Goal: Task Accomplishment & Management: Contribute content

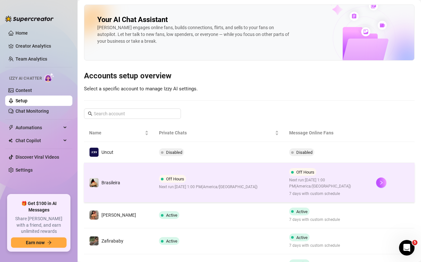
click at [229, 171] on td "Off Hours Next run: [DATE] 1:00 PM ( [GEOGRAPHIC_DATA]/[GEOGRAPHIC_DATA] )" at bounding box center [219, 182] width 131 height 39
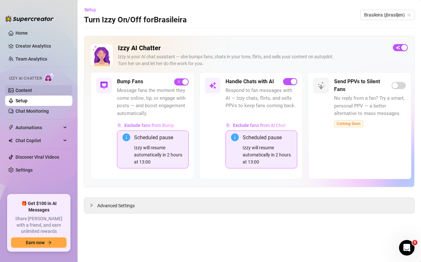
click at [29, 89] on link "Content" at bounding box center [24, 90] width 16 height 5
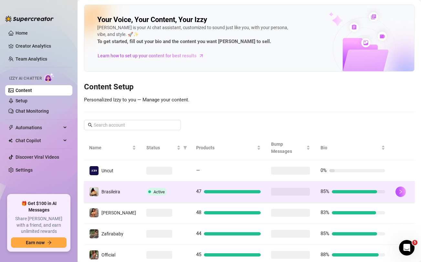
click at [175, 188] on div "Active" at bounding box center [165, 192] width 39 height 8
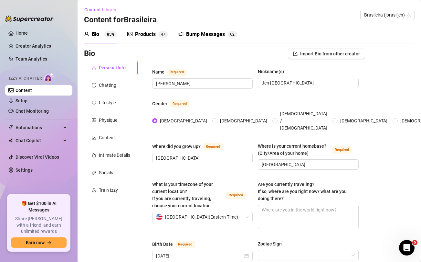
click at [156, 36] on div "Products 4 7" at bounding box center [147, 34] width 41 height 8
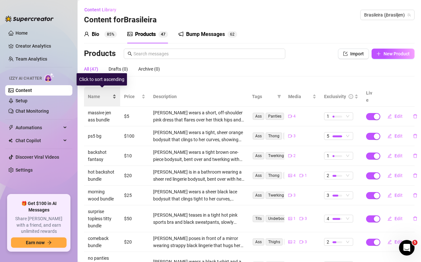
click at [96, 93] on span "Name" at bounding box center [99, 96] width 23 height 7
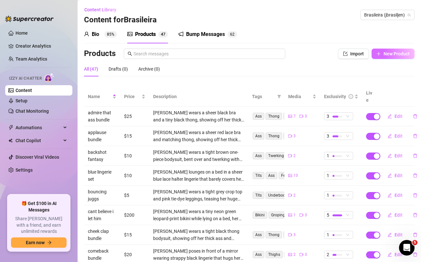
click at [384, 54] on span "New Product" at bounding box center [397, 53] width 26 height 5
type textarea "Type your message here..."
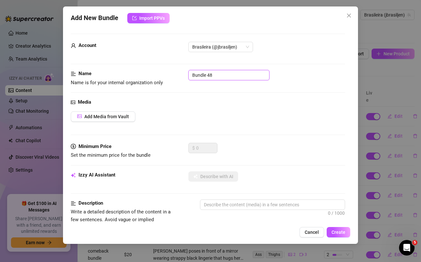
click at [237, 77] on input "Bundle 48" at bounding box center [229, 75] width 81 height 10
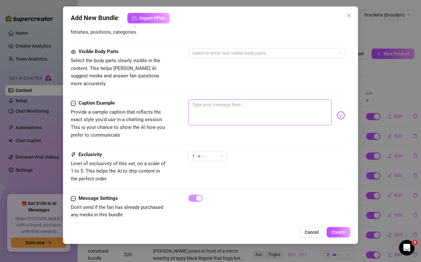
type input "ass clap and socks bundle"
click at [233, 105] on textarea at bounding box center [260, 112] width 143 height 26
paste textarea "ass clapping weekend bundle 👏🍑 twerking this ass and delivering some thunderous…"
type textarea "ass clapping weekend bundle 👏🍑 twerking this ass and delivering some thunderous…"
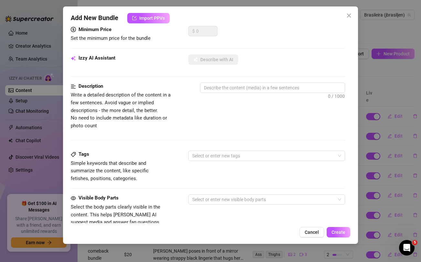
scroll to position [0, 0]
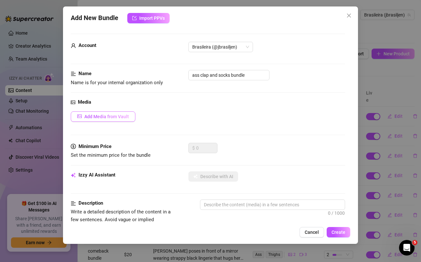
type textarea "ass clapping weekend bundle 👏🍑 twerking this ass and delivering some thunderous…"
click at [122, 118] on span "Add Media from Vault" at bounding box center [106, 116] width 45 height 5
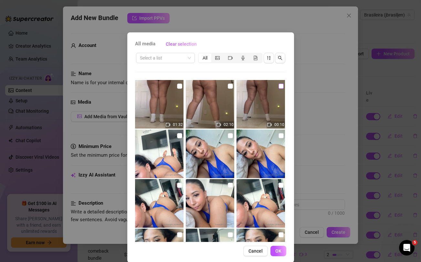
click at [281, 87] on input "checkbox" at bounding box center [281, 85] width 5 height 5
checkbox input "true"
click at [231, 85] on input "checkbox" at bounding box center [230, 85] width 5 height 5
checkbox input "true"
click at [179, 86] on input "checkbox" at bounding box center [179, 85] width 5 height 5
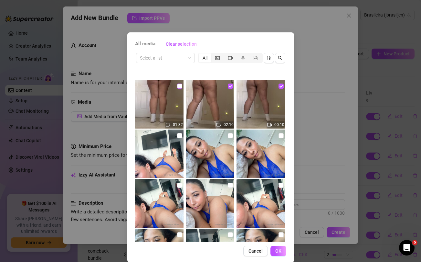
checkbox input "true"
click at [278, 247] on button "OK" at bounding box center [279, 250] width 16 height 10
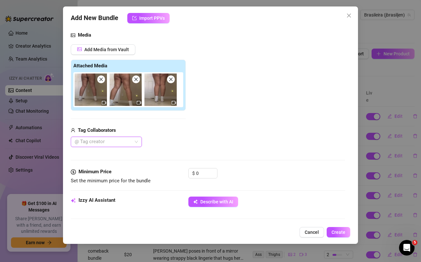
scroll to position [68, 0]
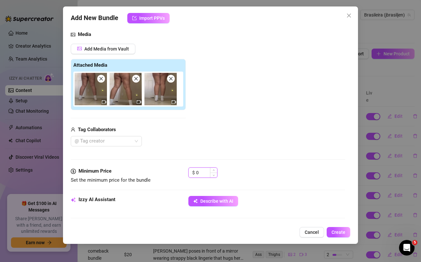
click at [200, 174] on input "0" at bounding box center [206, 172] width 21 height 10
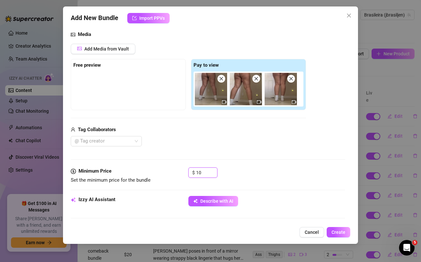
type input "10"
click at [207, 154] on div "Media Add Media from Vault Free preview Pay to view Tag Collaborators @ Tag cre…" at bounding box center [208, 99] width 274 height 136
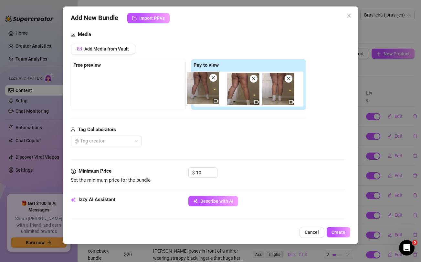
drag, startPoint x: 207, startPoint y: 100, endPoint x: 132, endPoint y: 95, distance: 74.9
click at [132, 95] on div "Free preview Pay to view" at bounding box center [188, 84] width 235 height 51
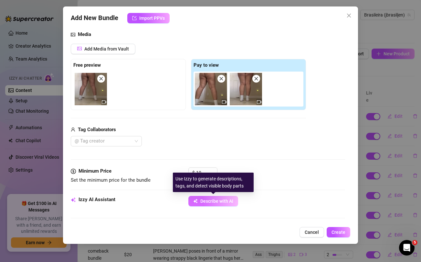
click at [201, 199] on span "Describe with AI" at bounding box center [216, 200] width 33 height 5
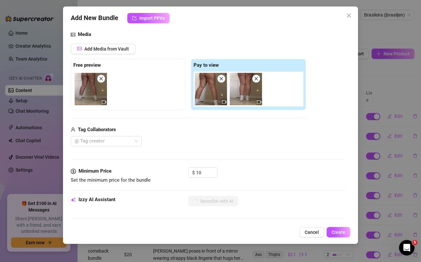
type textarea "[PERSON_NAME]"
type textarea "[PERSON_NAME] wears"
type textarea "[PERSON_NAME] wears a"
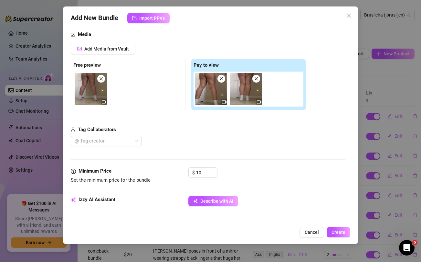
type textarea "[PERSON_NAME] wears a"
type textarea "[PERSON_NAME] wears a yellow"
type textarea "[PERSON_NAME] wears a yellow bra"
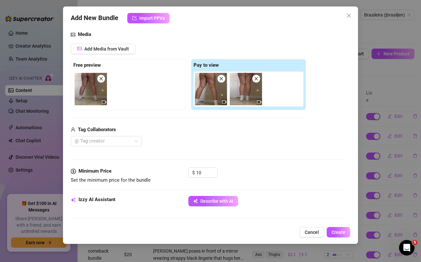
type textarea "[PERSON_NAME] wears a yellow bra and"
type textarea "[PERSON_NAME] wears a yellow bra and a"
type textarea "[PERSON_NAME] wears a yellow bra and a tiny"
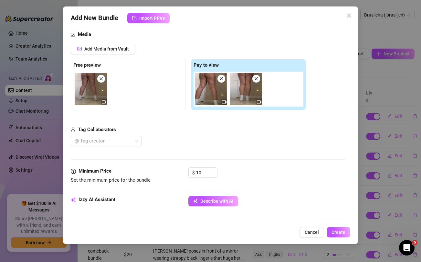
type textarea "[PERSON_NAME] wears a yellow bra and a tiny"
type textarea "[PERSON_NAME] wears a yellow bra and a tiny turquoise"
type textarea "[PERSON_NAME] wears a yellow bra and a tiny turquoise thong,"
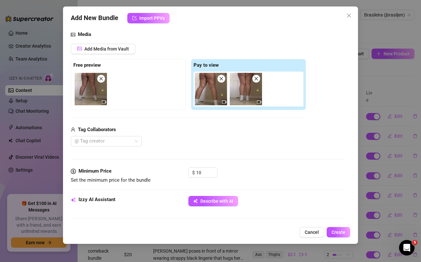
type textarea "[PERSON_NAME] wears a yellow bra and a tiny turquoise thong, showing"
type textarea "[PERSON_NAME] wears a yellow bra and a tiny turquoise thong, showing off"
type textarea "[PERSON_NAME] wears a yellow bra and a tiny turquoise thong, showing off her"
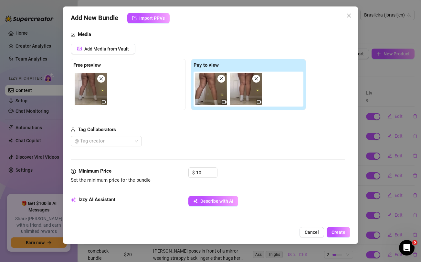
type textarea "[PERSON_NAME] wears a yellow bra and a tiny turquoise thong, showing off her"
type textarea "[PERSON_NAME] wears a yellow bra and a tiny turquoise thong, showing off her th…"
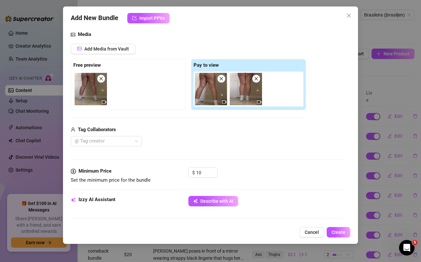
type textarea "[PERSON_NAME] wears a yellow bra and a tiny turquoise thong, showing off her th…"
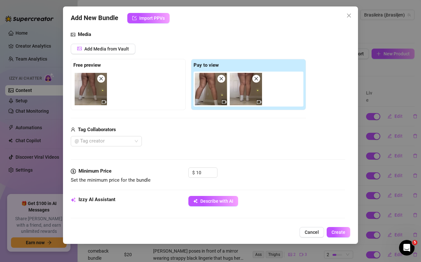
type textarea "[PERSON_NAME] wears a yellow bra and a tiny turquoise thong, showing off her th…"
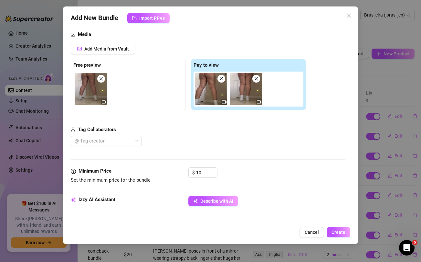
type textarea "[PERSON_NAME] wears a yellow bra and a tiny turquoise thong, showing off her th…"
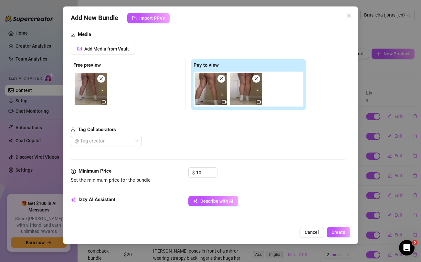
type textarea "[PERSON_NAME] wears a yellow bra and a tiny turquoise thong, showing off her th…"
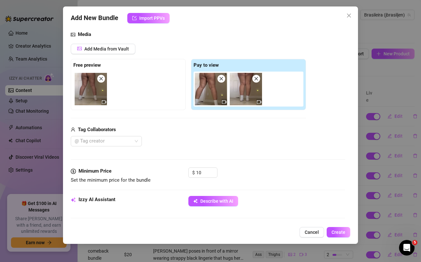
type textarea "[PERSON_NAME] wears a yellow bra and a tiny turquoise thong, showing off her th…"
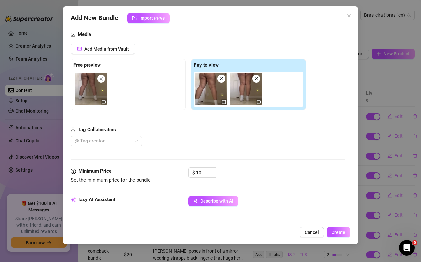
type textarea "[PERSON_NAME] wears a yellow bra and a tiny turquoise thong, showing off her th…"
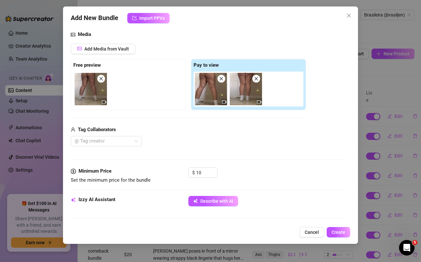
type textarea "[PERSON_NAME] wears a yellow bra and a tiny turquoise thong, showing off her th…"
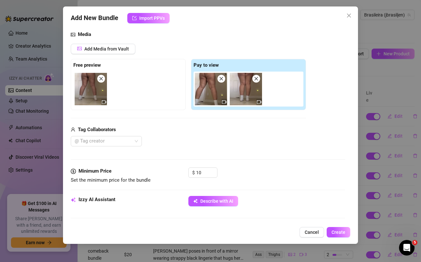
type textarea "[PERSON_NAME] wears a yellow bra and a tiny turquoise thong, showing off her th…"
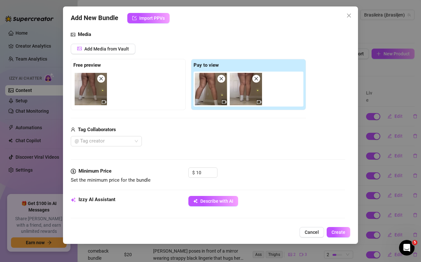
type textarea "[PERSON_NAME] wears a yellow bra and a tiny turquoise thong, showing off her th…"
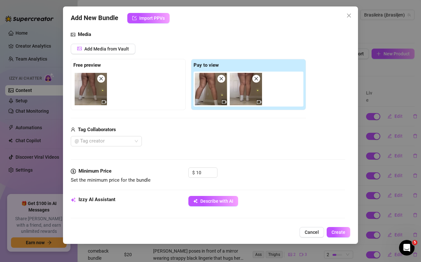
type textarea "[PERSON_NAME] wears a yellow bra and a tiny turquoise thong, showing off her th…"
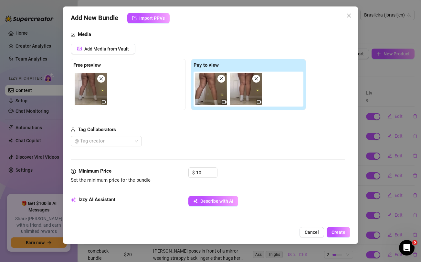
type textarea "[PERSON_NAME] wears a yellow bra and a tiny turquoise thong, showing off her th…"
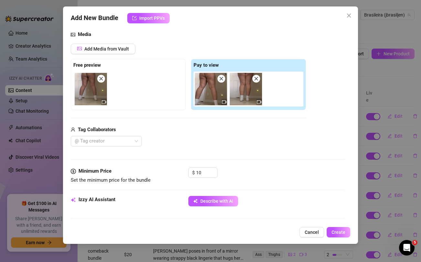
type textarea "[PERSON_NAME] wears a yellow bra and a tiny turquoise thong, showing off her th…"
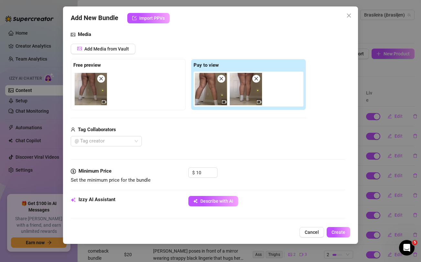
type textarea "[PERSON_NAME] wears a yellow bra and a tiny turquoise thong, showing off her th…"
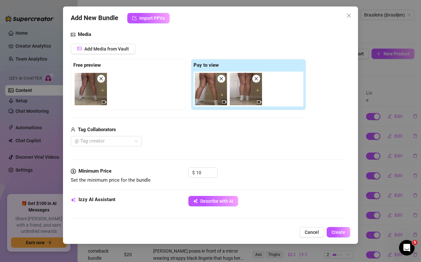
type textarea "[PERSON_NAME] wears a yellow bra and a tiny turquoise thong, showing off her th…"
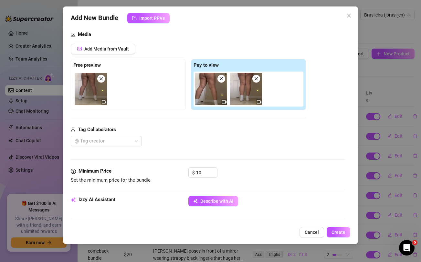
type textarea "[PERSON_NAME] wears a yellow bra and a tiny turquoise thong, showing off her th…"
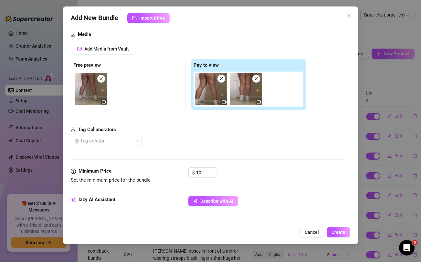
type textarea "[PERSON_NAME] wears a yellow bra and a tiny turquoise thong, showing off her th…"
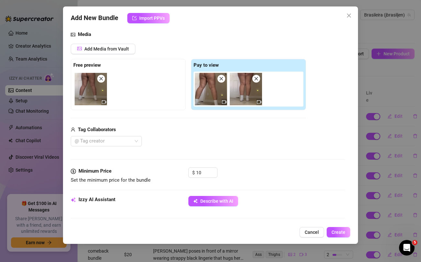
type textarea "[PERSON_NAME] wears a yellow bra and a tiny turquoise thong, showing off her th…"
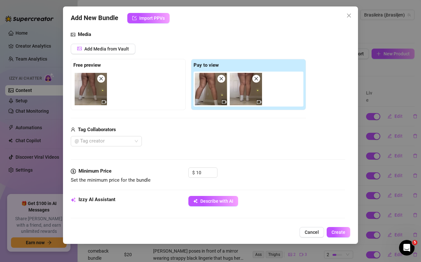
type textarea "[PERSON_NAME] wears a yellow bra and a tiny turquoise thong, showing off her th…"
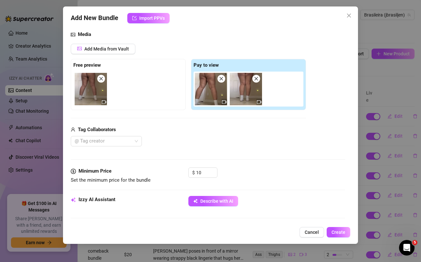
type textarea "[PERSON_NAME] wears a yellow bra and a tiny turquoise thong, showing off her th…"
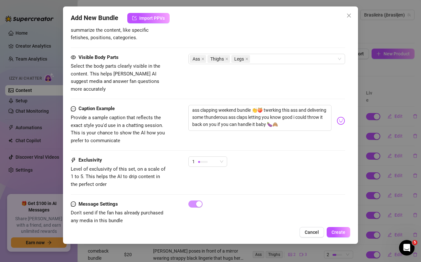
scroll to position [372, 0]
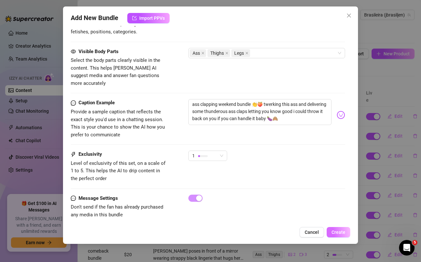
click at [338, 231] on span "Create" at bounding box center [339, 231] width 14 height 5
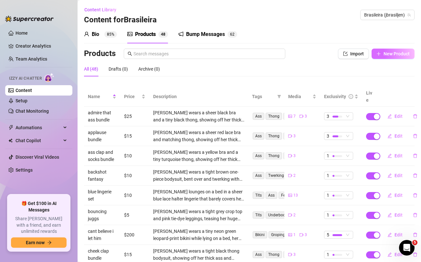
click at [399, 56] on span "New Product" at bounding box center [397, 53] width 26 height 5
type textarea "Type your message here..."
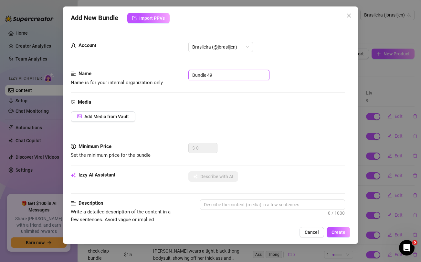
click at [202, 74] on input "Bundle 49" at bounding box center [229, 75] width 81 height 10
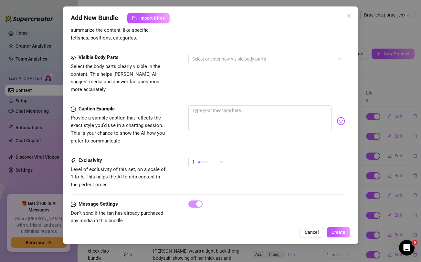
scroll to position [263, 0]
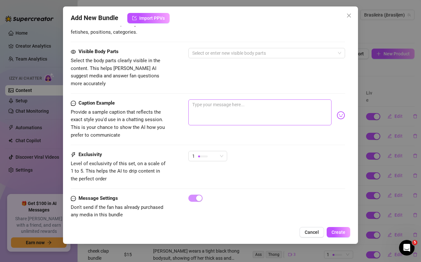
type input "ass specialist bundle"
click at [222, 106] on textarea at bounding box center [260, 112] width 143 height 26
paste textarea "ass specialist bundle guaranteed to make your cock rise and pulsate ready to cu…"
type textarea "ass specialist bundle guaranteed to make your cock rise and pulsate ready to cu…"
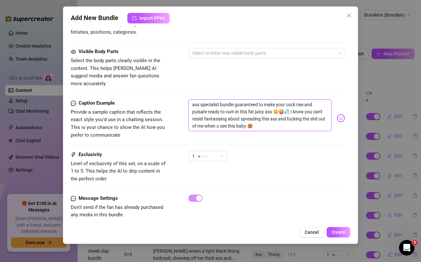
scroll to position [0, 0]
click at [211, 99] on textarea "ass specialist bundle guaranteed to make your cock rise and pulsate ready to cu…" at bounding box center [260, 115] width 143 height 32
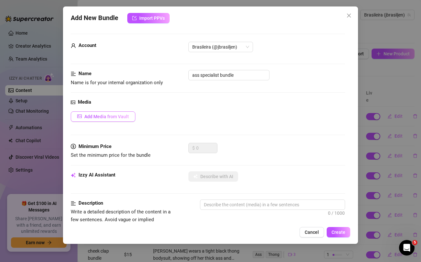
type textarea "ass specialist bundle guaranteed to make your cock rise and pulsate ready to cu…"
click at [119, 117] on span "Add Media from Vault" at bounding box center [106, 116] width 45 height 5
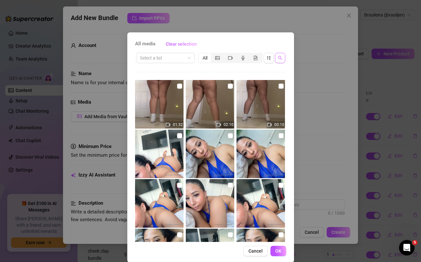
click at [280, 58] on icon "search" at bounding box center [280, 58] width 5 height 5
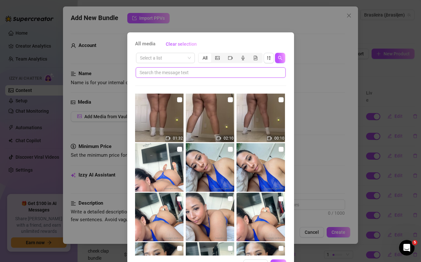
click at [238, 71] on input "text" at bounding box center [208, 72] width 137 height 7
paste input "specialist"
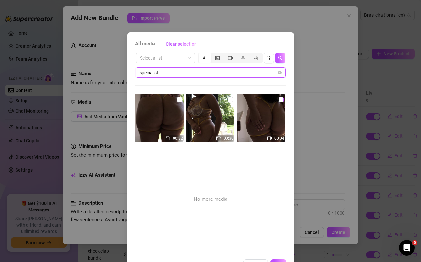
type input "specialist"
click at [280, 99] on input "checkbox" at bounding box center [281, 99] width 5 height 5
checkbox input "true"
click at [231, 100] on input "checkbox" at bounding box center [230, 99] width 5 height 5
checkbox input "true"
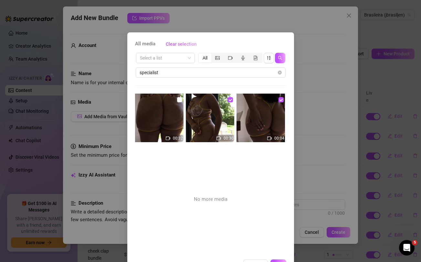
click at [182, 100] on img at bounding box center [159, 117] width 49 height 49
checkbox input "true"
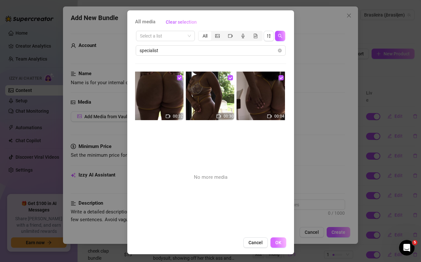
click at [278, 243] on span "OK" at bounding box center [278, 242] width 6 height 5
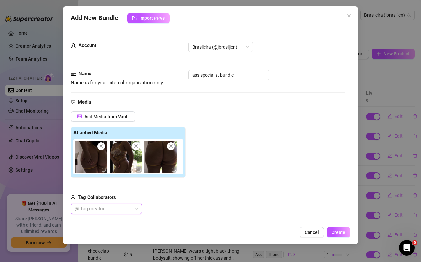
scroll to position [59, 0]
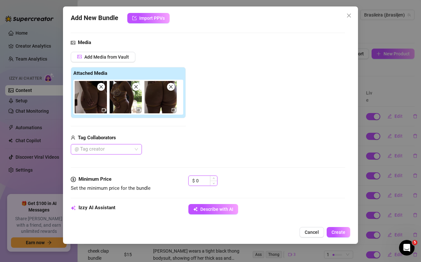
click at [205, 185] on input "0" at bounding box center [206, 181] width 21 height 10
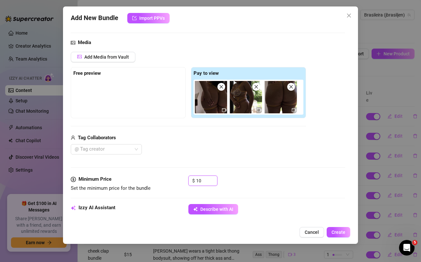
type input "10"
click at [215, 141] on div "Tag Collaborators" at bounding box center [188, 138] width 235 height 8
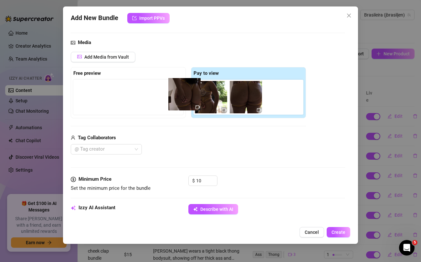
drag, startPoint x: 208, startPoint y: 97, endPoint x: 111, endPoint y: 89, distance: 97.6
click at [112, 89] on div "Free preview Pay to view" at bounding box center [188, 92] width 235 height 51
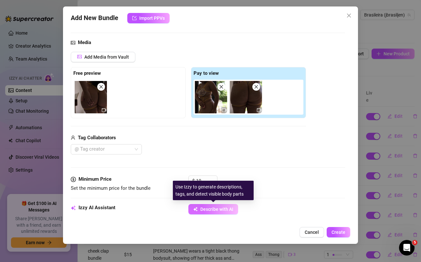
click at [203, 208] on span "Describe with AI" at bounding box center [216, 208] width 33 height 5
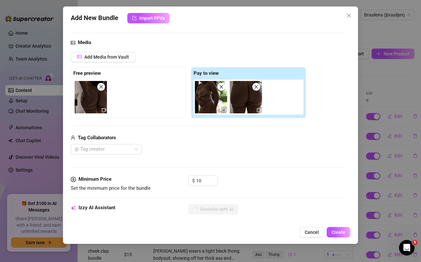
type textarea "[PERSON_NAME]"
type textarea "[PERSON_NAME] wears"
type textarea "[PERSON_NAME] wears a"
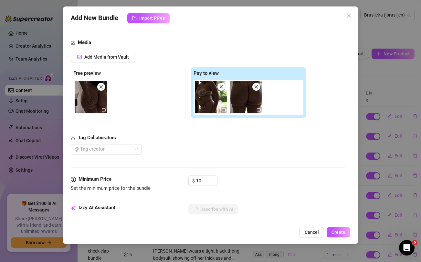
type textarea "[PERSON_NAME] wears a"
type textarea "[PERSON_NAME] wears a tiny"
type textarea "[PERSON_NAME] wears a tiny yellow"
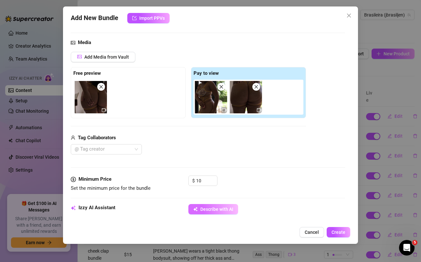
type textarea "[PERSON_NAME] wears a tiny yellow thong"
type textarea "[PERSON_NAME] wears a tiny yellow thong bikini,"
type textarea "[PERSON_NAME] wears a tiny yellow thong bikini, showing"
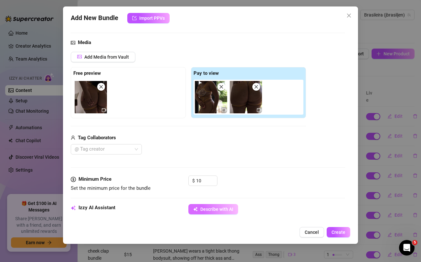
type textarea "[PERSON_NAME] wears a tiny yellow thong bikini, showing"
type textarea "[PERSON_NAME] wears a tiny yellow thong bikini, showing off"
type textarea "[PERSON_NAME] wears a tiny yellow thong bikini, showing off her"
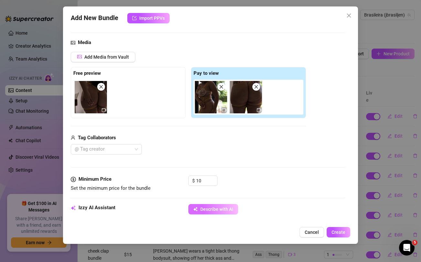
type textarea "[PERSON_NAME] wears a tiny yellow thong bikini, showing off her huge"
type textarea "[PERSON_NAME] wears a tiny yellow thong bikini, showing off her huge round"
type textarea "[PERSON_NAME] wears a tiny yellow thong bikini, showing off her huge round ass"
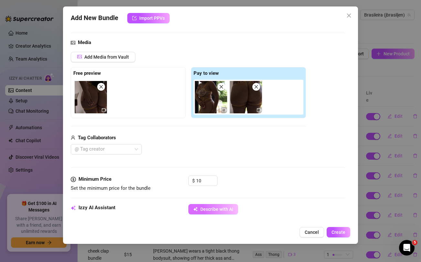
type textarea "[PERSON_NAME] wears a tiny yellow thong bikini, showing off her huge round ass"
type textarea "[PERSON_NAME] wears a tiny yellow thong bikini, showing off her huge round ass …"
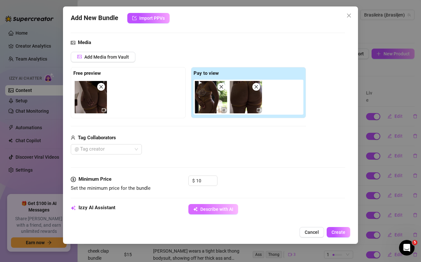
type textarea "[PERSON_NAME] wears a tiny yellow thong bikini, showing off her huge round ass …"
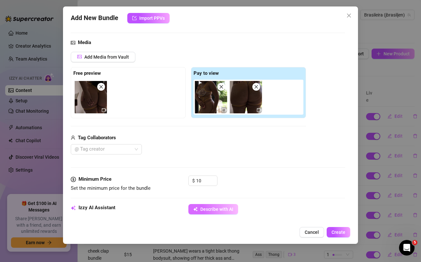
type textarea "[PERSON_NAME] wears a tiny yellow thong bikini, showing off her huge round ass …"
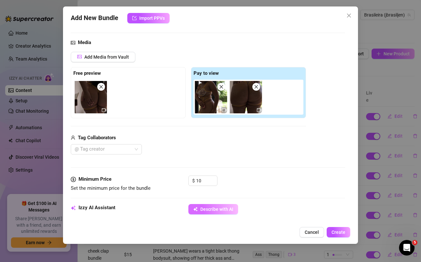
type textarea "[PERSON_NAME] wears a tiny yellow thong bikini, showing off her huge round ass …"
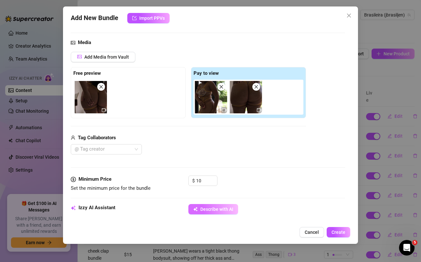
type textarea "[PERSON_NAME] wears a tiny yellow thong bikini, showing off her huge round ass …"
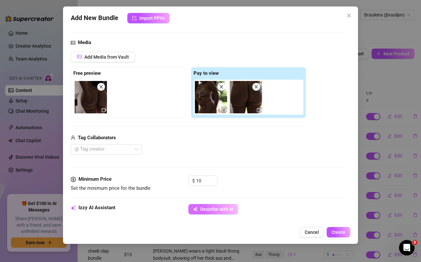
type textarea "[PERSON_NAME] wears a tiny yellow thong bikini, showing off her huge round ass …"
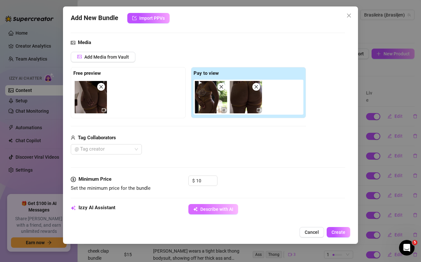
type textarea "[PERSON_NAME] wears a tiny yellow thong bikini, showing off her huge round ass …"
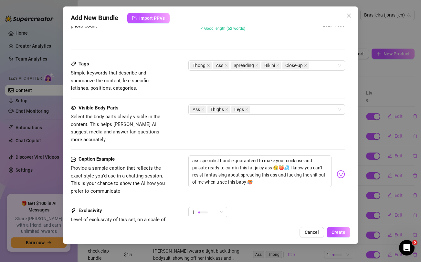
scroll to position [361, 0]
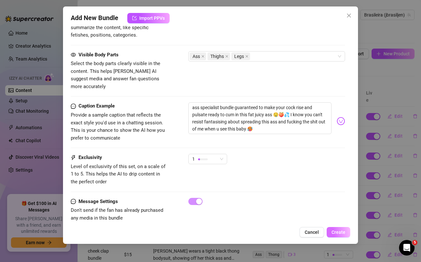
click at [341, 230] on span "Create" at bounding box center [339, 231] width 14 height 5
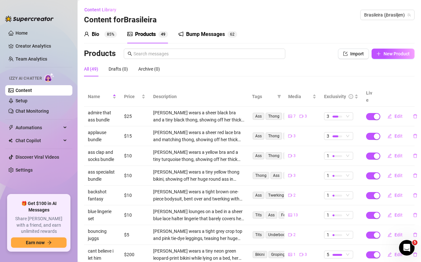
click at [394, 60] on div "Products Import New Product" at bounding box center [249, 55] width 331 height 13
click at [394, 57] on button "New Product" at bounding box center [393, 54] width 43 height 10
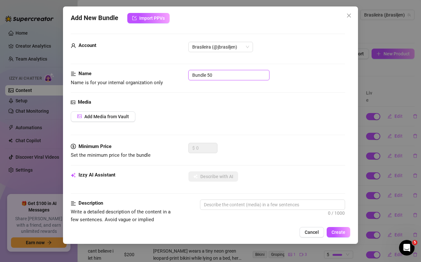
click at [207, 72] on input "Bundle 50" at bounding box center [229, 75] width 81 height 10
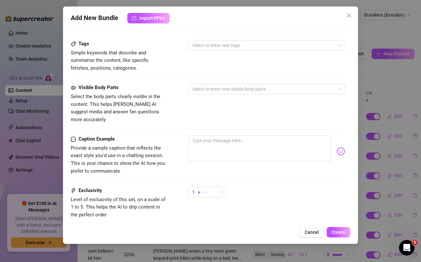
scroll to position [263, 0]
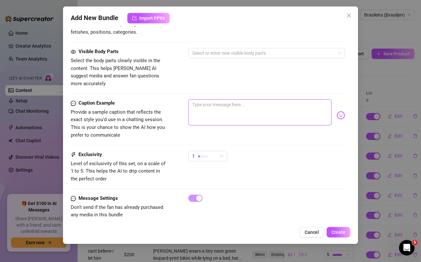
click at [216, 104] on textarea at bounding box center [260, 112] width 143 height 26
paste textarea "FAT AND [PERSON_NAME] 💦💦 up close and personal 🐱 fat and pretty waiting for you…"
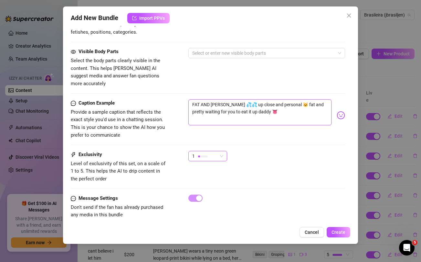
click at [213, 151] on div "1" at bounding box center [204, 156] width 25 height 10
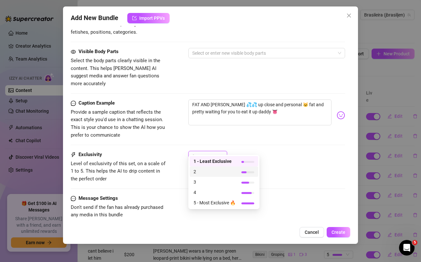
click at [206, 169] on span "2" at bounding box center [215, 171] width 42 height 7
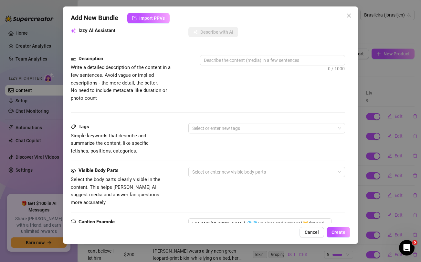
scroll to position [0, 0]
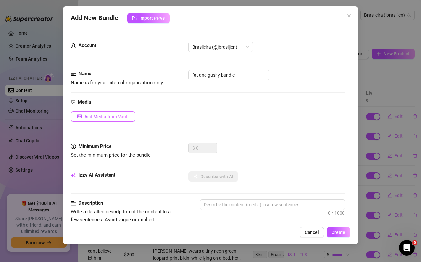
click at [114, 113] on button "Add Media from Vault" at bounding box center [103, 116] width 65 height 10
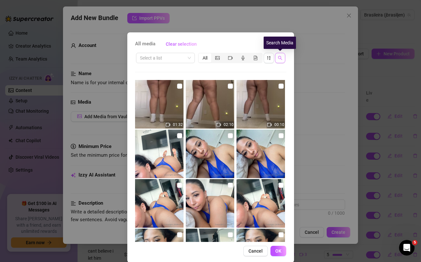
click at [279, 58] on icon "search" at bounding box center [280, 58] width 5 height 5
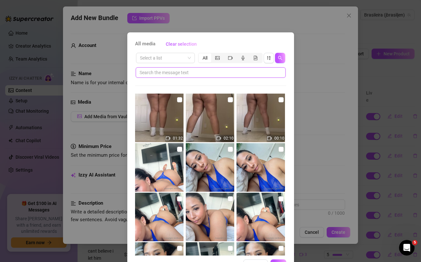
click at [218, 74] on input "text" at bounding box center [208, 72] width 137 height 7
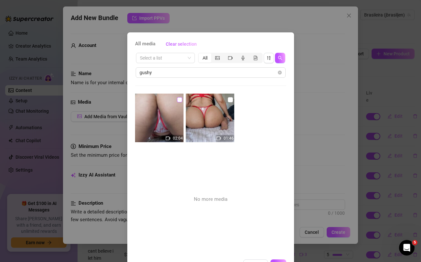
click at [180, 99] on input "checkbox" at bounding box center [179, 99] width 5 height 5
click at [232, 99] on input "checkbox" at bounding box center [230, 99] width 5 height 5
click at [219, 60] on span "segmented control" at bounding box center [217, 57] width 5 height 5
click at [213, 54] on input "segmented control" at bounding box center [213, 54] width 0 height 0
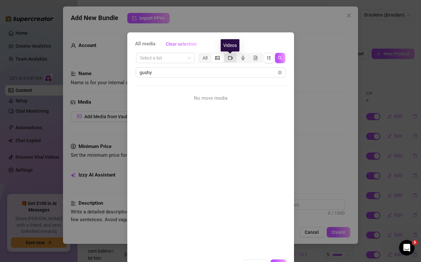
click at [229, 58] on icon "video-camera" at bounding box center [230, 58] width 5 height 5
click at [226, 54] on input "segmented control" at bounding box center [226, 54] width 0 height 0
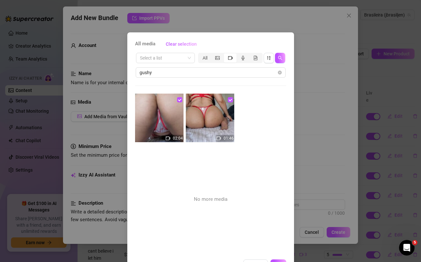
scroll to position [22, 0]
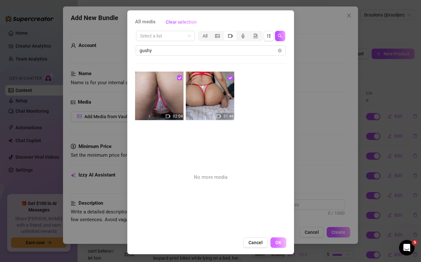
click at [280, 243] on span "OK" at bounding box center [278, 242] width 6 height 5
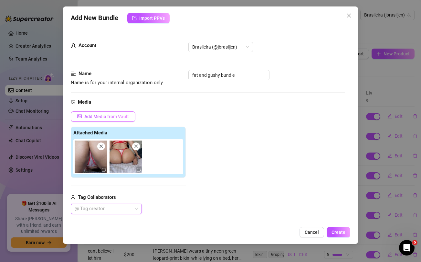
click at [119, 114] on span "Add Media from Vault" at bounding box center [106, 116] width 45 height 5
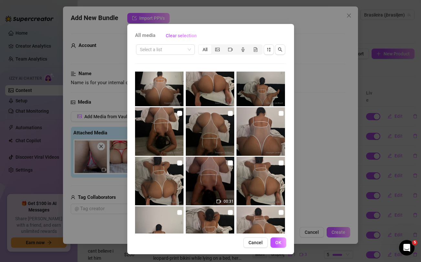
scroll to position [4597, 0]
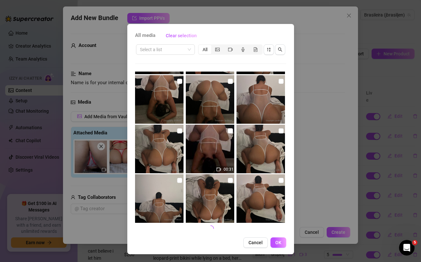
click at [326, 157] on div "All media Clear selection Select a list All 01:32 02:10 00:10 00:01 01:19 00:06…" at bounding box center [210, 131] width 421 height 262
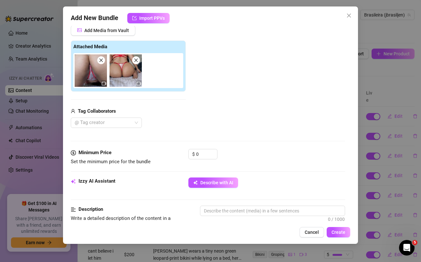
scroll to position [88, 0]
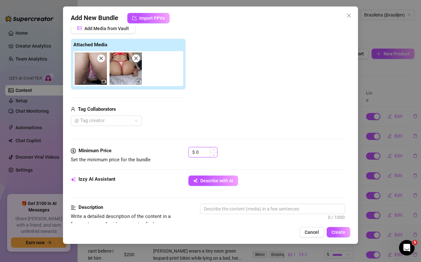
click at [204, 152] on input "0" at bounding box center [206, 152] width 21 height 10
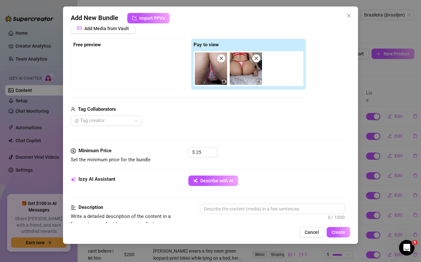
click at [267, 151] on div "$ 25" at bounding box center [267, 155] width 156 height 16
click at [218, 186] on div "Izzy AI Assistant Describe with AI" at bounding box center [208, 183] width 274 height 16
click at [216, 183] on span "Describe with AI" at bounding box center [216, 180] width 33 height 5
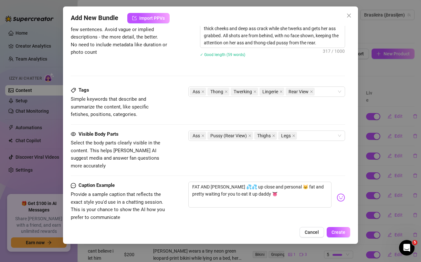
scroll to position [365, 0]
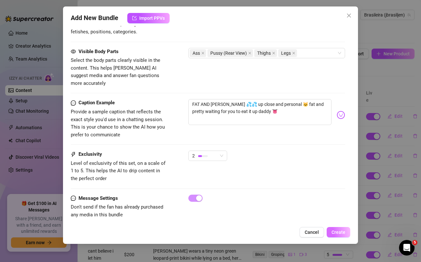
click at [336, 230] on span "Create" at bounding box center [339, 231] width 14 height 5
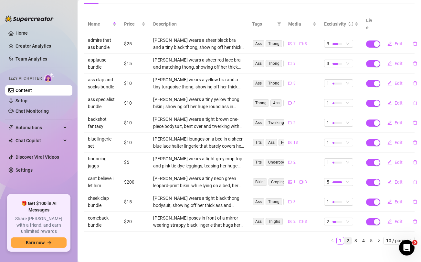
scroll to position [0, 0]
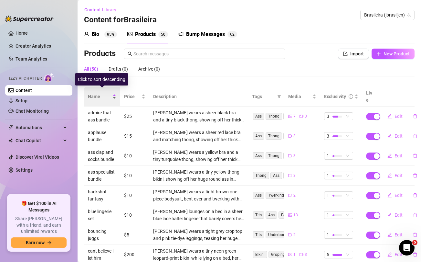
click at [98, 93] on span "Name" at bounding box center [99, 96] width 23 height 7
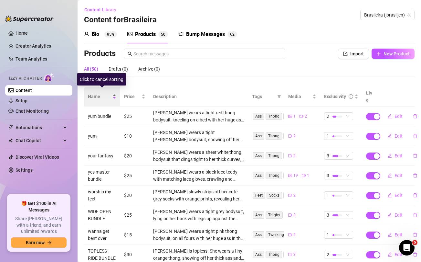
click at [98, 93] on span "Name" at bounding box center [99, 96] width 23 height 7
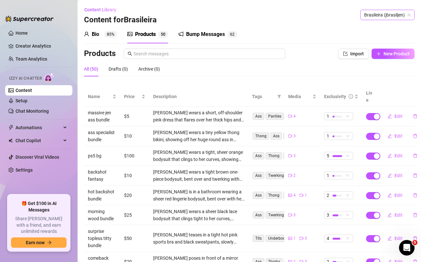
click at [379, 16] on span "Brasileira (jbrasiljen)" at bounding box center [387, 15] width 47 height 10
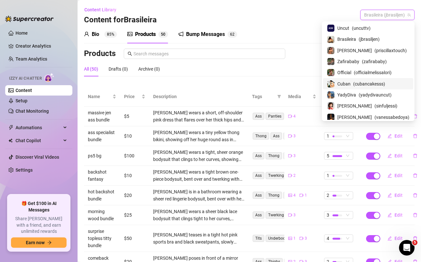
click at [345, 83] on span "Cuban" at bounding box center [344, 83] width 13 height 7
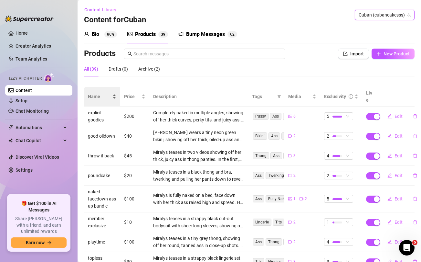
click at [94, 93] on span "Name" at bounding box center [99, 96] width 23 height 7
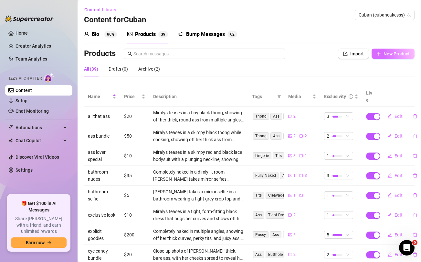
click at [391, 54] on span "New Product" at bounding box center [397, 53] width 26 height 5
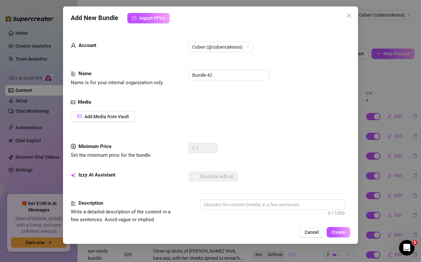
scroll to position [263, 0]
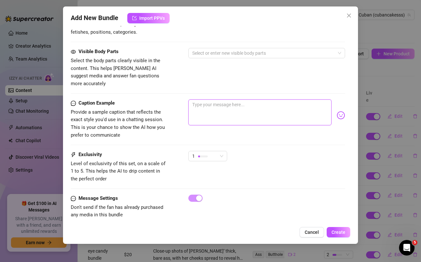
click at [247, 106] on textarea at bounding box center [260, 112] width 143 height 26
paste textarea "Morning papi ❤️ here's my vip spank spank collection bundle for the weekend 💋 u…"
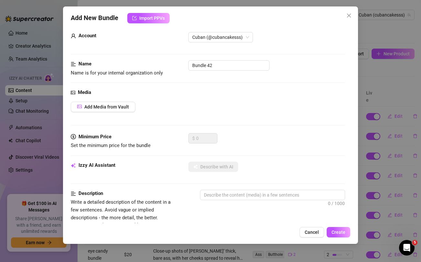
scroll to position [0, 0]
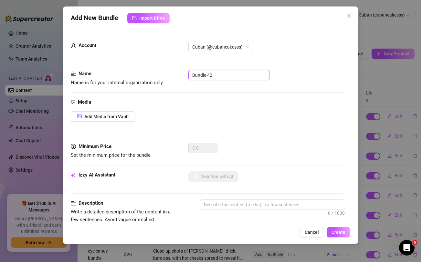
click at [248, 76] on input "Bundle 42" at bounding box center [229, 75] width 81 height 10
paste input "vip spank bank collection bundle"
click at [102, 118] on span "Add Media from Vault" at bounding box center [106, 116] width 45 height 5
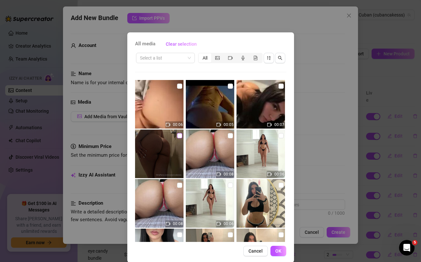
click at [178, 136] on input "checkbox" at bounding box center [179, 135] width 5 height 5
click at [180, 86] on input "checkbox" at bounding box center [179, 85] width 5 height 5
click at [231, 86] on input "checkbox" at bounding box center [230, 85] width 5 height 5
click at [281, 86] on input "checkbox" at bounding box center [281, 85] width 5 height 5
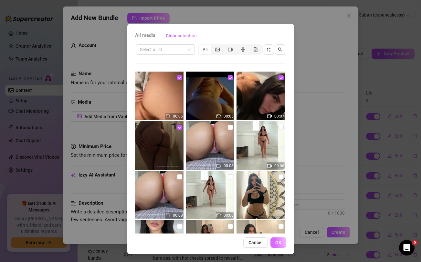
click at [281, 240] on span "OK" at bounding box center [278, 242] width 6 height 5
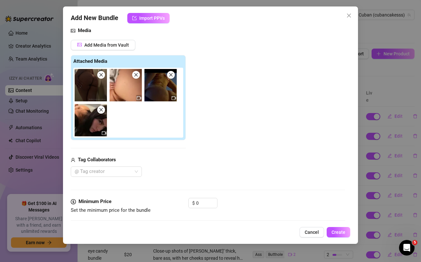
scroll to position [74, 0]
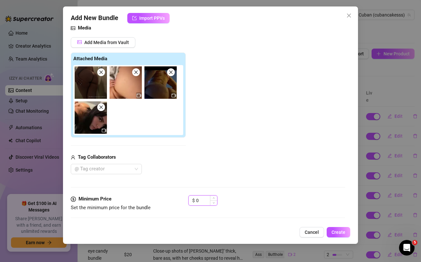
click at [200, 198] on input "0" at bounding box center [206, 200] width 21 height 10
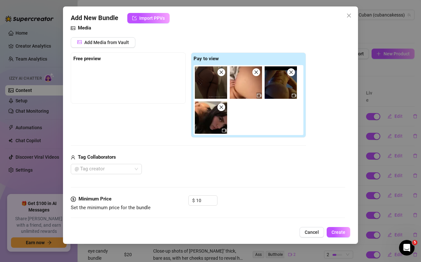
click at [209, 181] on div "Media Add Media from Vault Free preview Pay to view Tag Collaborators @ Tag cre…" at bounding box center [208, 109] width 274 height 171
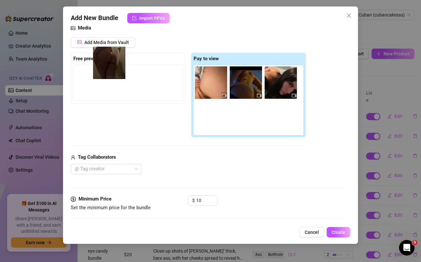
drag, startPoint x: 209, startPoint y: 91, endPoint x: 102, endPoint y: 71, distance: 108.9
click at [102, 71] on div "Free preview Pay to view" at bounding box center [188, 94] width 235 height 85
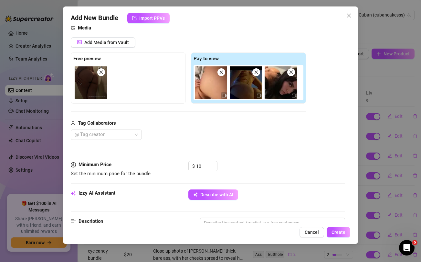
scroll to position [146, 0]
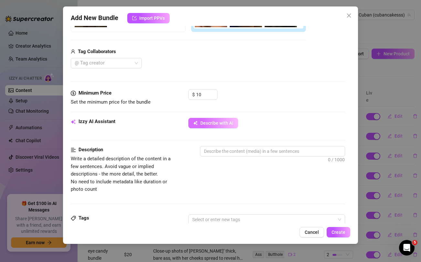
click at [206, 122] on span "Describe with AI" at bounding box center [216, 122] width 33 height 5
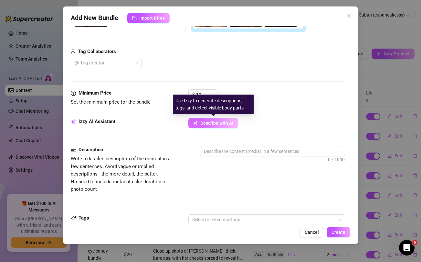
click at [221, 122] on span "Describe with AI" at bounding box center [216, 122] width 33 height 5
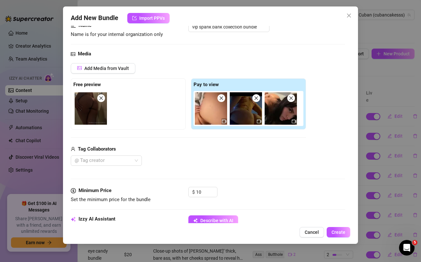
scroll to position [80, 0]
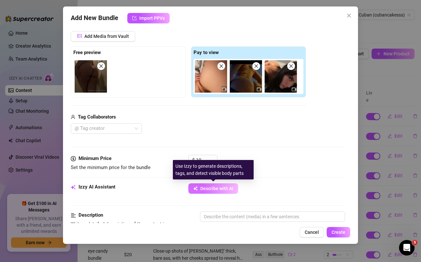
click at [200, 186] on button "Describe with AI" at bounding box center [214, 188] width 50 height 10
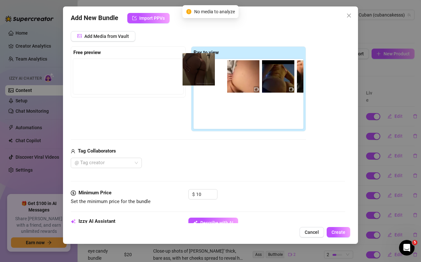
drag, startPoint x: 93, startPoint y: 80, endPoint x: 203, endPoint y: 72, distance: 110.5
click at [203, 72] on div "Free preview Pay to view" at bounding box center [188, 88] width 235 height 85
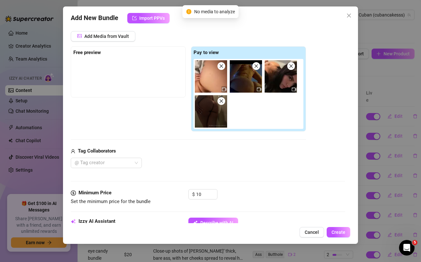
scroll to position [111, 0]
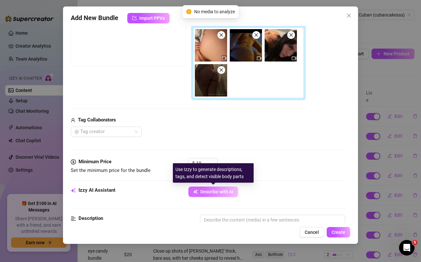
click at [212, 192] on span "Describe with AI" at bounding box center [216, 191] width 33 height 5
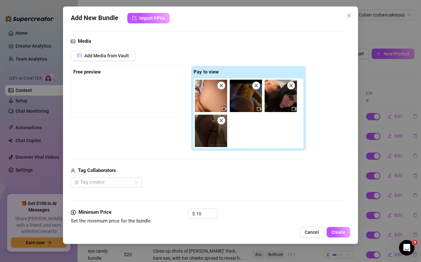
scroll to position [59, 0]
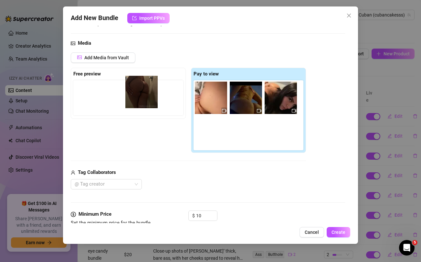
drag, startPoint x: 206, startPoint y: 133, endPoint x: 134, endPoint y: 92, distance: 83.1
click at [134, 92] on div "Free preview Pay to view" at bounding box center [188, 110] width 235 height 85
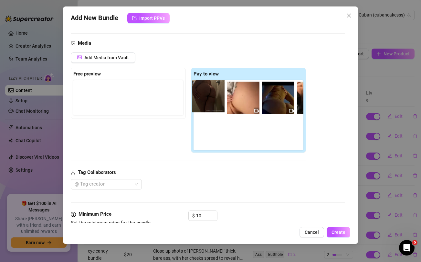
drag, startPoint x: 96, startPoint y: 103, endPoint x: 219, endPoint y: 105, distance: 122.6
click at [219, 105] on div "Free preview Pay to view" at bounding box center [188, 110] width 235 height 85
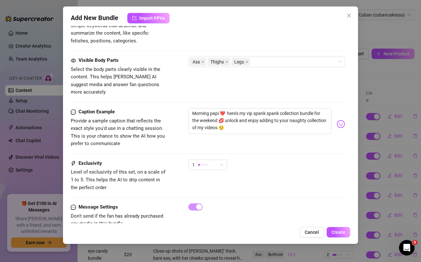
scroll to position [384, 0]
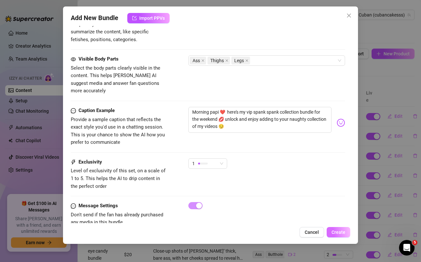
click at [340, 233] on span "Create" at bounding box center [339, 231] width 14 height 5
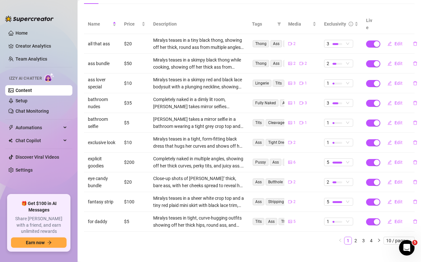
scroll to position [0, 0]
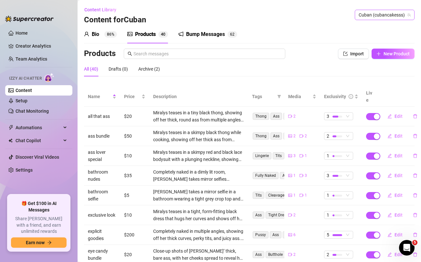
click at [377, 19] on span "Cuban (cubancakesss)" at bounding box center [385, 15] width 52 height 10
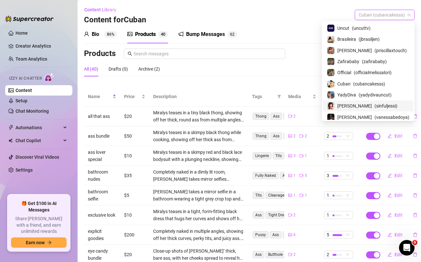
click at [352, 104] on span "[PERSON_NAME]" at bounding box center [355, 105] width 35 height 7
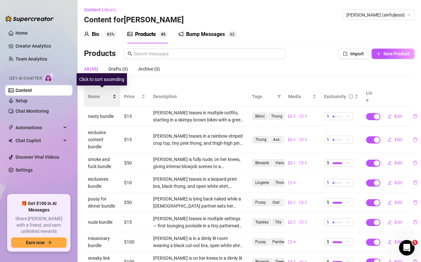
click at [95, 94] on span "Name" at bounding box center [99, 96] width 23 height 7
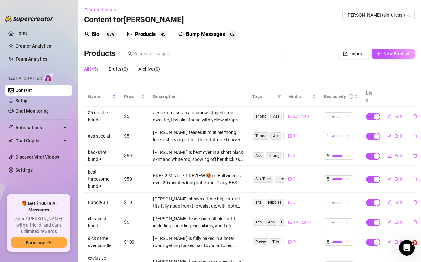
scroll to position [94, 0]
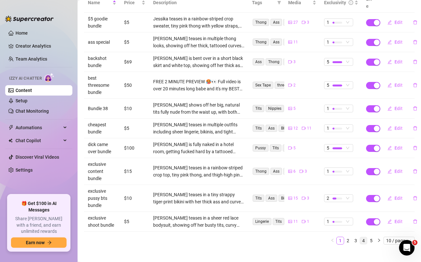
click at [363, 237] on link "4" at bounding box center [363, 240] width 7 height 7
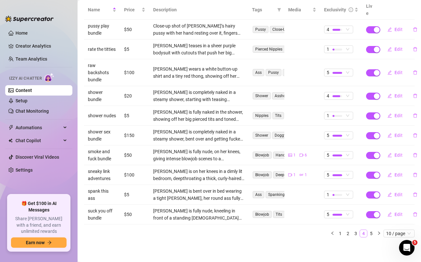
scroll to position [80, 0]
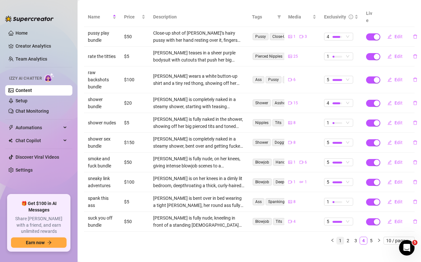
click at [340, 237] on link "1" at bounding box center [340, 240] width 7 height 7
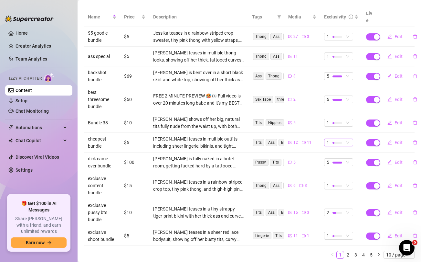
scroll to position [0, 0]
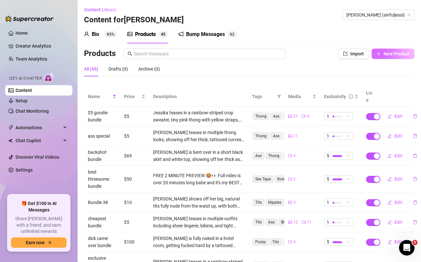
click at [385, 55] on span "New Product" at bounding box center [397, 53] width 26 height 5
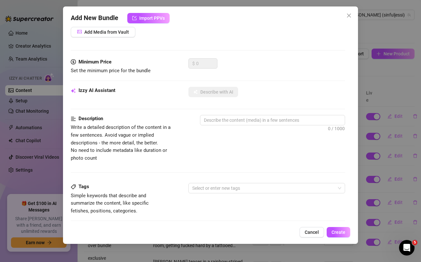
scroll to position [263, 0]
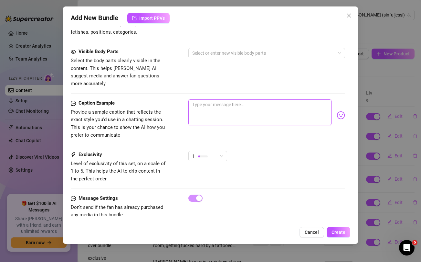
click at [258, 105] on textarea at bounding box center [260, 112] width 143 height 26
paste textarea "🚨 NEW Morning Titties Bundle 🚨 knowing that you wake up with such a hard cock i…"
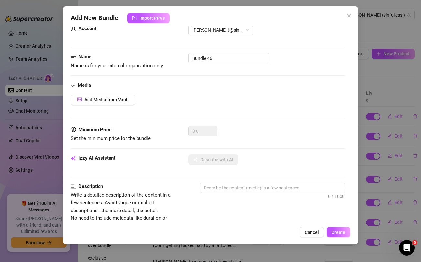
scroll to position [0, 0]
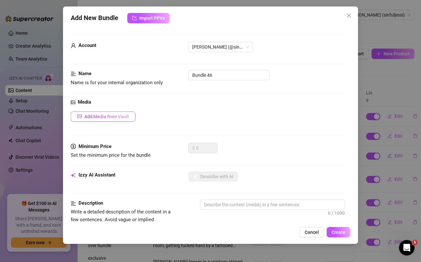
click at [123, 115] on span "Add Media from Vault" at bounding box center [106, 116] width 45 height 5
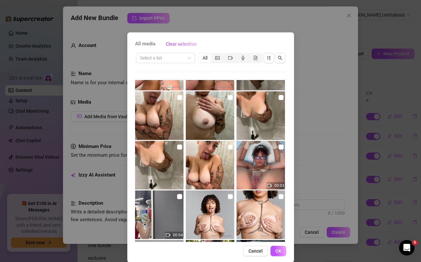
scroll to position [339, 0]
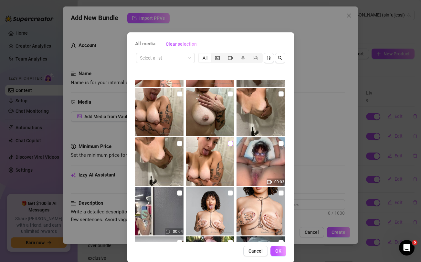
click at [230, 144] on input "checkbox" at bounding box center [230, 143] width 5 height 5
click at [181, 143] on input "checkbox" at bounding box center [179, 143] width 5 height 5
click at [180, 94] on input "checkbox" at bounding box center [179, 93] width 5 height 5
click at [232, 93] on input "checkbox" at bounding box center [230, 93] width 5 height 5
click at [282, 93] on input "checkbox" at bounding box center [281, 93] width 5 height 5
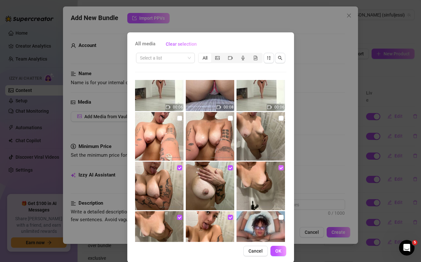
scroll to position [263, 0]
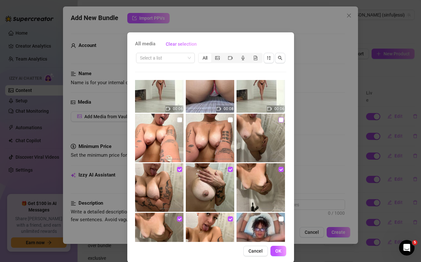
click at [279, 118] on input "checkbox" at bounding box center [281, 119] width 5 height 5
click at [231, 118] on input "checkbox" at bounding box center [230, 119] width 5 height 5
click at [179, 120] on input "checkbox" at bounding box center [179, 119] width 5 height 5
click at [278, 250] on span "OK" at bounding box center [278, 250] width 6 height 5
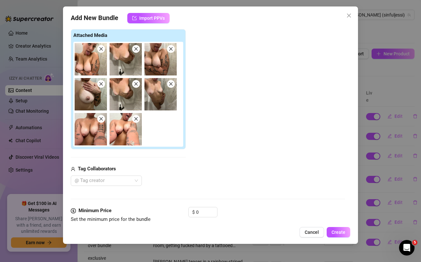
scroll to position [99, 0]
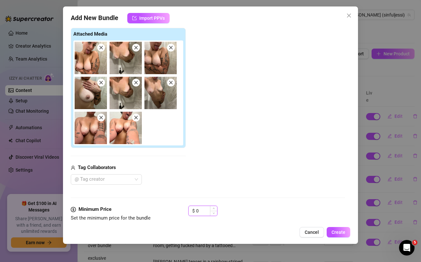
click at [200, 210] on input "0" at bounding box center [206, 211] width 21 height 10
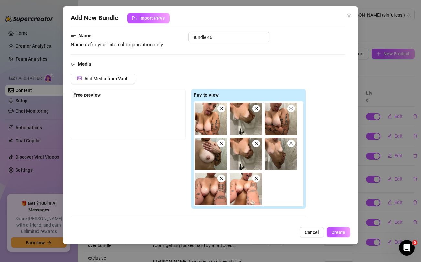
scroll to position [37, 0]
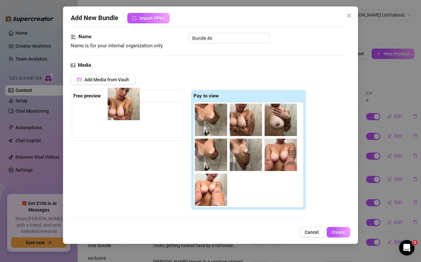
drag, startPoint x: 211, startPoint y: 115, endPoint x: 120, endPoint y: 99, distance: 93.0
click at [120, 99] on div "Free preview Pay to view" at bounding box center [188, 150] width 235 height 120
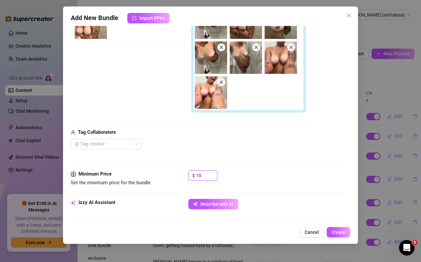
scroll to position [215, 0]
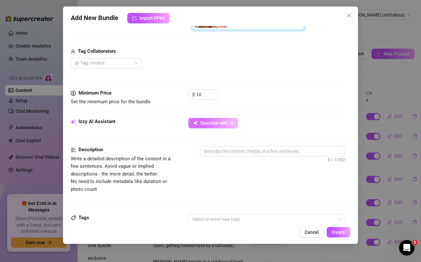
click at [199, 124] on button "Describe with AI" at bounding box center [214, 123] width 50 height 10
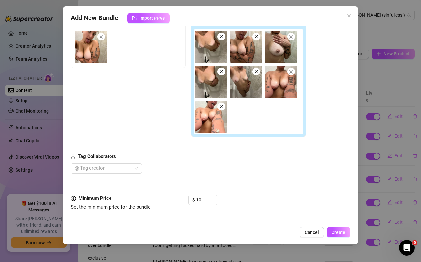
scroll to position [0, 0]
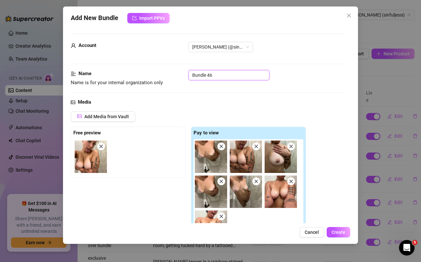
click at [202, 79] on input "Bundle 46" at bounding box center [229, 75] width 81 height 10
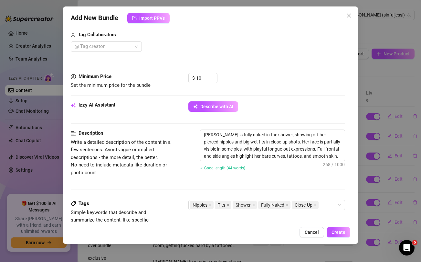
scroll to position [385, 0]
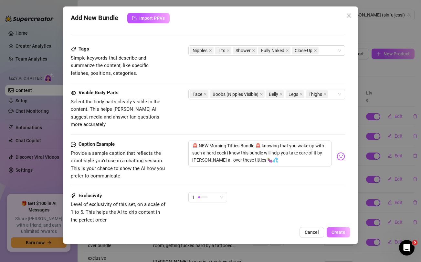
click at [336, 232] on span "Create" at bounding box center [339, 231] width 14 height 5
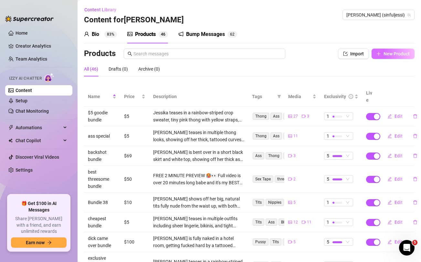
click at [384, 55] on span "New Product" at bounding box center [397, 53] width 26 height 5
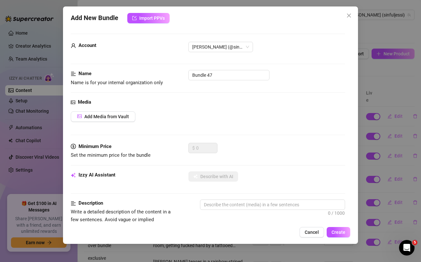
click at [227, 80] on div "Name Name is for your internal organization only Bundle 47" at bounding box center [208, 78] width 274 height 16
click at [216, 75] on input "Bundle 47" at bounding box center [229, 75] width 81 height 10
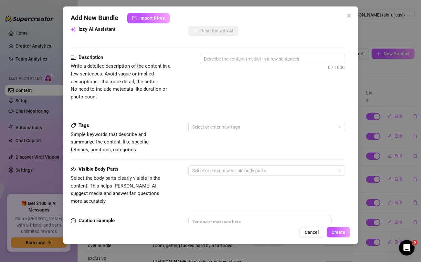
scroll to position [263, 0]
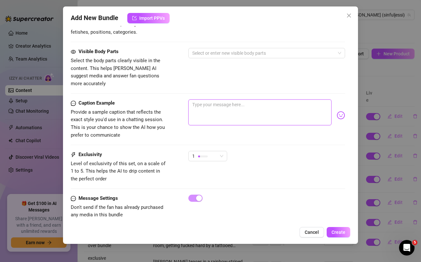
click at [216, 108] on textarea at bounding box center [260, 112] width 143 height 26
paste textarea "Are you gonna help me to cum [DATE] baby? 😈💦 I'm alone and horny right now and …"
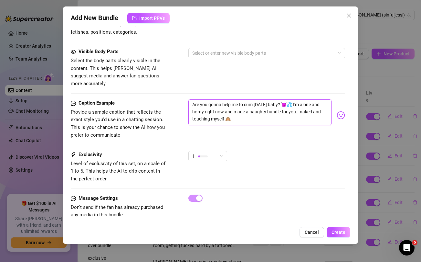
click at [203, 111] on textarea "Are you gonna help me to cum [DATE] baby? 😈💦 I'm alone and horny right now and …" at bounding box center [260, 112] width 143 height 26
drag, startPoint x: 280, startPoint y: 97, endPoint x: 289, endPoint y: 97, distance: 9.4
click at [289, 99] on textarea "Are you gonna help me to cum [DATE] baby? 😈💦 I'm alone and horny right now and …" at bounding box center [260, 112] width 143 height 26
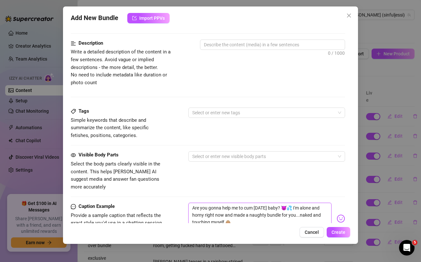
scroll to position [0, 0]
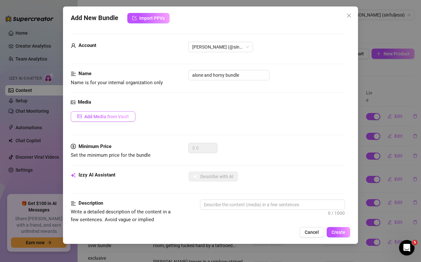
click at [124, 117] on span "Add Media from Vault" at bounding box center [106, 116] width 45 height 5
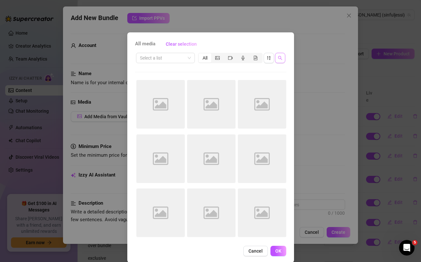
click at [279, 56] on icon "search" at bounding box center [280, 58] width 4 height 4
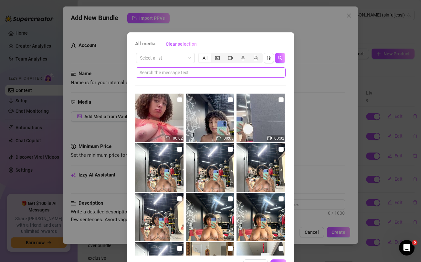
click at [230, 68] on span at bounding box center [211, 72] width 150 height 10
click at [227, 71] on input "text" at bounding box center [208, 72] width 137 height 7
paste input "😈💦"
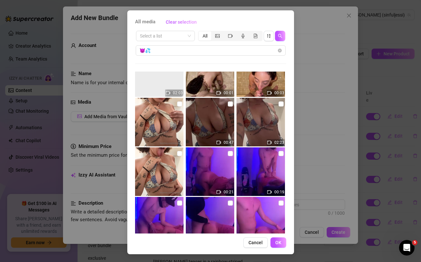
scroll to position [640, 0]
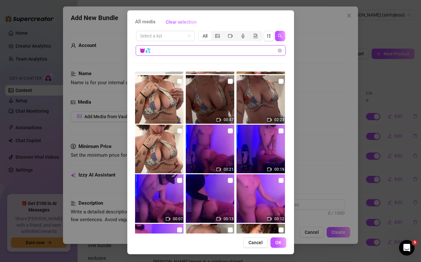
click at [168, 49] on input "😈💦" at bounding box center [208, 50] width 137 height 7
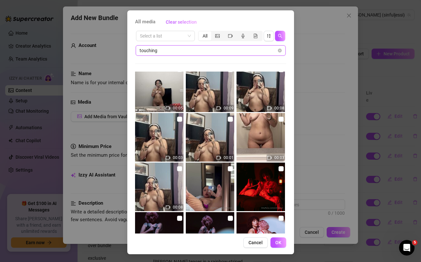
scroll to position [157, 0]
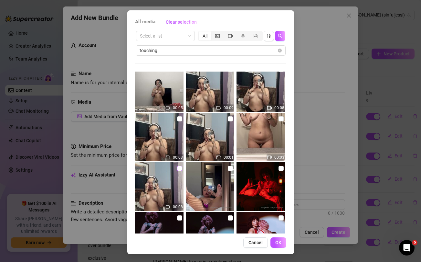
click at [178, 167] on input "checkbox" at bounding box center [179, 168] width 5 height 5
click at [180, 121] on input "checkbox" at bounding box center [179, 118] width 5 height 5
click at [230, 119] on input "checkbox" at bounding box center [230, 118] width 5 height 5
click at [281, 119] on input "checkbox" at bounding box center [281, 118] width 5 height 5
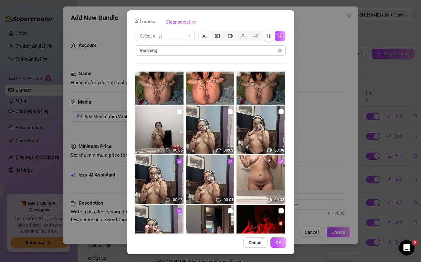
scroll to position [112, 0]
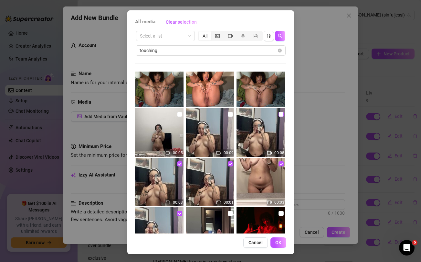
click at [279, 114] on input "checkbox" at bounding box center [281, 114] width 5 height 5
click at [231, 116] on input "checkbox" at bounding box center [230, 114] width 5 height 5
click at [177, 114] on input "checkbox" at bounding box center [179, 114] width 5 height 5
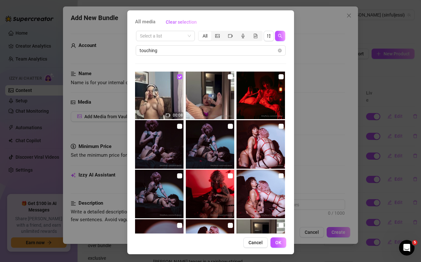
scroll to position [254, 0]
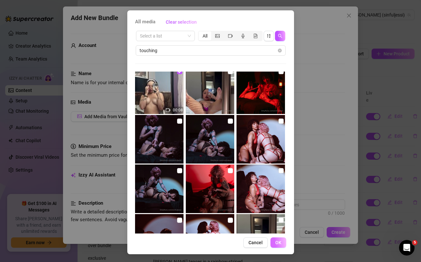
click at [275, 243] on button "OK" at bounding box center [279, 242] width 16 height 10
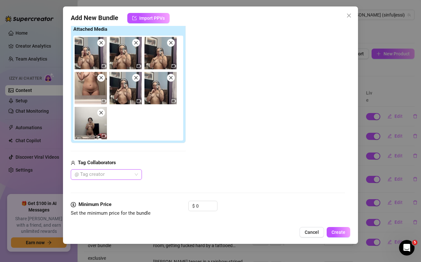
scroll to position [111, 0]
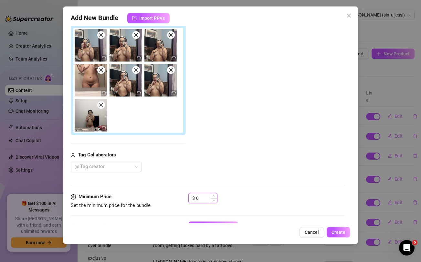
click at [201, 198] on input "0" at bounding box center [206, 198] width 21 height 10
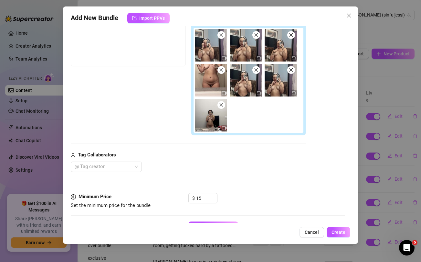
click at [227, 165] on div "@ Tag creator" at bounding box center [188, 166] width 235 height 10
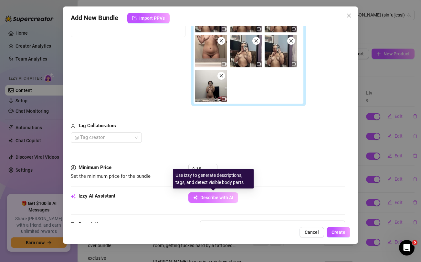
click at [218, 196] on span "Describe with AI" at bounding box center [216, 197] width 33 height 5
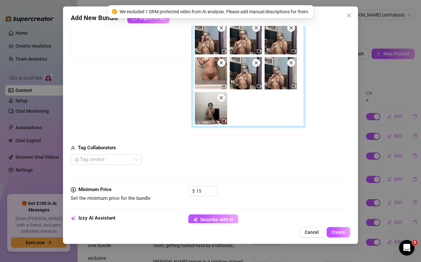
scroll to position [94, 0]
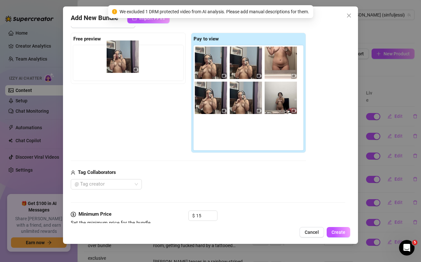
drag, startPoint x: 208, startPoint y: 66, endPoint x: 118, endPoint y: 60, distance: 90.4
click at [118, 60] on div "Free preview Pay to view" at bounding box center [188, 93] width 235 height 120
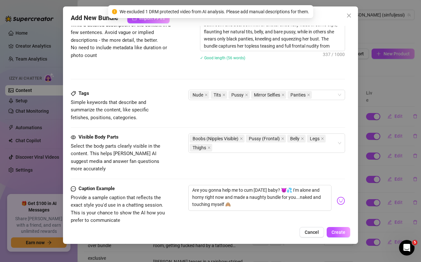
scroll to position [399, 0]
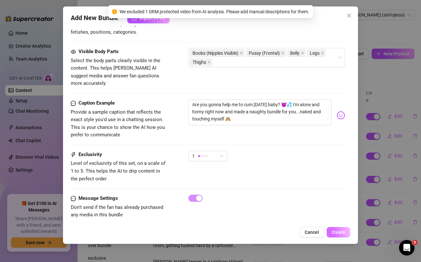
click at [341, 232] on span "Create" at bounding box center [339, 231] width 14 height 5
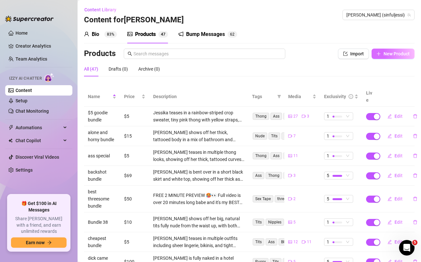
click at [389, 56] on span "New Product" at bounding box center [397, 53] width 26 height 5
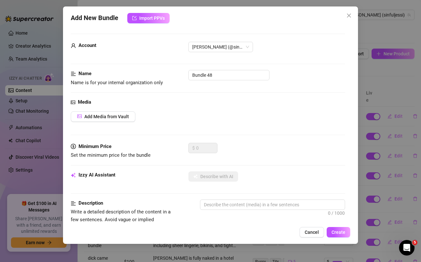
click at [254, 69] on div "Account [PERSON_NAME] (@sinfuljessi)" at bounding box center [208, 56] width 274 height 28
click at [249, 73] on input "Bundle 48" at bounding box center [229, 75] width 81 height 10
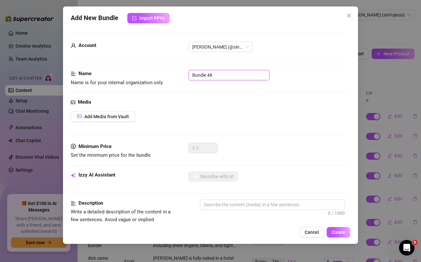
click at [249, 73] on input "Bundle 48" at bounding box center [229, 75] width 81 height 10
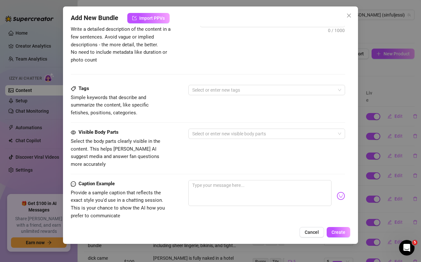
scroll to position [263, 0]
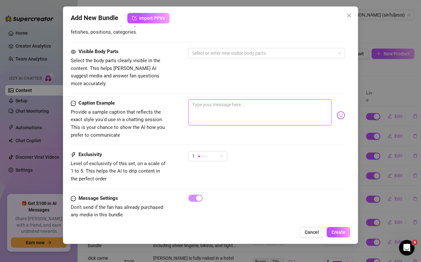
click at [250, 112] on textarea at bounding box center [260, 112] width 143 height 26
paste textarea "Some behind the scenes action with @evusixx and @[PERSON_NAME].minx 😏 Unlock th…"
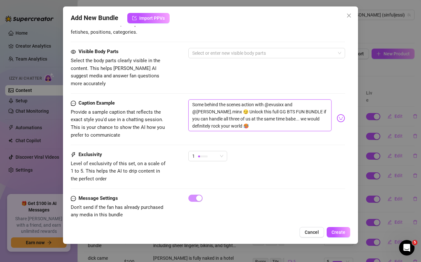
scroll to position [0, 0]
click at [276, 99] on textarea "Some behind the scenes action with @evusixx and @[PERSON_NAME].minx 😏 Unlock th…" at bounding box center [260, 115] width 143 height 32
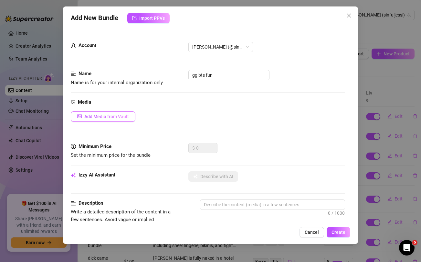
click at [118, 113] on button "Add Media from Vault" at bounding box center [103, 116] width 65 height 10
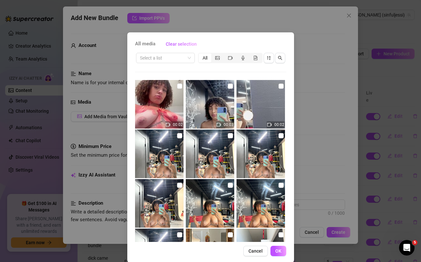
click at [286, 58] on div "Select a list All" at bounding box center [210, 58] width 151 height 12
click at [279, 59] on icon "search" at bounding box center [280, 58] width 5 height 5
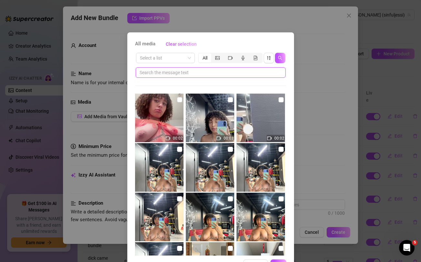
click at [224, 74] on input "text" at bounding box center [208, 72] width 137 height 7
paste input "evusixx"
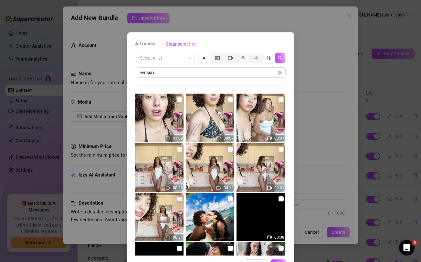
click at [180, 198] on input "checkbox" at bounding box center [179, 198] width 5 height 5
click at [181, 151] on input "checkbox" at bounding box center [179, 148] width 5 height 5
click at [231, 150] on input "checkbox" at bounding box center [230, 148] width 5 height 5
click at [280, 149] on input "checkbox" at bounding box center [281, 148] width 5 height 5
click at [280, 100] on input "checkbox" at bounding box center [281, 99] width 5 height 5
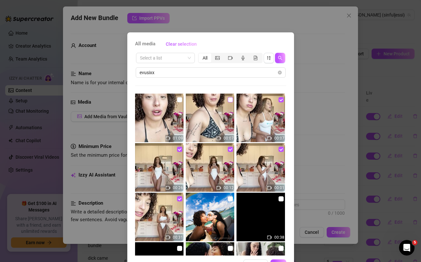
click at [229, 100] on input "checkbox" at bounding box center [230, 99] width 5 height 5
click at [178, 100] on input "checkbox" at bounding box center [179, 99] width 5 height 5
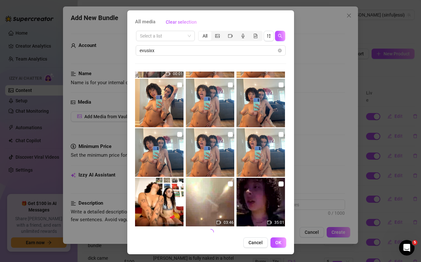
scroll to position [244, 0]
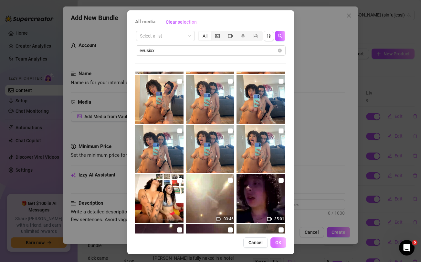
click at [280, 242] on span "OK" at bounding box center [278, 242] width 6 height 5
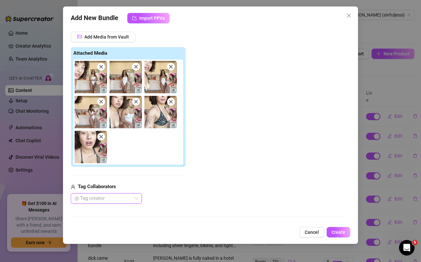
scroll to position [123, 0]
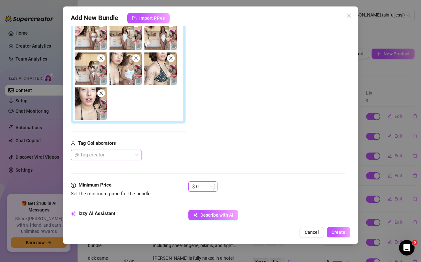
click at [205, 187] on input "0" at bounding box center [206, 186] width 21 height 10
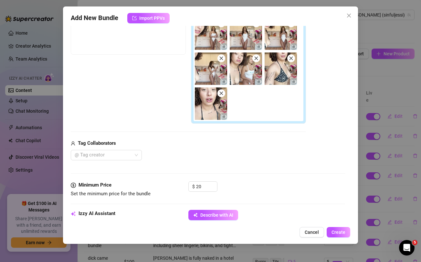
click at [223, 159] on div "@ Tag creator" at bounding box center [188, 155] width 235 height 10
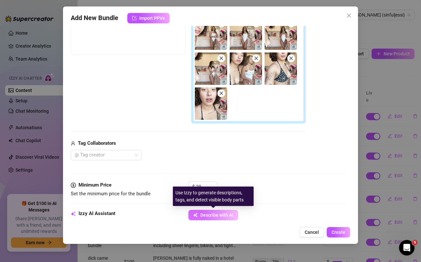
click at [216, 213] on span "Describe with AI" at bounding box center [216, 214] width 33 height 5
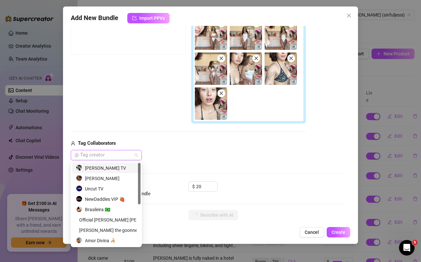
click at [117, 156] on div at bounding box center [103, 154] width 62 height 9
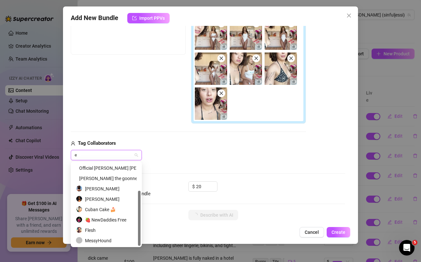
scroll to position [41, 0]
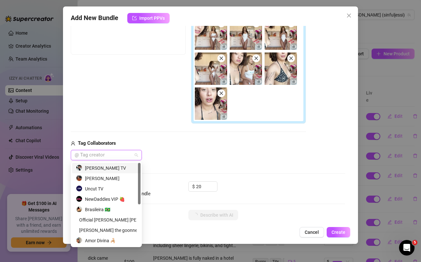
click at [113, 154] on div at bounding box center [103, 154] width 62 height 9
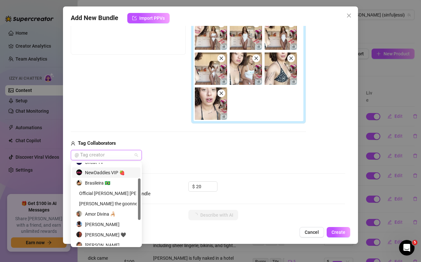
scroll to position [35, 0]
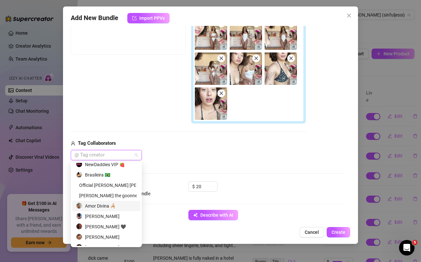
click at [104, 207] on div "Amor Divina 🦂" at bounding box center [106, 205] width 61 height 7
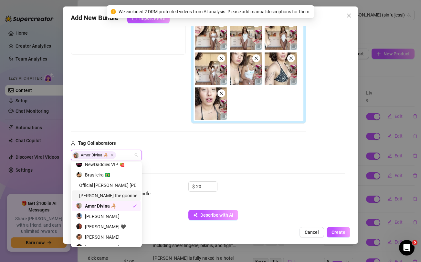
click at [105, 194] on div "[PERSON_NAME] the goonnette" at bounding box center [106, 195] width 61 height 7
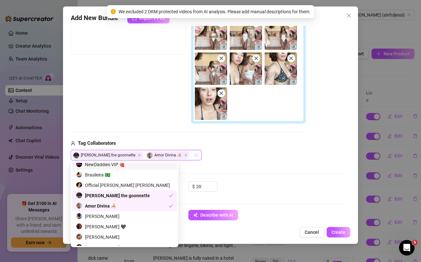
click at [195, 138] on div "Add Media from Vault Free preview Pay to view Tag Collaborators [PERSON_NAME] t…" at bounding box center [188, 74] width 235 height 172
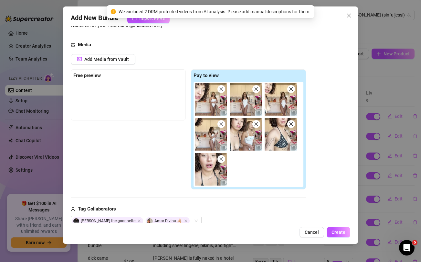
scroll to position [53, 0]
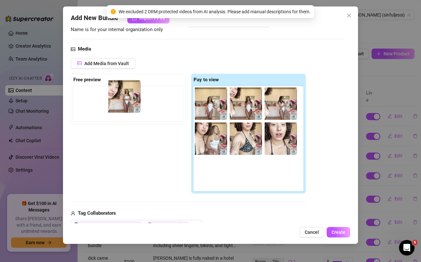
drag, startPoint x: 207, startPoint y: 107, endPoint x: 118, endPoint y: 100, distance: 89.2
click at [118, 100] on div "Free preview Pay to view" at bounding box center [188, 133] width 235 height 120
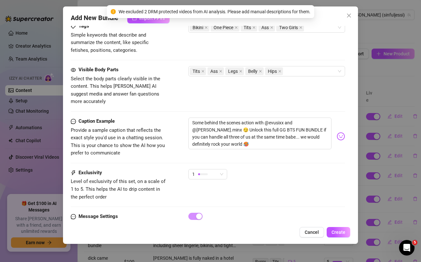
scroll to position [406, 0]
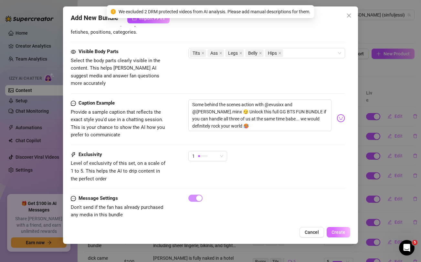
click at [342, 230] on span "Create" at bounding box center [339, 231] width 14 height 5
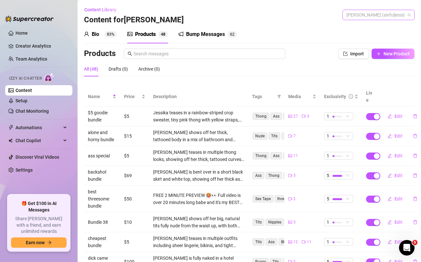
click at [386, 18] on span "[PERSON_NAME] (sinfuljessi)" at bounding box center [379, 15] width 64 height 10
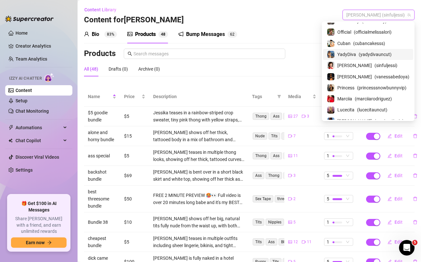
scroll to position [46, 0]
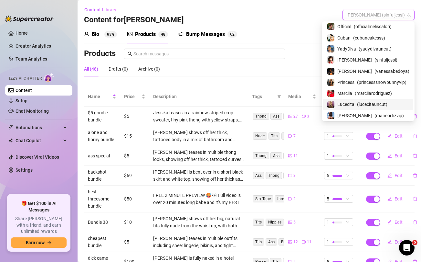
click at [355, 103] on span "Lucecita" at bounding box center [346, 104] width 17 height 7
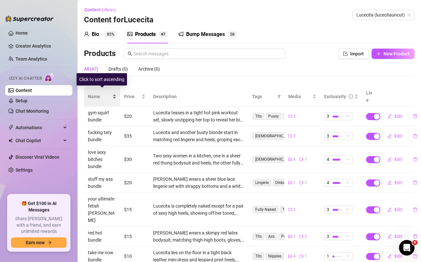
click at [95, 94] on span "Name" at bounding box center [99, 96] width 23 height 7
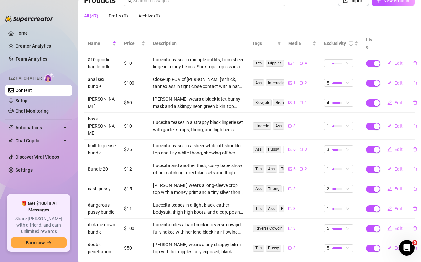
scroll to position [72, 0]
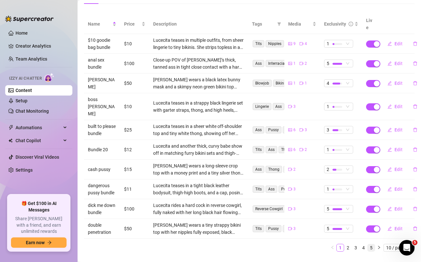
click at [371, 244] on link "5" at bounding box center [371, 247] width 7 height 7
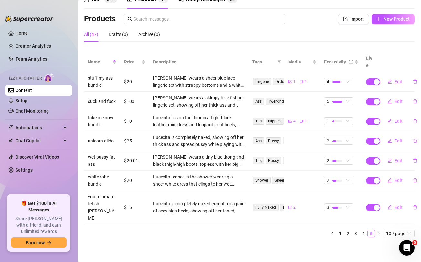
scroll to position [13, 0]
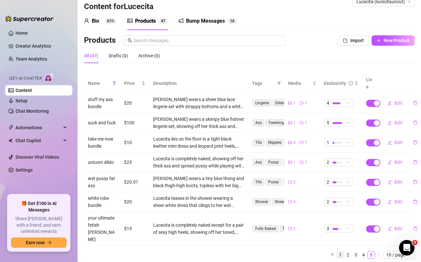
click at [340, 251] on link "1" at bounding box center [340, 254] width 7 height 7
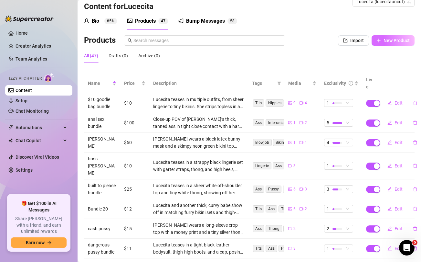
click at [398, 44] on button "New Product" at bounding box center [393, 40] width 43 height 10
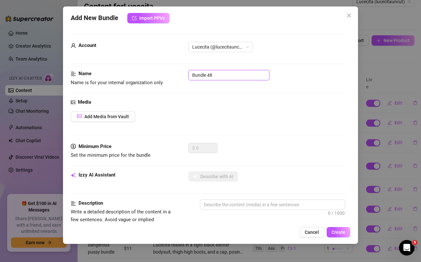
click at [238, 76] on input "Bundle 48" at bounding box center [229, 75] width 81 height 10
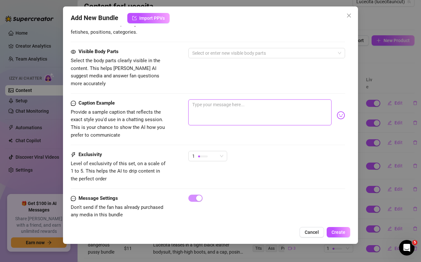
click at [240, 111] on textarea at bounding box center [260, 112] width 143 height 26
paste textarea "slutty soccer bundle ⚽️😜 repping my home country and team while butt naked ... …"
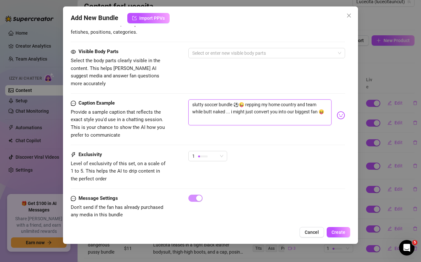
scroll to position [0, 0]
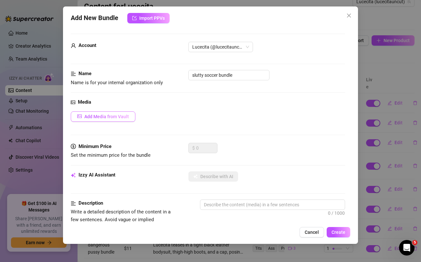
click at [122, 115] on span "Add Media from Vault" at bounding box center [106, 116] width 45 height 5
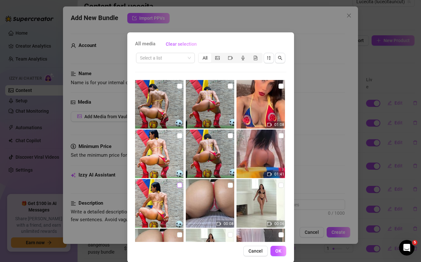
click at [180, 187] on input "checkbox" at bounding box center [179, 184] width 5 height 5
click at [181, 136] on input "checkbox" at bounding box center [179, 135] width 5 height 5
click at [231, 135] on input "checkbox" at bounding box center [230, 135] width 5 height 5
click at [282, 135] on input "checkbox" at bounding box center [281, 135] width 5 height 5
click at [282, 88] on input "checkbox" at bounding box center [281, 85] width 5 height 5
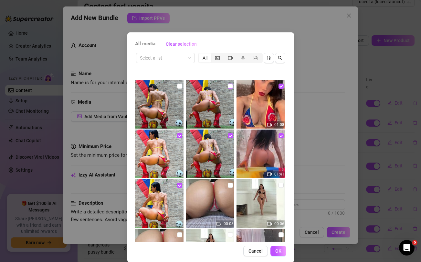
click at [231, 85] on input "checkbox" at bounding box center [230, 85] width 5 height 5
click at [178, 87] on input "checkbox" at bounding box center [179, 85] width 5 height 5
click at [285, 252] on button "OK" at bounding box center [279, 250] width 16 height 10
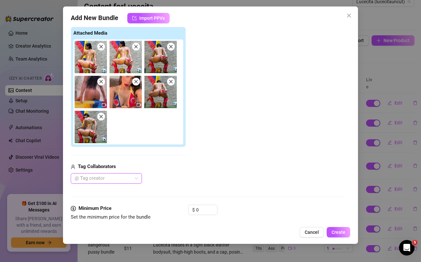
scroll to position [100, 0]
click at [207, 208] on input "0" at bounding box center [206, 209] width 21 height 10
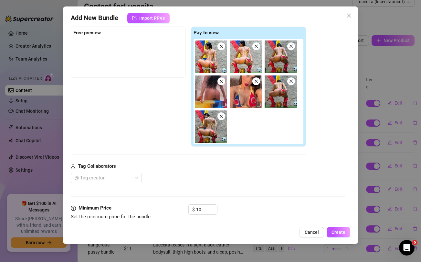
click at [213, 183] on div "@ Tag creator" at bounding box center [188, 178] width 235 height 10
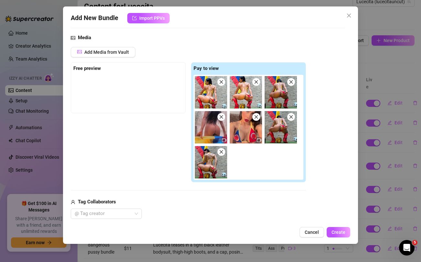
scroll to position [65, 0]
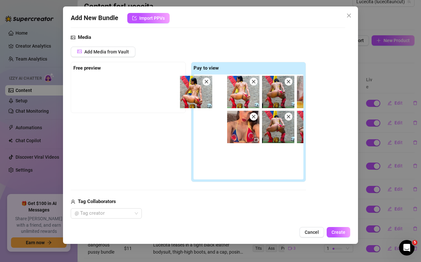
drag, startPoint x: 208, startPoint y: 94, endPoint x: 109, endPoint y: 81, distance: 100.1
click at [109, 81] on div "Free preview Pay to view" at bounding box center [188, 122] width 235 height 120
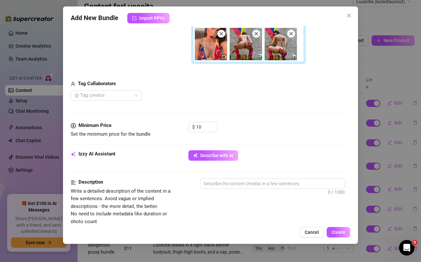
scroll to position [152, 0]
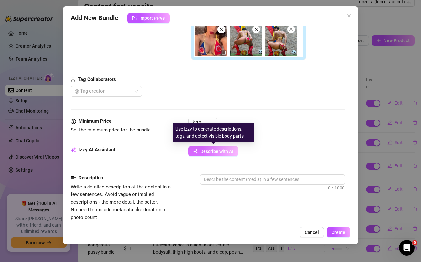
click at [210, 149] on span "Describe with AI" at bounding box center [216, 150] width 33 height 5
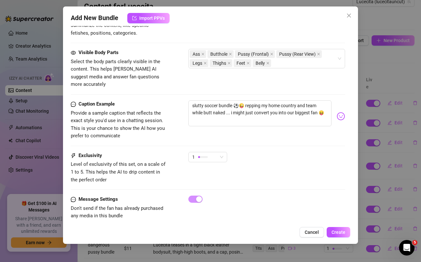
scroll to position [406, 0]
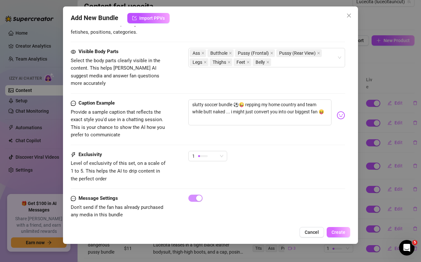
click at [343, 234] on span "Create" at bounding box center [339, 231] width 14 height 5
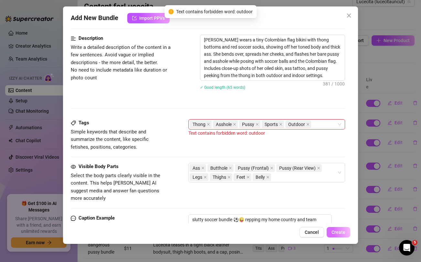
scroll to position [291, 0]
click at [307, 124] on icon "close" at bounding box center [308, 124] width 3 height 3
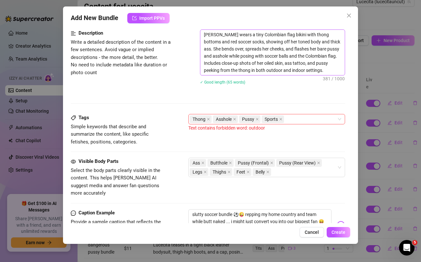
scroll to position [301, 0]
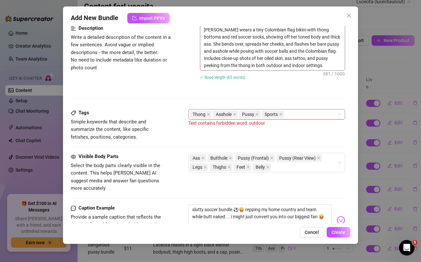
click at [274, 65] on textarea "[PERSON_NAME] wears a tiny Colombian flag bikini with thong bottoms and red soc…" at bounding box center [272, 47] width 144 height 45
click at [342, 229] on button "Create" at bounding box center [339, 232] width 24 height 10
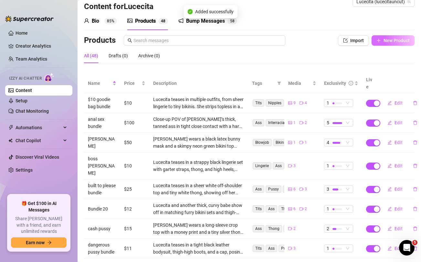
click at [397, 40] on span "New Product" at bounding box center [397, 40] width 26 height 5
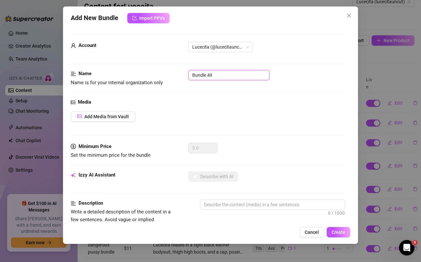
click at [230, 77] on input "Bundle 49" at bounding box center [229, 75] width 81 height 10
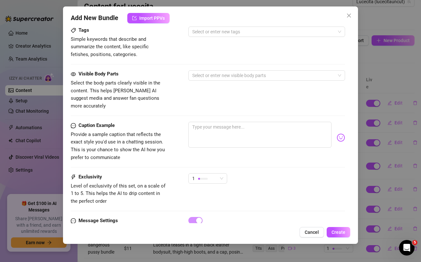
scroll to position [263, 0]
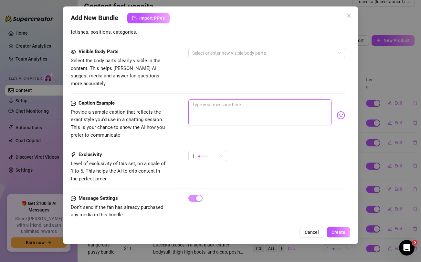
click at [240, 101] on textarea at bounding box center [260, 112] width 143 height 26
paste textarea "Your morning jerk off bundle is here baby 😜💦 make sure to use these vids and pi…"
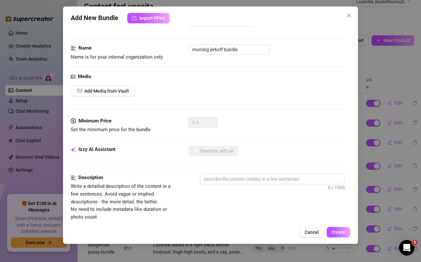
scroll to position [0, 0]
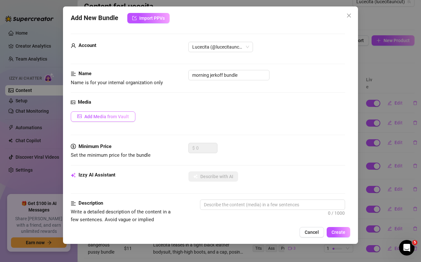
click at [118, 115] on span "Add Media from Vault" at bounding box center [106, 116] width 45 height 5
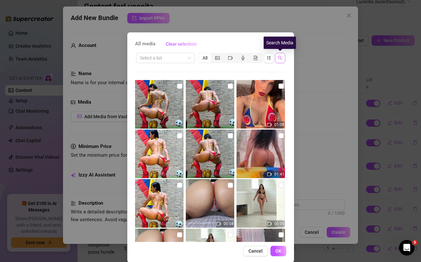
click at [281, 59] on icon "search" at bounding box center [280, 58] width 5 height 5
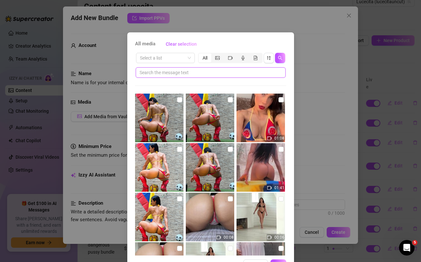
click at [228, 72] on input "text" at bounding box center [208, 72] width 137 height 7
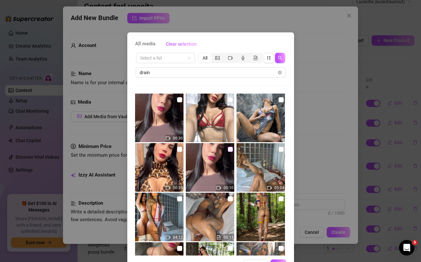
click at [231, 149] on input "checkbox" at bounding box center [230, 148] width 5 height 5
click at [178, 147] on input "checkbox" at bounding box center [179, 148] width 5 height 5
click at [178, 100] on input "checkbox" at bounding box center [179, 99] width 5 height 5
click at [230, 101] on input "checkbox" at bounding box center [230, 99] width 5 height 5
click at [281, 99] on input "checkbox" at bounding box center [281, 99] width 5 height 5
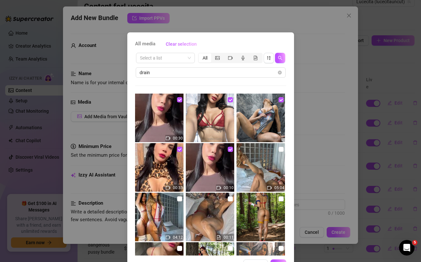
scroll to position [22, 0]
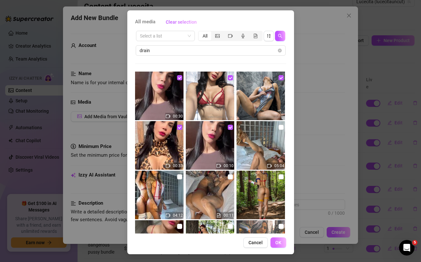
click at [277, 243] on span "OK" at bounding box center [278, 242] width 6 height 5
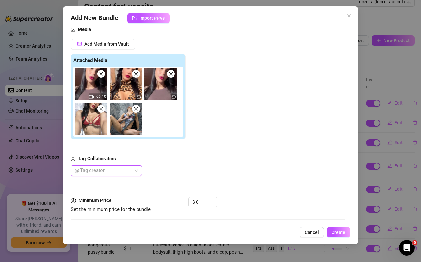
scroll to position [73, 0]
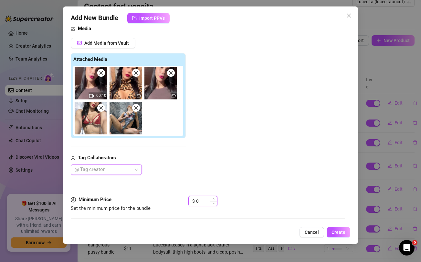
click at [202, 198] on input "0" at bounding box center [206, 201] width 21 height 10
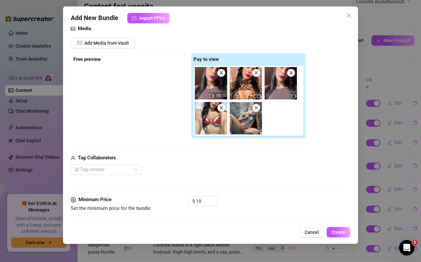
click at [210, 180] on div "Media Add Media from Vault Free preview Pay to view 00:10 Tag Collaborators @ T…" at bounding box center [208, 110] width 274 height 171
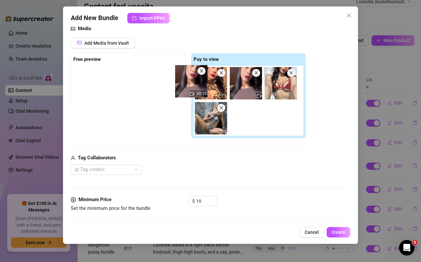
drag, startPoint x: 206, startPoint y: 82, endPoint x: 130, endPoint y: 75, distance: 77.0
click at [130, 75] on div "Free preview Pay to view 00:10" at bounding box center [188, 95] width 235 height 85
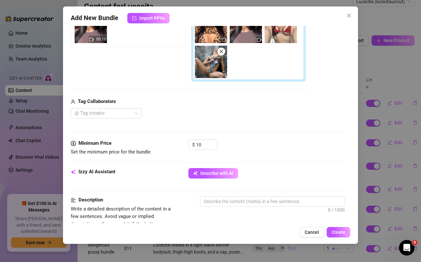
scroll to position [130, 0]
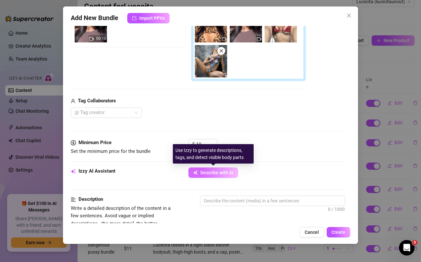
click at [203, 171] on span "Describe with AI" at bounding box center [216, 172] width 33 height 5
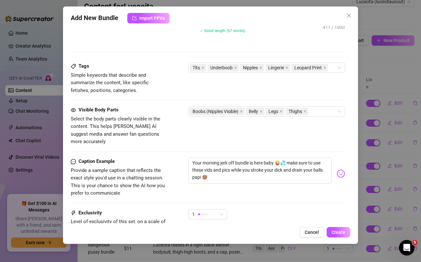
scroll to position [359, 0]
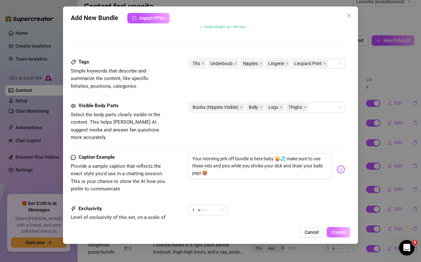
click at [336, 231] on span "Create" at bounding box center [339, 231] width 14 height 5
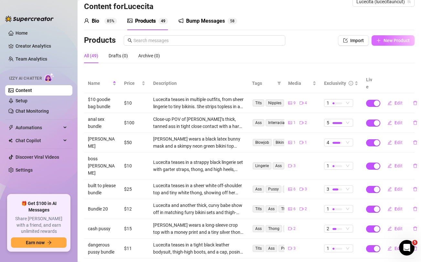
click at [395, 43] on button "New Product" at bounding box center [393, 40] width 43 height 10
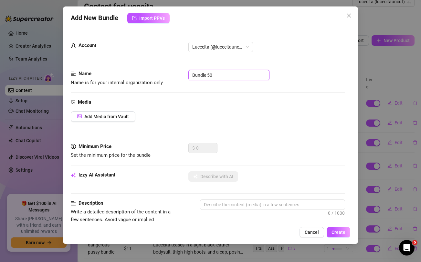
click at [217, 77] on input "Bundle 50" at bounding box center [229, 75] width 81 height 10
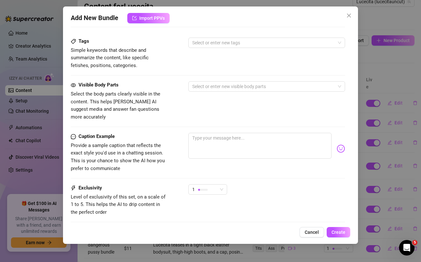
scroll to position [263, 0]
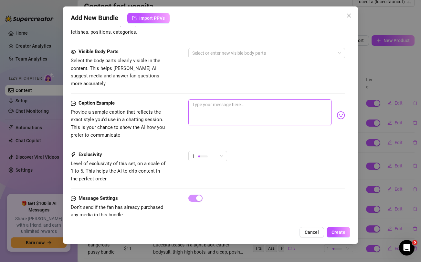
click at [236, 107] on textarea at bounding box center [260, 112] width 143 height 26
paste textarea "BRAND NEW GG WITH TATTY BUNDLE 👅💦 eating her sweet pussy so good she fell in lo…"
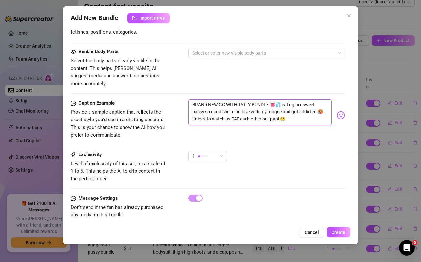
click at [263, 103] on textarea "BRAND NEW GG WITH TATTY BUNDLE 👅💦 eating her sweet pussy so good she fell in lo…" at bounding box center [260, 112] width 143 height 26
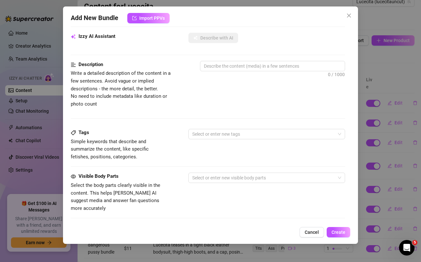
scroll to position [0, 0]
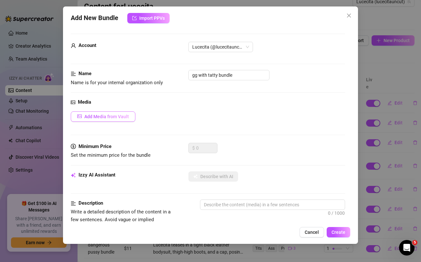
click at [114, 115] on span "Add Media from Vault" at bounding box center [106, 116] width 45 height 5
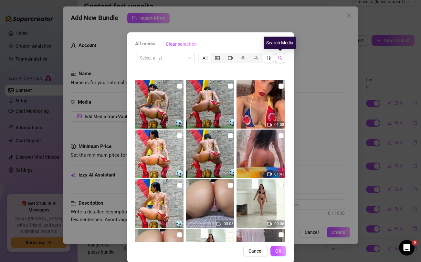
click at [281, 57] on icon "search" at bounding box center [280, 58] width 5 height 5
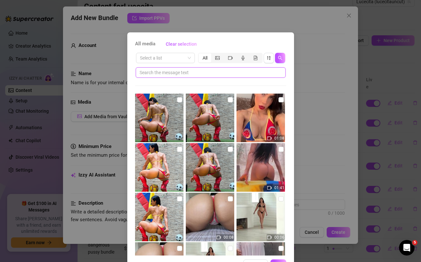
click at [235, 74] on input "text" at bounding box center [208, 72] width 137 height 7
paste input "tongue"
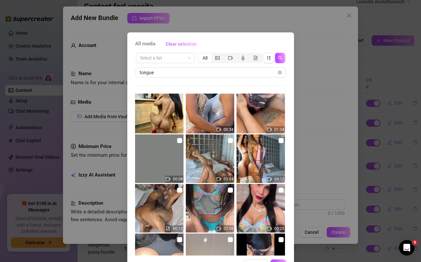
scroll to position [103, 0]
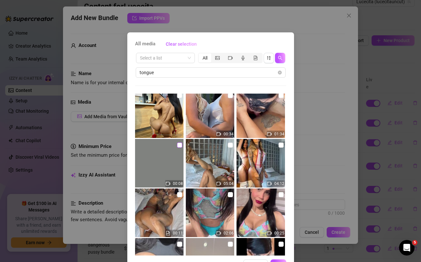
click at [180, 146] on input "checkbox" at bounding box center [179, 144] width 5 height 5
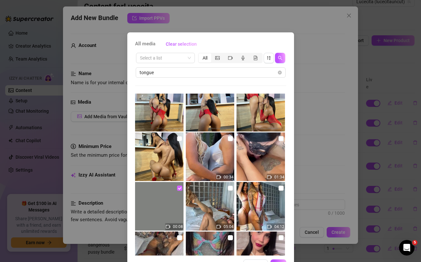
scroll to position [59, 0]
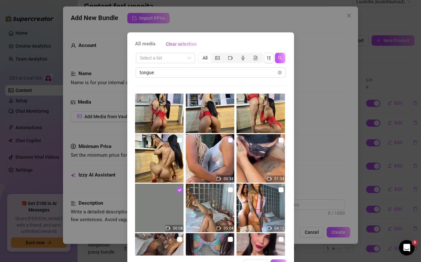
click at [231, 140] on input "checkbox" at bounding box center [230, 139] width 5 height 5
click at [279, 142] on input "checkbox" at bounding box center [281, 139] width 5 height 5
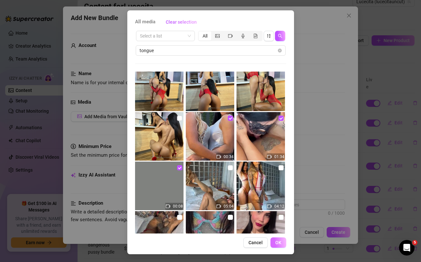
click at [281, 242] on button "OK" at bounding box center [279, 242] width 16 height 10
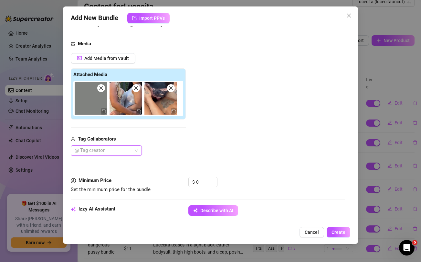
scroll to position [60, 0]
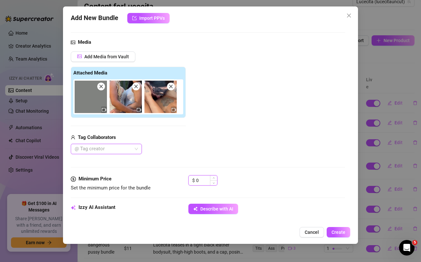
click at [205, 182] on input "0" at bounding box center [206, 180] width 21 height 10
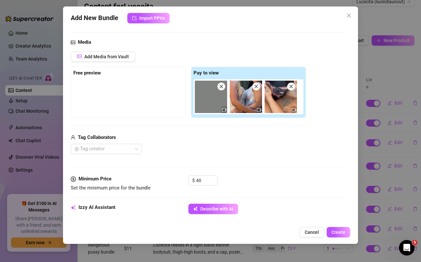
click at [222, 144] on div "@ Tag creator" at bounding box center [188, 149] width 235 height 10
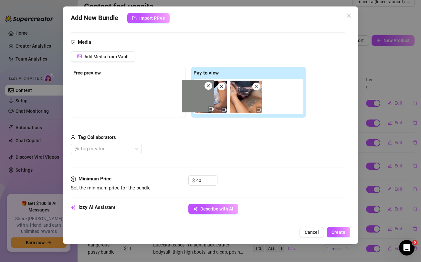
drag, startPoint x: 209, startPoint y: 99, endPoint x: 125, endPoint y: 88, distance: 84.5
click at [125, 88] on div "Free preview Pay to view" at bounding box center [188, 92] width 235 height 51
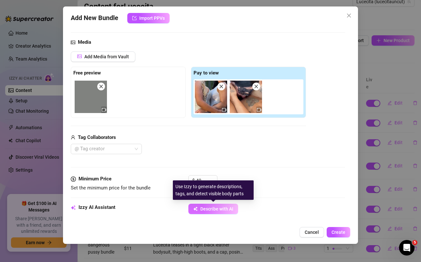
click at [212, 211] on span "Describe with AI" at bounding box center [216, 208] width 33 height 5
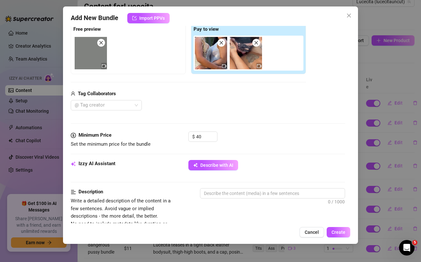
scroll to position [121, 0]
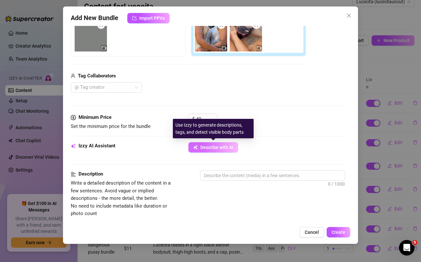
click at [202, 149] on span "Describe with AI" at bounding box center [216, 147] width 33 height 5
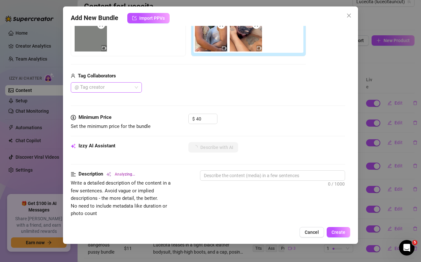
click at [133, 85] on div at bounding box center [103, 87] width 62 height 9
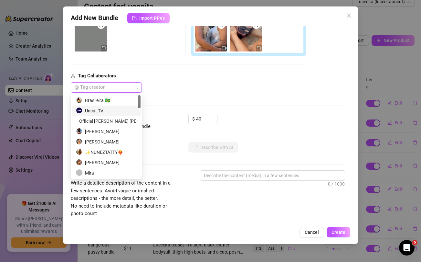
click at [125, 111] on div "Uncut TV" at bounding box center [106, 110] width 61 height 7
click at [197, 96] on div "Media Add Media from Vault Free preview Pay to view Tag Collaborators Uncut TV" at bounding box center [208, 45] width 274 height 136
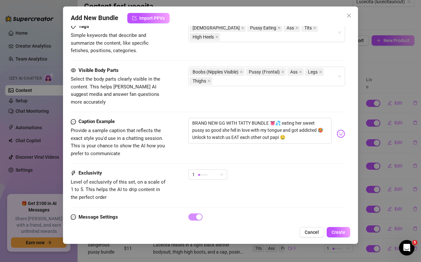
scroll to position [356, 0]
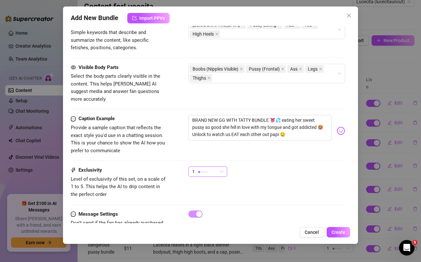
click at [219, 167] on span "1" at bounding box center [207, 172] width 31 height 10
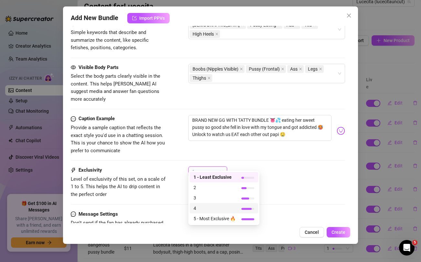
click at [209, 209] on span "4" at bounding box center [215, 207] width 42 height 7
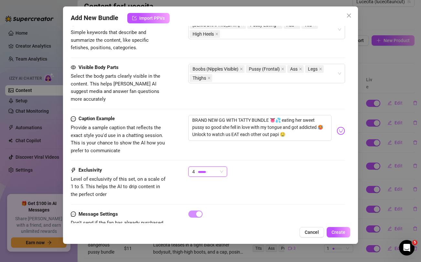
click at [290, 175] on div "Exclusivity Level of exclusivity of this set, on a scale of 1 to 5. This helps …" at bounding box center [208, 182] width 274 height 32
click at [344, 235] on button "Create" at bounding box center [339, 232] width 24 height 10
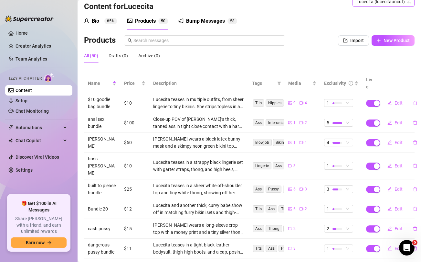
click at [373, 3] on span "Lucecita (lucecitauncut)" at bounding box center [384, 2] width 54 height 10
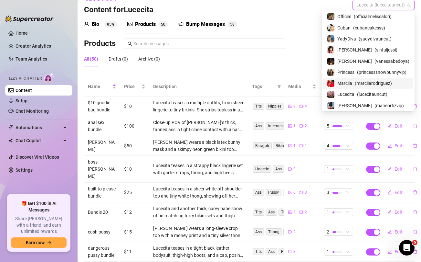
click at [361, 81] on span "( marciiarodriguez )" at bounding box center [373, 83] width 37 height 7
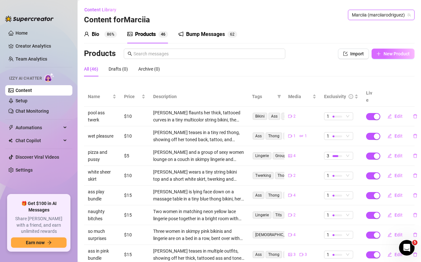
click at [389, 56] on span "New Product" at bounding box center [397, 53] width 26 height 5
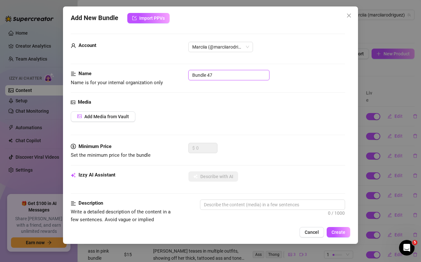
click at [224, 77] on input "Bundle 47" at bounding box center [229, 75] width 81 height 10
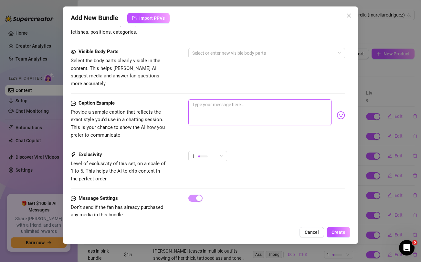
click at [222, 104] on textarea at bounding box center [260, 112] width 143 height 26
paste textarea "showing off this tight peach behind the scenes with @uncuttv i like gripping an…"
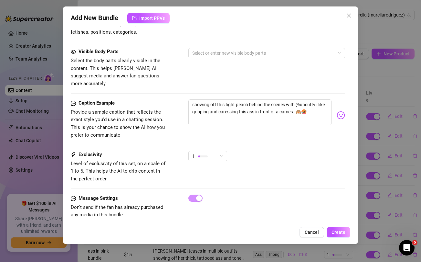
click at [184, 75] on div "Visible Body Parts Select the body parts clearly visible in the content. This h…" at bounding box center [208, 67] width 274 height 39
click at [230, 105] on textarea "showing off this tight peach behind the scenes with @uncuttv i like gripping an…" at bounding box center [260, 112] width 143 height 26
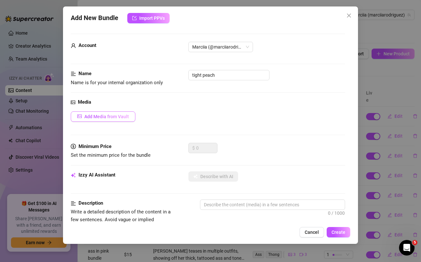
click at [123, 120] on button "Add Media from Vault" at bounding box center [103, 116] width 65 height 10
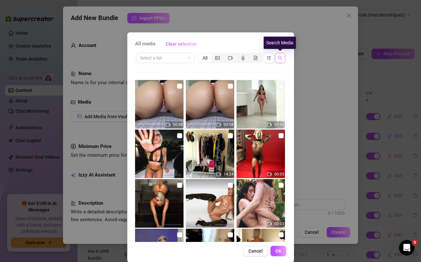
click at [280, 59] on icon "search" at bounding box center [280, 58] width 5 height 5
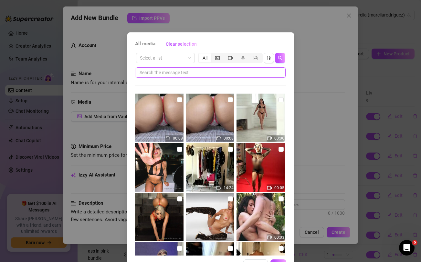
click at [217, 72] on input "text" at bounding box center [208, 72] width 137 height 7
paste input "caressing"
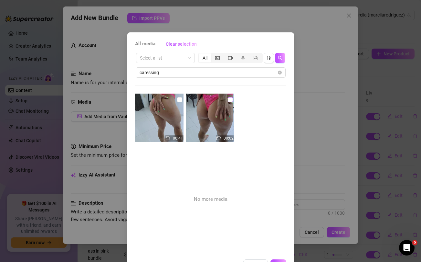
click at [232, 98] on input "checkbox" at bounding box center [230, 99] width 5 height 5
click at [179, 99] on input "checkbox" at bounding box center [179, 99] width 5 height 5
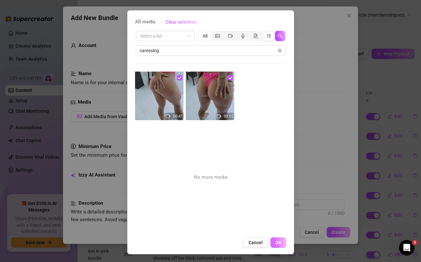
click at [279, 243] on span "OK" at bounding box center [278, 242] width 6 height 5
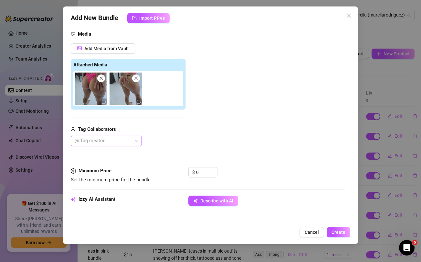
scroll to position [71, 0]
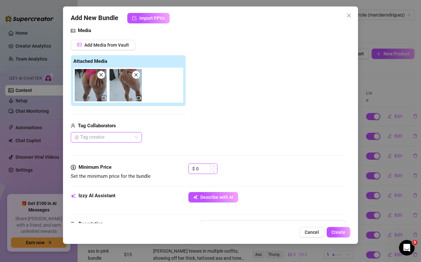
click at [204, 168] on input "0" at bounding box center [206, 169] width 21 height 10
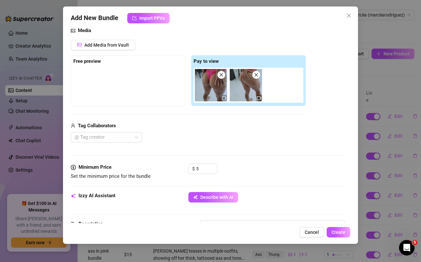
click at [201, 139] on div "@ Tag creator" at bounding box center [188, 137] width 235 height 10
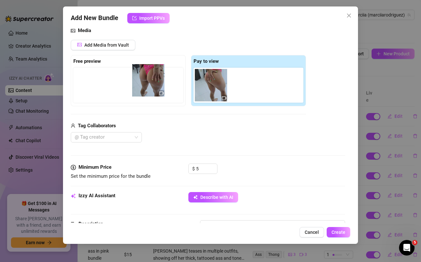
drag, startPoint x: 213, startPoint y: 82, endPoint x: 114, endPoint y: 69, distance: 99.8
click at [114, 69] on div "Free preview Pay to view" at bounding box center [188, 80] width 235 height 51
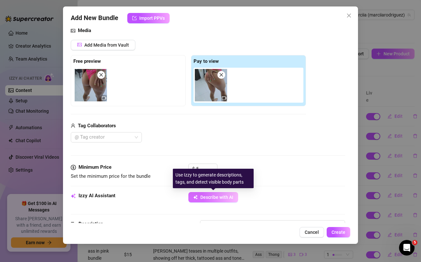
click at [202, 196] on span "Describe with AI" at bounding box center [216, 196] width 33 height 5
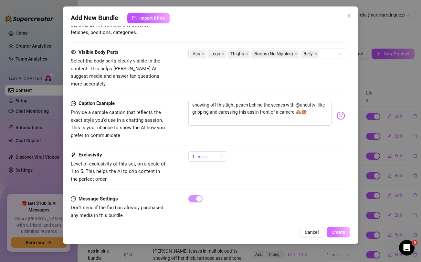
click at [340, 231] on span "Create" at bounding box center [339, 231] width 14 height 5
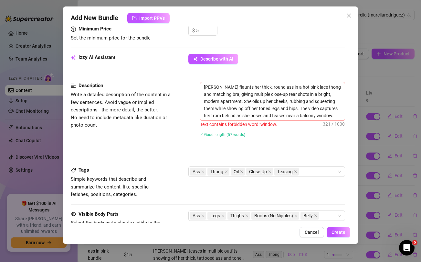
scroll to position [210, 0]
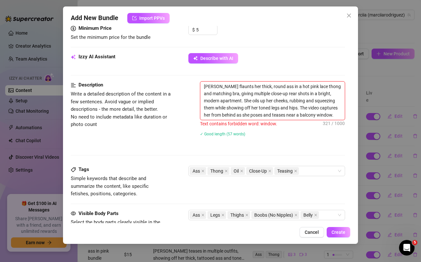
click at [319, 114] on textarea "[PERSON_NAME] flaunts her thick, round ass in a hot pink lace thong and matchin…" at bounding box center [272, 100] width 144 height 38
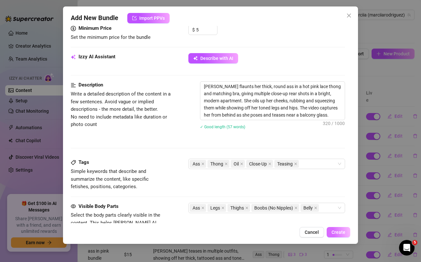
click at [339, 227] on button "Create" at bounding box center [339, 232] width 24 height 10
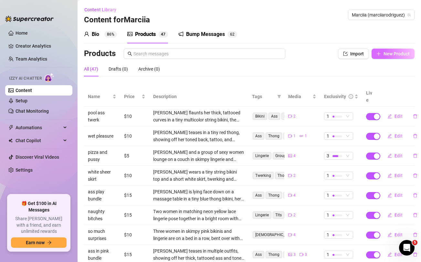
click at [397, 54] on span "New Product" at bounding box center [397, 53] width 26 height 5
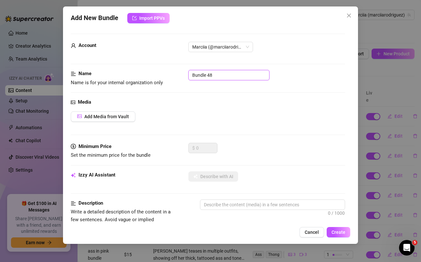
click at [223, 74] on input "Bundle 48" at bounding box center [229, 75] width 81 height 10
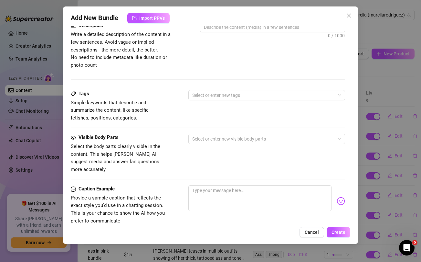
scroll to position [236, 0]
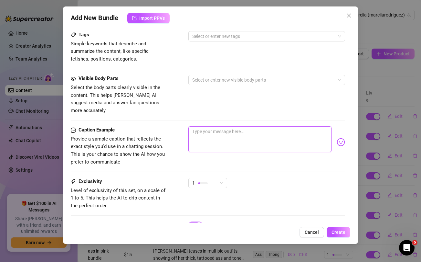
click at [226, 134] on textarea at bounding box center [260, 139] width 143 height 26
paste textarea "unlock this naughty 🔞**hottest baddies bundle**🔞 right now to see me @asleenper…"
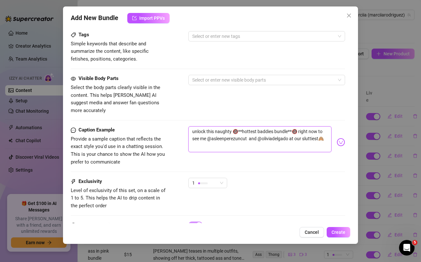
click at [310, 130] on textarea "unlock this naughty 🔞**hottest baddies bundle**🔞 right now to see me @asleenper…" at bounding box center [260, 139] width 143 height 26
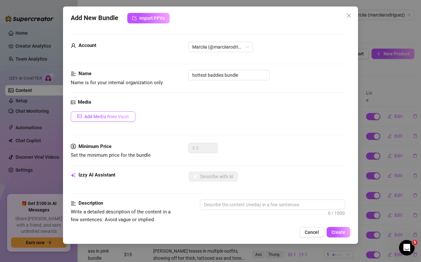
click at [113, 117] on span "Add Media from Vault" at bounding box center [106, 116] width 45 height 5
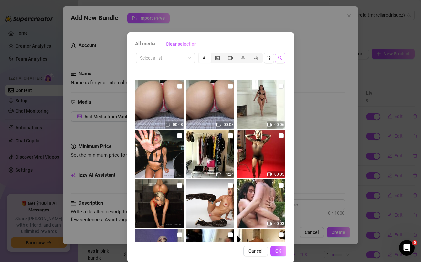
click at [280, 61] on button "button" at bounding box center [280, 58] width 10 height 10
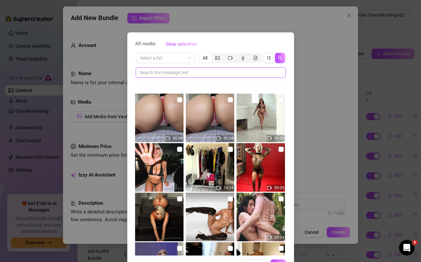
click at [236, 73] on input "text" at bounding box center [208, 72] width 137 height 7
paste input "sluttiest"
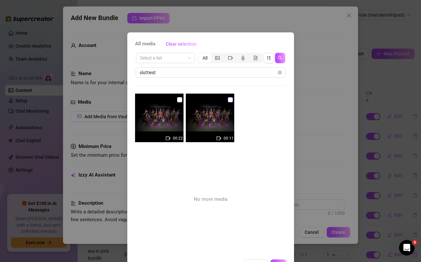
click at [231, 100] on input "checkbox" at bounding box center [230, 99] width 5 height 5
click at [178, 98] on input "checkbox" at bounding box center [179, 99] width 5 height 5
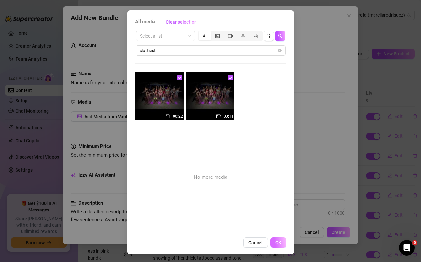
click at [280, 243] on span "OK" at bounding box center [278, 242] width 6 height 5
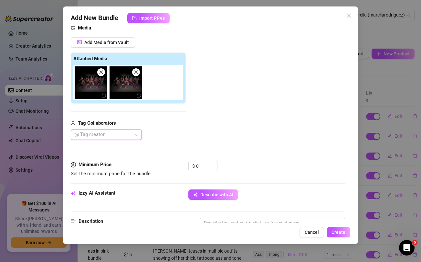
scroll to position [76, 0]
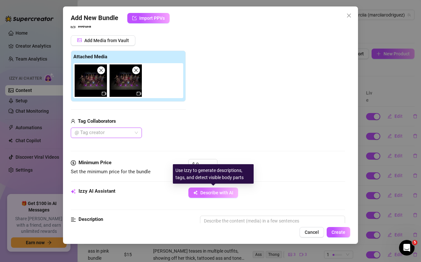
click at [210, 194] on span "Describe with AI" at bounding box center [216, 192] width 33 height 5
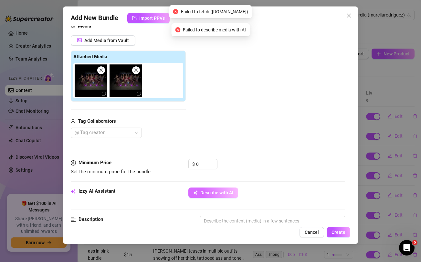
click at [202, 189] on button "Describe with AI" at bounding box center [214, 192] width 50 height 10
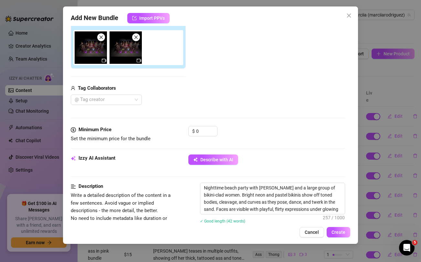
scroll to position [111, 0]
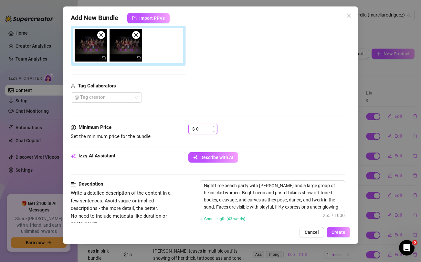
click at [203, 127] on input "0" at bounding box center [206, 129] width 21 height 10
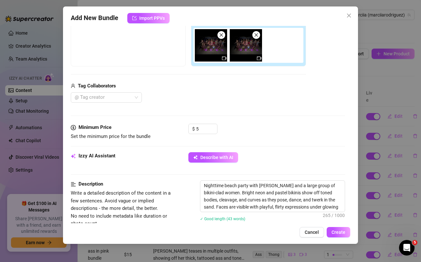
click at [185, 104] on div "Media Add Media from Vault Free preview Pay to view Tag Collaborators @ Tag cre…" at bounding box center [208, 55] width 274 height 136
click at [129, 98] on div at bounding box center [103, 97] width 62 height 9
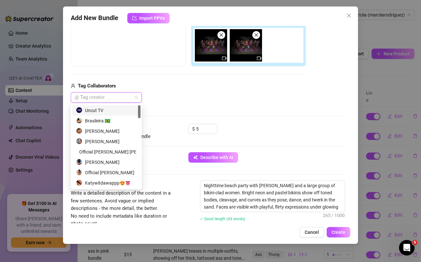
click at [111, 110] on div "Uncut TV" at bounding box center [106, 110] width 61 height 7
click at [188, 106] on div "Media Add Media from Vault Free preview Pay to view Tag Collaborators Uncut TV" at bounding box center [208, 55] width 274 height 136
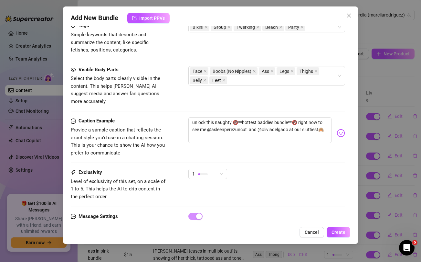
scroll to position [358, 0]
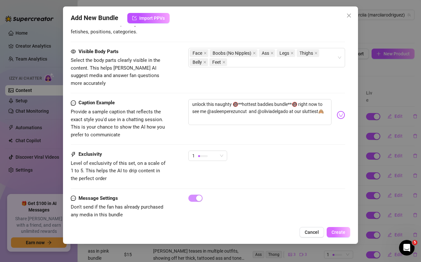
click at [338, 231] on span "Create" at bounding box center [339, 231] width 14 height 5
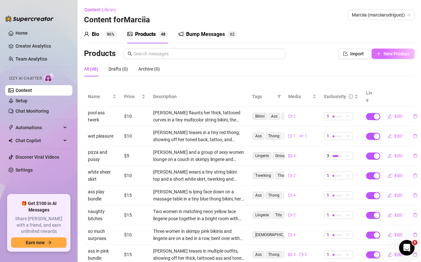
click at [388, 56] on span "New Product" at bounding box center [397, 53] width 26 height 5
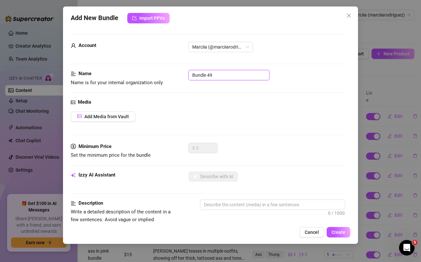
click at [242, 78] on input "Bundle 49" at bounding box center [229, 75] width 81 height 10
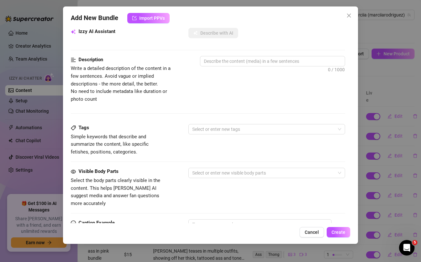
scroll to position [263, 0]
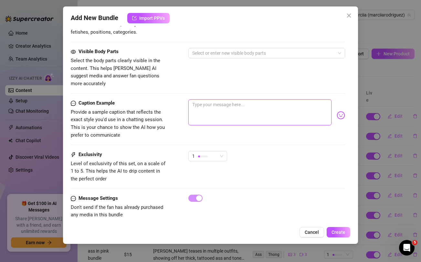
click at [253, 105] on textarea at bounding box center [260, 112] width 143 height 26
paste textarea "Ever been to a ***SEX PARTY***💦 like this before? Unlock and you might get invi…"
click at [218, 103] on textarea "Ever been to a ***SEX PARTY***💦 like this before? Unlock and you might get invi…" at bounding box center [260, 112] width 143 height 26
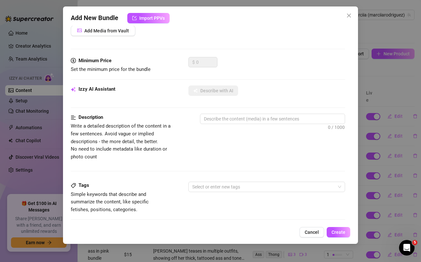
scroll to position [0, 0]
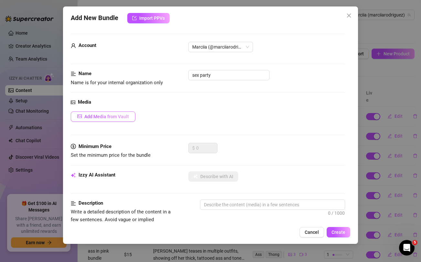
click at [114, 112] on button "Add Media from Vault" at bounding box center [103, 116] width 65 height 10
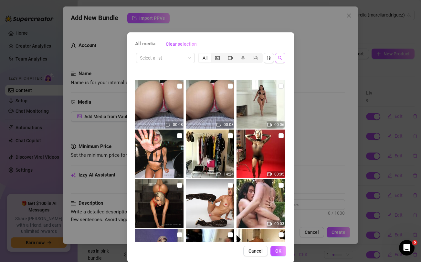
click at [281, 60] on button "button" at bounding box center [280, 58] width 10 height 10
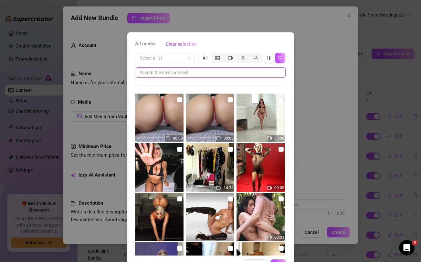
click at [245, 73] on input "text" at bounding box center [208, 72] width 137 height 7
paste input "invited"
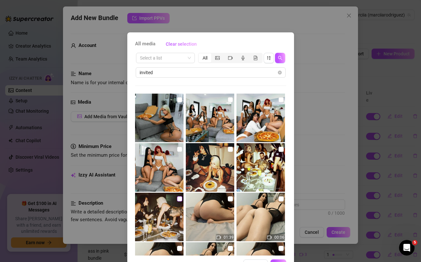
click at [179, 198] on input "checkbox" at bounding box center [179, 198] width 5 height 5
click at [230, 152] on label at bounding box center [230, 149] width 5 height 7
click at [230, 152] on input "checkbox" at bounding box center [230, 148] width 5 height 5
click at [279, 146] on input "checkbox" at bounding box center [281, 148] width 5 height 5
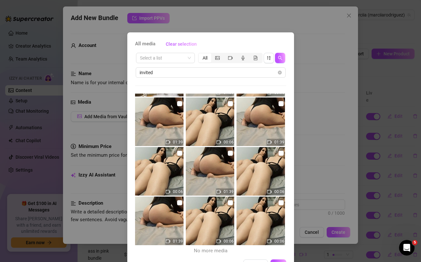
scroll to position [22, 0]
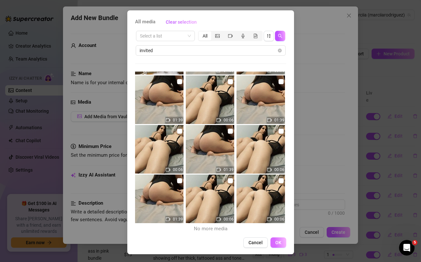
click at [278, 244] on span "OK" at bounding box center [278, 242] width 6 height 5
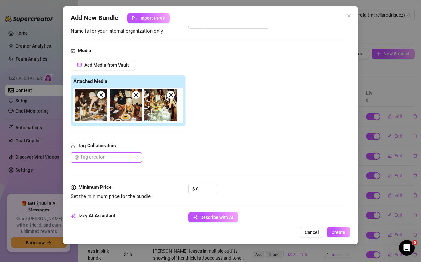
scroll to position [52, 0]
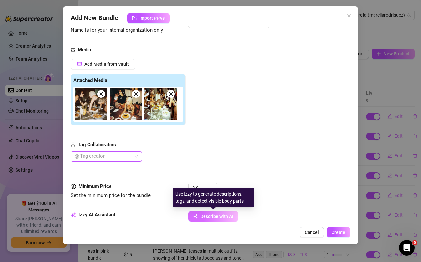
click at [217, 220] on button "Describe with AI" at bounding box center [214, 216] width 50 height 10
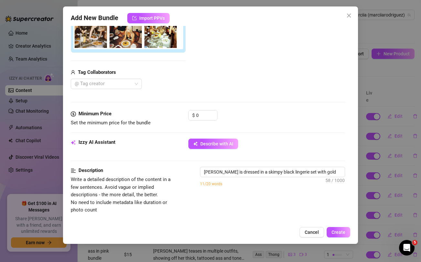
scroll to position [127, 0]
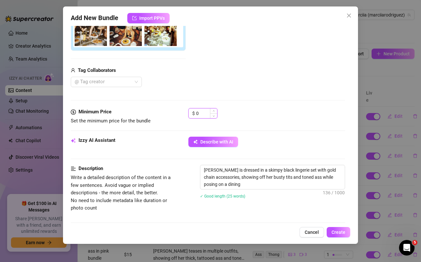
click at [204, 113] on input "0" at bounding box center [206, 113] width 21 height 10
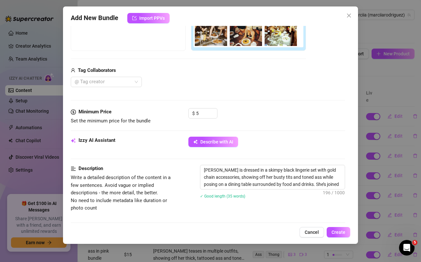
click at [205, 93] on div "Media Add Media from Vault Free preview Pay to view Tag Collaborators @ Tag cre…" at bounding box center [208, 40] width 274 height 136
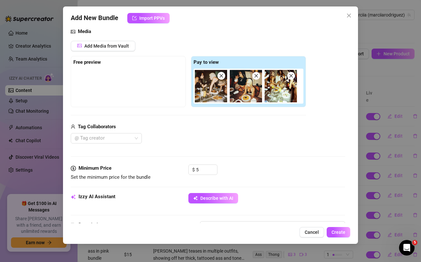
scroll to position [68, 0]
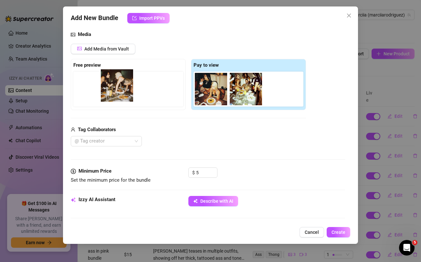
drag, startPoint x: 209, startPoint y: 90, endPoint x: 106, endPoint y: 85, distance: 103.0
click at [106, 85] on div "Free preview Pay to view" at bounding box center [188, 84] width 235 height 51
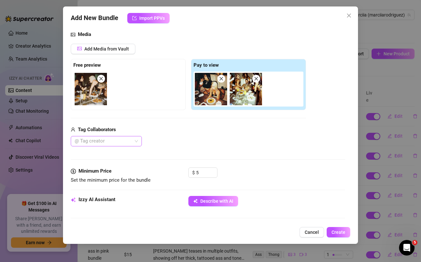
click at [109, 142] on div at bounding box center [103, 140] width 62 height 9
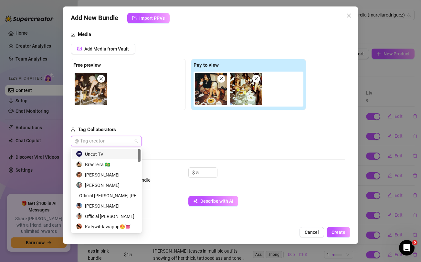
click at [102, 153] on div "Uncut TV" at bounding box center [106, 153] width 61 height 7
click at [201, 135] on div "Tag Collaborators Uncut TV" at bounding box center [188, 136] width 235 height 21
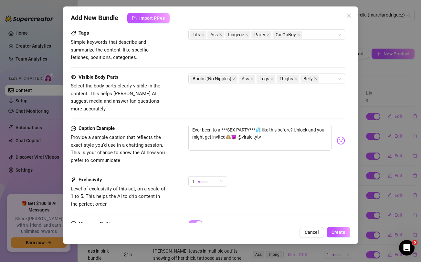
scroll to position [379, 0]
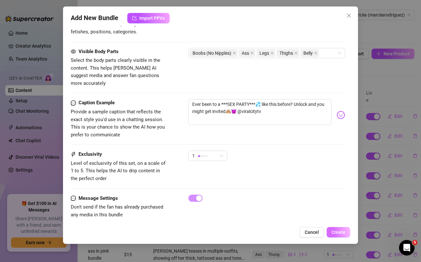
click at [341, 229] on button "Create" at bounding box center [339, 232] width 24 height 10
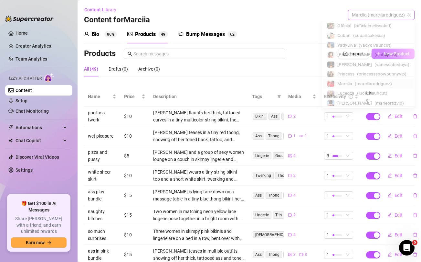
click at [385, 15] on span "Marciia (marciiarodriguez)" at bounding box center [381, 15] width 59 height 10
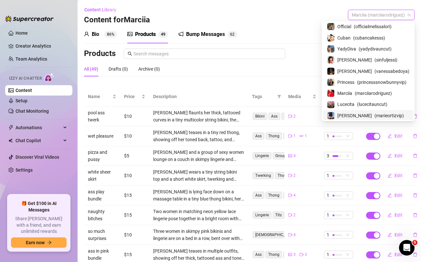
click at [351, 116] on div "[PERSON_NAME] ( marieortizvip )" at bounding box center [368, 116] width 82 height 8
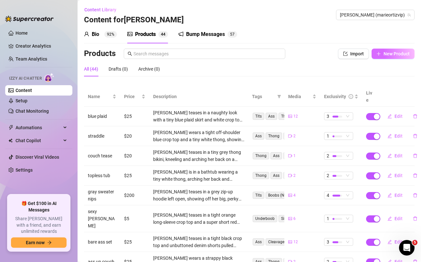
click at [392, 51] on span "New Product" at bounding box center [397, 53] width 26 height 5
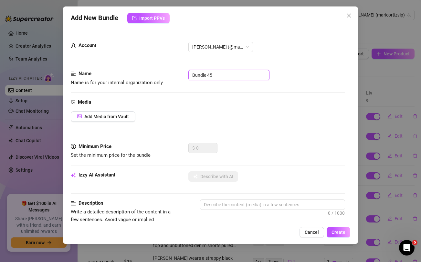
click at [255, 78] on input "Bundle 45" at bounding box center [229, 75] width 81 height 10
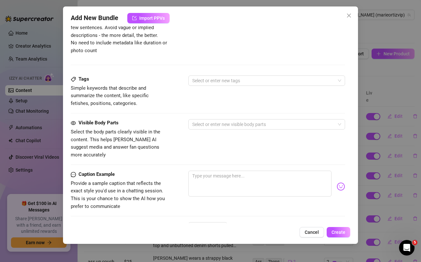
scroll to position [263, 0]
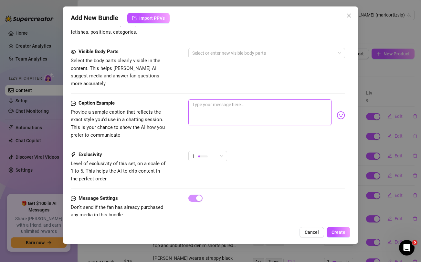
click at [249, 113] on textarea at bounding box center [260, 112] width 143 height 26
paste textarea "Can you resist the TEMPTATION of me pulling my panties down in front of you lik…"
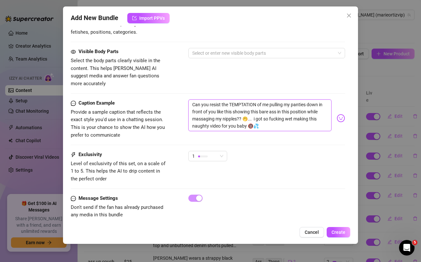
scroll to position [0, 0]
click at [245, 99] on textarea "Can you resist the TEMPTATION of me pulling my panties down in front of you lik…" at bounding box center [260, 115] width 143 height 32
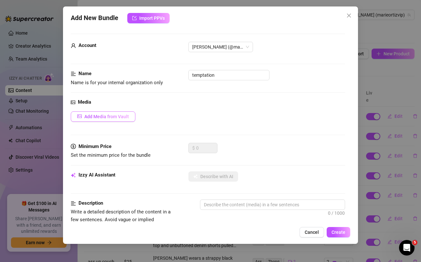
click at [119, 113] on button "Add Media from Vault" at bounding box center [103, 116] width 65 height 10
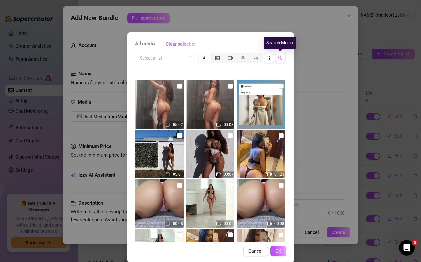
click at [282, 58] on icon "search" at bounding box center [280, 58] width 5 height 5
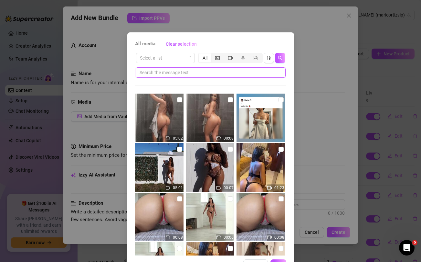
click at [222, 72] on input "text" at bounding box center [208, 72] width 137 height 7
paste input "TEMPTATION"
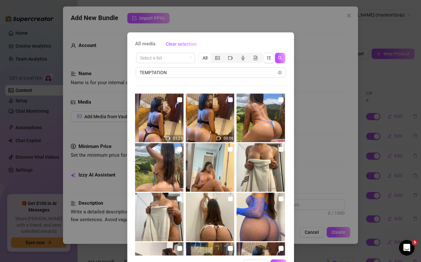
click at [232, 99] on input "checkbox" at bounding box center [230, 99] width 5 height 5
click at [179, 99] on input "checkbox" at bounding box center [179, 99] width 5 height 5
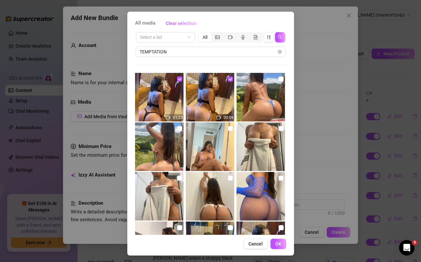
scroll to position [21, 0]
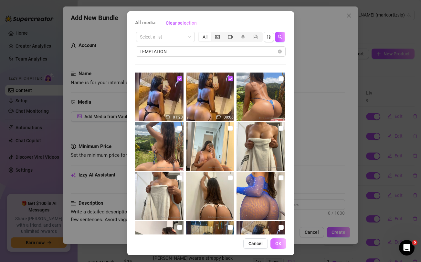
click at [281, 245] on span "OK" at bounding box center [278, 243] width 6 height 5
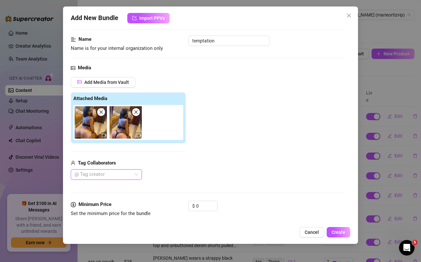
scroll to position [39, 0]
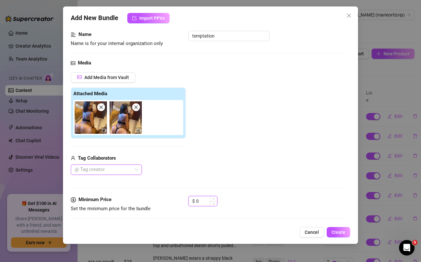
click at [205, 198] on input "0" at bounding box center [206, 201] width 21 height 10
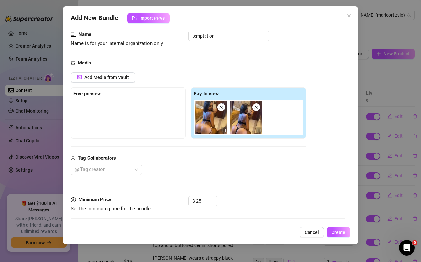
click at [212, 151] on div "Add Media from Vault Free preview Pay to view Tag Collaborators @ Tag creator" at bounding box center [188, 123] width 235 height 103
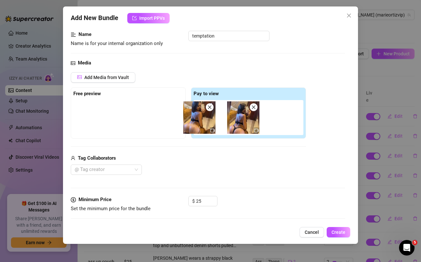
drag, startPoint x: 212, startPoint y: 117, endPoint x: 123, endPoint y: 110, distance: 88.9
click at [123, 110] on div "Free preview Pay to view" at bounding box center [188, 112] width 235 height 51
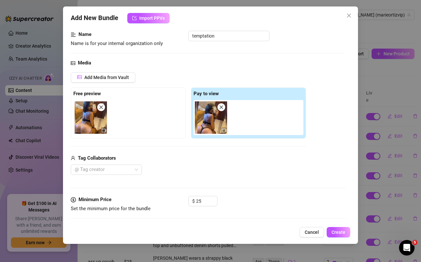
scroll to position [83, 0]
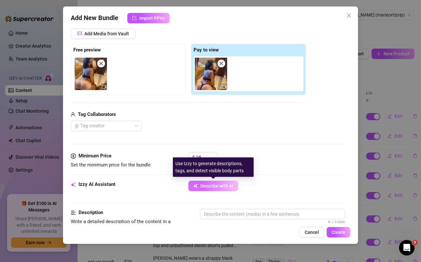
click at [210, 185] on span "Describe with AI" at bounding box center [216, 185] width 33 height 5
click at [216, 190] on button "Describe with AI" at bounding box center [214, 185] width 50 height 10
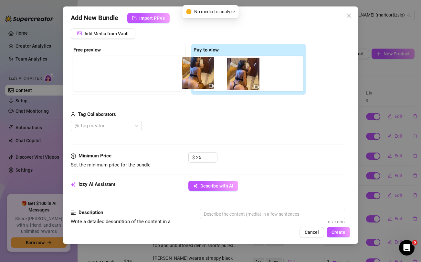
drag, startPoint x: 90, startPoint y: 74, endPoint x: 199, endPoint y: 73, distance: 109.3
click at [199, 73] on div "Free preview Pay to view" at bounding box center [188, 69] width 235 height 51
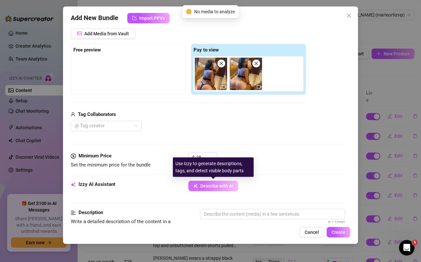
click at [209, 186] on span "Describe with AI" at bounding box center [216, 185] width 33 height 5
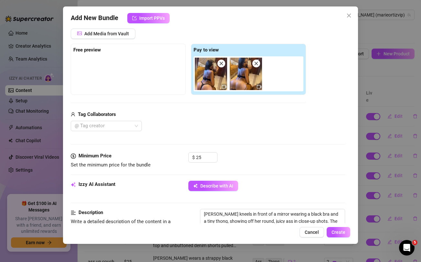
scroll to position [103, 0]
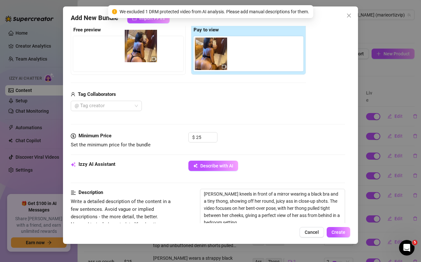
drag, startPoint x: 205, startPoint y: 51, endPoint x: 133, endPoint y: 43, distance: 72.5
click at [133, 43] on div "Free preview Pay to view" at bounding box center [188, 49] width 235 height 51
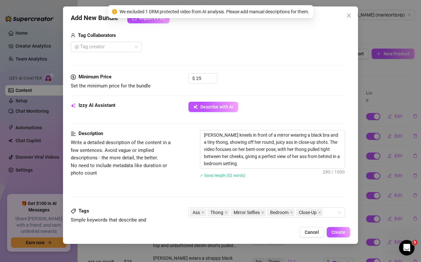
scroll to position [162, 0]
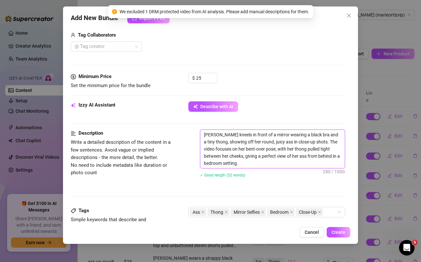
click at [247, 163] on textarea "[PERSON_NAME] kneels in front of a mirror wearing a black bra and a tiny thong,…" at bounding box center [272, 149] width 144 height 38
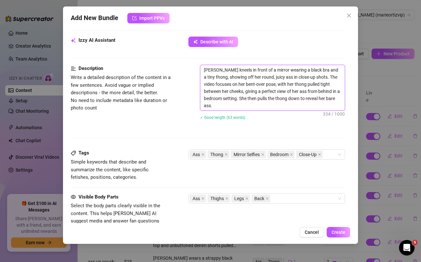
scroll to position [227, 0]
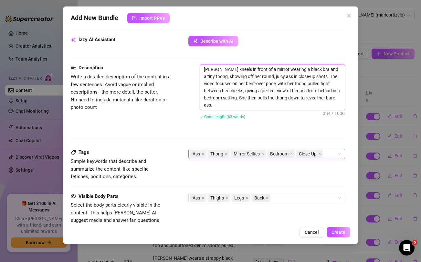
click at [330, 156] on div "Ass Thong Mirror Selfies Bedroom Close-Up" at bounding box center [263, 153] width 147 height 9
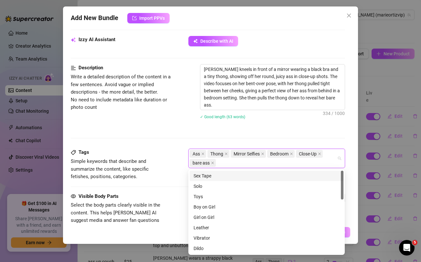
click at [172, 136] on div "Description Write a detailed description of the content in a few sentences. Avo…" at bounding box center [208, 106] width 274 height 84
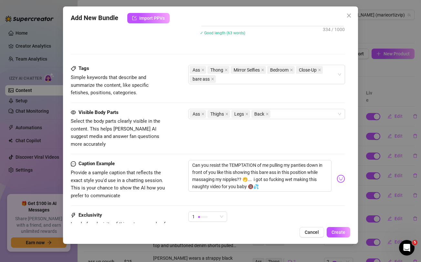
scroll to position [314, 0]
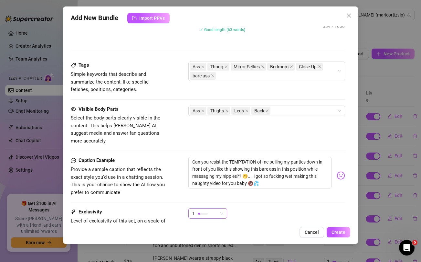
click at [210, 209] on div "1" at bounding box center [204, 213] width 25 height 10
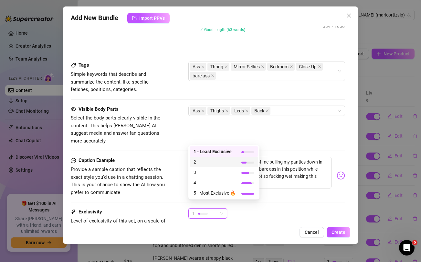
click at [212, 163] on span "2" at bounding box center [215, 161] width 42 height 7
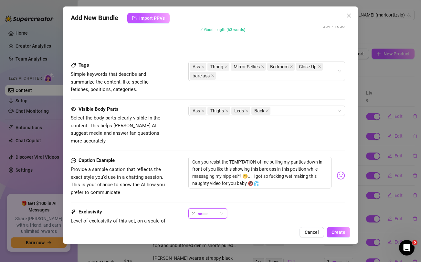
click at [321, 208] on div "2 2" at bounding box center [267, 216] width 156 height 16
click at [340, 231] on span "Create" at bounding box center [339, 231] width 14 height 5
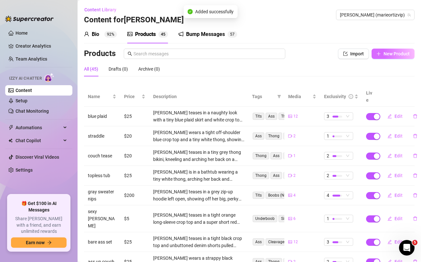
click at [396, 56] on button "New Product" at bounding box center [393, 54] width 43 height 10
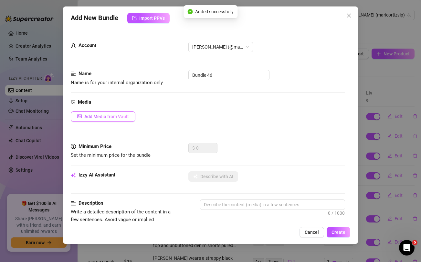
click at [101, 118] on span "Add Media from Vault" at bounding box center [106, 116] width 45 height 5
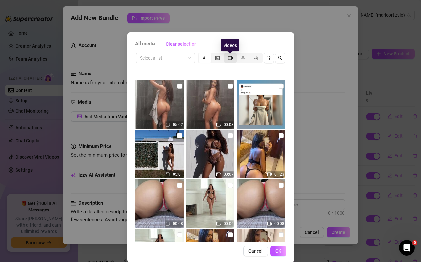
click at [231, 59] on icon "video-camera" at bounding box center [230, 58] width 5 height 5
click at [226, 54] on input "segmented control" at bounding box center [226, 54] width 0 height 0
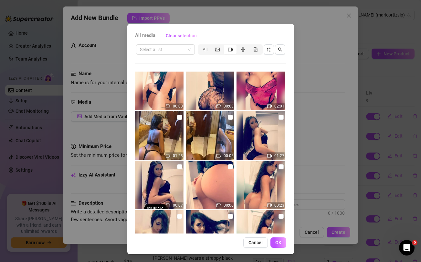
scroll to position [1647, 0]
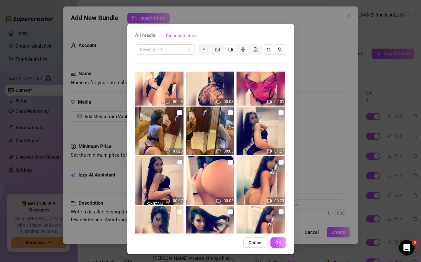
click at [180, 161] on input "checkbox" at bounding box center [179, 161] width 5 height 5
click at [284, 112] on img at bounding box center [261, 130] width 49 height 49
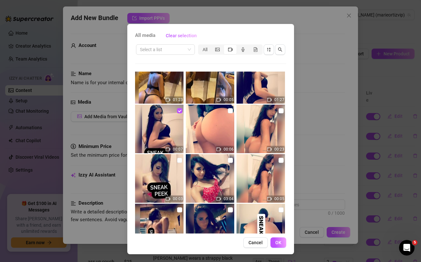
scroll to position [1697, 0]
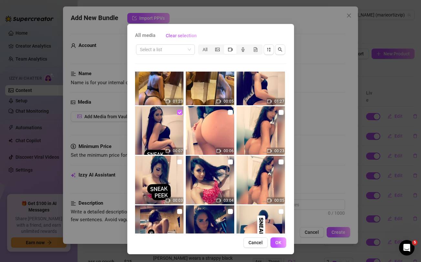
click at [180, 111] on input "checkbox" at bounding box center [179, 112] width 5 height 5
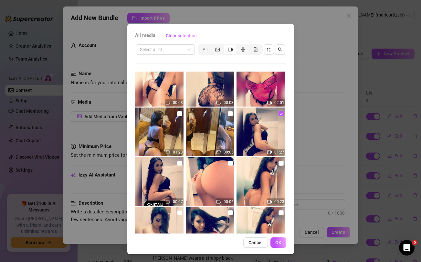
scroll to position [1647, 0]
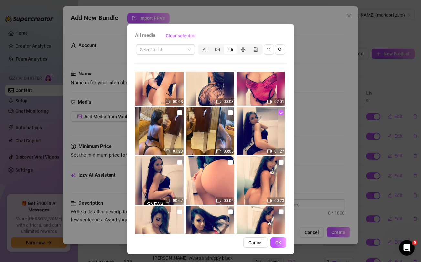
click at [279, 113] on input "checkbox" at bounding box center [281, 112] width 5 height 5
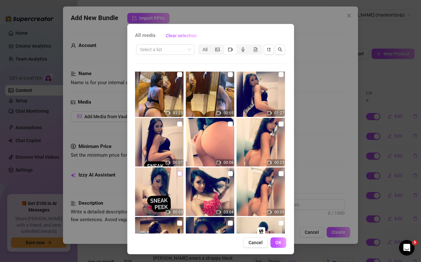
click at [180, 173] on input "checkbox" at bounding box center [179, 173] width 5 height 5
click at [230, 175] on input "checkbox" at bounding box center [230, 173] width 5 height 5
click at [276, 244] on span "OK" at bounding box center [278, 242] width 6 height 5
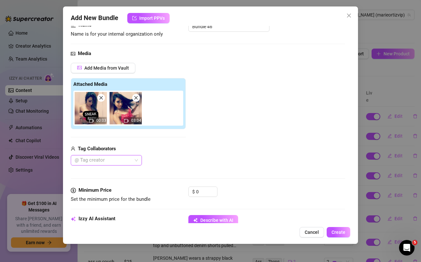
scroll to position [49, 0]
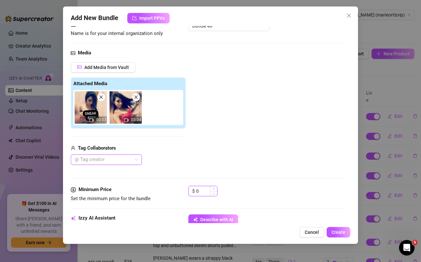
click at [200, 188] on input "0" at bounding box center [206, 191] width 21 height 10
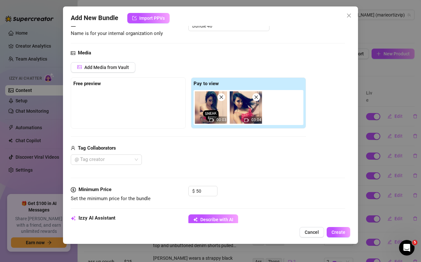
click at [212, 163] on div "@ Tag creator" at bounding box center [188, 159] width 235 height 10
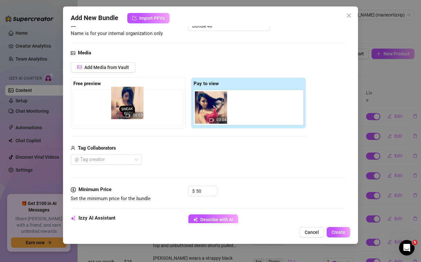
drag, startPoint x: 212, startPoint y: 109, endPoint x: 113, endPoint y: 101, distance: 99.3
click at [113, 101] on div "Free preview Pay to view 00:03 03:04" at bounding box center [188, 102] width 235 height 51
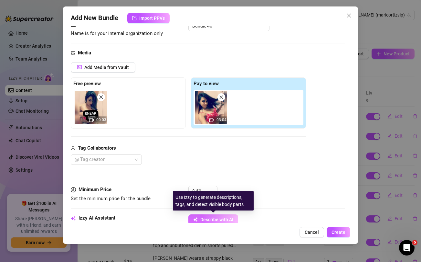
click at [204, 218] on span "Describe with AI" at bounding box center [216, 219] width 33 height 5
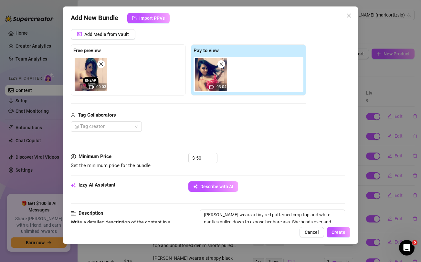
scroll to position [80, 0]
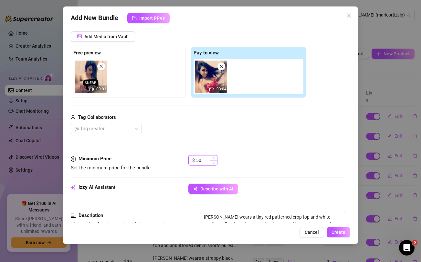
click at [201, 163] on input "50" at bounding box center [206, 160] width 21 height 10
click at [232, 136] on div "Media Add Media from Vault Free preview 00:03 Pay to view 03:04 Tag Collaborato…" at bounding box center [208, 86] width 274 height 136
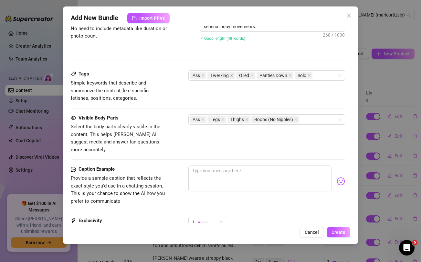
scroll to position [299, 0]
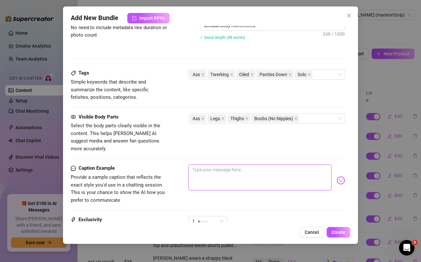
click at [206, 164] on textarea at bounding box center [260, 177] width 143 height 26
paste textarea "Just dropped a super hot sexy video for you 💋🍑 Every tease, every moan… all unc…"
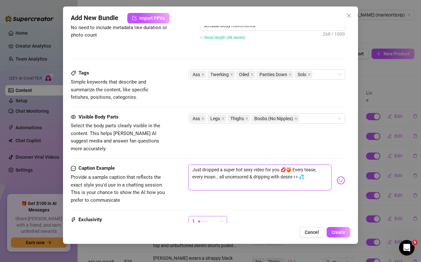
click at [207, 216] on div "1" at bounding box center [204, 221] width 25 height 10
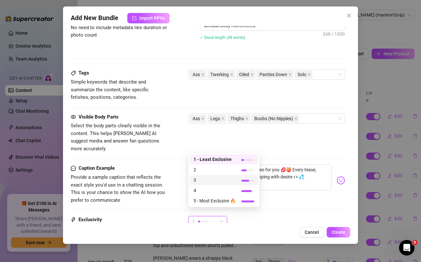
click at [206, 180] on span "3" at bounding box center [215, 179] width 42 height 7
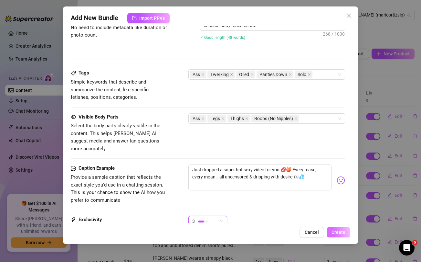
click at [336, 233] on span "Create" at bounding box center [339, 231] width 14 height 5
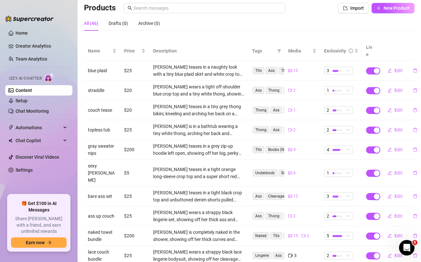
scroll to position [47, 0]
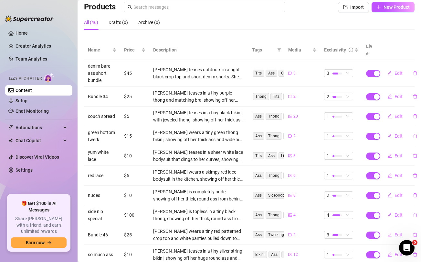
click at [400, 232] on span "Edit" at bounding box center [399, 234] width 8 height 5
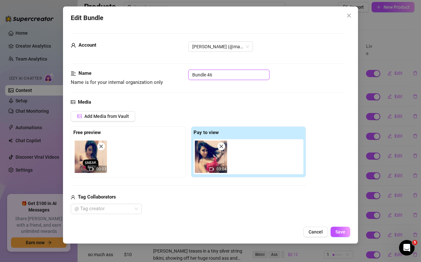
click at [232, 79] on input "Bundle 46" at bounding box center [229, 75] width 81 height 10
click at [345, 232] on span "Save" at bounding box center [341, 231] width 10 height 5
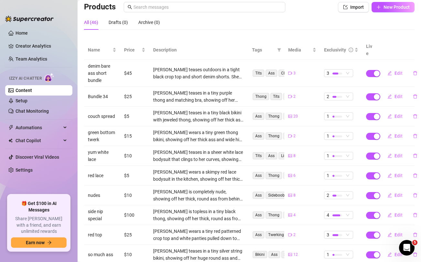
scroll to position [80, 0]
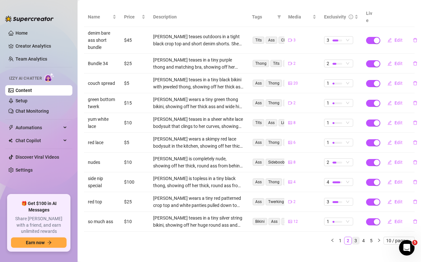
click at [355, 237] on link "3" at bounding box center [355, 240] width 7 height 7
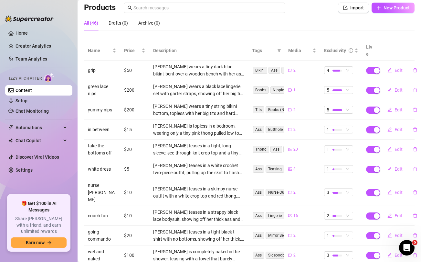
scroll to position [0, 0]
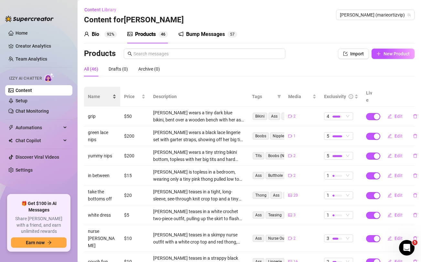
click at [98, 93] on div "Name" at bounding box center [102, 96] width 28 height 7
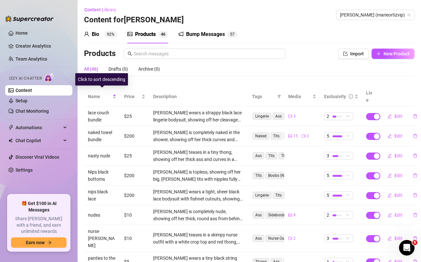
scroll to position [72, 0]
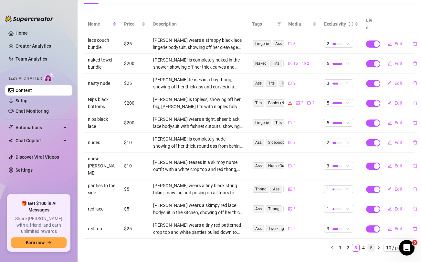
click at [372, 244] on link "5" at bounding box center [371, 247] width 7 height 7
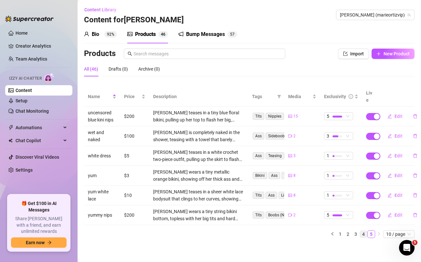
click at [362, 230] on link "4" at bounding box center [363, 233] width 7 height 7
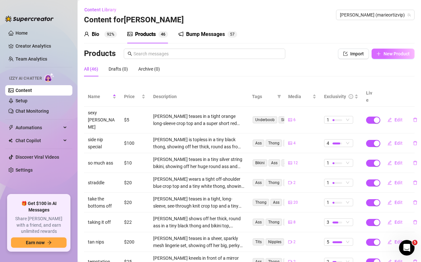
click at [387, 57] on button "New Product" at bounding box center [393, 54] width 43 height 10
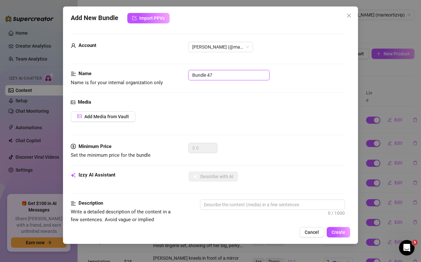
click at [205, 76] on input "Bundle 47" at bounding box center [229, 75] width 81 height 10
click at [104, 117] on span "Add Media from Vault" at bounding box center [106, 116] width 45 height 5
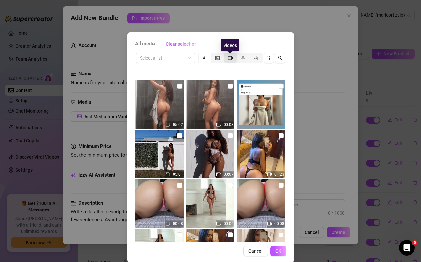
click at [232, 58] on icon "video-camera" at bounding box center [230, 58] width 5 height 4
click at [226, 54] on input "segmented control" at bounding box center [226, 54] width 0 height 0
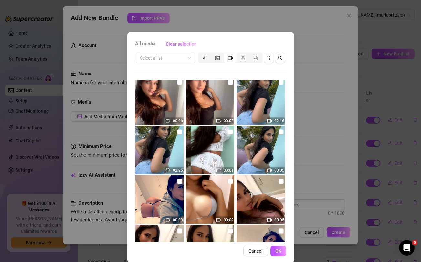
scroll to position [547, 0]
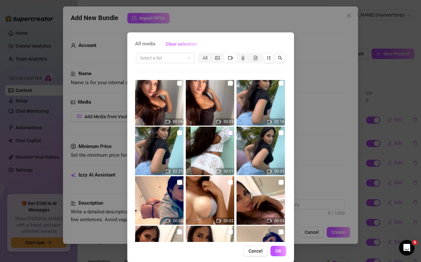
click at [231, 133] on input "checkbox" at bounding box center [230, 132] width 5 height 5
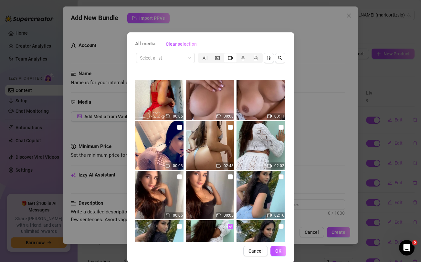
scroll to position [447, 0]
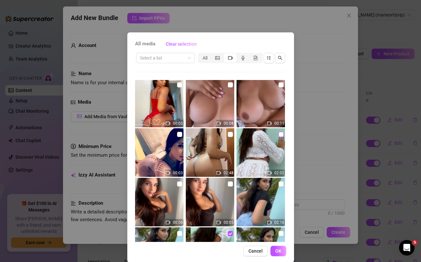
click at [281, 134] on input "checkbox" at bounding box center [281, 134] width 5 height 5
click at [282, 253] on button "OK" at bounding box center [279, 250] width 16 height 10
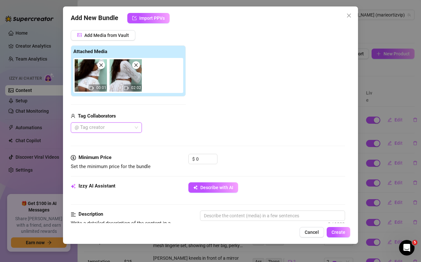
scroll to position [83, 0]
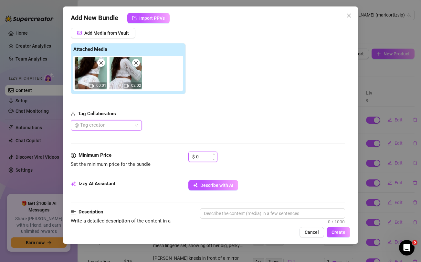
click at [199, 156] on input "0" at bounding box center [206, 157] width 21 height 10
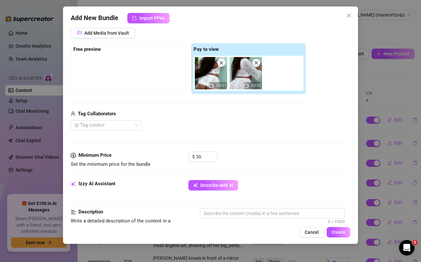
click at [219, 126] on div "@ Tag creator" at bounding box center [188, 125] width 235 height 10
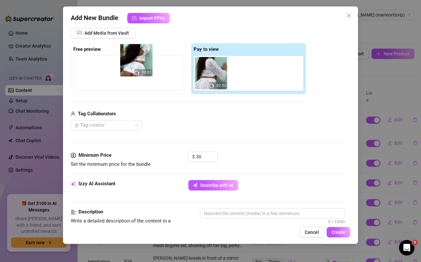
drag, startPoint x: 209, startPoint y: 81, endPoint x: 123, endPoint y: 66, distance: 87.3
click at [123, 66] on div "Free preview Pay to view 00:01 02:02" at bounding box center [188, 68] width 235 height 51
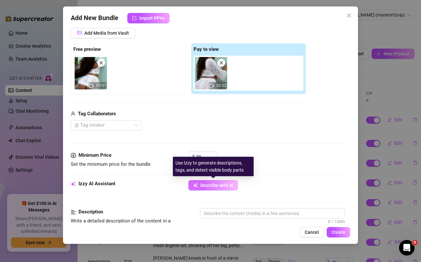
click at [201, 184] on span "Describe with AI" at bounding box center [216, 184] width 33 height 5
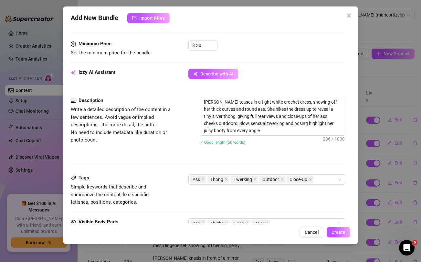
scroll to position [196, 0]
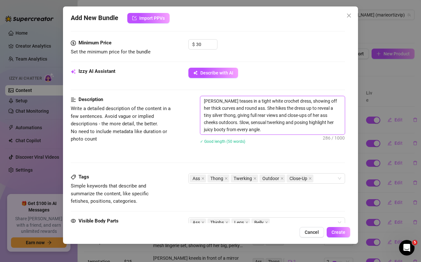
click at [210, 124] on textarea "[PERSON_NAME] teases in a tight white crochet dress, showing off her thick curv…" at bounding box center [272, 115] width 144 height 38
click at [281, 176] on span at bounding box center [282, 178] width 3 height 7
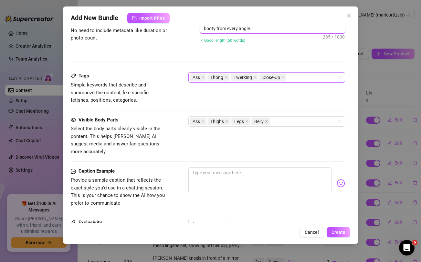
scroll to position [301, 0]
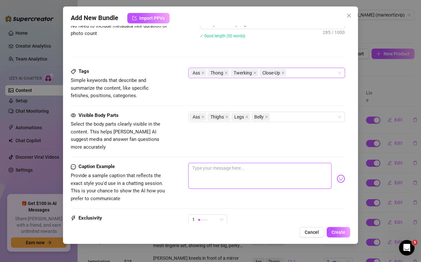
click at [225, 163] on textarea at bounding box center [260, 176] width 143 height 26
paste textarea "Spreading this ass wide open just for you 💦🔥 Every inch, every angle… all uncen…"
click at [219, 214] on span "1" at bounding box center [207, 219] width 31 height 10
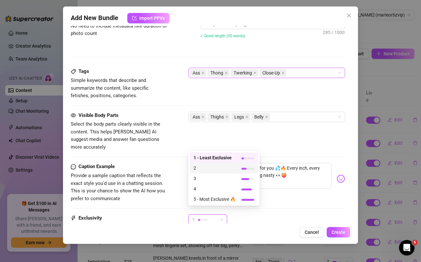
click at [206, 168] on span "2" at bounding box center [215, 167] width 42 height 7
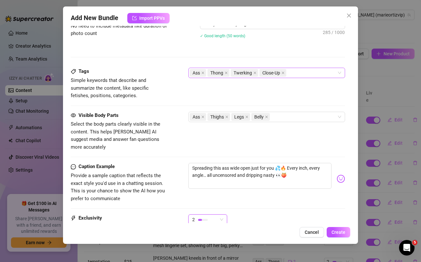
click at [303, 204] on div "Caption Example Provide a sample caption that reflects the exact style you'd us…" at bounding box center [208, 188] width 274 height 51
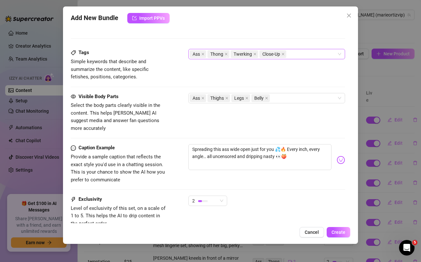
scroll to position [365, 0]
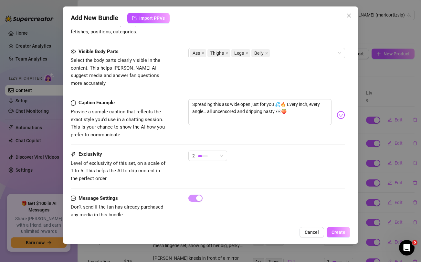
click at [340, 234] on span "Create" at bounding box center [339, 231] width 14 height 5
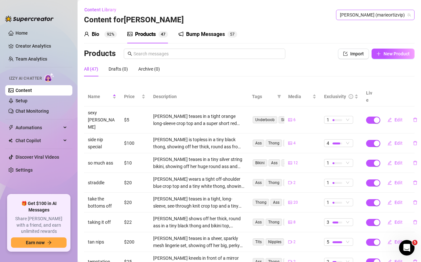
click at [386, 15] on span "[PERSON_NAME] (marieortizvip)" at bounding box center [375, 15] width 71 height 10
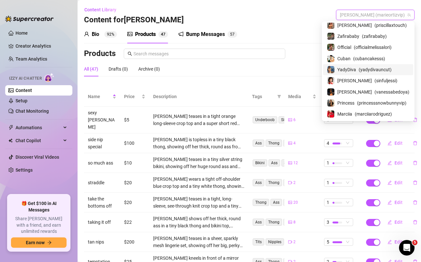
scroll to position [22, 0]
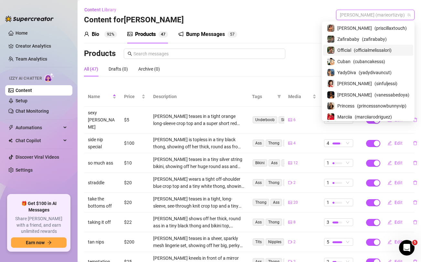
click at [350, 51] on span "Official" at bounding box center [345, 50] width 14 height 7
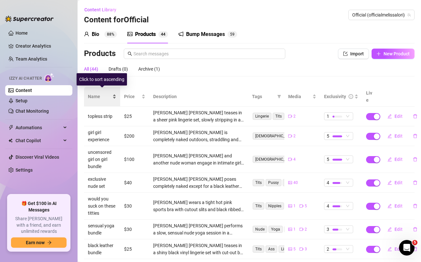
click at [99, 93] on span "Name" at bounding box center [99, 96] width 23 height 7
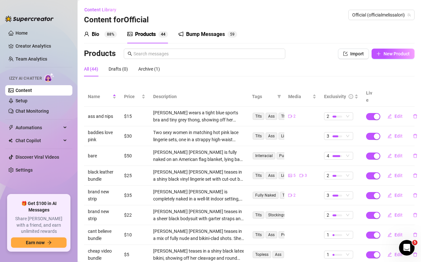
scroll to position [80, 0]
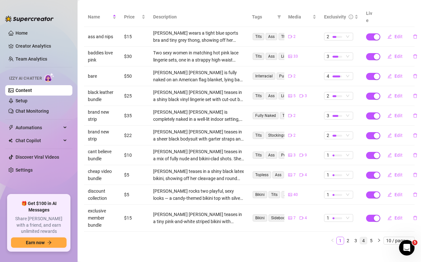
click at [364, 237] on link "4" at bounding box center [363, 240] width 7 height 7
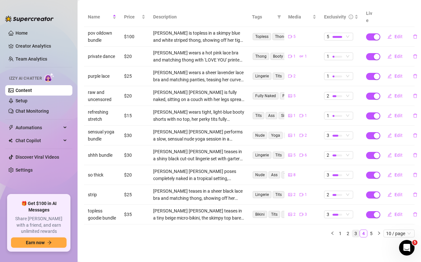
click at [357, 232] on link "3" at bounding box center [355, 233] width 7 height 7
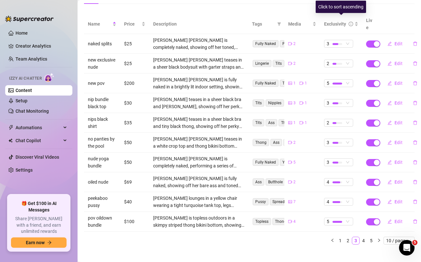
scroll to position [0, 0]
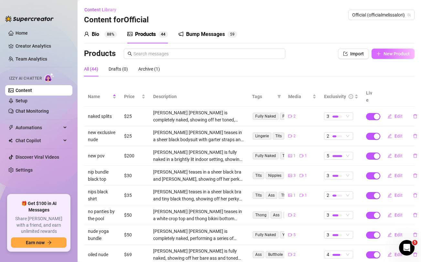
click at [389, 54] on span "New Product" at bounding box center [397, 53] width 26 height 5
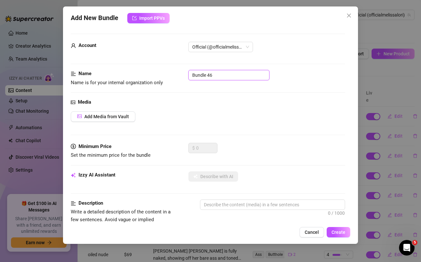
click at [254, 74] on input "Bundle 46" at bounding box center [229, 75] width 81 height 10
click at [118, 117] on span "Add Media from Vault" at bounding box center [106, 116] width 45 height 5
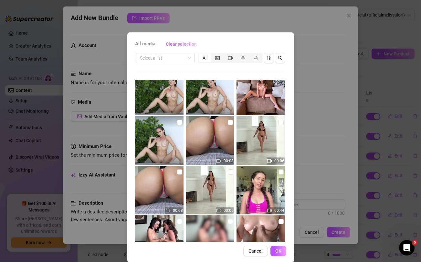
scroll to position [362, 0]
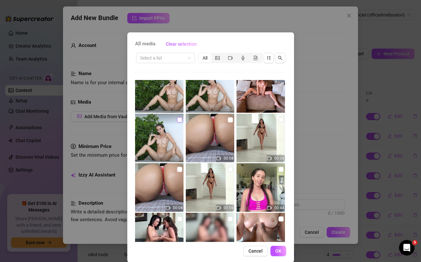
click at [180, 120] on input "checkbox" at bounding box center [179, 119] width 5 height 5
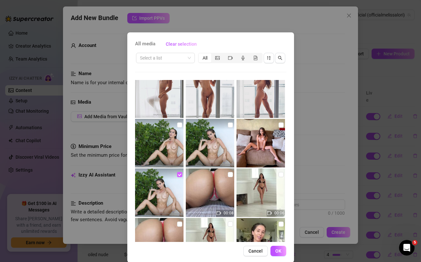
scroll to position [300, 0]
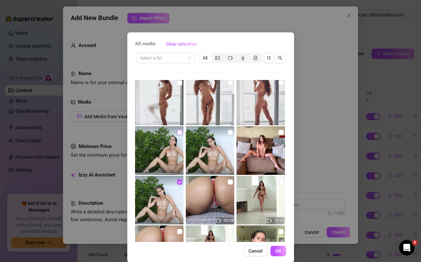
click at [180, 132] on input "checkbox" at bounding box center [179, 132] width 5 height 5
click at [231, 132] on input "checkbox" at bounding box center [230, 132] width 5 height 5
click at [282, 131] on input "checkbox" at bounding box center [281, 132] width 5 height 5
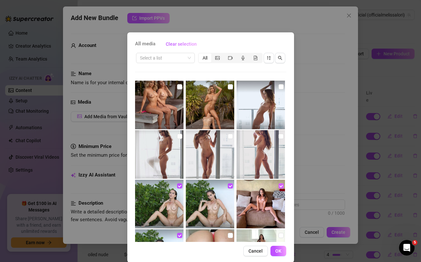
scroll to position [245, 0]
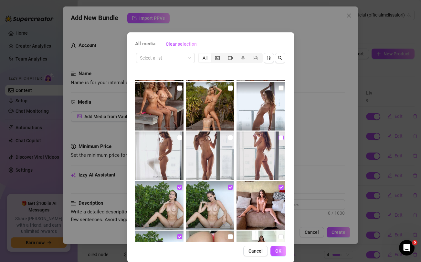
click at [279, 137] on input "checkbox" at bounding box center [281, 137] width 5 height 5
click at [229, 138] on input "checkbox" at bounding box center [230, 137] width 5 height 5
click at [180, 137] on input "checkbox" at bounding box center [179, 137] width 5 height 5
click at [280, 88] on input "checkbox" at bounding box center [281, 87] width 5 height 5
click at [279, 254] on button "OK" at bounding box center [279, 250] width 16 height 10
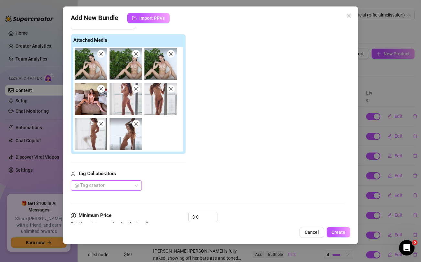
scroll to position [93, 0]
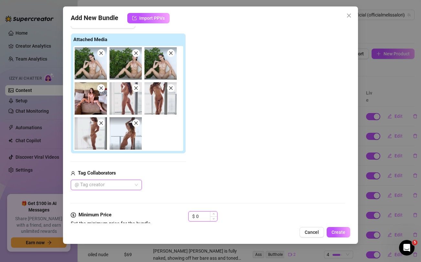
click at [202, 216] on input "0" at bounding box center [206, 216] width 21 height 10
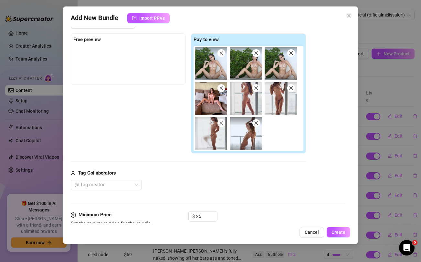
click at [209, 183] on div "@ Tag creator" at bounding box center [188, 184] width 235 height 10
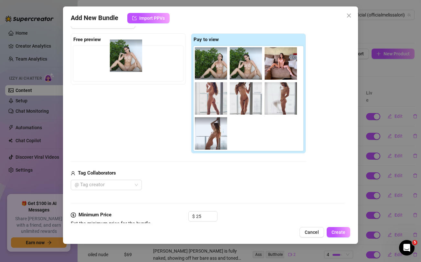
drag, startPoint x: 212, startPoint y: 55, endPoint x: 124, endPoint y: 48, distance: 87.6
click at [124, 48] on div "Free preview Pay to view" at bounding box center [188, 93] width 235 height 120
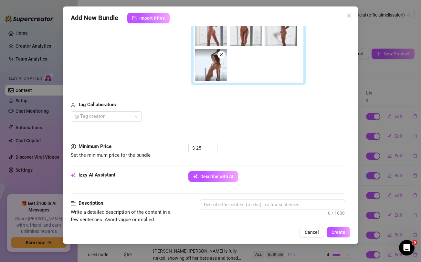
scroll to position [162, 0]
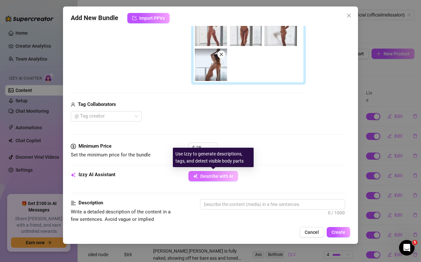
click at [205, 179] on button "Describe with AI" at bounding box center [214, 176] width 50 height 10
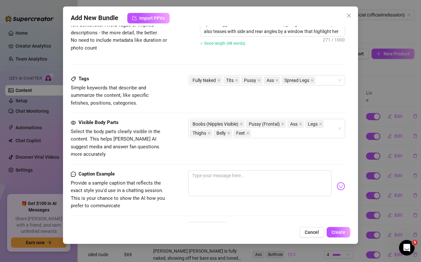
scroll to position [361, 0]
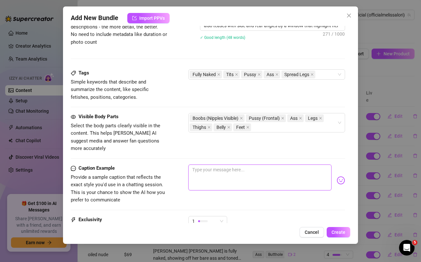
click at [245, 165] on textarea at bounding box center [260, 177] width 143 height 26
paste textarea "Ready to add to your naughty collection?? Unlock this NEW explicit nude views p…"
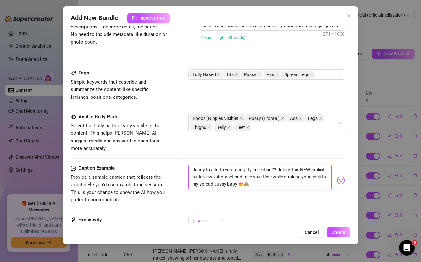
scroll to position [389, 0]
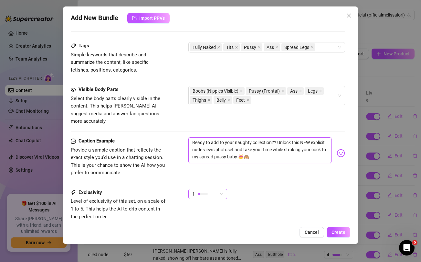
click at [216, 189] on div "1" at bounding box center [204, 194] width 25 height 10
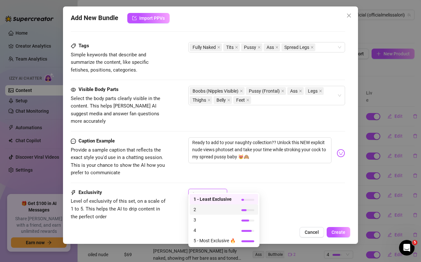
click at [201, 209] on span "2" at bounding box center [215, 209] width 42 height 7
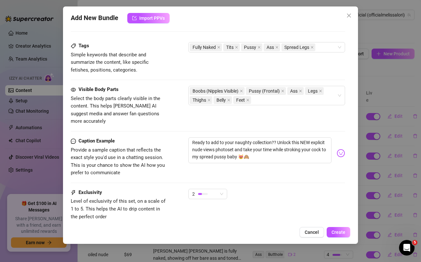
click at [295, 189] on div "2" at bounding box center [267, 197] width 156 height 16
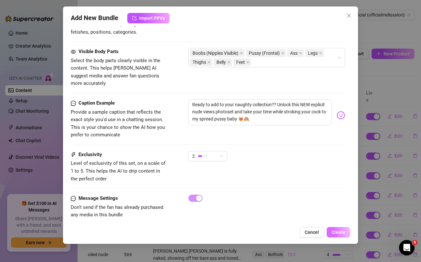
click at [343, 234] on span "Create" at bounding box center [339, 231] width 14 height 5
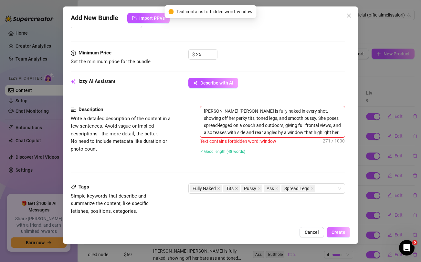
scroll to position [252, 0]
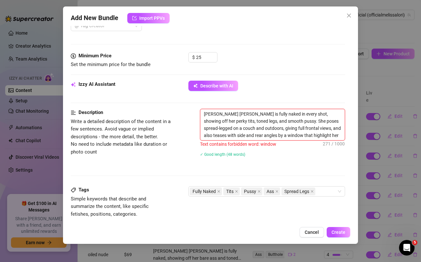
click at [223, 129] on textarea "[PERSON_NAME] [PERSON_NAME] is fully naked in every shot, showing off her perky…" at bounding box center [272, 124] width 144 height 31
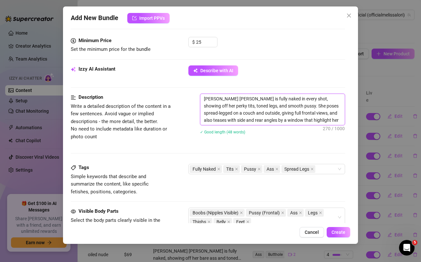
scroll to position [269, 0]
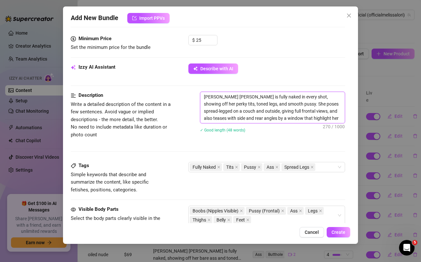
click at [245, 117] on textarea "[PERSON_NAME] [PERSON_NAME] is fully naked in every shot, showing off her perky…" at bounding box center [272, 107] width 144 height 31
click at [270, 142] on div "Description Write a detailed description of the content in a few sentences. Avo…" at bounding box center [208, 127] width 274 height 70
click at [338, 230] on span "Create" at bounding box center [339, 231] width 14 height 5
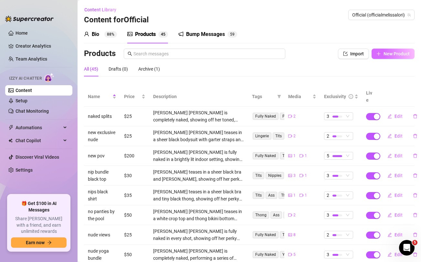
click at [390, 53] on span "New Product" at bounding box center [397, 53] width 26 height 5
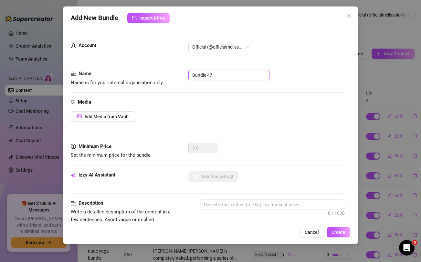
click at [228, 75] on input "Bundle 47" at bounding box center [229, 75] width 81 height 10
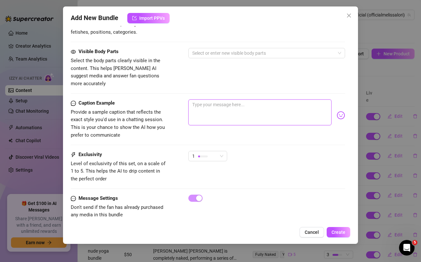
click at [230, 104] on textarea at bounding box center [260, 112] width 143 height 26
paste textarea "MORE HOT GG Exxxplicit photos 🔞 with my baby [PERSON_NAME] legs spread and me 👅…"
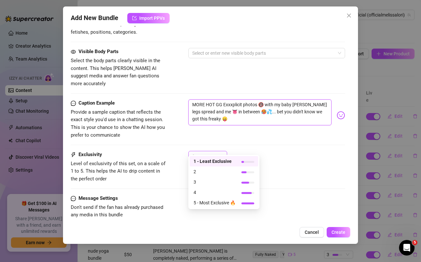
click at [218, 151] on div "1" at bounding box center [204, 156] width 25 height 10
click at [202, 180] on span "3" at bounding box center [215, 181] width 42 height 7
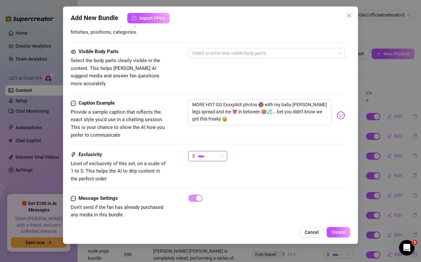
click at [275, 120] on div "MORE HOT GG Exxxplicit photos 🔞 with my baby [PERSON_NAME] legs spread and me 👅…" at bounding box center [267, 115] width 156 height 32
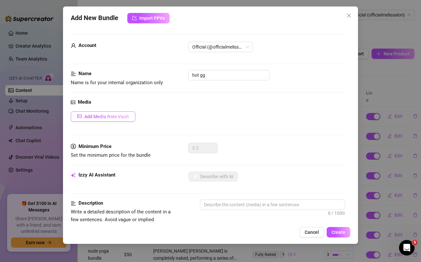
click at [118, 114] on span "Add Media from Vault" at bounding box center [106, 116] width 45 height 5
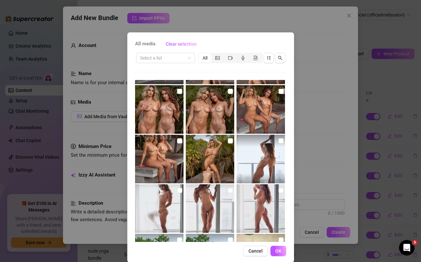
scroll to position [137, 0]
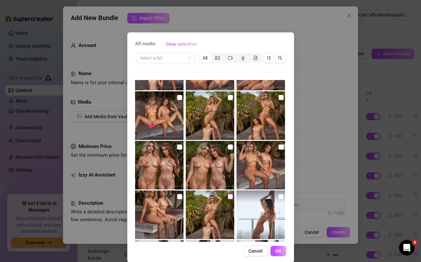
click at [230, 197] on input "checkbox" at bounding box center [230, 196] width 5 height 5
click at [180, 196] on input "checkbox" at bounding box center [179, 196] width 5 height 5
click at [178, 148] on input "checkbox" at bounding box center [179, 146] width 5 height 5
click at [231, 147] on input "checkbox" at bounding box center [230, 146] width 5 height 5
click at [280, 147] on input "checkbox" at bounding box center [281, 146] width 5 height 5
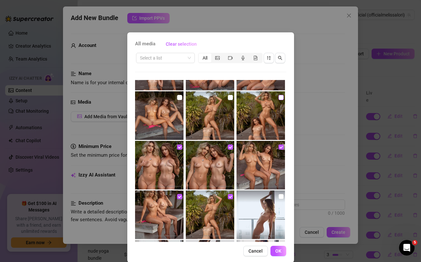
click at [280, 97] on input "checkbox" at bounding box center [281, 97] width 5 height 5
click at [230, 97] on input "checkbox" at bounding box center [230, 97] width 5 height 5
click at [178, 98] on input "checkbox" at bounding box center [179, 97] width 5 height 5
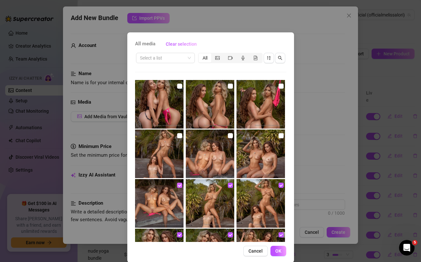
scroll to position [44, 0]
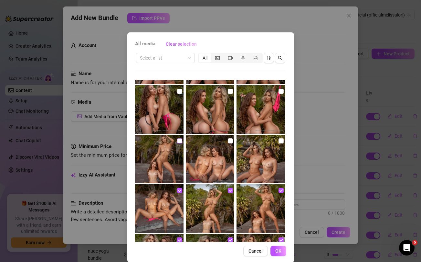
click at [180, 140] on input "checkbox" at bounding box center [179, 140] width 5 height 5
click at [231, 140] on input "checkbox" at bounding box center [230, 140] width 5 height 5
click at [281, 142] on input "checkbox" at bounding box center [281, 140] width 5 height 5
click at [282, 92] on input "checkbox" at bounding box center [281, 91] width 5 height 5
click at [229, 92] on input "checkbox" at bounding box center [230, 91] width 5 height 5
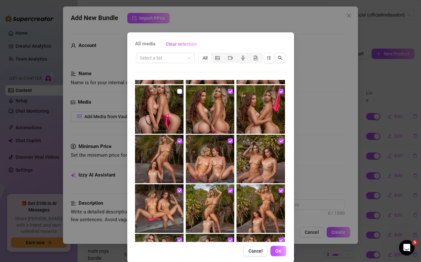
click at [180, 92] on input "checkbox" at bounding box center [179, 91] width 5 height 5
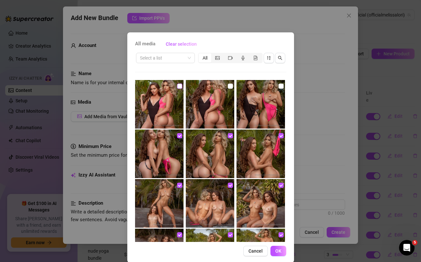
click at [180, 85] on input "checkbox" at bounding box center [179, 85] width 5 height 5
click at [231, 85] on input "checkbox" at bounding box center [230, 85] width 5 height 5
click at [283, 85] on input "checkbox" at bounding box center [281, 85] width 5 height 5
click at [282, 253] on button "OK" at bounding box center [279, 250] width 16 height 10
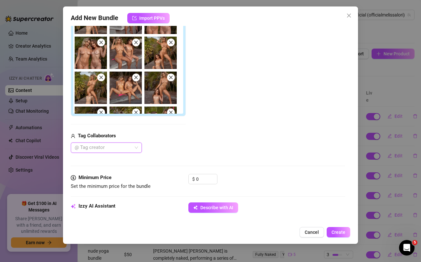
scroll to position [149, 0]
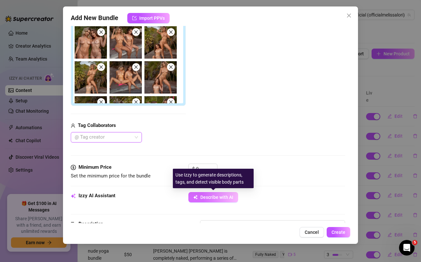
click at [217, 196] on span "Describe with AI" at bounding box center [216, 196] width 33 height 5
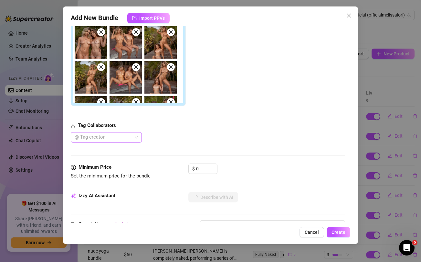
click at [112, 136] on div at bounding box center [103, 137] width 62 height 9
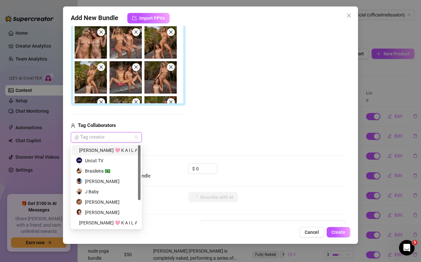
click at [110, 146] on div "[PERSON_NAME] 🩷 K A I L A N I" at bounding box center [106, 149] width 61 height 7
click at [203, 167] on input "0" at bounding box center [206, 169] width 21 height 10
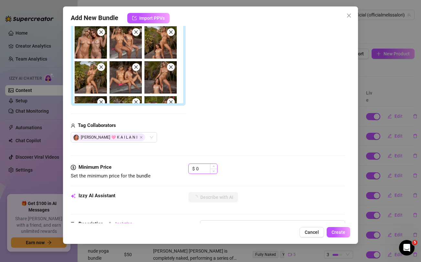
click at [203, 167] on input "0" at bounding box center [206, 169] width 21 height 10
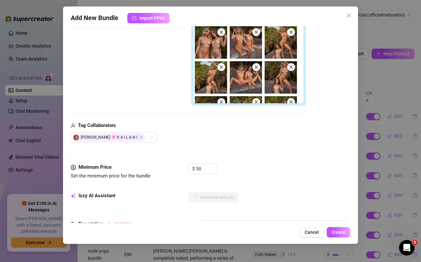
click at [227, 135] on div "[PERSON_NAME] 🩷 K A I L A N I" at bounding box center [188, 137] width 235 height 10
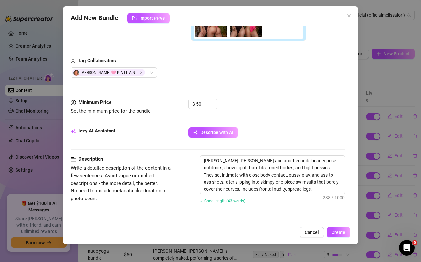
scroll to position [216, 0]
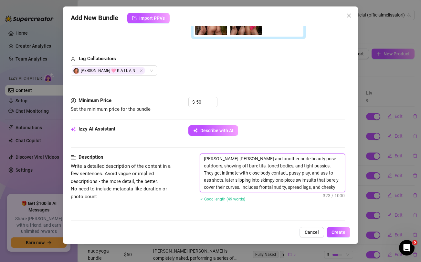
click at [301, 157] on textarea "[PERSON_NAME] [PERSON_NAME] and another nude beauty pose outdoors, showing off …" at bounding box center [272, 173] width 144 height 38
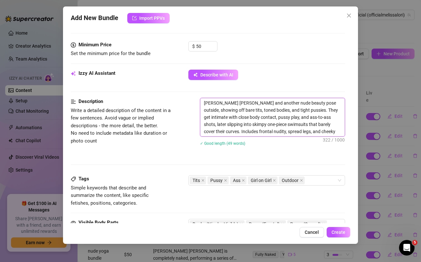
scroll to position [275, 0]
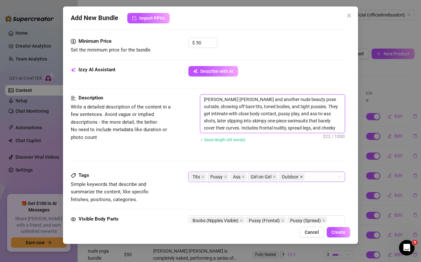
click at [303, 177] on icon "close" at bounding box center [301, 176] width 3 height 3
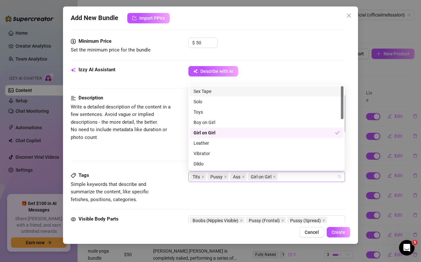
click at [303, 177] on div "Tits Pussy Ass Girl on Girl" at bounding box center [263, 176] width 147 height 9
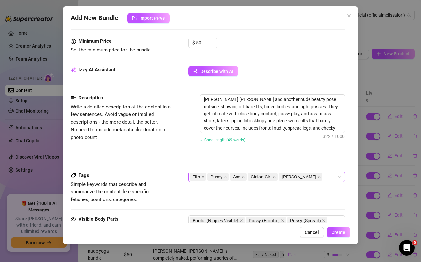
click at [157, 73] on div "Izzy AI Assistant" at bounding box center [119, 70] width 97 height 9
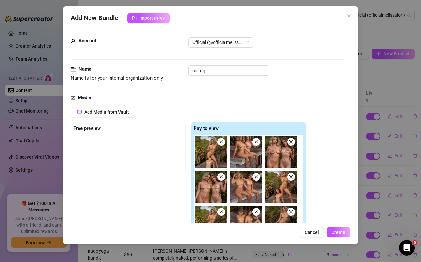
scroll to position [1, 0]
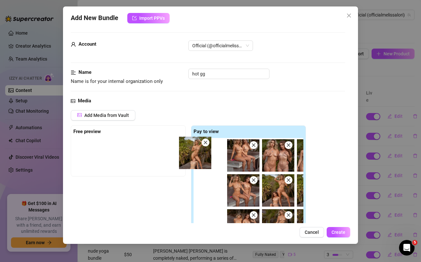
drag, startPoint x: 210, startPoint y: 149, endPoint x: 118, endPoint y: 131, distance: 93.6
click at [118, 131] on div "Free preview Pay to view" at bounding box center [188, 189] width 235 height 129
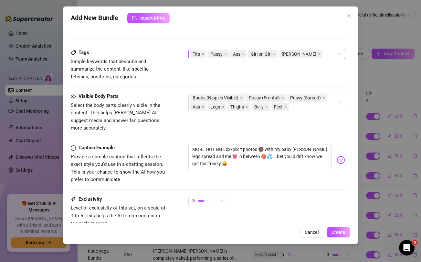
scroll to position [442, 0]
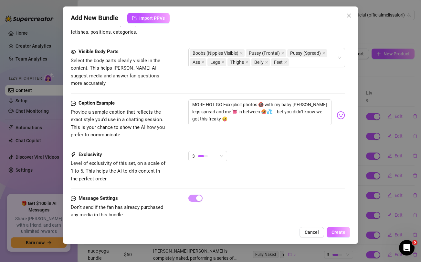
click at [340, 234] on span "Create" at bounding box center [339, 231] width 14 height 5
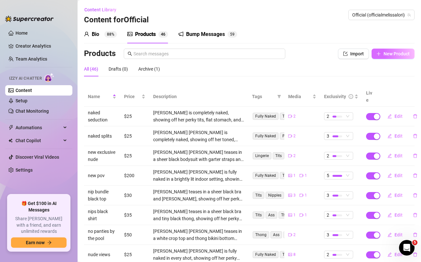
click at [395, 49] on button "New Product" at bounding box center [393, 54] width 43 height 10
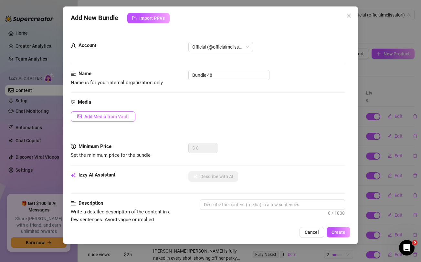
click at [107, 116] on span "Add Media from Vault" at bounding box center [106, 116] width 45 height 5
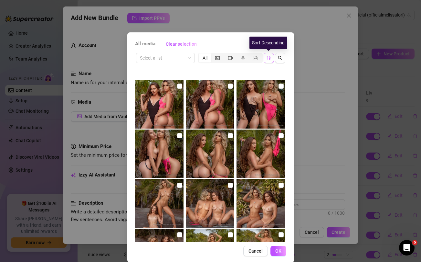
click at [268, 57] on icon "sort-descending" at bounding box center [269, 58] width 5 height 5
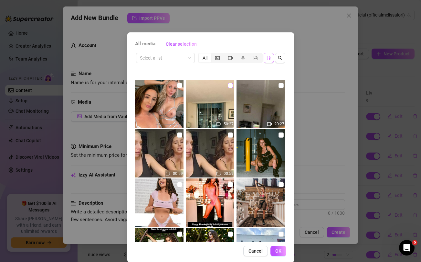
scroll to position [1787, 0]
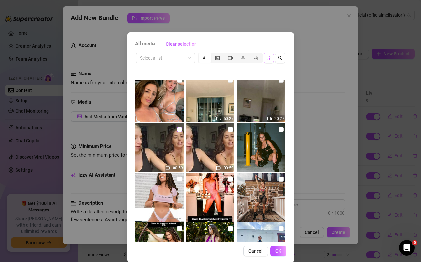
click at [178, 127] on input "checkbox" at bounding box center [179, 129] width 5 height 5
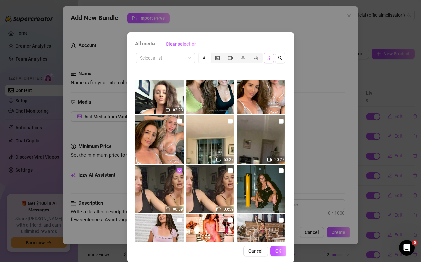
scroll to position [1740, 0]
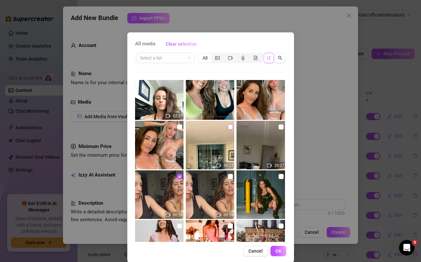
click at [231, 127] on input "checkbox" at bounding box center [230, 126] width 5 height 5
click at [281, 125] on input "checkbox" at bounding box center [281, 126] width 5 height 5
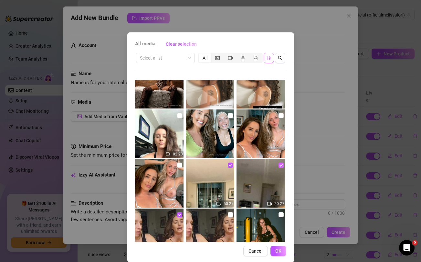
scroll to position [1698, 0]
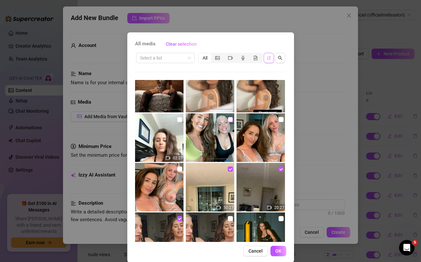
click at [232, 120] on input "checkbox" at bounding box center [230, 119] width 5 height 5
click at [282, 121] on input "checkbox" at bounding box center [281, 119] width 5 height 5
click at [179, 168] on input "checkbox" at bounding box center [179, 168] width 5 height 5
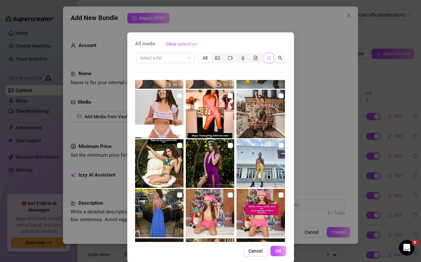
scroll to position [1874, 0]
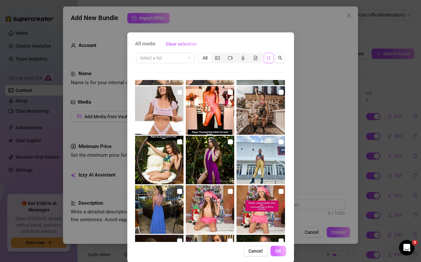
click at [282, 250] on button "OK" at bounding box center [279, 250] width 16 height 10
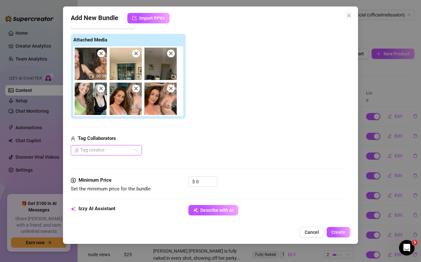
scroll to position [97, 0]
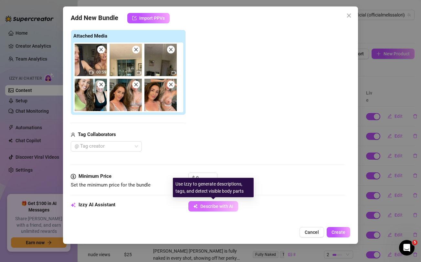
click at [219, 210] on button "Describe with AI" at bounding box center [214, 206] width 50 height 10
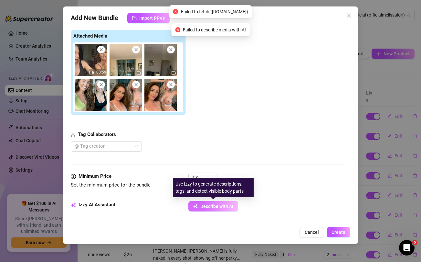
click at [219, 210] on button "Describe with AI" at bounding box center [214, 206] width 50 height 10
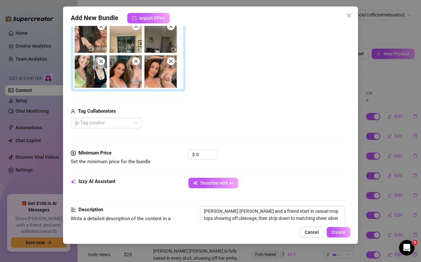
scroll to position [119, 0]
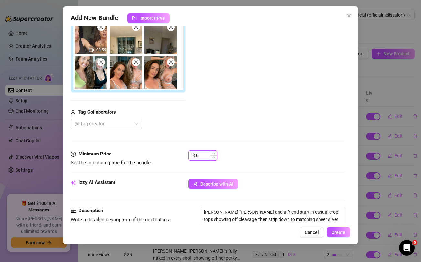
click at [205, 155] on input "0" at bounding box center [206, 155] width 21 height 10
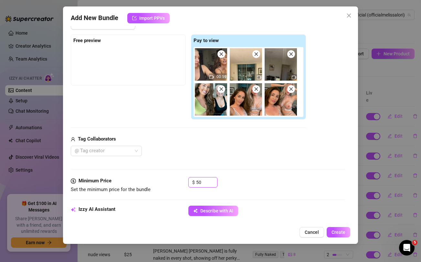
scroll to position [67, 0]
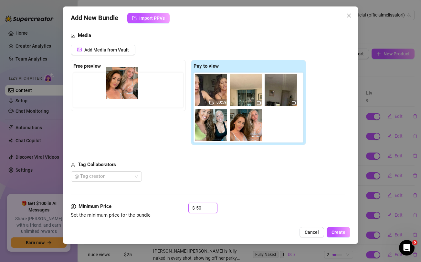
drag, startPoint x: 276, startPoint y: 129, endPoint x: 116, endPoint y: 87, distance: 165.8
click at [116, 87] on div "Free preview Pay to view 00:59" at bounding box center [188, 102] width 235 height 85
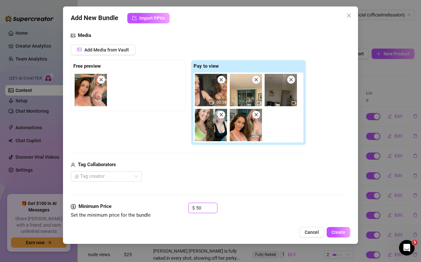
scroll to position [0, 0]
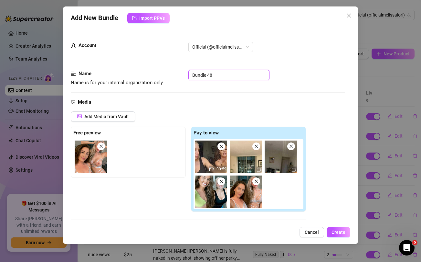
click at [200, 76] on input "Bundle 48" at bounding box center [229, 75] width 81 height 10
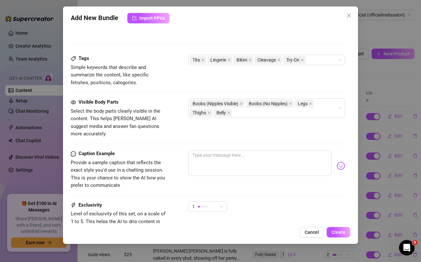
scroll to position [383, 0]
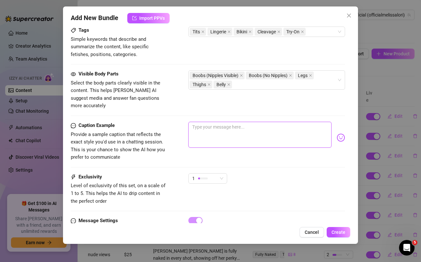
click at [230, 131] on textarea at bounding box center [260, 135] width 143 height 26
paste textarea "Double the girls, double the tease 😏🔥 This girl-girl livestream bundle is packe…"
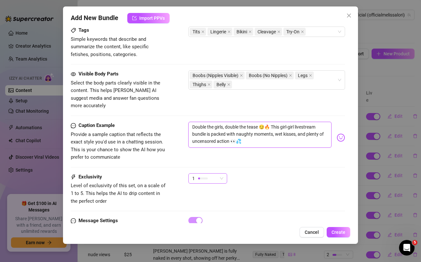
click at [220, 173] on span "1" at bounding box center [207, 178] width 31 height 10
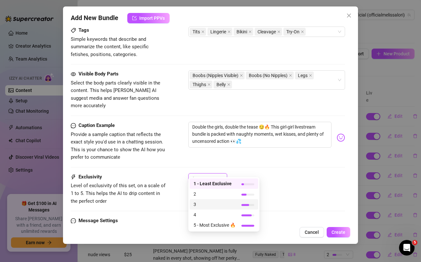
click at [202, 203] on span "3" at bounding box center [215, 203] width 42 height 7
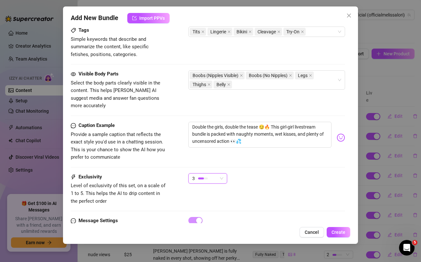
click at [254, 158] on div "Caption Example Provide a sample caption that reflects the exact style you'd us…" at bounding box center [208, 147] width 274 height 51
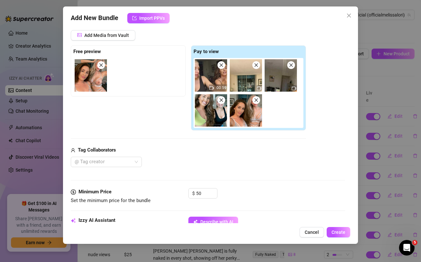
scroll to position [84, 0]
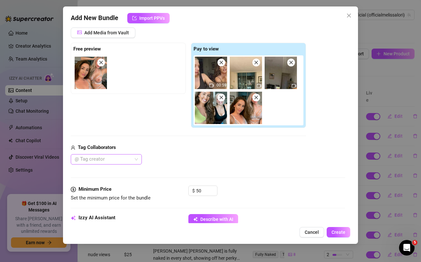
click at [124, 158] on div at bounding box center [103, 159] width 62 height 9
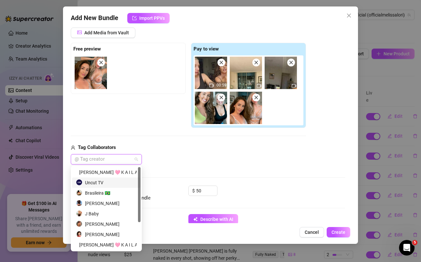
click at [105, 182] on div "Uncut TV" at bounding box center [106, 182] width 61 height 7
click at [203, 157] on div "Uncut TV" at bounding box center [188, 159] width 235 height 10
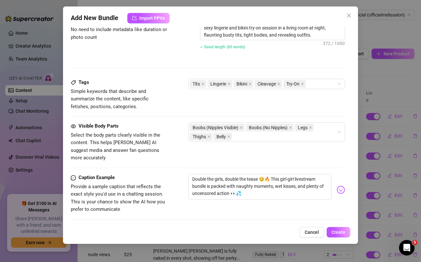
scroll to position [406, 0]
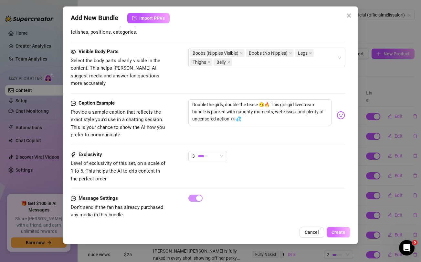
click at [340, 232] on span "Create" at bounding box center [339, 231] width 14 height 5
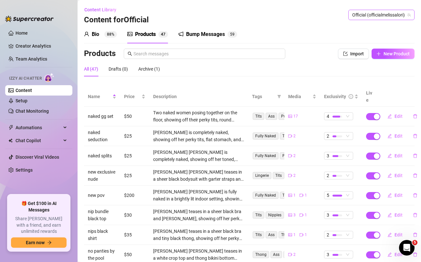
click at [382, 12] on span "Official (officialmelissalori)" at bounding box center [381, 15] width 59 height 10
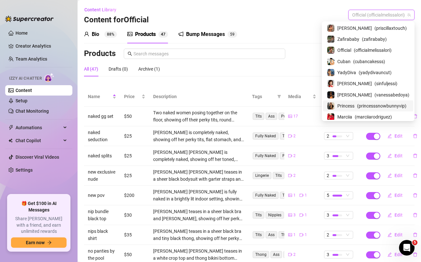
click at [349, 103] on span "Princess" at bounding box center [346, 105] width 17 height 7
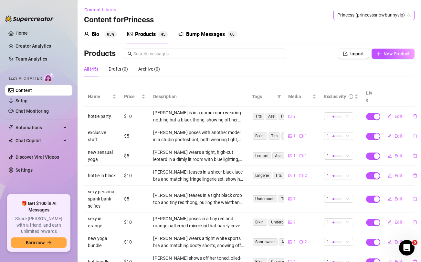
click at [366, 18] on span "Princess (princesssnowbunnyvip)" at bounding box center [374, 15] width 73 height 10
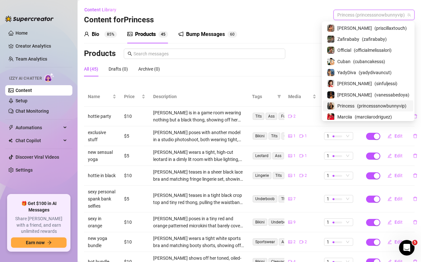
click at [302, 19] on div "Content Library Content for Princess Princess (princesssnowbunnyvip)" at bounding box center [249, 15] width 331 height 21
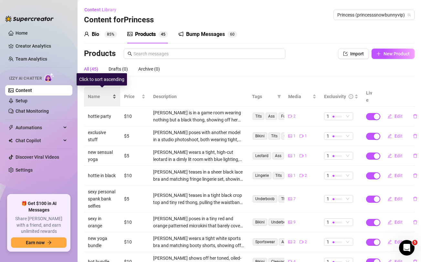
click at [100, 93] on span "Name" at bounding box center [99, 96] width 23 height 7
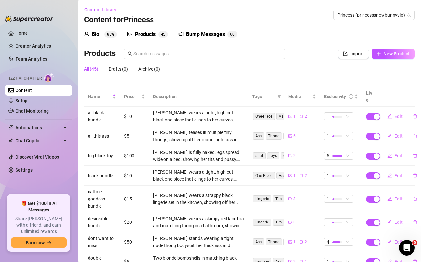
scroll to position [80, 0]
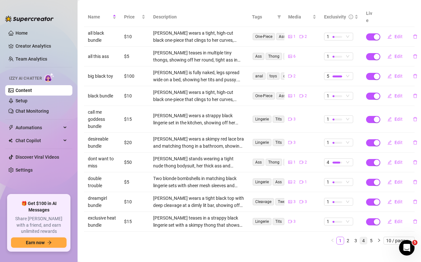
click at [363, 237] on link "4" at bounding box center [363, 240] width 7 height 7
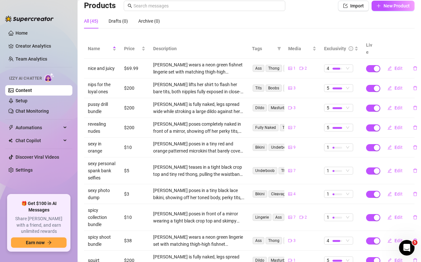
scroll to position [87, 0]
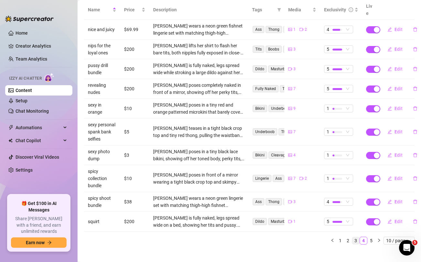
click at [358, 237] on link "3" at bounding box center [355, 240] width 7 height 7
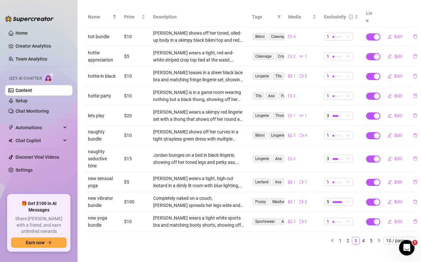
scroll to position [0, 0]
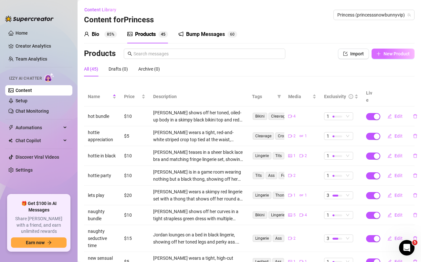
click at [393, 57] on button "New Product" at bounding box center [393, 54] width 43 height 10
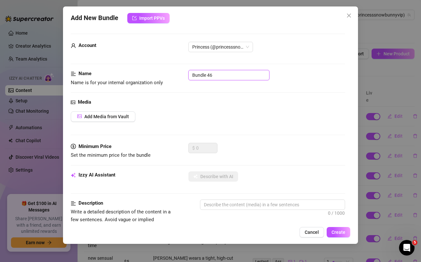
click at [242, 73] on input "Bundle 46" at bounding box center [229, 75] width 81 height 10
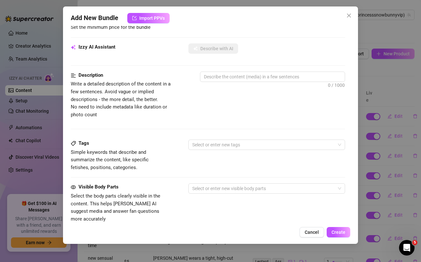
scroll to position [263, 0]
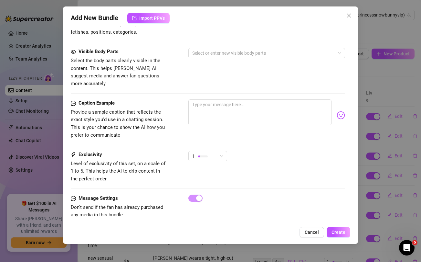
click at [241, 93] on div at bounding box center [208, 93] width 274 height 0
click at [236, 100] on textarea at bounding box center [260, 112] width 143 height 26
paste textarea "Your favourite fantasy girl 😜🔞 unlock for this slutty hooters cosplay outfit wi…"
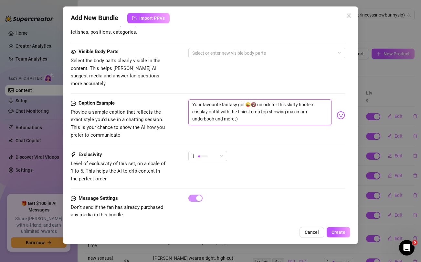
scroll to position [0, 0]
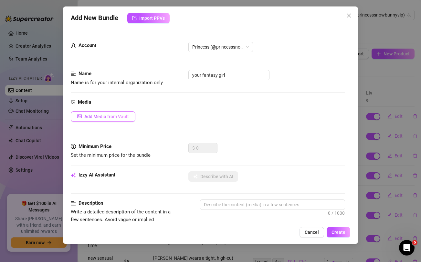
click at [124, 114] on span "Add Media from Vault" at bounding box center [106, 116] width 45 height 5
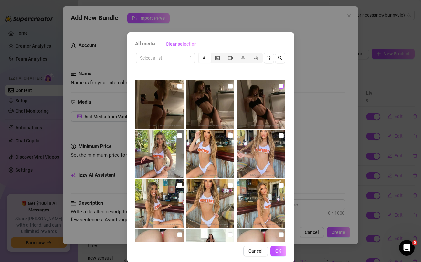
click at [283, 84] on input "checkbox" at bounding box center [281, 85] width 5 height 5
click at [230, 88] on input "checkbox" at bounding box center [230, 85] width 5 height 5
click at [178, 85] on input "checkbox" at bounding box center [179, 85] width 5 height 5
click at [283, 251] on button "OK" at bounding box center [279, 250] width 16 height 10
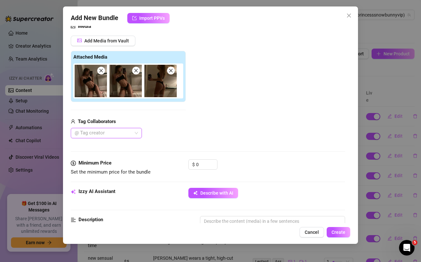
scroll to position [77, 0]
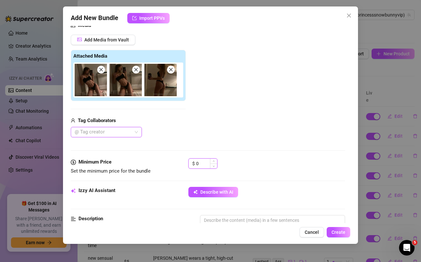
click at [205, 165] on input "0" at bounding box center [206, 163] width 21 height 10
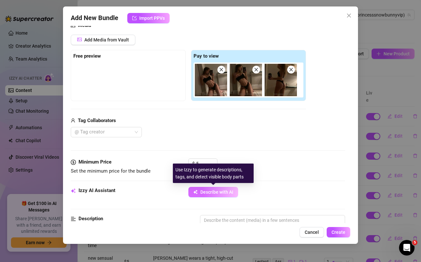
click at [213, 193] on span "Describe with AI" at bounding box center [216, 191] width 33 height 5
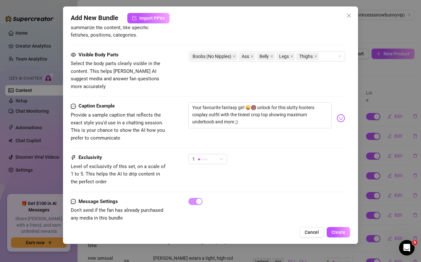
scroll to position [365, 0]
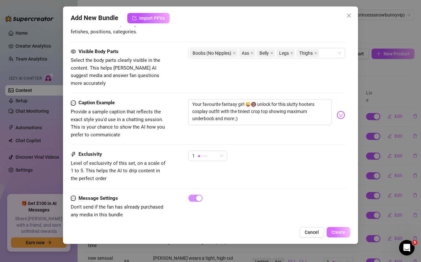
click at [336, 234] on span "Create" at bounding box center [339, 231] width 14 height 5
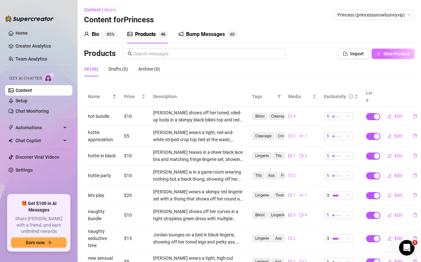
click at [395, 50] on button "New Product" at bounding box center [393, 54] width 43 height 10
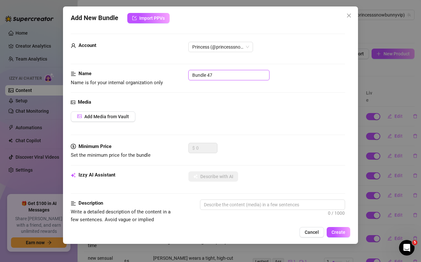
click at [232, 75] on input "Bundle 47" at bounding box center [229, 75] width 81 height 10
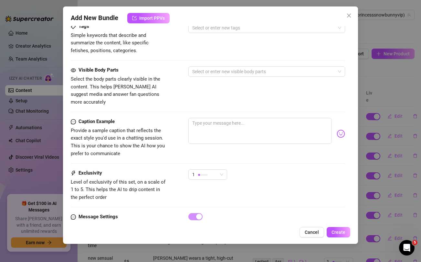
scroll to position [263, 0]
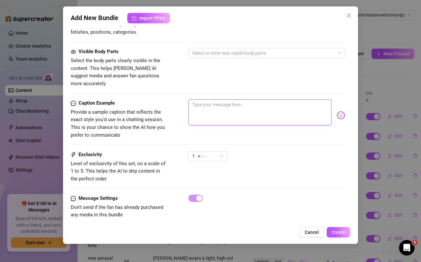
click at [220, 101] on textarea at bounding box center [260, 112] width 143 height 26
paste textarea "Girls night out 👅 ... unlock and we'll drop the TAPE next 😈 ... it's up to you …"
click at [286, 99] on textarea "Girls night out 👅 ... unlock and we'll drop the TAPE next 😈 ... it's up to you …" at bounding box center [260, 112] width 143 height 26
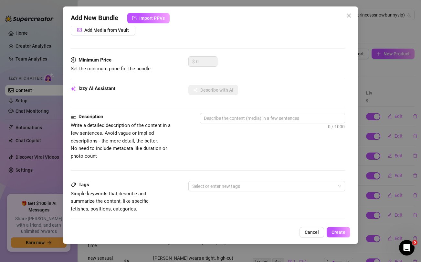
scroll to position [0, 0]
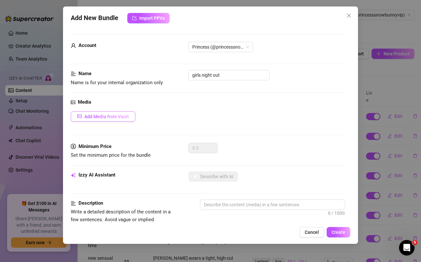
click at [103, 113] on button "Add Media from Vault" at bounding box center [103, 116] width 65 height 10
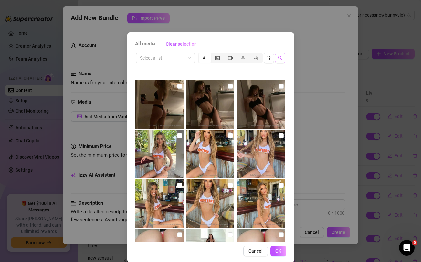
click at [282, 60] on span "button" at bounding box center [280, 57] width 5 height 5
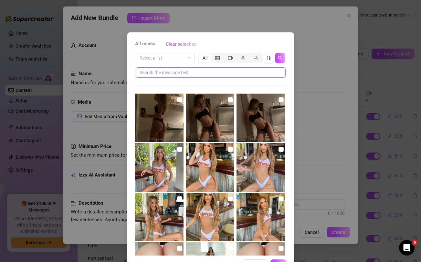
click at [229, 74] on input "text" at bounding box center [208, 72] width 137 height 7
paste input "TAPE"
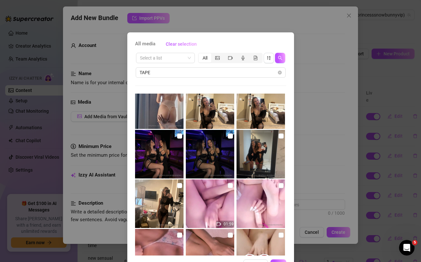
scroll to position [56, 0]
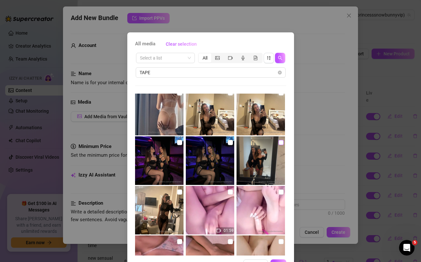
click at [281, 143] on input "checkbox" at bounding box center [281, 142] width 5 height 5
click at [230, 143] on input "checkbox" at bounding box center [230, 142] width 5 height 5
click at [179, 142] on input "checkbox" at bounding box center [179, 142] width 5 height 5
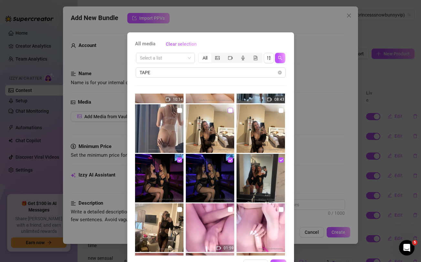
click at [231, 110] on input "checkbox" at bounding box center [230, 110] width 5 height 5
click at [280, 111] on input "checkbox" at bounding box center [281, 110] width 5 height 5
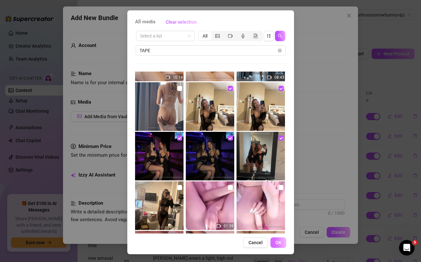
click at [280, 241] on span "OK" at bounding box center [278, 242] width 6 height 5
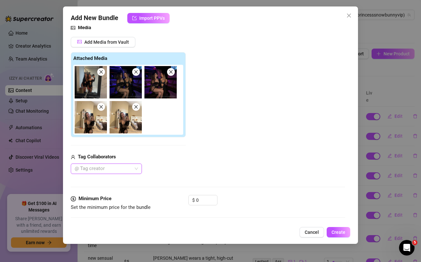
scroll to position [75, 0]
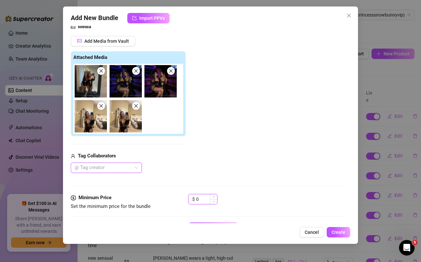
click at [205, 196] on input "0" at bounding box center [206, 199] width 21 height 10
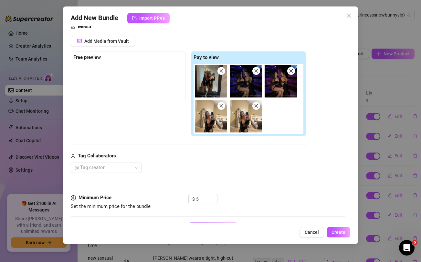
click at [231, 159] on div "Tag Collaborators" at bounding box center [188, 156] width 235 height 8
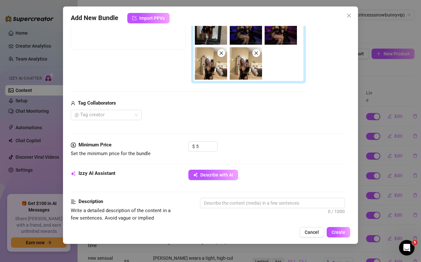
scroll to position [133, 0]
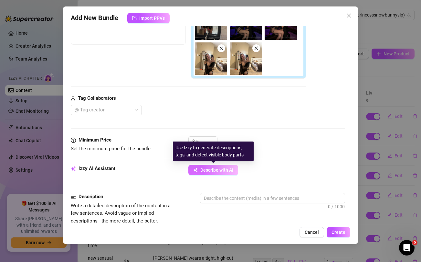
click at [220, 173] on button "Describe with AI" at bounding box center [214, 170] width 50 height 10
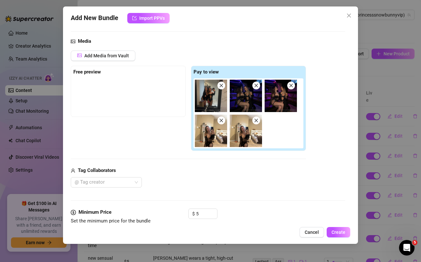
scroll to position [60, 0]
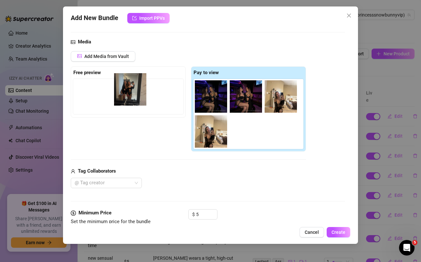
drag, startPoint x: 208, startPoint y: 99, endPoint x: 124, endPoint y: 92, distance: 84.0
click at [124, 92] on div "Free preview Pay to view" at bounding box center [188, 108] width 235 height 85
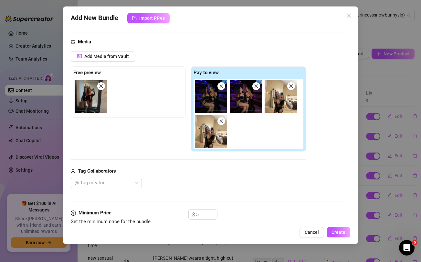
scroll to position [76, 0]
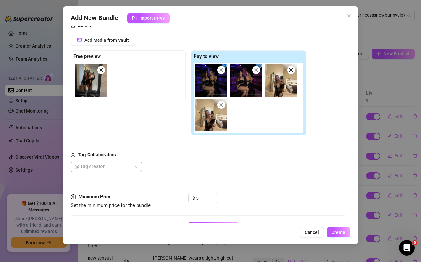
click at [130, 167] on div at bounding box center [103, 166] width 62 height 9
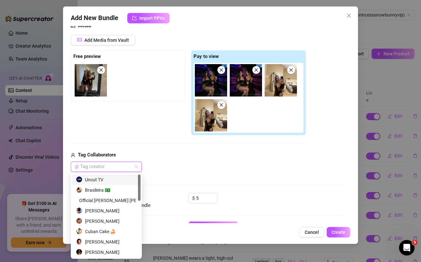
click at [99, 176] on div "Uncut TV" at bounding box center [106, 179] width 61 height 7
click at [198, 167] on div "Uncut TV" at bounding box center [188, 166] width 235 height 10
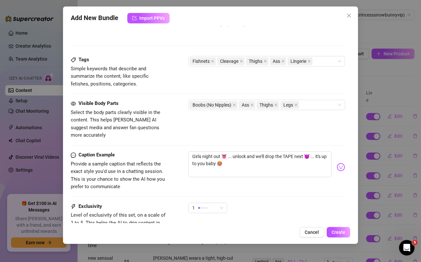
scroll to position [362, 0]
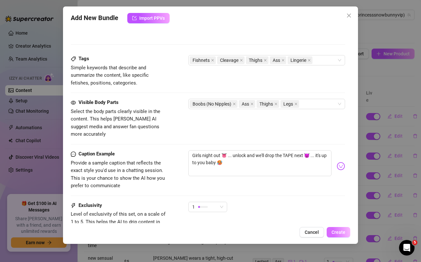
click at [340, 231] on span "Create" at bounding box center [339, 231] width 14 height 5
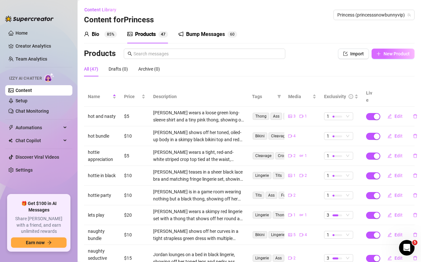
click at [398, 51] on span "New Product" at bounding box center [397, 53] width 26 height 5
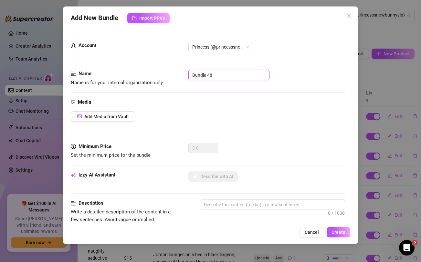
click at [234, 75] on input "Bundle 48" at bounding box center [229, 75] width 81 height 10
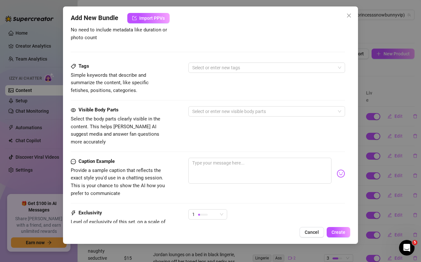
scroll to position [247, 0]
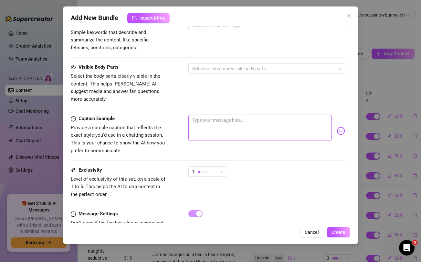
click at [232, 126] on textarea at bounding box center [260, 128] width 143 height 26
paste textarea "SPREAD ME BABY 🥵💦 unlock to watch me spread my asshole and pussy for you while …"
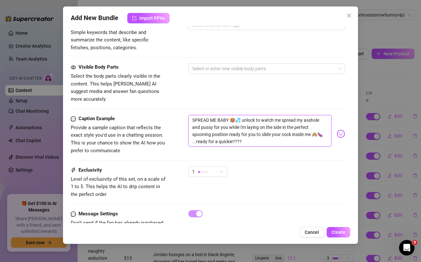
scroll to position [0, 0]
click at [309, 121] on textarea "SPREAD ME BABY 🥵💦 unlock to watch me spread my asshole and pussy for you while …" at bounding box center [260, 131] width 143 height 32
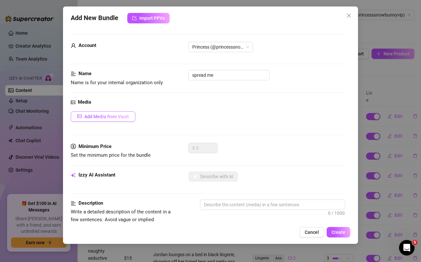
click at [117, 114] on span "Add Media from Vault" at bounding box center [106, 116] width 45 height 5
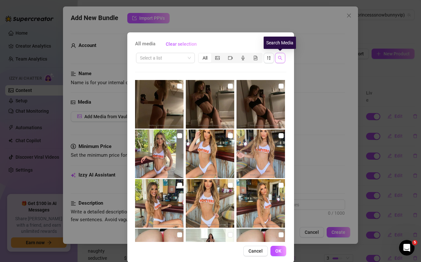
click at [281, 57] on icon "search" at bounding box center [280, 58] width 4 height 4
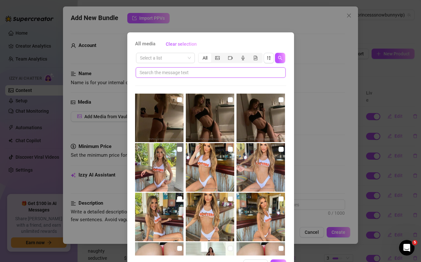
click at [239, 73] on input "text" at bounding box center [208, 72] width 137 height 7
paste input "spooning"
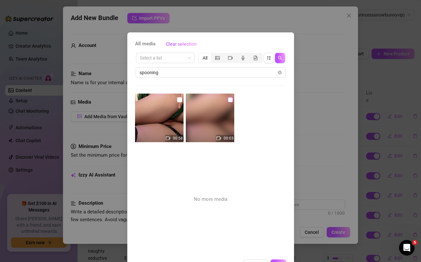
click at [230, 99] on input "checkbox" at bounding box center [230, 99] width 5 height 5
click at [178, 99] on input "checkbox" at bounding box center [179, 99] width 5 height 5
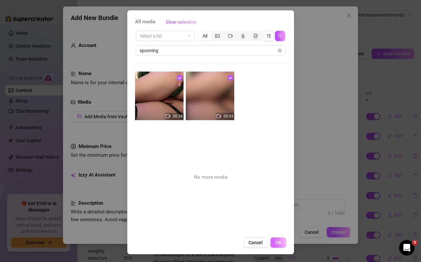
click at [279, 241] on span "OK" at bounding box center [278, 242] width 6 height 5
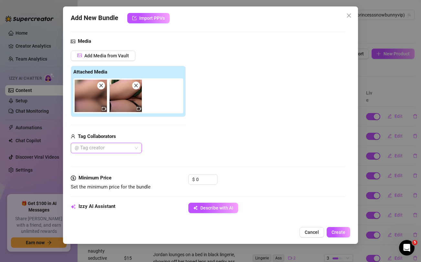
scroll to position [62, 0]
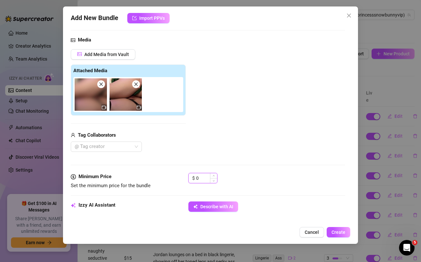
click at [203, 178] on input "0" at bounding box center [206, 178] width 21 height 10
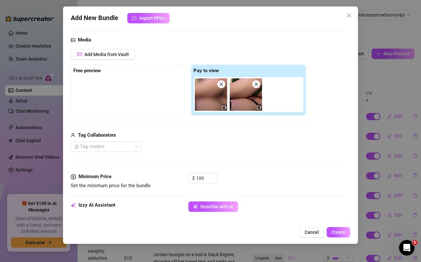
click at [208, 150] on div "@ Tag creator" at bounding box center [188, 146] width 235 height 10
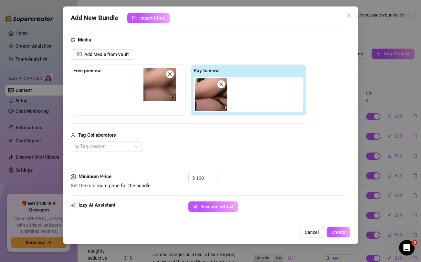
drag, startPoint x: 205, startPoint y: 101, endPoint x: 126, endPoint y: 85, distance: 80.8
click at [126, 85] on div "Free preview Pay to view" at bounding box center [188, 89] width 235 height 51
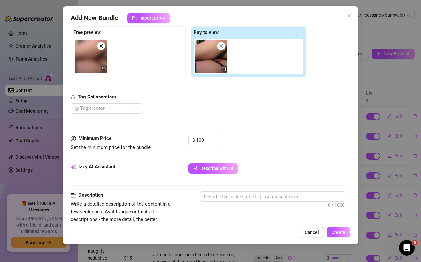
scroll to position [101, 0]
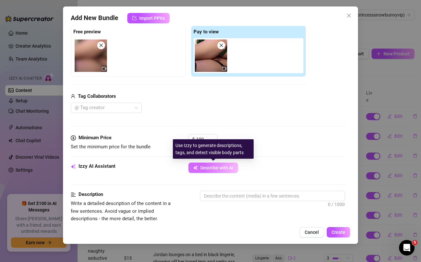
click at [213, 168] on span "Describe with AI" at bounding box center [216, 167] width 33 height 5
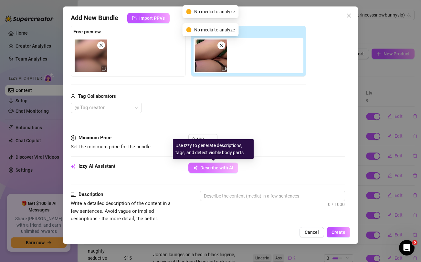
click at [213, 168] on span "Describe with AI" at bounding box center [216, 167] width 33 height 5
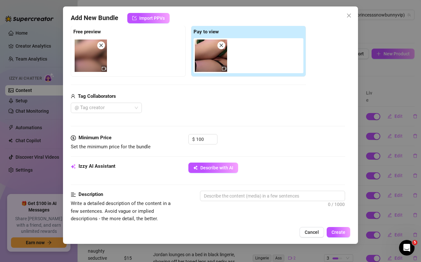
click at [398, 77] on div "Add New Bundle Import PPVs Account Princess (@princesssnowbunnyvip) Name Name i…" at bounding box center [210, 131] width 421 height 262
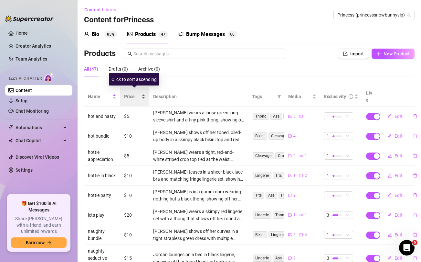
click at [131, 93] on span "Price" at bounding box center [132, 96] width 16 height 7
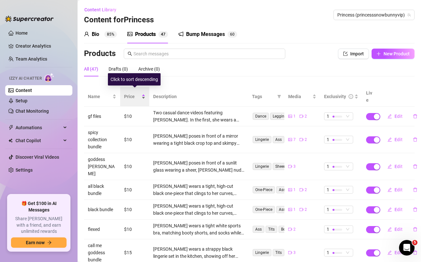
click at [131, 93] on span "Price" at bounding box center [132, 96] width 16 height 7
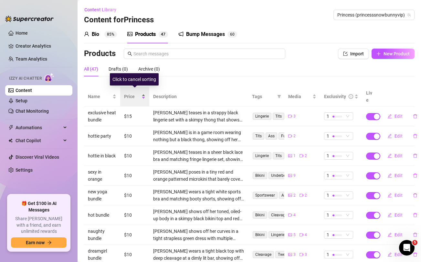
click at [131, 93] on span "Price" at bounding box center [132, 96] width 16 height 7
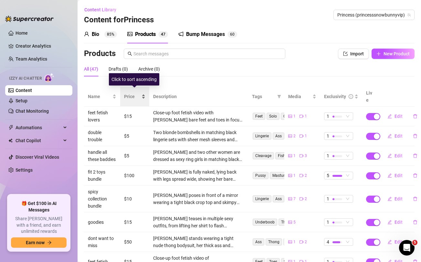
click at [131, 93] on span "Price" at bounding box center [132, 96] width 16 height 7
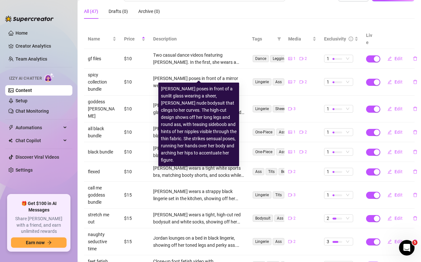
scroll to position [94, 0]
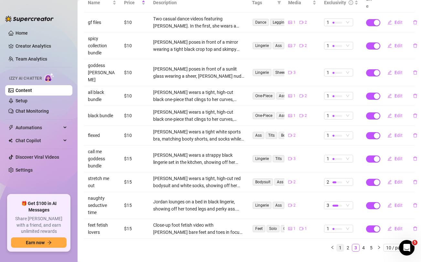
click at [340, 244] on link "1" at bounding box center [340, 247] width 7 height 7
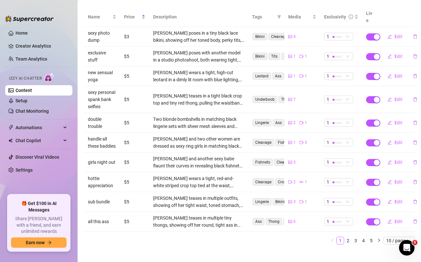
scroll to position [0, 0]
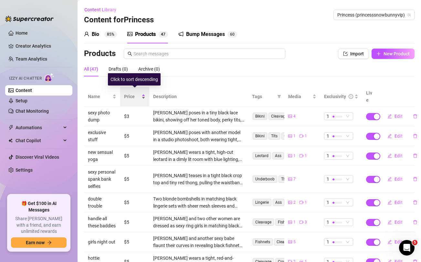
click at [129, 93] on span "Price" at bounding box center [132, 96] width 16 height 7
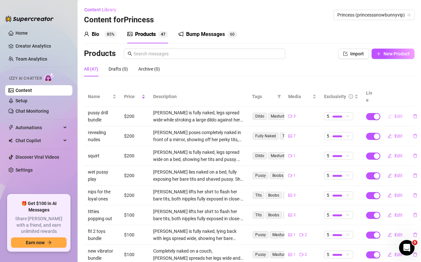
click at [395, 113] on span "Edit" at bounding box center [399, 115] width 8 height 5
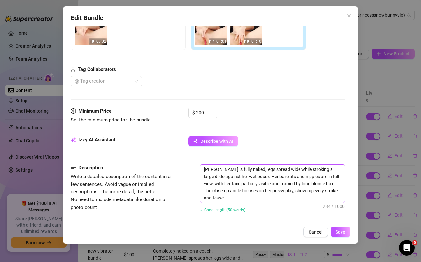
scroll to position [128, 0]
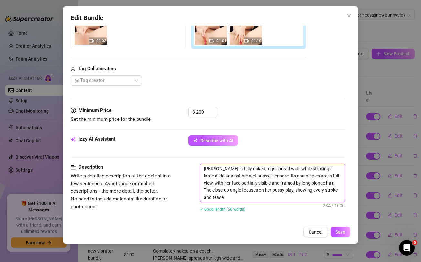
click at [225, 179] on textarea "[PERSON_NAME] is fully naked, legs spread wide while stroking a large dildo aga…" at bounding box center [272, 183] width 144 height 38
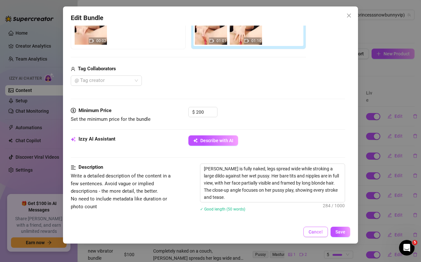
click at [316, 232] on span "Cancel" at bounding box center [316, 231] width 14 height 5
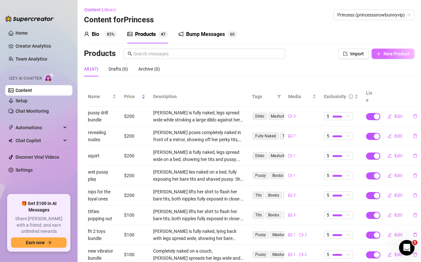
click at [386, 55] on span "New Product" at bounding box center [397, 53] width 26 height 5
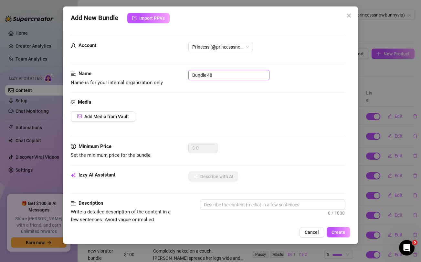
click at [232, 76] on input "Bundle 48" at bounding box center [229, 75] width 81 height 10
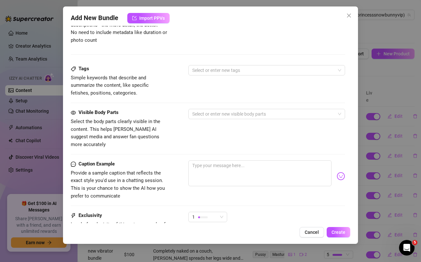
scroll to position [226, 0]
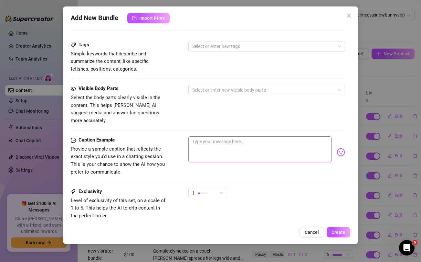
click at [223, 141] on textarea at bounding box center [260, 149] width 143 height 26
paste textarea "[PERSON_NAME] is fully naked, legs spread wide while stroking a large dildo aga…"
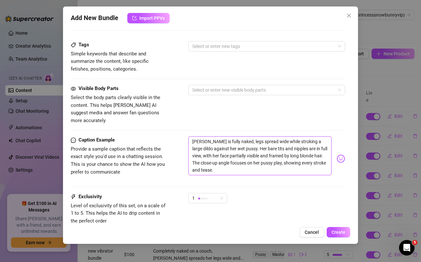
scroll to position [0, 0]
click at [224, 141] on textarea "[PERSON_NAME] is fully naked, legs spread wide while stroking a large dildo aga…" at bounding box center [260, 155] width 143 height 39
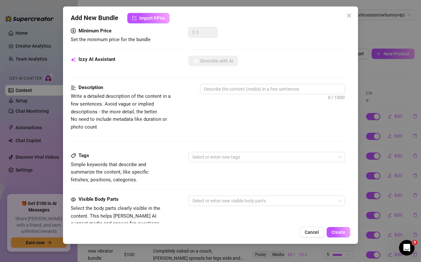
scroll to position [104, 0]
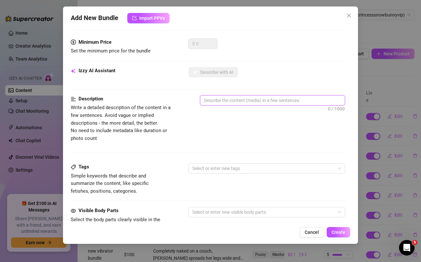
click at [224, 101] on textarea at bounding box center [272, 100] width 144 height 10
paste textarea "[PERSON_NAME] is fully naked, legs spread wide while stroking a large dildo aga…"
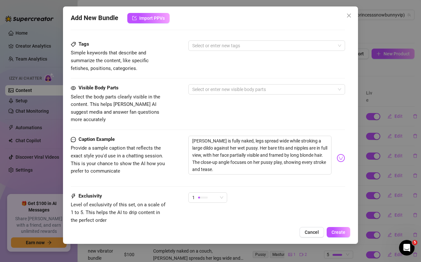
scroll to position [266, 0]
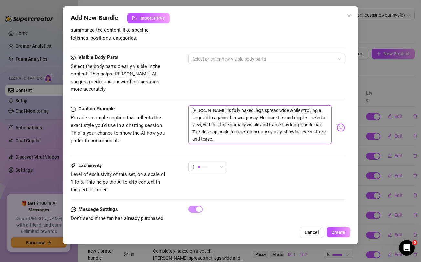
click at [221, 118] on textarea "[PERSON_NAME] is fully naked, legs spread wide while stroking a large dildo aga…" at bounding box center [260, 124] width 143 height 39
paste textarea "SPREAD ME BABY 🥵💦 unlock to watch me spread my asshole and pussy for you while …"
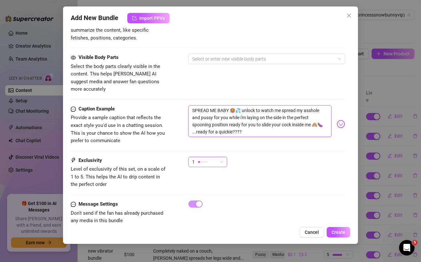
click at [216, 157] on div "1" at bounding box center [204, 162] width 25 height 10
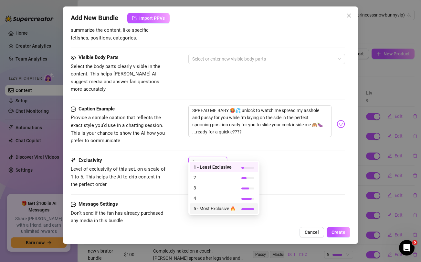
click at [213, 209] on span "5 - Most Exclusive 🔥" at bounding box center [215, 208] width 42 height 7
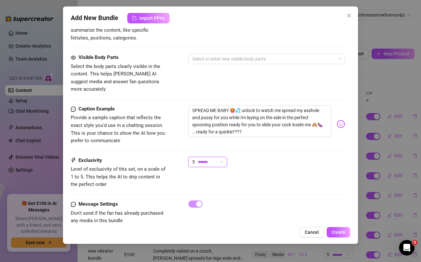
click at [277, 148] on div "Caption Example Provide a sample caption that reflects the exact style you'd us…" at bounding box center [208, 130] width 274 height 51
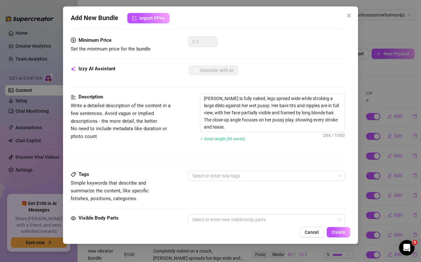
scroll to position [84, 0]
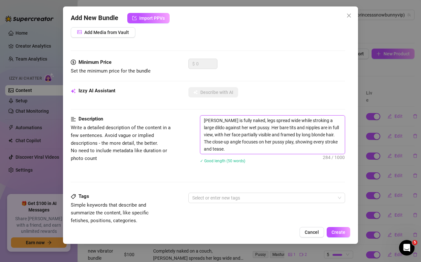
click at [265, 120] on textarea "[PERSON_NAME] is fully naked, legs spread wide while stroking a large dildo aga…" at bounding box center [272, 134] width 144 height 38
drag, startPoint x: 314, startPoint y: 122, endPoint x: 269, endPoint y: 124, distance: 45.0
click at [269, 124] on textarea "[PERSON_NAME] is fully naked, pussy spread wide while stroking a large dildo ag…" at bounding box center [272, 134] width 144 height 38
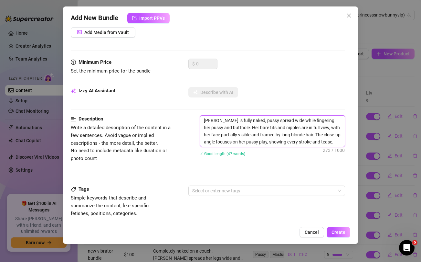
drag, startPoint x: 244, startPoint y: 127, endPoint x: 308, endPoint y: 132, distance: 64.5
click at [308, 132] on textarea "[PERSON_NAME] is fully naked, pussy spread wide while fingering her pussy and b…" at bounding box center [272, 130] width 144 height 31
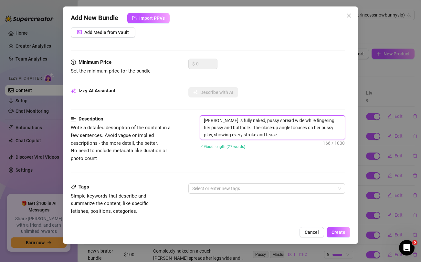
click at [331, 129] on textarea "[PERSON_NAME] is fully naked, pussy spread wide while fingering her pussy and b…" at bounding box center [272, 127] width 144 height 24
drag, startPoint x: 240, startPoint y: 136, endPoint x: 286, endPoint y: 136, distance: 45.6
click at [286, 136] on textarea "[PERSON_NAME] is fully naked, pussy spread wide while fingering her pussy and b…" at bounding box center [272, 127] width 144 height 24
drag, startPoint x: 241, startPoint y: 135, endPoint x: 286, endPoint y: 135, distance: 44.9
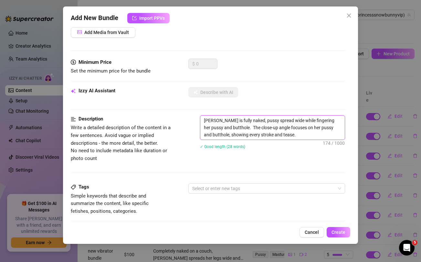
click at [286, 135] on textarea "[PERSON_NAME] is fully naked, pussy spread wide while fingering her pussy and b…" at bounding box center [272, 127] width 144 height 24
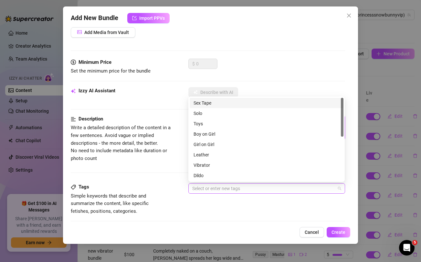
click at [246, 190] on div at bounding box center [263, 188] width 147 height 9
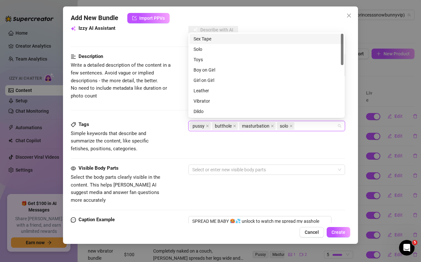
scroll to position [148, 0]
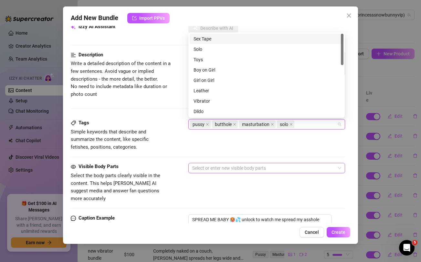
click at [203, 168] on div at bounding box center [263, 167] width 147 height 9
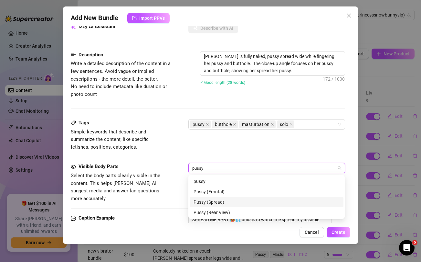
click at [204, 200] on div "Pussy (Spread)" at bounding box center [267, 201] width 146 height 7
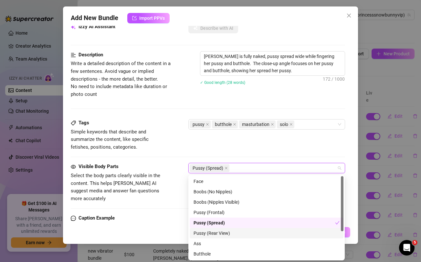
click at [205, 232] on div "Pussy (Rear View)" at bounding box center [267, 232] width 146 height 7
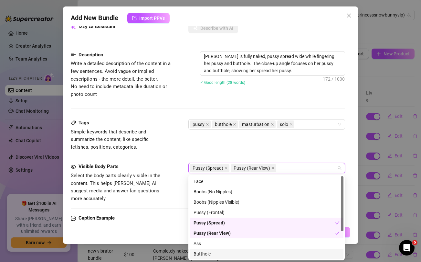
click at [202, 252] on div "Butthole" at bounding box center [267, 253] width 146 height 7
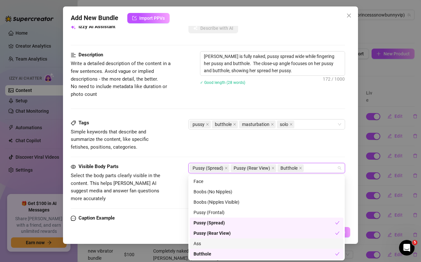
click at [203, 245] on div "Ass" at bounding box center [267, 243] width 146 height 7
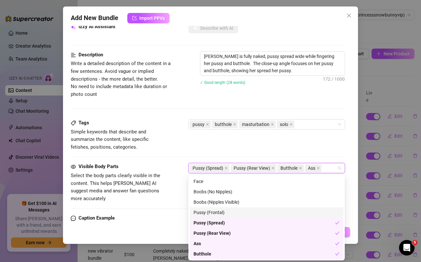
click at [175, 143] on div "Tags Simple keywords that describe and summarize the content, like specific fet…" at bounding box center [208, 135] width 274 height 32
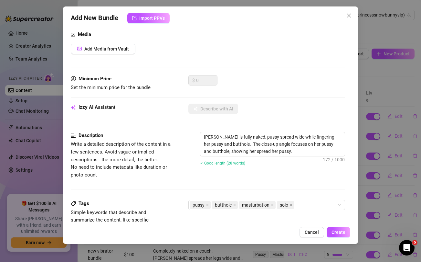
scroll to position [0, 0]
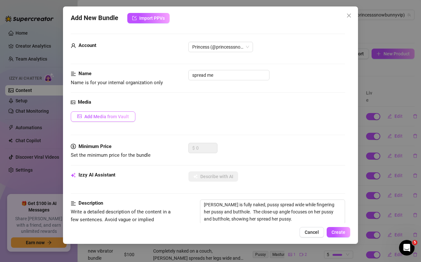
click at [117, 118] on span "Add Media from Vault" at bounding box center [106, 116] width 45 height 5
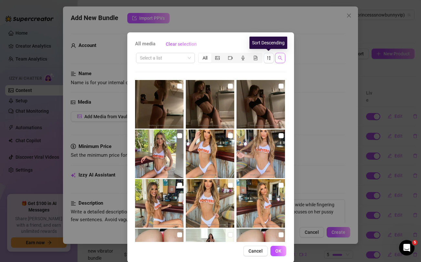
click at [277, 57] on button "button" at bounding box center [280, 58] width 10 height 10
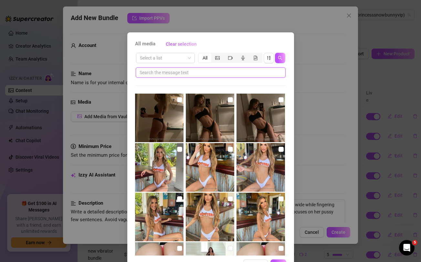
click at [215, 73] on input "text" at bounding box center [208, 72] width 137 height 7
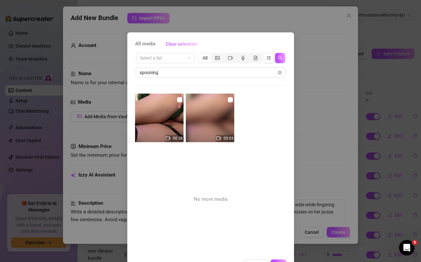
click at [233, 100] on img at bounding box center [210, 117] width 49 height 49
click at [179, 98] on input "checkbox" at bounding box center [179, 99] width 5 height 5
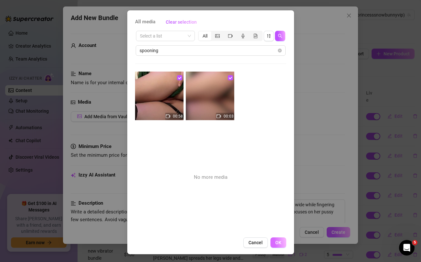
click at [279, 243] on span "OK" at bounding box center [278, 242] width 6 height 5
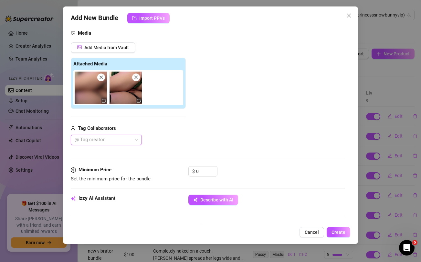
scroll to position [78, 0]
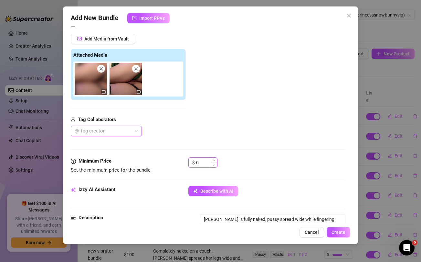
click at [200, 162] on input "0" at bounding box center [206, 162] width 21 height 10
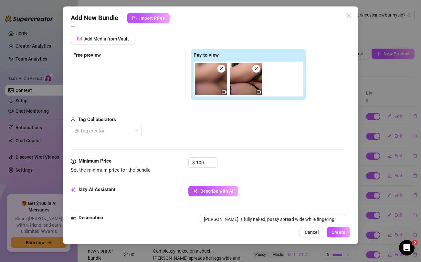
click at [205, 141] on div "Media Add Media from Vault Free preview Pay to view Tag Collaborators @ Tag cre…" at bounding box center [208, 89] width 274 height 136
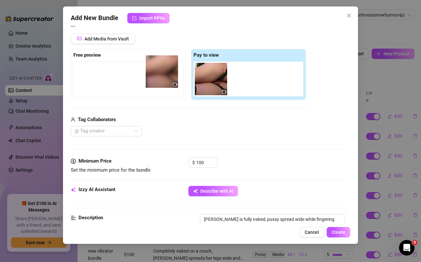
drag, startPoint x: 206, startPoint y: 84, endPoint x: 127, endPoint y: 69, distance: 80.3
click at [127, 69] on div "Free preview Pay to view" at bounding box center [188, 74] width 235 height 51
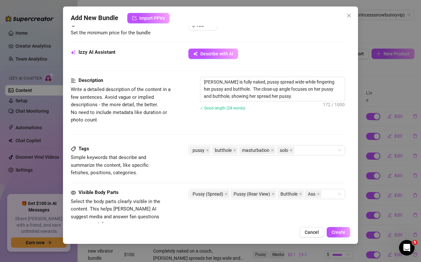
scroll to position [355, 0]
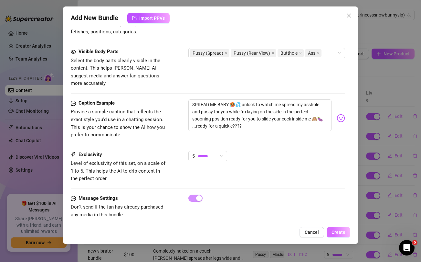
click at [340, 231] on span "Create" at bounding box center [339, 231] width 14 height 5
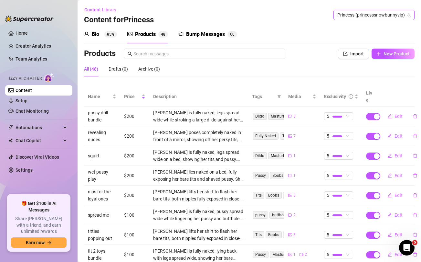
click at [371, 13] on span "Princess (princesssnowbunnyvip)" at bounding box center [374, 15] width 73 height 10
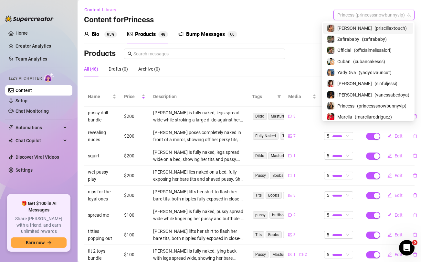
click at [355, 26] on span "[PERSON_NAME]" at bounding box center [355, 28] width 35 height 7
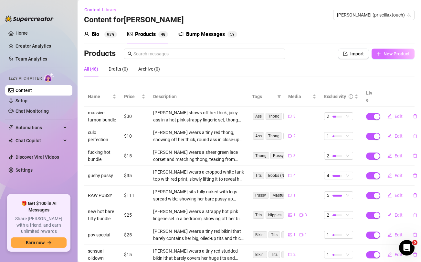
click at [395, 55] on span "New Product" at bounding box center [397, 53] width 26 height 5
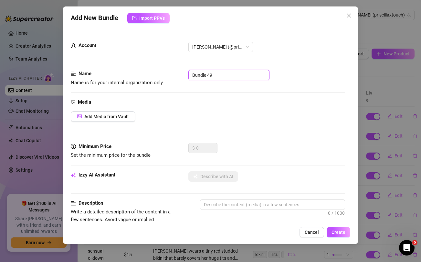
click at [243, 78] on input "Bundle 49" at bounding box center [229, 75] width 81 height 10
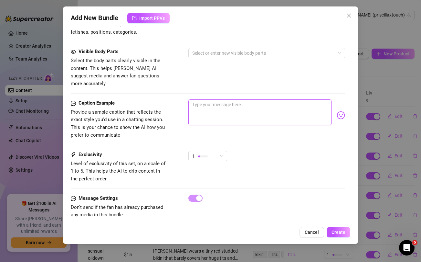
click at [256, 112] on textarea at bounding box center [260, 112] width 143 height 26
paste textarea "ready for a freaky weekend daddy? 😈 unlock this PAPI BUNDLE and lets start if o…"
click at [241, 99] on textarea "ready for a freaky weekend daddy? 😈 unlock this PAPI BUNDLE and lets start if o…" at bounding box center [260, 112] width 143 height 26
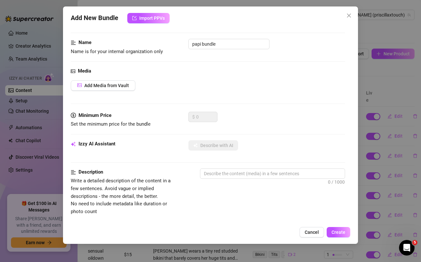
scroll to position [0, 0]
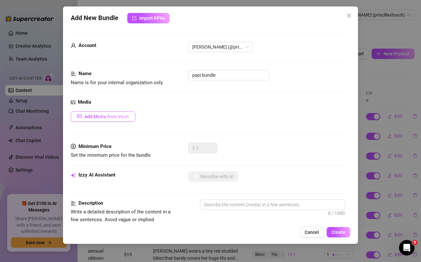
click at [104, 116] on span "Add Media from Vault" at bounding box center [106, 116] width 45 height 5
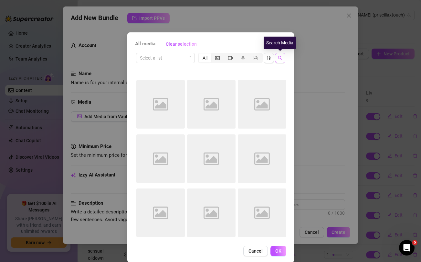
click at [279, 58] on icon "search" at bounding box center [280, 58] width 4 height 4
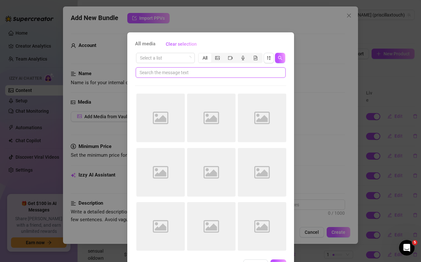
click at [221, 72] on input "text" at bounding box center [208, 72] width 137 height 7
paste input "weekend"
click at [278, 72] on icon "close-circle" at bounding box center [280, 72] width 4 height 4
click at [320, 96] on div "All media Clear selection Select a list All Image placeholder Image placeholder…" at bounding box center [210, 131] width 421 height 262
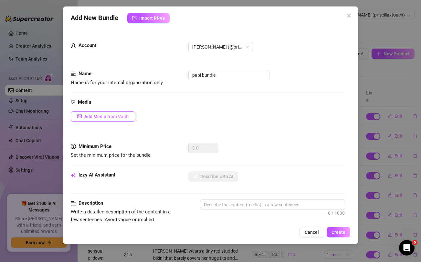
click at [103, 115] on span "Add Media from Vault" at bounding box center [106, 116] width 45 height 5
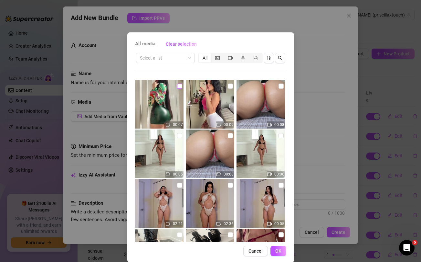
click at [180, 85] on input "checkbox" at bounding box center [179, 85] width 5 height 5
click at [231, 85] on input "checkbox" at bounding box center [230, 85] width 5 height 5
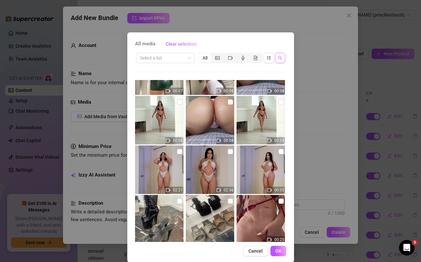
click at [282, 57] on icon "search" at bounding box center [280, 58] width 5 height 5
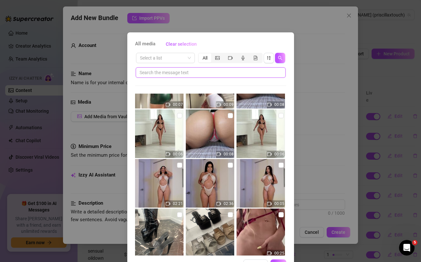
click at [235, 73] on input "text" at bounding box center [208, 72] width 137 height 7
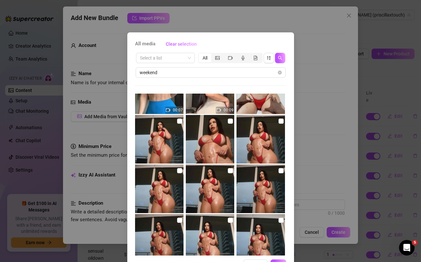
scroll to position [0, 0]
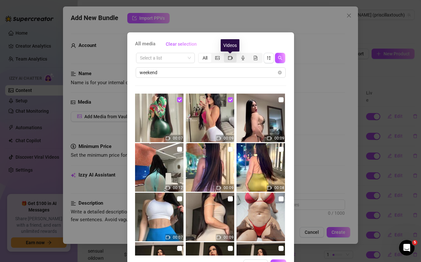
click at [229, 59] on icon "video-camera" at bounding box center [230, 58] width 5 height 4
click at [226, 54] on input "segmented control" at bounding box center [226, 54] width 0 height 0
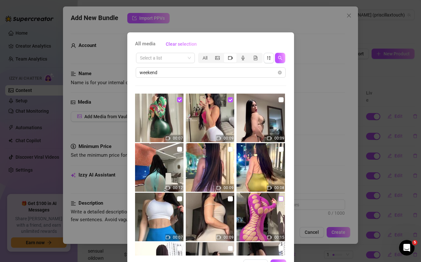
click at [281, 199] on input "checkbox" at bounding box center [281, 198] width 5 height 5
checkbox input "true"
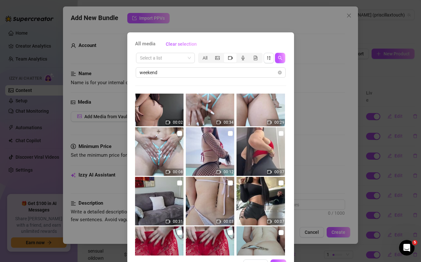
scroll to position [244, 0]
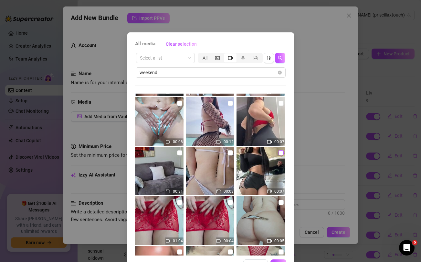
click at [282, 154] on input "checkbox" at bounding box center [281, 152] width 5 height 5
checkbox input "true"
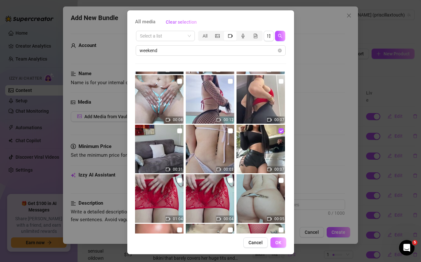
click at [279, 241] on span "OK" at bounding box center [278, 242] width 6 height 5
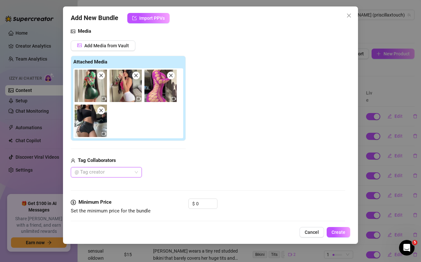
scroll to position [72, 0]
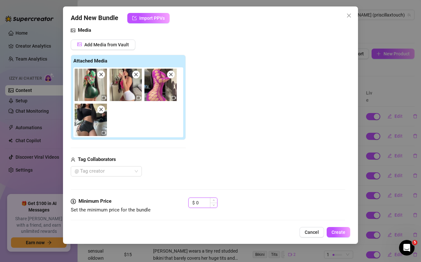
click at [202, 204] on input "0" at bounding box center [206, 203] width 21 height 10
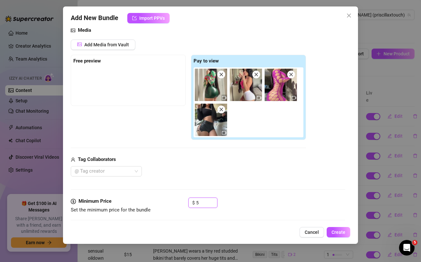
type input "5"
click at [212, 169] on div "@ Tag creator" at bounding box center [188, 171] width 235 height 10
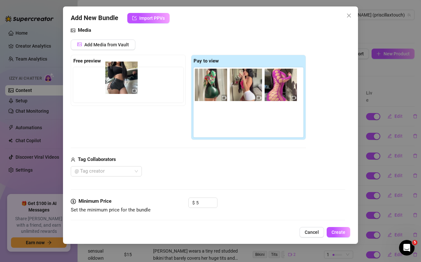
drag, startPoint x: 210, startPoint y: 126, endPoint x: 118, endPoint y: 83, distance: 102.0
click at [118, 83] on div "Free preview Pay to view" at bounding box center [188, 97] width 235 height 85
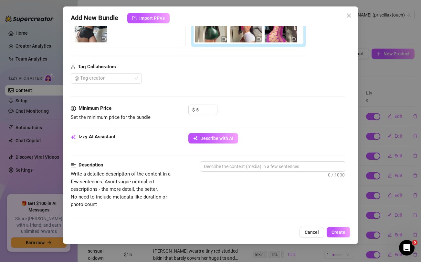
scroll to position [134, 0]
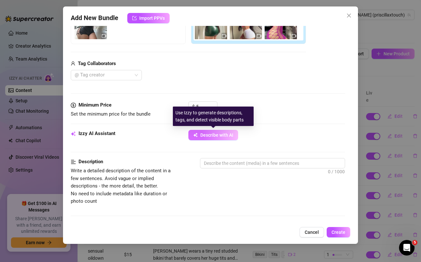
click at [204, 135] on span "Describe with AI" at bounding box center [216, 134] width 33 height 5
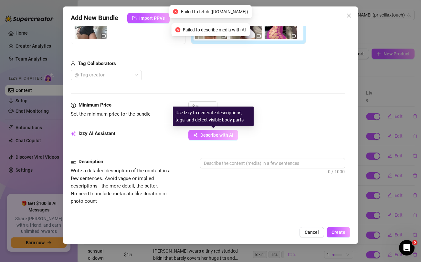
click at [215, 133] on span "Describe with AI" at bounding box center [216, 134] width 33 height 5
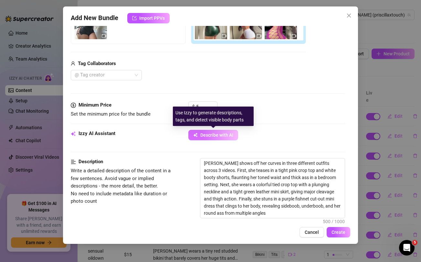
type textarea "Priscilla shows off her curves in three different outfits across 3 videos. Firs…"
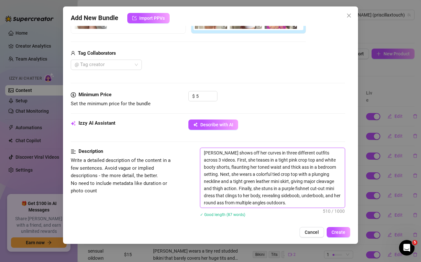
click at [256, 204] on textarea "Priscilla shows off her curves in three different outfits across 3 videos. Firs…" at bounding box center [272, 177] width 144 height 59
type textarea "Priscilla shows off her curves in three different outfits across 3 videos. Firs…"
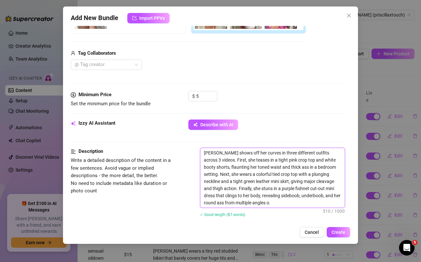
type textarea "Priscilla shows off her curves in three different outfits across 3 videos. Firs…"
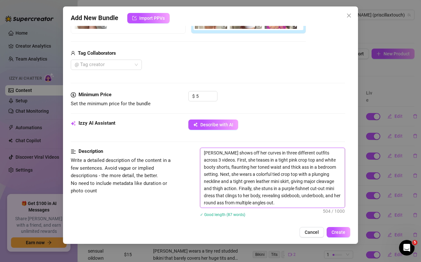
type textarea "Priscilla shows off her curves in three different outfits across 3 videos. Firs…"
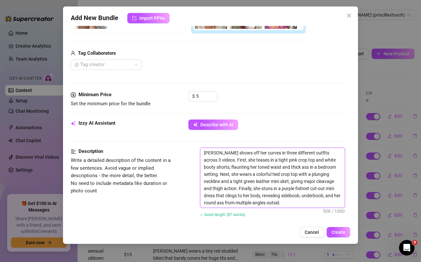
type textarea "Priscilla shows off her curves in three different outfits across 3 videos. Firs…"
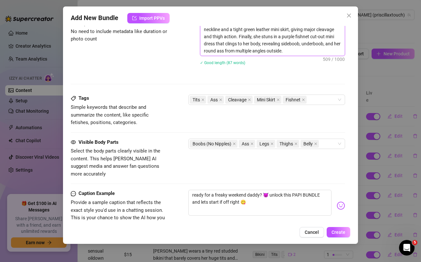
scroll to position [386, 0]
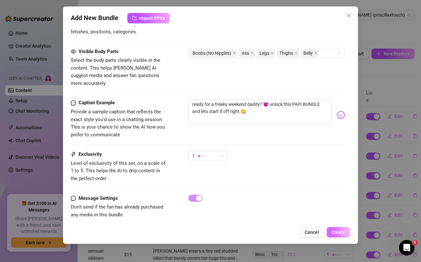
type textarea "Priscilla shows off her curves in three different outfits across 3 videos. Firs…"
click at [341, 232] on span "Create" at bounding box center [339, 231] width 14 height 5
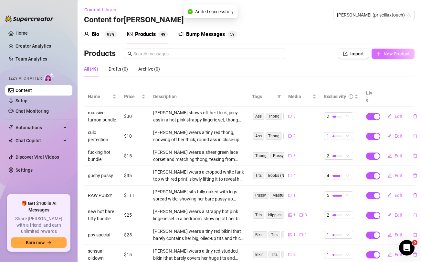
click at [394, 55] on span "New Product" at bounding box center [397, 53] width 26 height 5
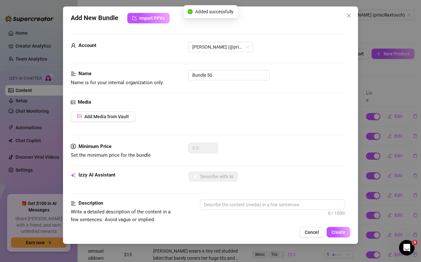
scroll to position [263, 0]
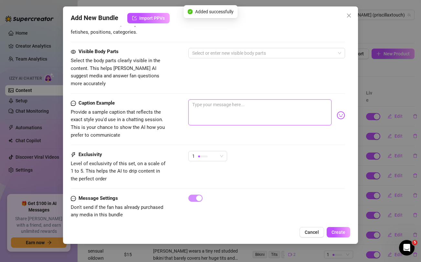
click at [259, 108] on textarea at bounding box center [260, 112] width 143 height 26
paste textarea "Moisturising this fat juicy ass for you baby 🍑😜 getting deep in between these c…"
type textarea "Moisturising this fat juicy ass for you baby 🍑😜 getting deep in between these c…"
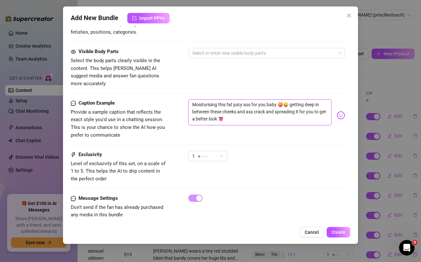
click at [198, 99] on textarea "Moisturising this fat juicy ass for you baby 🍑😜 getting deep in between these c…" at bounding box center [260, 112] width 143 height 26
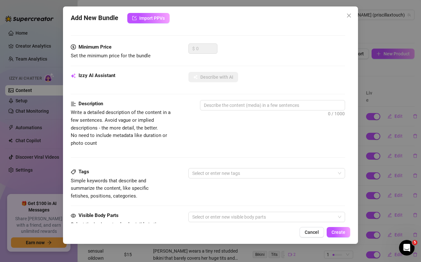
scroll to position [0, 0]
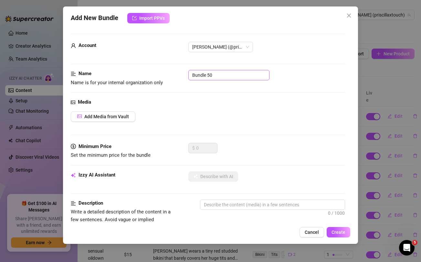
type textarea "Moisturising this fat juicy ass for you baby 🍑😜 getting deep in between these c…"
click at [197, 73] on input "Bundle 50" at bounding box center [229, 75] width 81 height 10
type input "foreplay bundle"
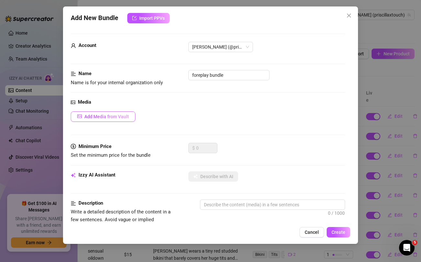
click at [116, 119] on button "Add Media from Vault" at bounding box center [103, 116] width 65 height 10
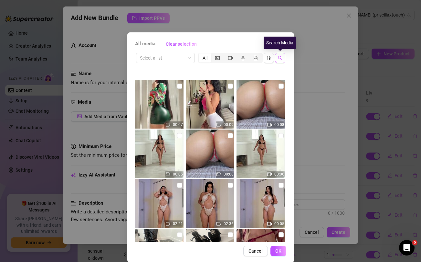
click at [282, 61] on button "button" at bounding box center [280, 58] width 10 height 10
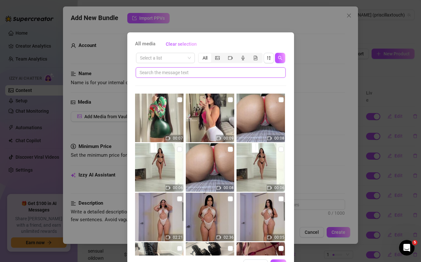
click at [247, 71] on input "text" at bounding box center [208, 72] width 137 height 7
paste input "Moisturising"
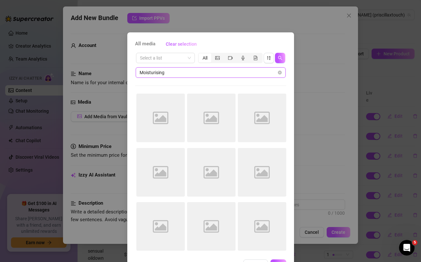
type input "Moisturising"
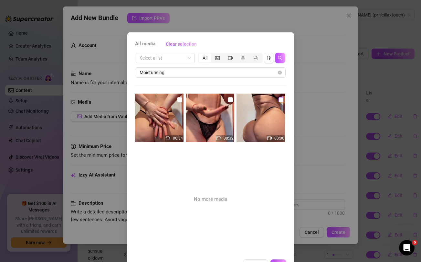
click at [281, 101] on input "checkbox" at bounding box center [281, 99] width 5 height 5
checkbox input "true"
click at [231, 99] on input "checkbox" at bounding box center [230, 99] width 5 height 5
checkbox input "true"
click at [179, 100] on input "checkbox" at bounding box center [179, 99] width 5 height 5
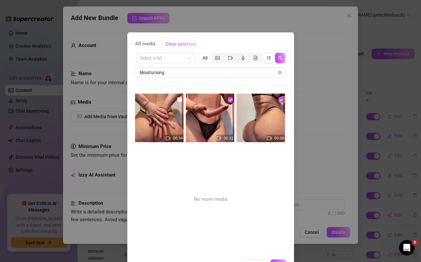
checkbox input "true"
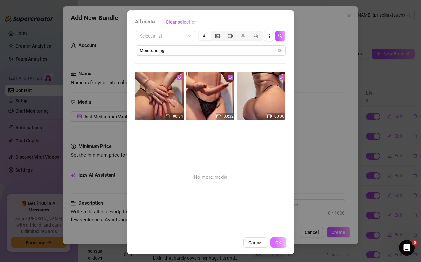
click at [281, 244] on span "OK" at bounding box center [278, 242] width 6 height 5
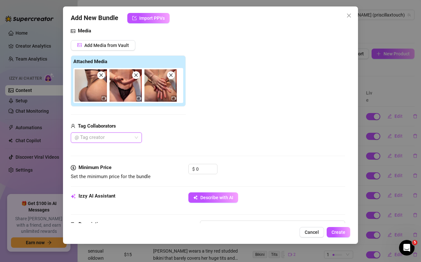
scroll to position [77, 0]
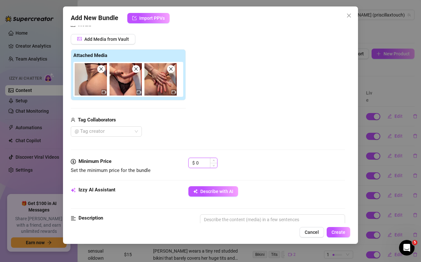
click at [203, 162] on input "0" at bounding box center [206, 163] width 21 height 10
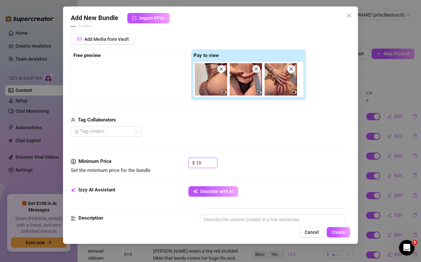
type input "10"
click at [209, 135] on div "@ Tag creator" at bounding box center [188, 131] width 235 height 10
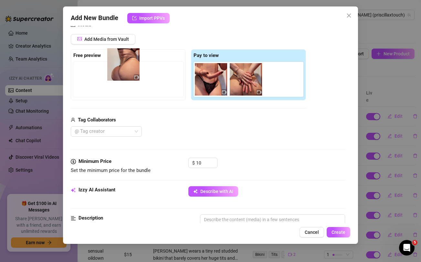
drag, startPoint x: 204, startPoint y: 82, endPoint x: 109, endPoint y: 66, distance: 96.4
click at [109, 66] on div "Free preview Pay to view" at bounding box center [188, 74] width 235 height 51
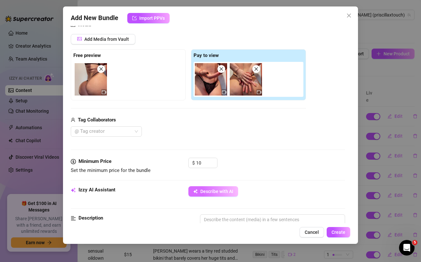
click at [205, 194] on span "Describe with AI" at bounding box center [216, 191] width 33 height 5
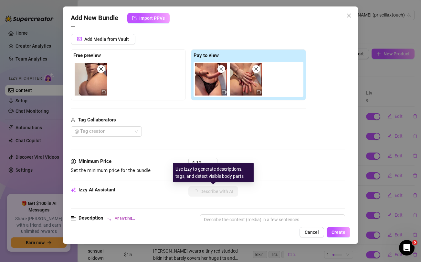
type textarea "[PERSON_NAME]"
type textarea "Priscilla wears"
type textarea "Priscilla wears a"
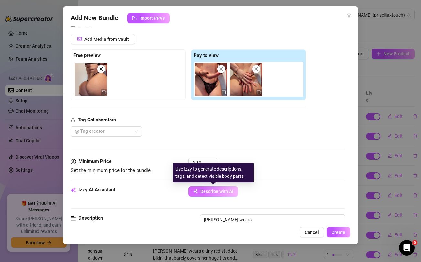
type textarea "Priscilla wears a"
type textarea "Priscilla wears a strappy"
type textarea "Priscilla wears a strappy black"
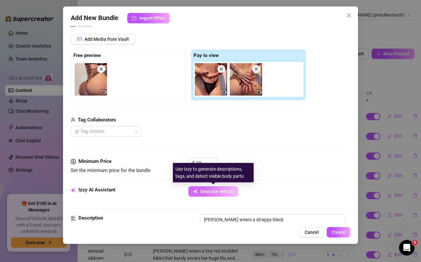
type textarea "Priscilla wears a strappy black lace"
type textarea "Priscilla wears a strappy black lace lingerie"
type textarea "Priscilla wears a strappy black lace lingerie set"
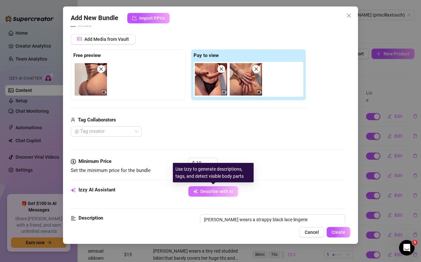
type textarea "Priscilla wears a strappy black lace lingerie set"
type textarea "Priscilla wears a strappy black lace lingerie set with"
type textarea "Priscilla wears a strappy black lace lingerie set with her"
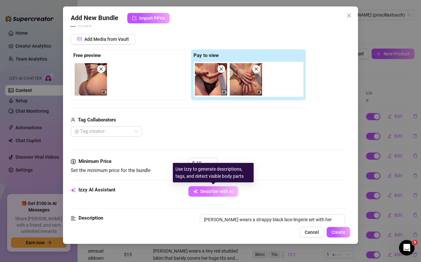
type textarea "Priscilla wears a strappy black lace lingerie set with her tits"
type textarea "Priscilla wears a strappy black lace lingerie set with her tits barely"
type textarea "Priscilla wears a strappy black lace lingerie set with her tits barely covered"
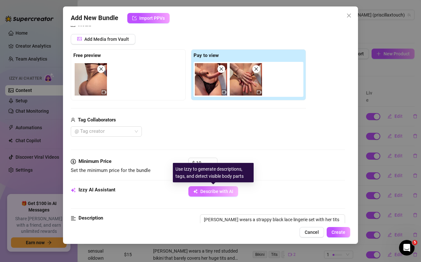
type textarea "Priscilla wears a strappy black lace lingerie set with her tits barely covered"
type textarea "Priscilla wears a strappy black lace lingerie set with her tits barely covered …"
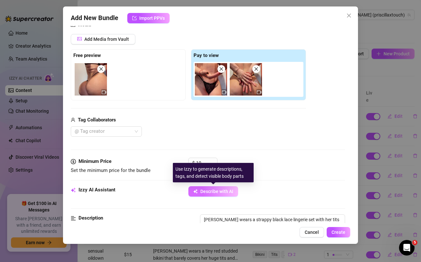
type textarea "Priscilla wears a strappy black lace lingerie set with her tits barely covered …"
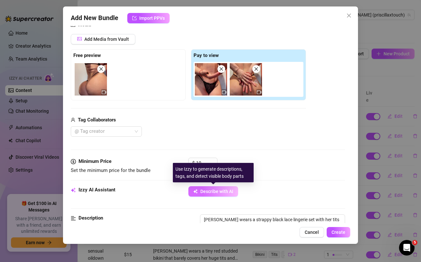
type textarea "Priscilla wears a strappy black lace lingerie set with her tits barely covered …"
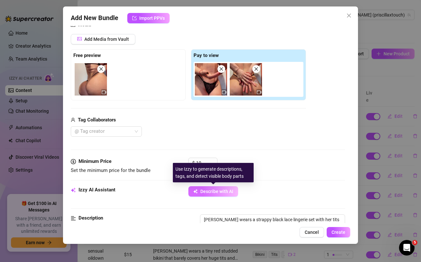
type textarea "Priscilla wears a strappy black lace lingerie set with her tits barely covered …"
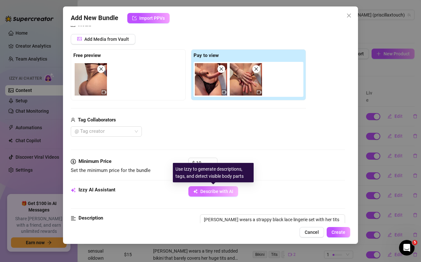
type textarea "Priscilla wears a strappy black lace lingerie set with her tits barely covered …"
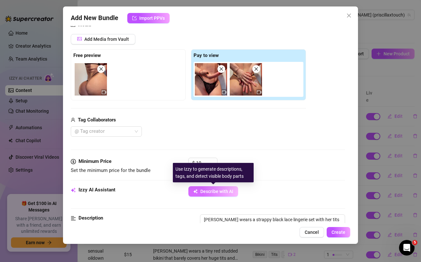
type textarea "Priscilla wears a strappy black lace lingerie set with her tits barely covered …"
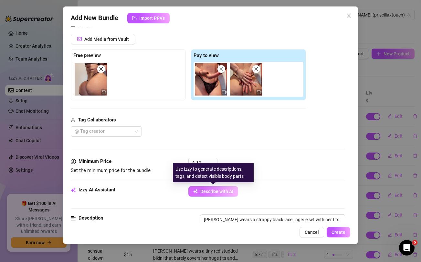
type textarea "Priscilla wears a strappy black lace lingerie set with her tits barely covered …"
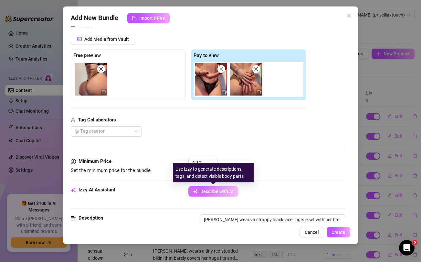
type textarea "Priscilla wears a strappy black lace lingerie set with her tits barely covered …"
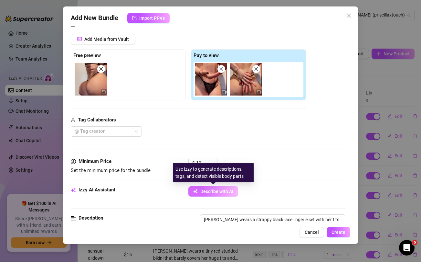
type textarea "Priscilla wears a strappy black lace lingerie set with her tits barely covered …"
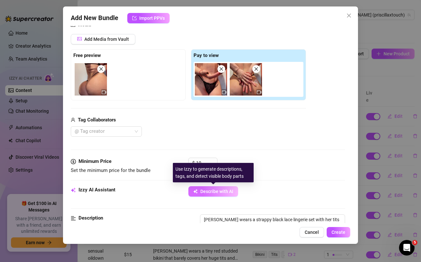
type textarea "Priscilla wears a strappy black lace lingerie set with her tits barely covered …"
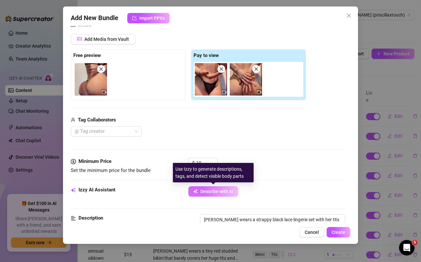
type textarea "Priscilla wears a strappy black lace lingerie set with her tits barely covered …"
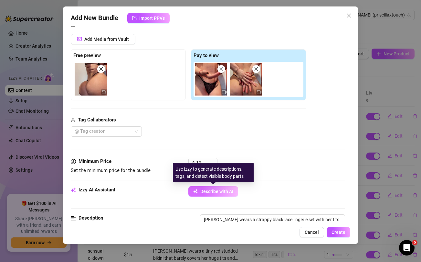
type textarea "Priscilla wears a strappy black lace lingerie set with her tits barely covered …"
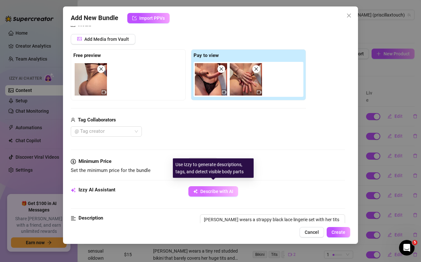
type textarea "Priscilla wears a strappy black lace lingerie set with her tits barely covered …"
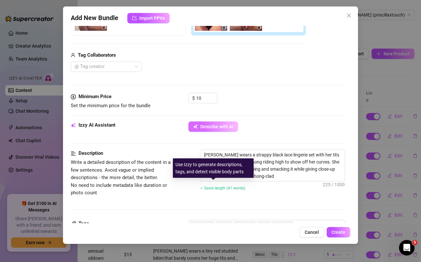
type textarea "Priscilla wears a strappy black lace lingerie set with her tits barely covered …"
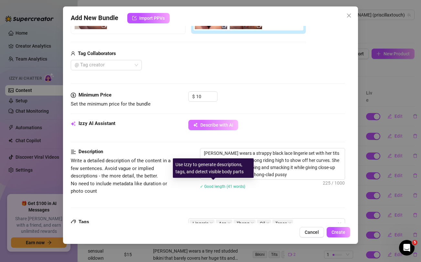
scroll to position [147, 0]
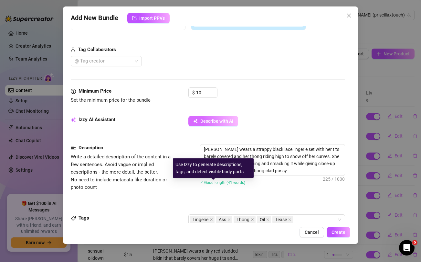
type textarea "Priscilla wears a strappy black lace lingerie set with her tits barely covered …"
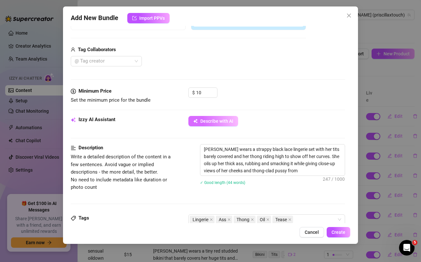
type textarea "Priscilla wears a strappy black lace lingerie set with her tits barely covered …"
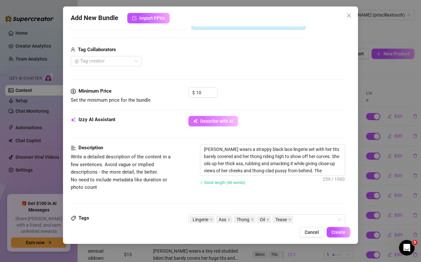
type textarea "Priscilla wears a strappy black lace lingerie set with her tits barely covered …"
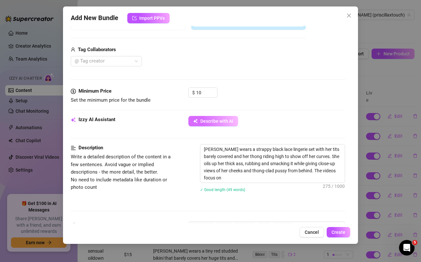
type textarea "Priscilla wears a strappy black lace lingerie set with her tits barely covered …"
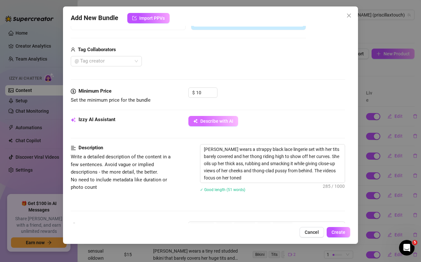
type textarea "Priscilla wears a strappy black lace lingerie set with her tits barely covered …"
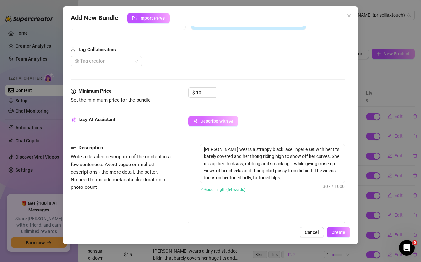
type textarea "Priscilla wears a strappy black lace lingerie set with her tits barely covered …"
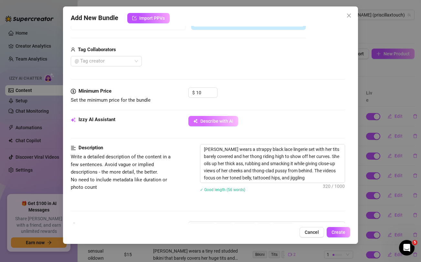
type textarea "Priscilla wears a strappy black lace lingerie set with her tits barely covered …"
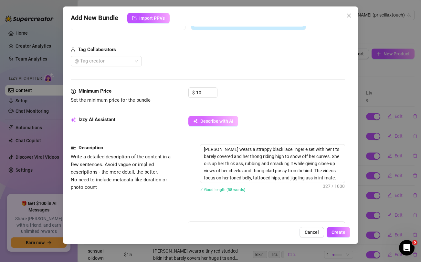
type textarea "Priscilla wears a strappy black lace lingerie set with her tits barely covered …"
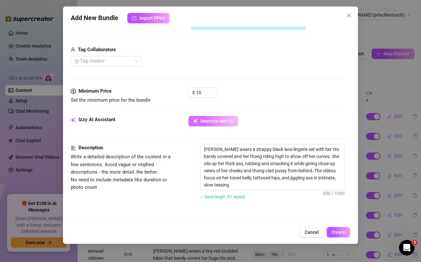
type textarea "Priscilla wears a strappy black lace lingerie set with her tits barely covered …"
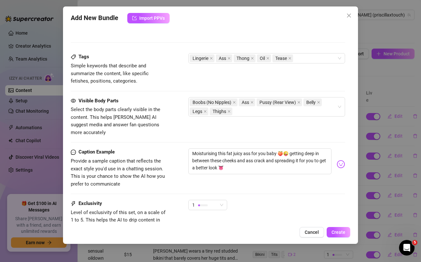
scroll to position [372, 0]
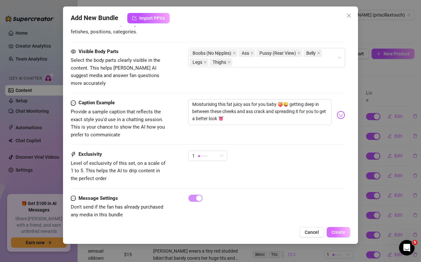
click at [341, 230] on span "Create" at bounding box center [339, 231] width 14 height 5
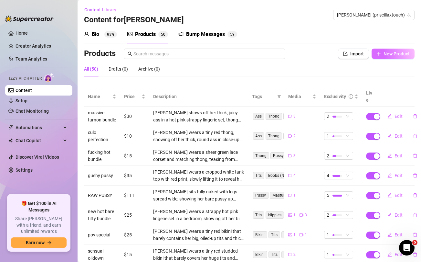
click at [397, 54] on span "New Product" at bounding box center [397, 53] width 26 height 5
type textarea "Type your message here..."
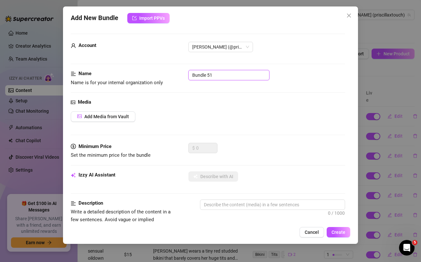
click at [246, 77] on input "Bundle 51" at bounding box center [229, 75] width 81 height 10
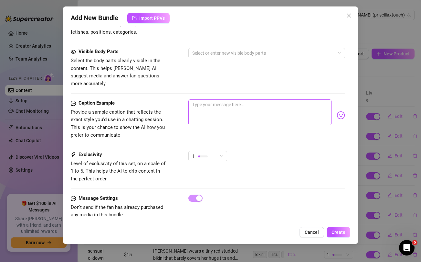
type input "epic pussy fuck"
click at [244, 105] on textarea at bounding box center [260, 112] width 143 height 26
paste textarea "It's your lucky day baby 🤤 ... this epic pussy fucking bundle is primed and rea…"
type textarea "It's your lucky day baby 🤤 ... this epic pussy fucking bundle is primed and rea…"
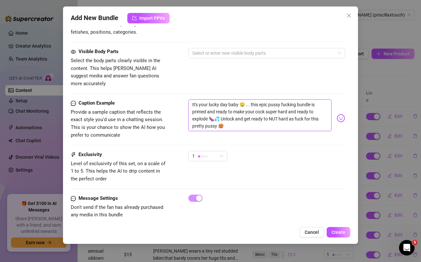
scroll to position [0, 0]
click at [201, 105] on textarea "It's your lucky day baby 🤤 ... this epic pussy fucking bundle is primed and rea…" at bounding box center [260, 115] width 143 height 32
type textarea "It's your lucky day baby 🤤 ... this epic pussy fucking bundle is primed and rea…"
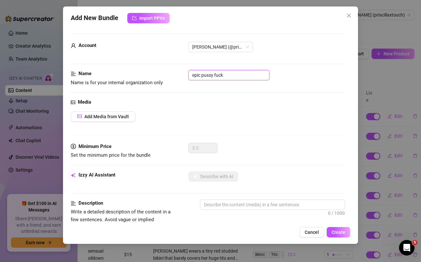
click at [228, 73] on input "epic pussy fuck" at bounding box center [229, 75] width 81 height 10
type input "epic pussy fucking bundle"
click at [120, 114] on span "Add Media from Vault" at bounding box center [106, 116] width 45 height 5
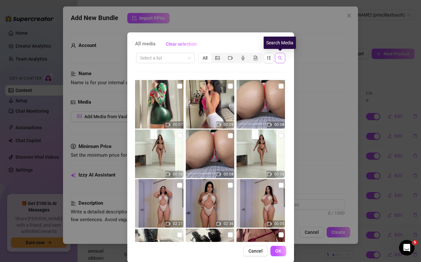
click at [277, 59] on button "button" at bounding box center [280, 58] width 10 height 10
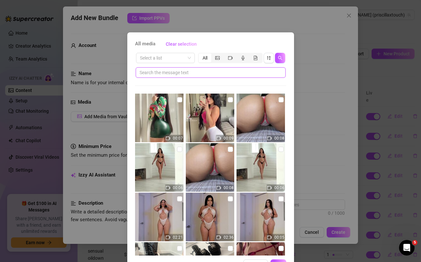
click at [224, 72] on input "text" at bounding box center [208, 72] width 137 height 7
paste input "primed"
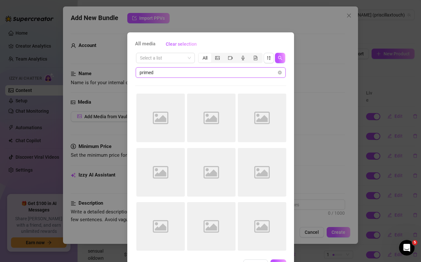
type input "primed"
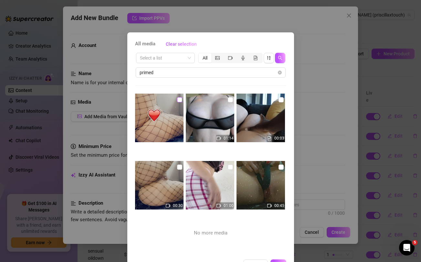
click at [179, 101] on input "checkbox" at bounding box center [179, 99] width 5 height 5
checkbox input "true"
click at [179, 167] on input "checkbox" at bounding box center [179, 166] width 5 height 5
checkbox input "true"
click at [230, 168] on input "checkbox" at bounding box center [230, 166] width 5 height 5
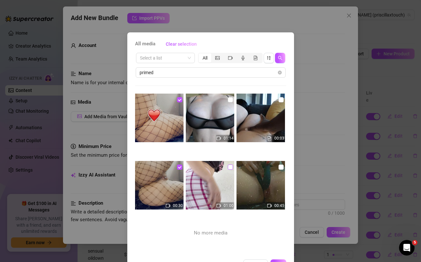
checkbox input "true"
click at [283, 168] on input "checkbox" at bounding box center [281, 166] width 5 height 5
checkbox input "true"
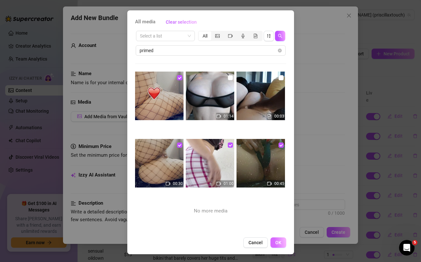
click at [280, 242] on span "OK" at bounding box center [278, 242] width 6 height 5
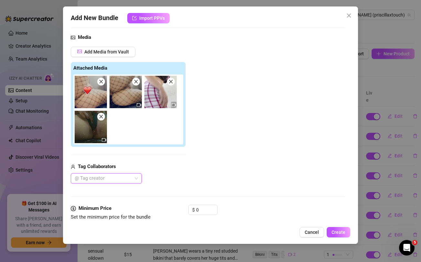
scroll to position [75, 0]
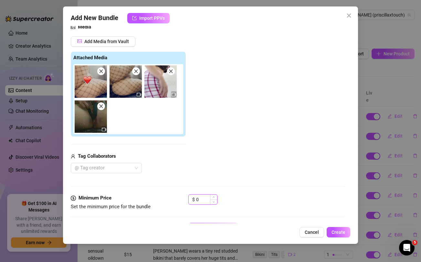
click at [201, 198] on input "0" at bounding box center [206, 199] width 21 height 10
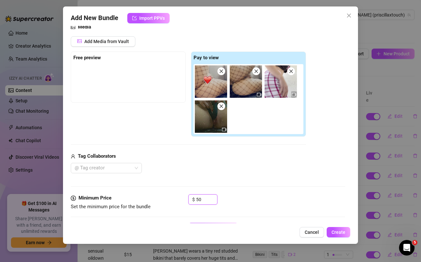
type input "50"
click at [210, 180] on div "Media Add Media from Vault Free preview Pay to view Tag Collaborators @ Tag cre…" at bounding box center [208, 108] width 274 height 171
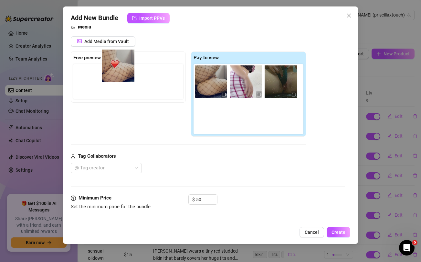
drag, startPoint x: 208, startPoint y: 71, endPoint x: 113, endPoint y: 55, distance: 96.4
click at [113, 55] on div "Free preview Pay to view" at bounding box center [188, 93] width 235 height 85
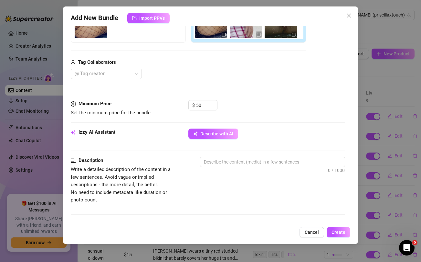
scroll to position [136, 0]
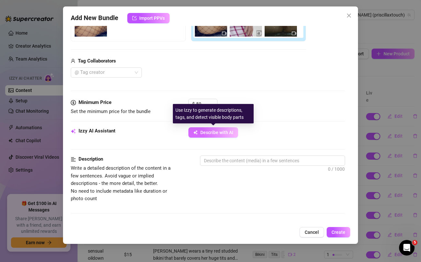
click at [209, 135] on button "Describe with AI" at bounding box center [214, 132] width 50 height 10
type textarea "[PERSON_NAME]"
type textarea "Priscilla wears"
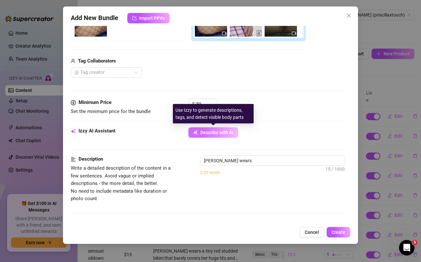
type textarea "Priscilla wears black"
type textarea "Priscilla wears black fishnet"
type textarea "Priscilla wears black fishnet tights,"
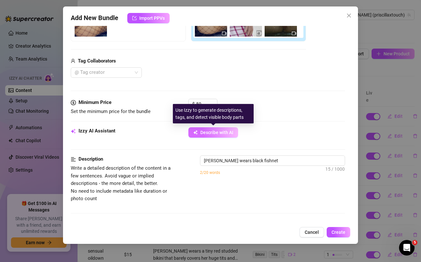
type textarea "Priscilla wears black fishnet tights,"
type textarea "Priscilla wears black fishnet tights, kneeling"
type textarea "Priscilla wears black fishnet tights, kneeling and"
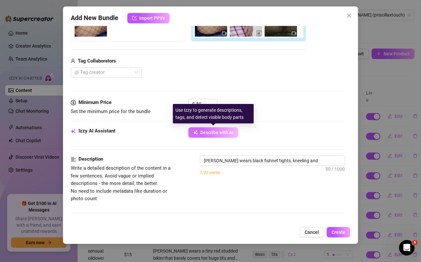
type textarea "Priscilla wears black fishnet tights, kneeling and showing"
type textarea "Priscilla wears black fishnet tights, kneeling and showing off"
type textarea "Priscilla wears black fishnet tights, kneeling and showing off her"
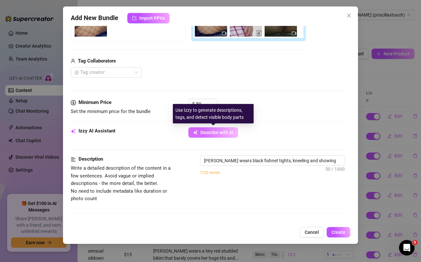
type textarea "Priscilla wears black fishnet tights, kneeling and showing off her"
type textarea "Priscilla wears black fishnet tights, kneeling and showing off her thick"
type textarea "Priscilla wears black fishnet tights, kneeling and showing off her thick ass"
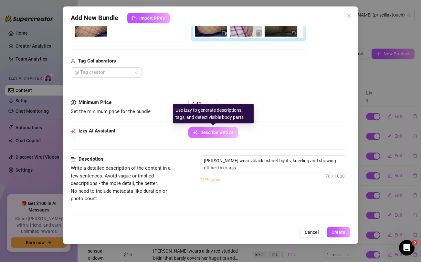
type textarea "Priscilla wears black fishnet tights, kneeling and showing off her thick ass and"
type textarea "Priscilla wears black fishnet tights, kneeling and showing off her thick ass an…"
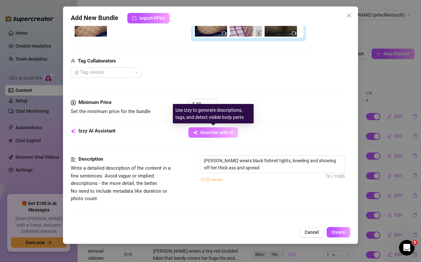
type textarea "Priscilla wears black fishnet tights, kneeling and showing off her thick ass an…"
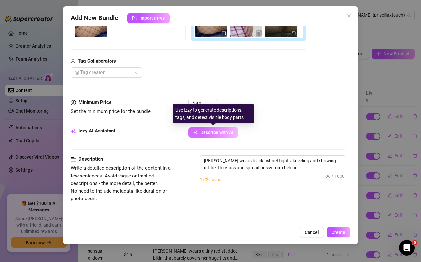
type textarea "Priscilla wears black fishnet tights, kneeling and showing off her thick ass an…"
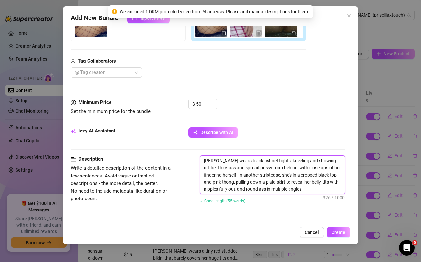
click at [317, 191] on textarea "Priscilla wears black fishnet tights, kneeling and showing off her thick ass an…" at bounding box center [272, 175] width 144 height 38
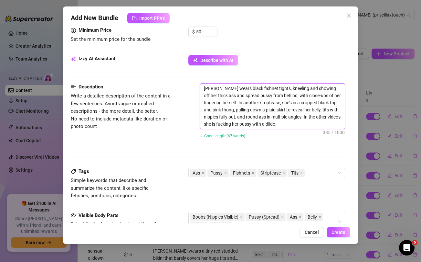
scroll to position [211, 0]
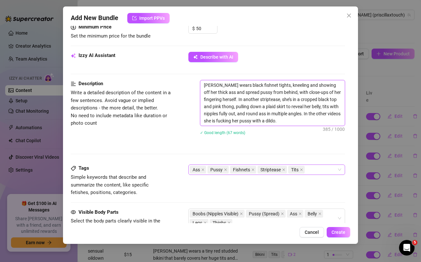
click at [318, 170] on div "Ass Pussy Fishnets Striptease Tits" at bounding box center [263, 169] width 147 height 9
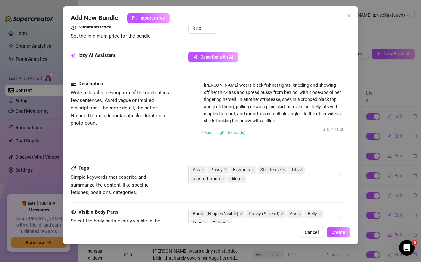
click at [238, 191] on div "Tags Simple keywords that describe and summarize the content, like specific fet…" at bounding box center [208, 180] width 274 height 32
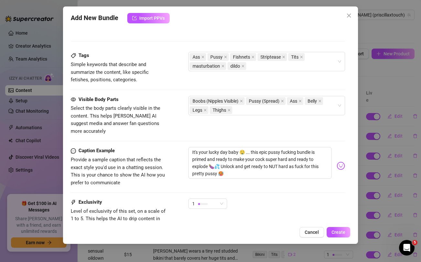
scroll to position [326, 0]
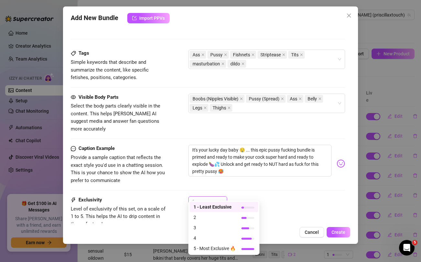
click at [220, 196] on span "1" at bounding box center [207, 201] width 31 height 10
click at [201, 236] on span "4" at bounding box center [215, 237] width 42 height 7
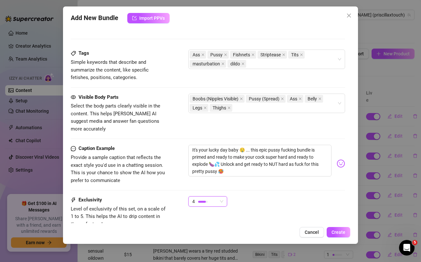
click at [281, 180] on div "Caption Example Provide a sample caption that reflects the exact style you'd us…" at bounding box center [208, 170] width 274 height 51
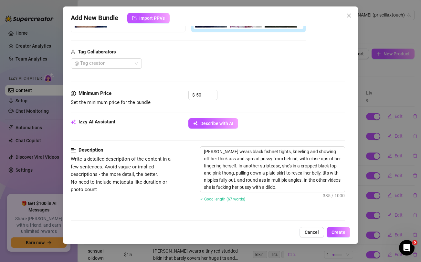
scroll to position [372, 0]
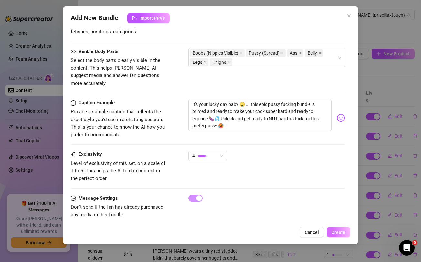
click at [337, 230] on span "Create" at bounding box center [339, 231] width 14 height 5
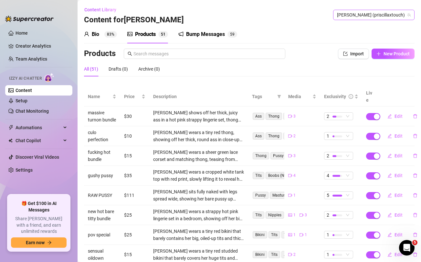
click at [382, 15] on span "[PERSON_NAME] (priscillaxtouch)" at bounding box center [374, 15] width 74 height 10
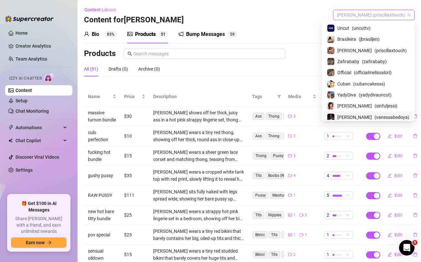
click at [354, 113] on span "[PERSON_NAME]" at bounding box center [355, 116] width 35 height 7
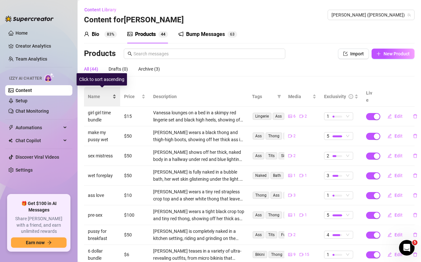
click at [101, 94] on span "Name" at bounding box center [99, 96] width 23 height 7
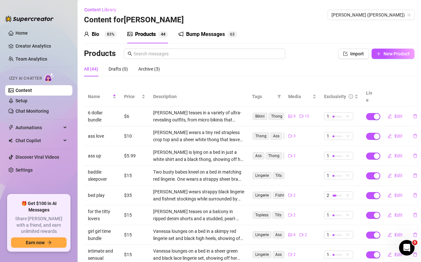
scroll to position [72, 0]
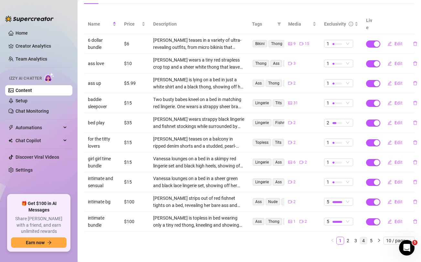
click at [363, 237] on link "4" at bounding box center [363, 240] width 7 height 7
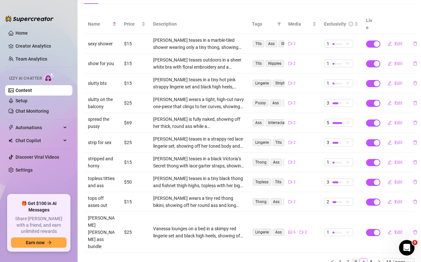
click at [355, 258] on link "3" at bounding box center [355, 261] width 7 height 7
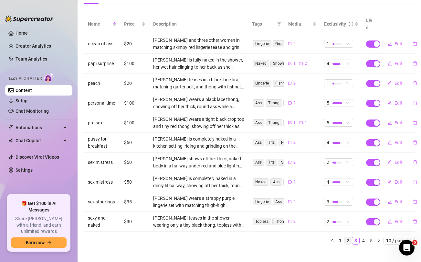
click at [348, 237] on link "2" at bounding box center [348, 240] width 7 height 7
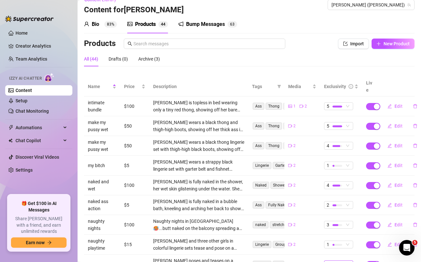
scroll to position [37, 0]
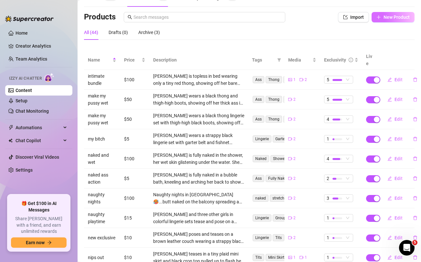
click at [393, 20] on button "New Product" at bounding box center [393, 17] width 43 height 10
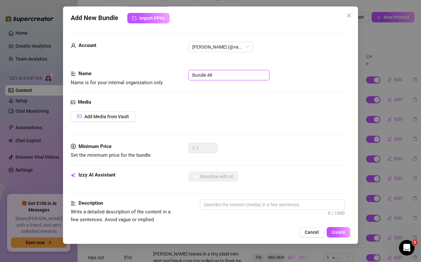
click at [247, 75] on input "Bundle 48" at bounding box center [229, 75] width 81 height 10
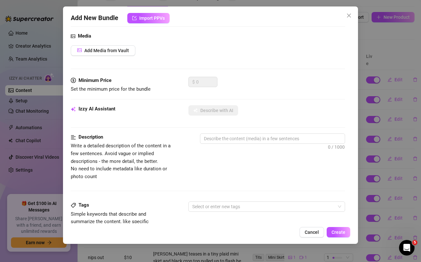
scroll to position [263, 0]
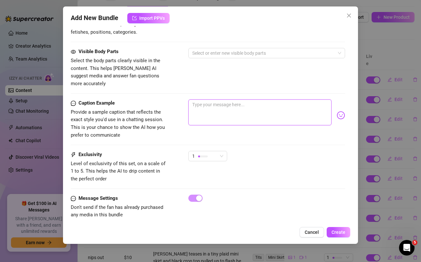
click at [229, 108] on textarea at bounding box center [260, 112] width 143 height 26
paste textarea "🚨 NEW BG Pov Bundle with @uncuttv 🙈🙈 Unlock ASAP because it may not be availabl…"
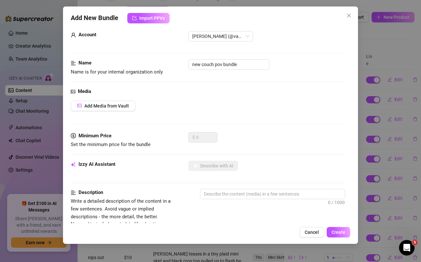
scroll to position [0, 0]
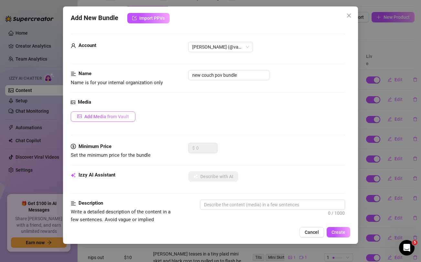
click at [120, 116] on span "Add Media from Vault" at bounding box center [106, 116] width 45 height 5
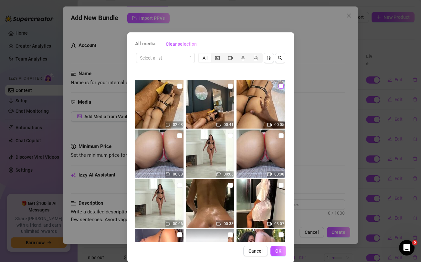
click at [283, 86] on input "checkbox" at bounding box center [281, 85] width 5 height 5
click at [230, 87] on input "checkbox" at bounding box center [230, 85] width 5 height 5
click at [179, 86] on input "checkbox" at bounding box center [179, 85] width 5 height 5
click at [280, 248] on span "OK" at bounding box center [278, 250] width 6 height 5
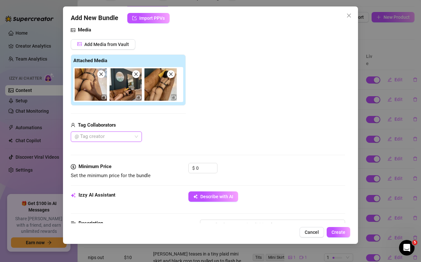
scroll to position [73, 0]
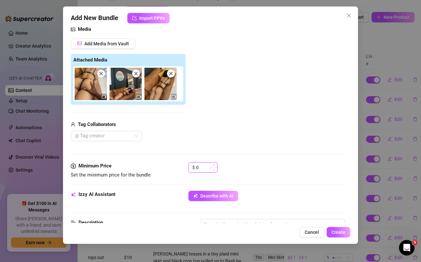
click at [204, 168] on input "0" at bounding box center [206, 167] width 21 height 10
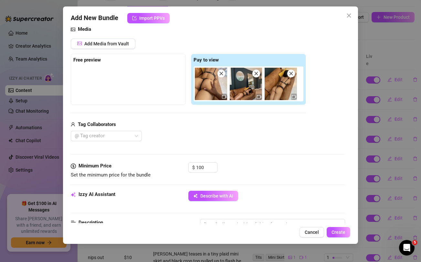
click at [217, 132] on div "@ Tag creator" at bounding box center [188, 136] width 235 height 10
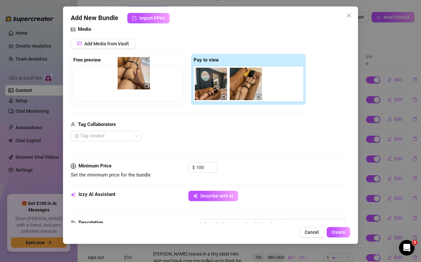
drag, startPoint x: 204, startPoint y: 87, endPoint x: 124, endPoint y: 76, distance: 80.6
click at [124, 76] on div "Free preview Pay to view" at bounding box center [188, 79] width 235 height 51
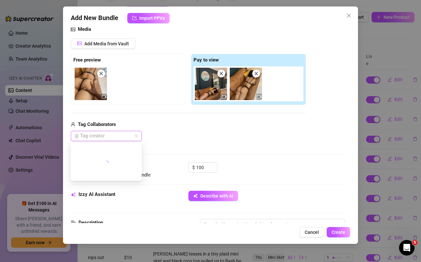
click at [120, 139] on div at bounding box center [103, 135] width 62 height 9
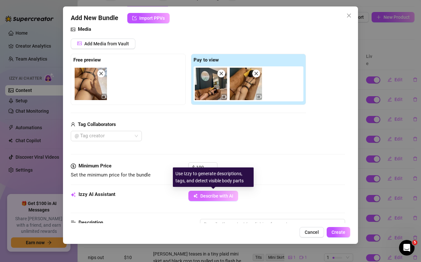
click at [220, 196] on span "Describe with AI" at bounding box center [216, 195] width 33 height 5
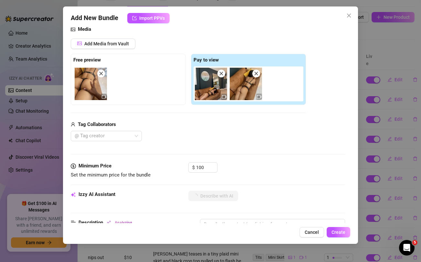
click at [178, 139] on div "@ Tag creator" at bounding box center [188, 136] width 235 height 10
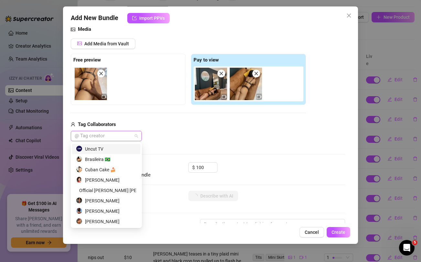
click at [130, 139] on div at bounding box center [103, 135] width 62 height 9
click at [115, 146] on div "Uncut TV" at bounding box center [106, 148] width 61 height 7
click at [179, 135] on div "Uncut TV" at bounding box center [188, 136] width 235 height 10
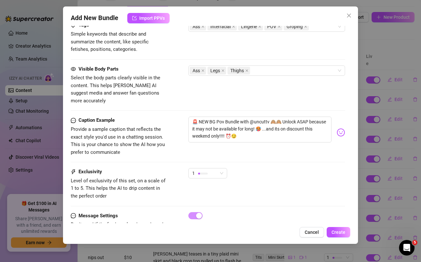
scroll to position [372, 0]
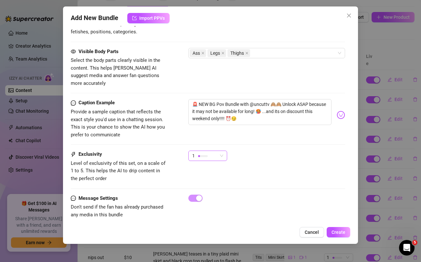
click at [217, 151] on div "1" at bounding box center [204, 156] width 25 height 10
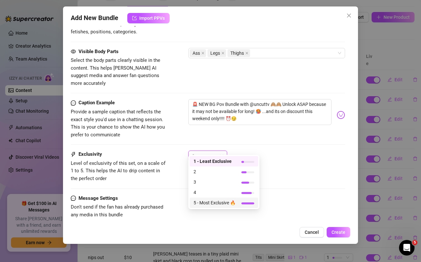
click at [206, 202] on span "5 - Most Exclusive 🔥" at bounding box center [215, 202] width 42 height 7
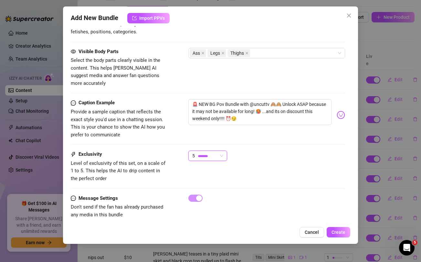
click at [312, 172] on div "Exclusivity Level of exclusivity of this set, on a scale of 1 to 5. This helps …" at bounding box center [208, 166] width 274 height 32
click at [341, 235] on button "Create" at bounding box center [339, 232] width 24 height 10
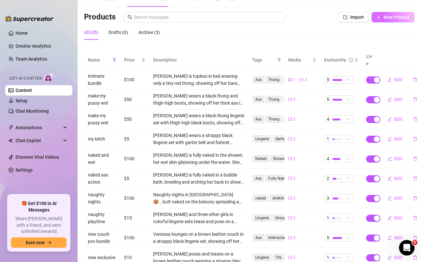
click at [394, 16] on span "New Product" at bounding box center [397, 17] width 26 height 5
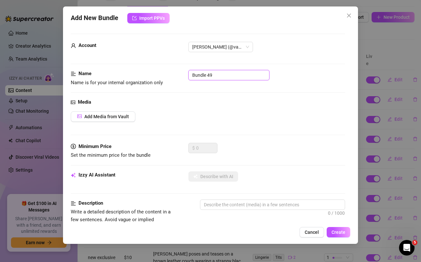
click at [233, 77] on input "Bundle 49" at bounding box center [229, 75] width 81 height 10
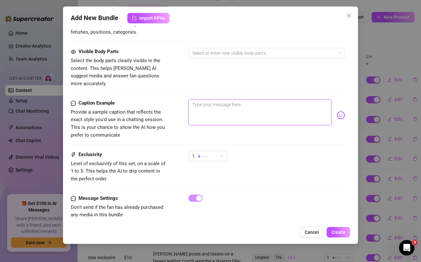
click at [226, 109] on textarea at bounding box center [260, 112] width 143 height 26
paste textarea "Just a shirt between me and your wildest thoughts. Strip me down? 😈"
click at [266, 99] on textarea "Just a shirt between me and your wildest thoughts. Strip me down? 😈" at bounding box center [260, 112] width 143 height 26
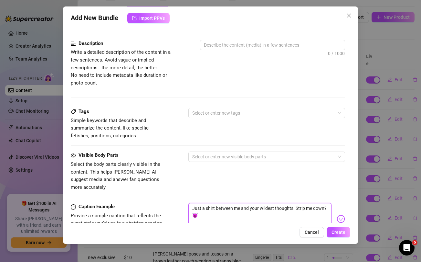
scroll to position [0, 0]
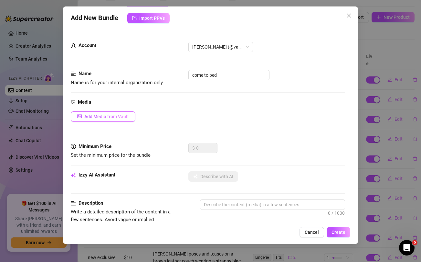
click at [102, 116] on span "Add Media from Vault" at bounding box center [106, 116] width 45 height 5
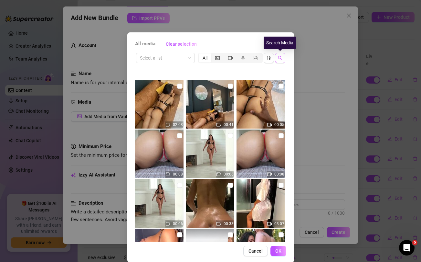
click at [279, 61] on button "button" at bounding box center [280, 58] width 10 height 10
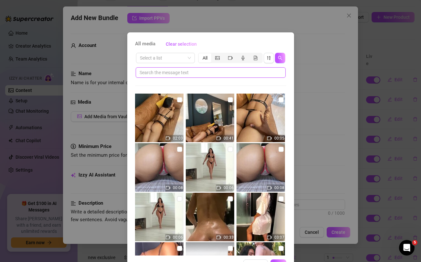
click at [225, 72] on input "text" at bounding box center [208, 72] width 137 height 7
paste input "wildest"
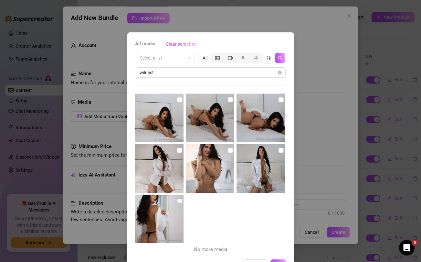
click at [180, 201] on input "checkbox" at bounding box center [179, 200] width 5 height 5
click at [178, 152] on input "checkbox" at bounding box center [179, 149] width 5 height 5
click at [227, 150] on img at bounding box center [210, 168] width 49 height 49
click at [281, 148] on input "checkbox" at bounding box center [281, 149] width 5 height 5
click at [282, 98] on input "checkbox" at bounding box center [281, 99] width 5 height 5
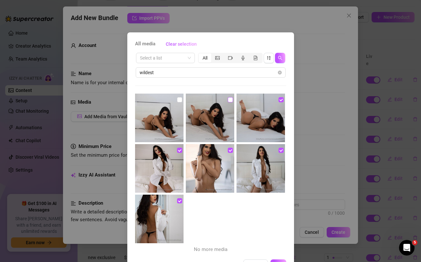
click at [230, 100] on input "checkbox" at bounding box center [230, 99] width 5 height 5
click at [180, 98] on input "checkbox" at bounding box center [179, 99] width 5 height 5
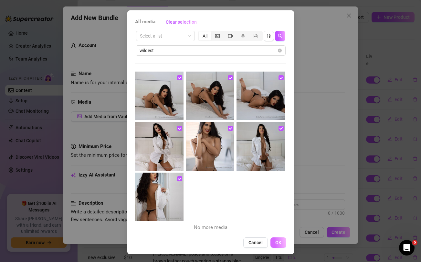
click at [278, 244] on span "OK" at bounding box center [278, 242] width 6 height 5
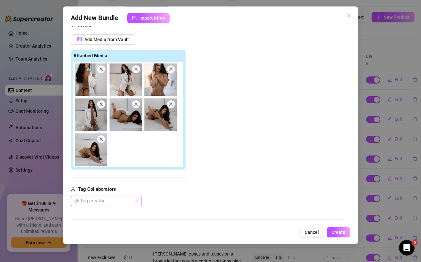
scroll to position [120, 0]
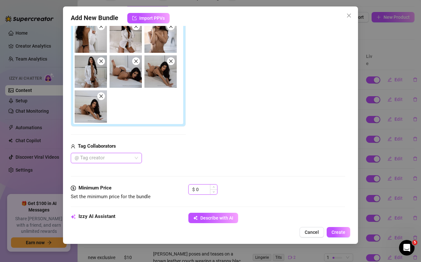
click at [201, 187] on input "0" at bounding box center [206, 189] width 21 height 10
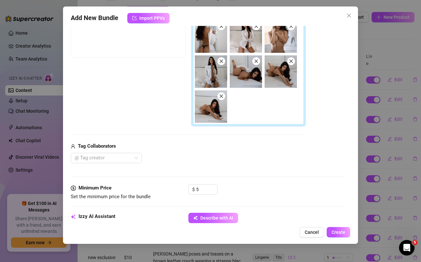
click at [235, 159] on div "@ Tag creator" at bounding box center [188, 158] width 235 height 10
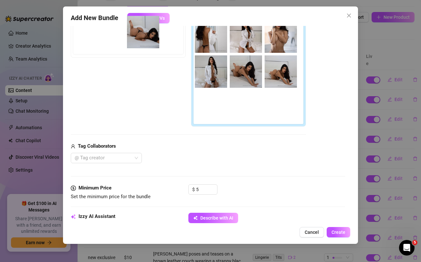
drag, startPoint x: 243, startPoint y: 79, endPoint x: 137, endPoint y: 39, distance: 113.4
click at [137, 39] on div "Free preview Pay to view" at bounding box center [188, 66] width 235 height 120
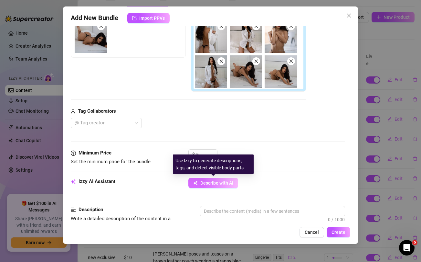
click at [216, 184] on span "Describe with AI" at bounding box center [216, 182] width 33 height 5
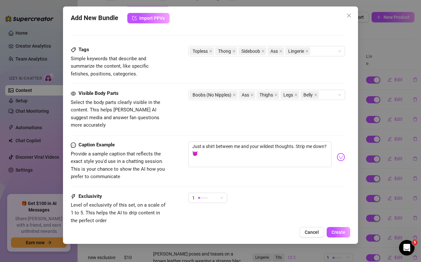
scroll to position [406, 0]
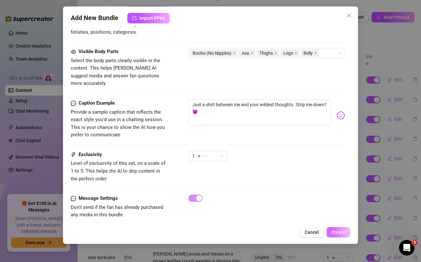
click at [343, 229] on button "Create" at bounding box center [339, 232] width 24 height 10
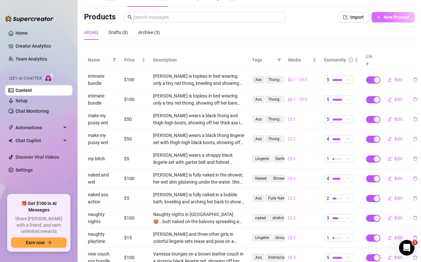
click at [393, 16] on span "New Product" at bounding box center [397, 17] width 26 height 5
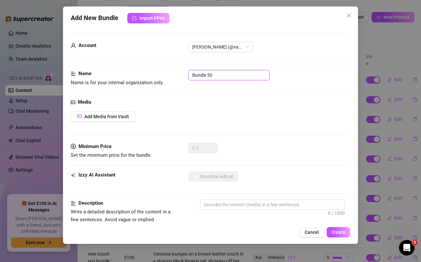
click at [205, 79] on input "Bundle 50" at bounding box center [229, 75] width 81 height 10
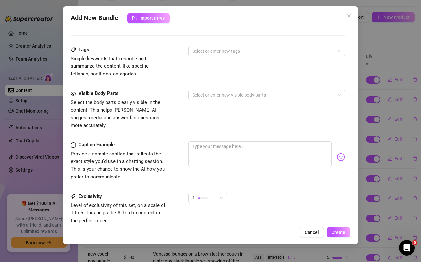
scroll to position [263, 0]
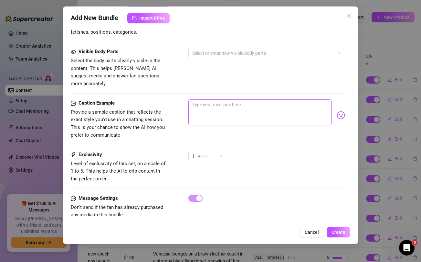
click at [214, 100] on textarea at bounding box center [260, 112] width 143 height 26
paste textarea "Guess who’s feeling playful and can’t keep her hands to herself… 🥵 unlock and j…"
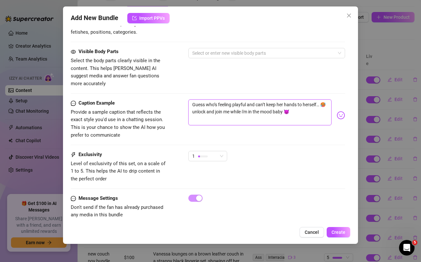
click at [310, 99] on textarea "Guess who’s feeling playful and can’t keep her hands to herself… 🥵 unlock and j…" at bounding box center [260, 112] width 143 height 26
click at [296, 75] on div "Visible Body Parts Select the body parts clearly visible in the content. This h…" at bounding box center [208, 67] width 274 height 39
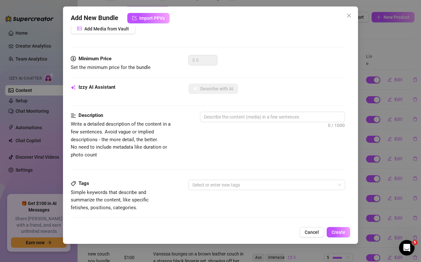
scroll to position [0, 0]
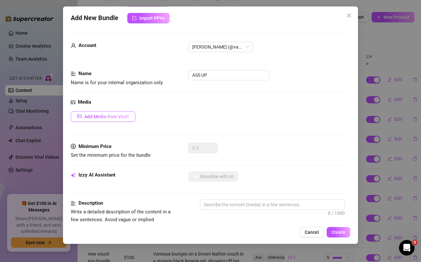
click at [116, 116] on span "Add Media from Vault" at bounding box center [106, 116] width 45 height 5
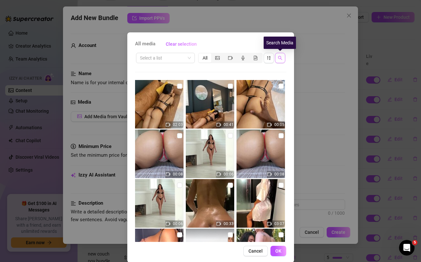
click at [279, 59] on icon "search" at bounding box center [280, 58] width 5 height 5
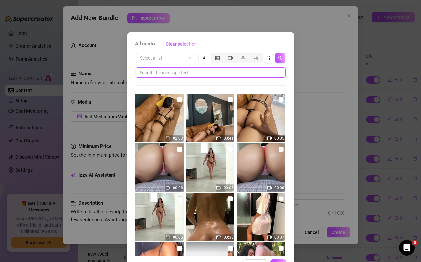
click at [222, 70] on input "text" at bounding box center [208, 72] width 137 height 7
paste input "herself"
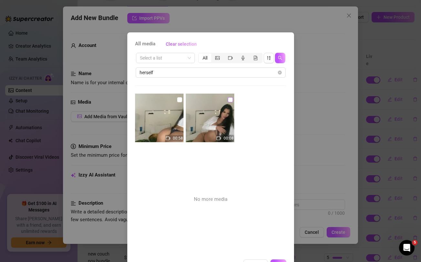
click at [232, 99] on input "checkbox" at bounding box center [230, 99] width 5 height 5
click at [182, 99] on input "checkbox" at bounding box center [179, 99] width 5 height 5
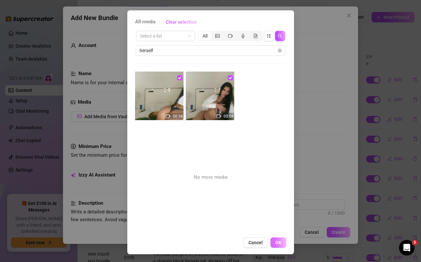
click at [279, 241] on span "OK" at bounding box center [278, 242] width 6 height 5
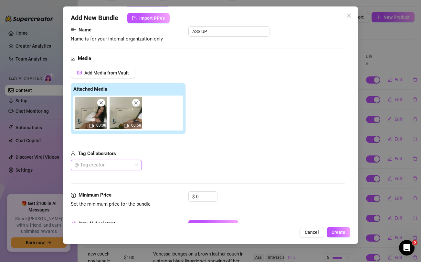
scroll to position [65, 0]
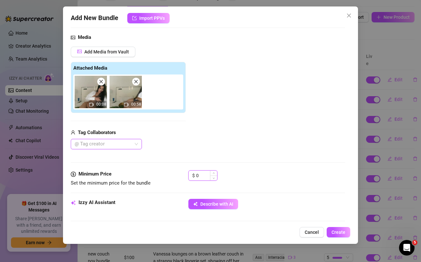
click at [205, 176] on input "0" at bounding box center [206, 175] width 21 height 10
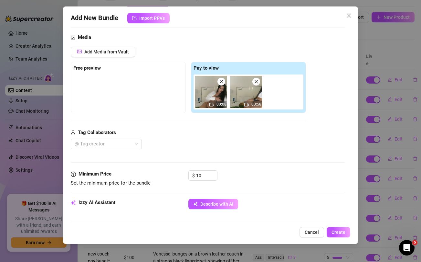
click at [222, 137] on div "Tag Collaborators @ Tag creator" at bounding box center [188, 139] width 235 height 21
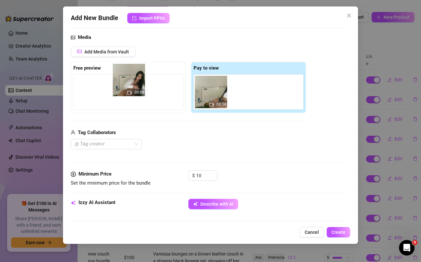
drag, startPoint x: 209, startPoint y: 95, endPoint x: 109, endPoint y: 82, distance: 101.1
click at [109, 82] on div "Free preview Pay to view 00:08 00:58" at bounding box center [188, 87] width 235 height 51
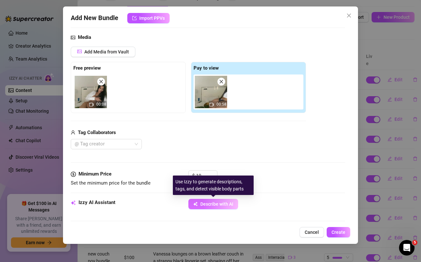
click at [205, 204] on span "Describe with AI" at bounding box center [216, 203] width 33 height 5
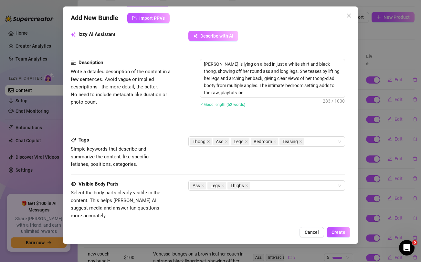
scroll to position [365, 0]
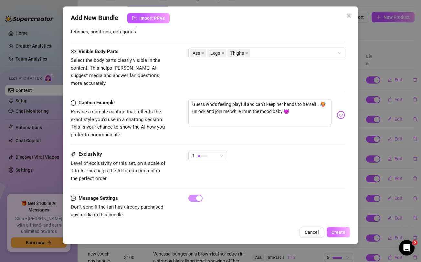
click at [343, 232] on span "Create" at bounding box center [339, 231] width 14 height 5
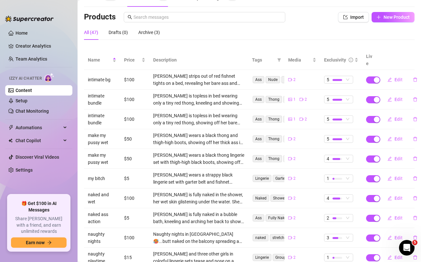
scroll to position [0, 0]
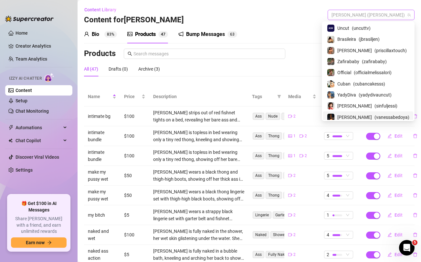
click at [386, 13] on span "Vanessa (vanessabedoya)" at bounding box center [371, 15] width 79 height 10
click at [355, 91] on span "YadyDiva" at bounding box center [347, 94] width 19 height 7
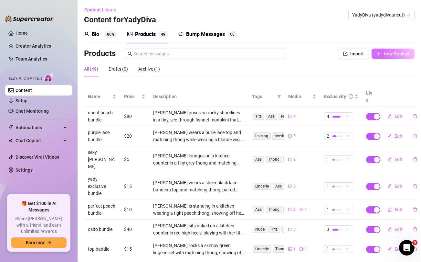
click at [389, 59] on button "New Product" at bounding box center [393, 54] width 43 height 10
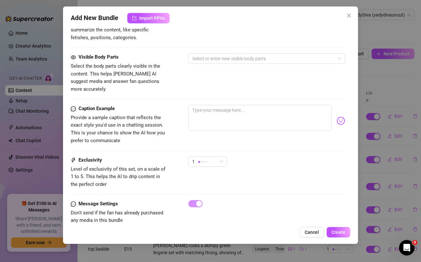
scroll to position [263, 0]
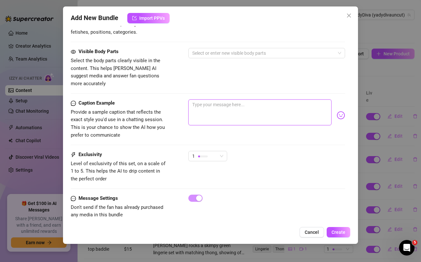
click at [248, 104] on textarea at bounding box center [260, 112] width 143 height 26
paste textarea "new hot shower self play 🥵💦 touching myself in the shower is an addiction baby.…"
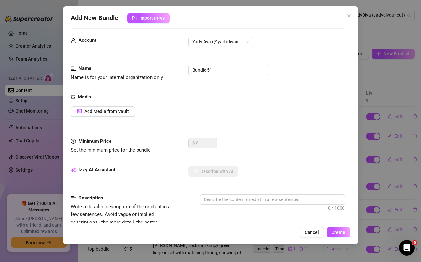
scroll to position [0, 0]
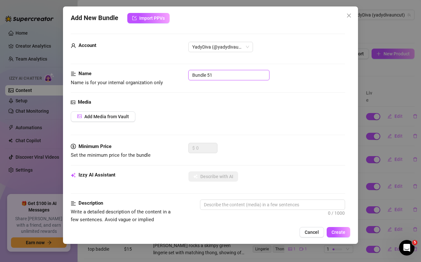
click at [210, 76] on input "Bundle 51" at bounding box center [229, 75] width 81 height 10
click at [243, 77] on input "NEW HOT SHOWER" at bounding box center [229, 75] width 81 height 10
click at [93, 120] on button "Add Media from Vault" at bounding box center [103, 116] width 65 height 10
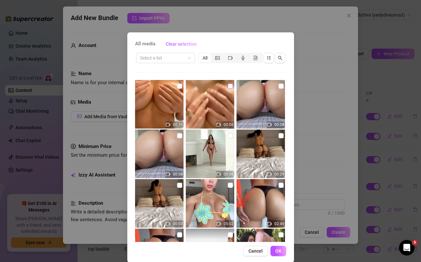
click at [229, 86] on input "checkbox" at bounding box center [230, 85] width 5 height 5
click at [179, 86] on input "checkbox" at bounding box center [179, 85] width 5 height 5
click at [284, 252] on button "OK" at bounding box center [279, 250] width 16 height 10
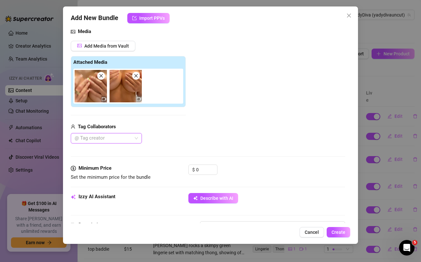
scroll to position [72, 0]
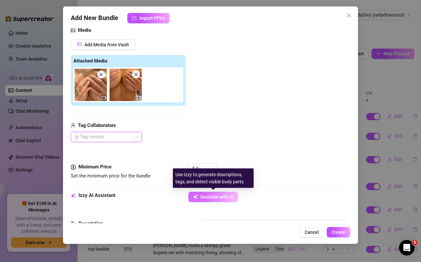
click at [219, 194] on button "Describe with AI" at bounding box center [214, 196] width 50 height 10
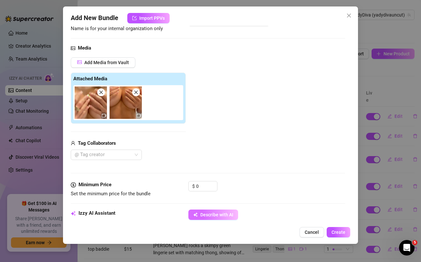
scroll to position [49, 0]
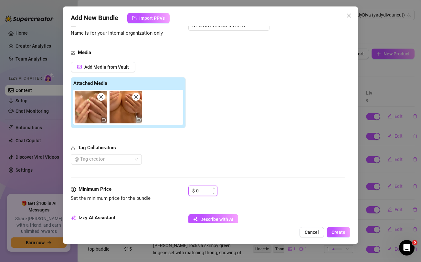
click at [203, 192] on input "0" at bounding box center [206, 191] width 21 height 10
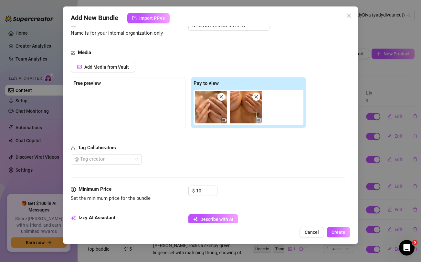
click at [222, 143] on div "Add Media from Vault Free preview Pay to view Tag Collaborators @ Tag creator" at bounding box center [188, 113] width 235 height 103
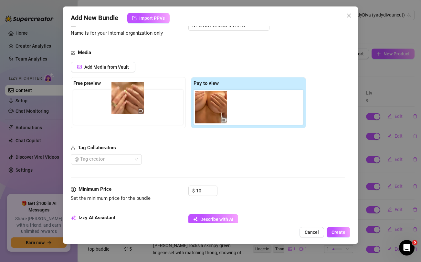
drag, startPoint x: 205, startPoint y: 107, endPoint x: 119, endPoint y: 98, distance: 86.5
click at [119, 98] on div "Free preview Pay to view" at bounding box center [188, 102] width 235 height 51
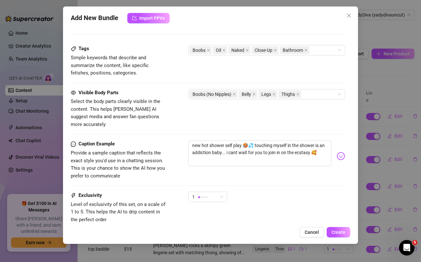
scroll to position [326, 0]
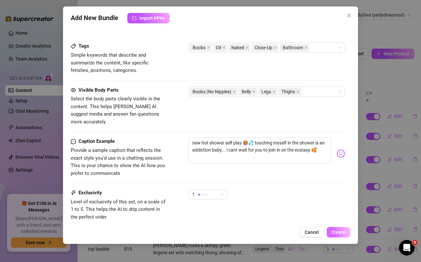
click at [338, 232] on span "Create" at bounding box center [339, 231] width 14 height 5
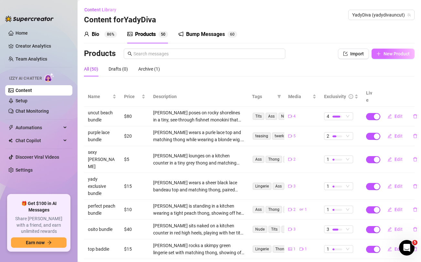
click at [389, 56] on span "New Product" at bounding box center [397, 53] width 26 height 5
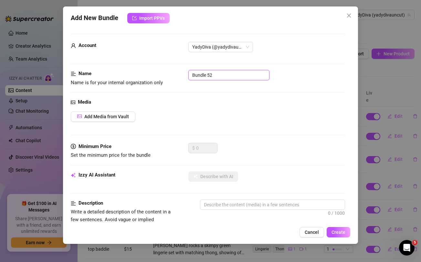
click at [227, 77] on input "Bundle 52" at bounding box center [229, 75] width 81 height 10
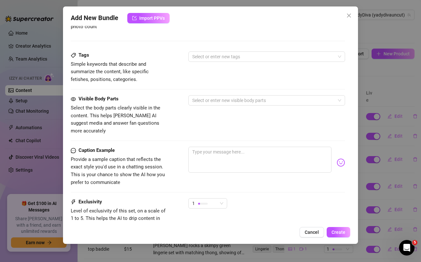
scroll to position [263, 0]
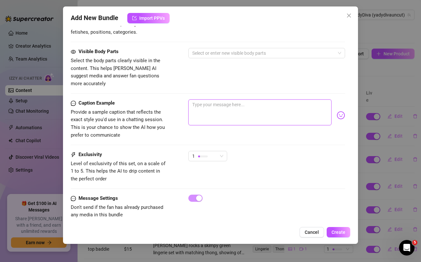
click at [206, 106] on textarea at bounding box center [260, 112] width 143 height 26
paste textarea "I bet you didn't know that i taste so yummy once you get a chance 👅💦 and you'll…"
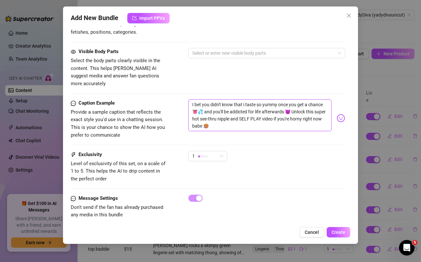
scroll to position [0, 0]
click at [238, 102] on textarea "I bet you didn't know that i taste so yummy once you get a chance 👅💦 and you'll…" at bounding box center [260, 115] width 143 height 32
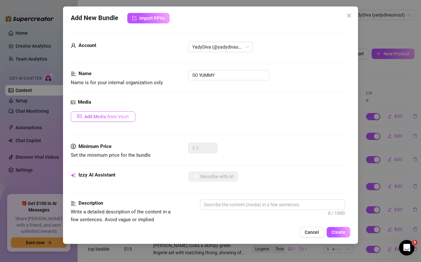
click at [106, 114] on span "Add Media from Vault" at bounding box center [106, 116] width 45 height 5
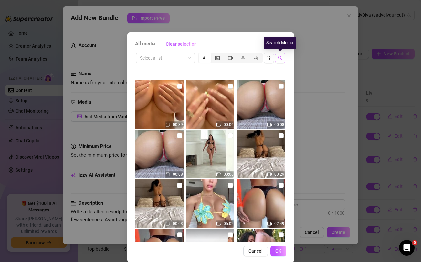
click at [280, 59] on icon "search" at bounding box center [280, 58] width 5 height 5
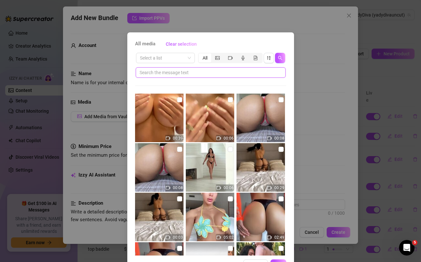
click at [228, 73] on input "text" at bounding box center [208, 72] width 137 height 7
paste input "addicted"
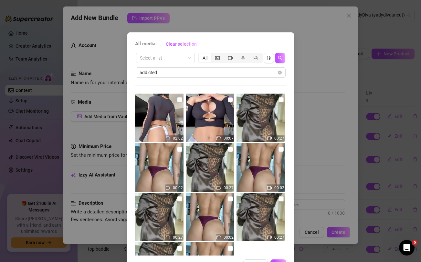
click at [230, 99] on input "checkbox" at bounding box center [230, 99] width 5 height 5
click at [179, 99] on input "checkbox" at bounding box center [179, 99] width 5 height 5
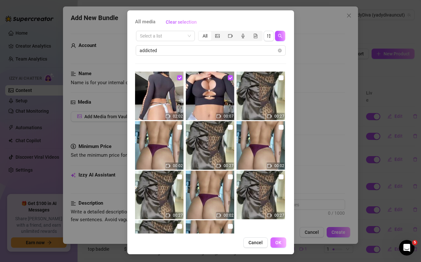
click at [277, 243] on span "OK" at bounding box center [278, 242] width 6 height 5
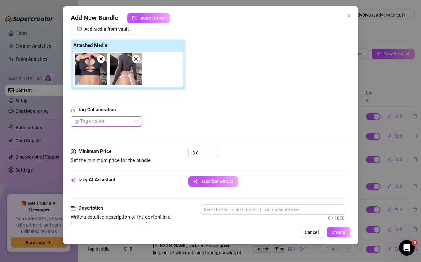
scroll to position [97, 0]
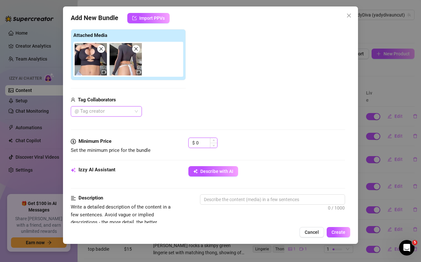
click at [202, 143] on input "0" at bounding box center [206, 143] width 21 height 10
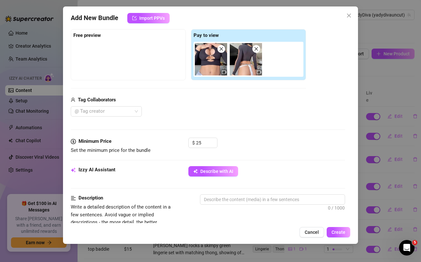
click at [223, 106] on div "@ Tag creator" at bounding box center [188, 111] width 235 height 10
drag, startPoint x: 211, startPoint y: 58, endPoint x: 132, endPoint y: 53, distance: 79.7
click at [132, 53] on div "Free preview Pay to view" at bounding box center [188, 54] width 235 height 51
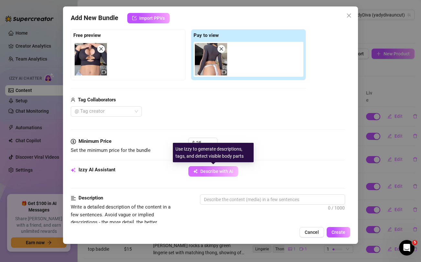
click at [217, 172] on span "Describe with AI" at bounding box center [216, 170] width 33 height 5
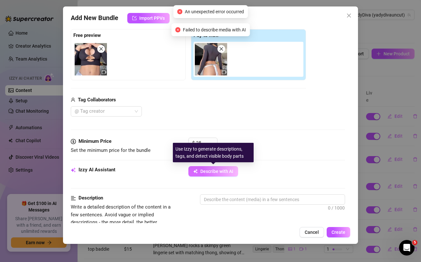
click at [217, 172] on span "Describe with AI" at bounding box center [216, 170] width 33 height 5
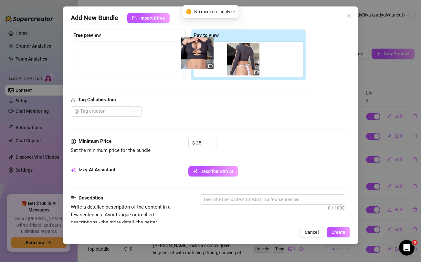
drag, startPoint x: 85, startPoint y: 62, endPoint x: 194, endPoint y: 56, distance: 109.2
click at [194, 56] on div "Free preview Pay to view" at bounding box center [188, 54] width 235 height 51
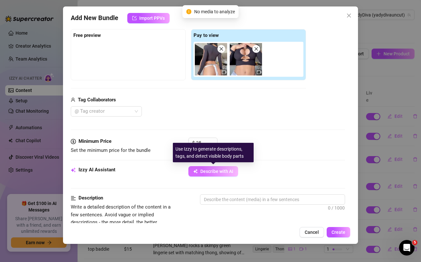
click at [207, 172] on span "Describe with AI" at bounding box center [216, 170] width 33 height 5
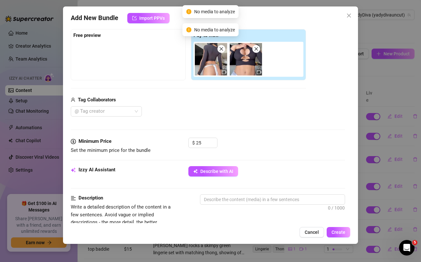
click at [372, 93] on div "Add New Bundle Import PPVs Account YadyDiva (@yadydivauncut) Name Name is for y…" at bounding box center [210, 131] width 421 height 262
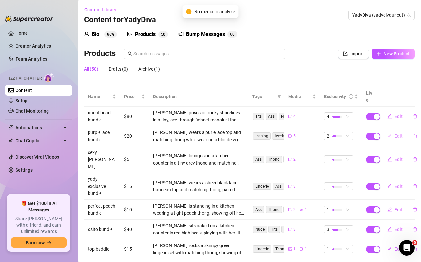
click at [397, 133] on span "Edit" at bounding box center [399, 135] width 8 height 5
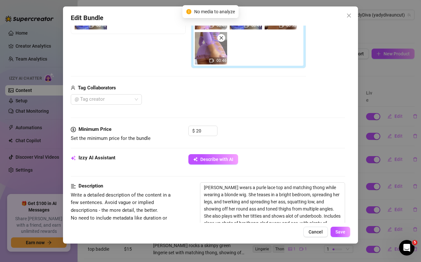
scroll to position [144, 0]
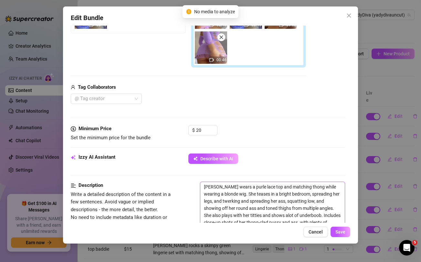
click at [246, 195] on textarea "Yadira wears a purle lace top and matching thong while wearing a blonde wig. Sh…" at bounding box center [272, 208] width 144 height 52
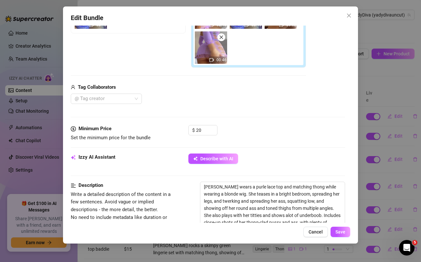
click at [398, 77] on div "Edit Bundle Account YadyDiva (@yadydivauncut) Name Name is for your internal or…" at bounding box center [210, 131] width 421 height 262
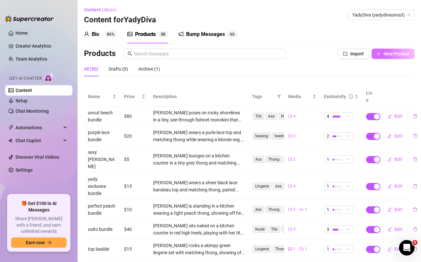
click at [397, 52] on span "New Product" at bounding box center [397, 53] width 26 height 5
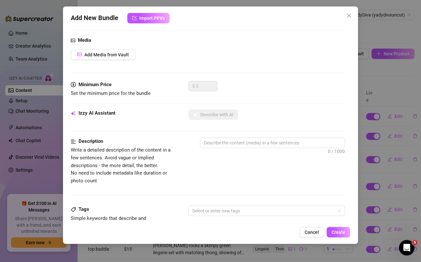
scroll to position [66, 0]
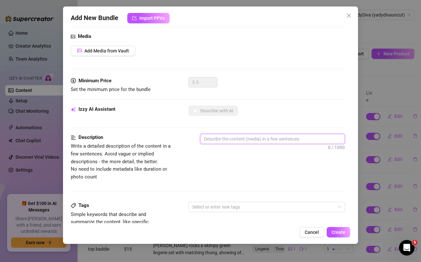
click at [240, 138] on textarea at bounding box center [272, 139] width 144 height 10
paste textarea "Yadira wears a purle lace top and matching thong while wearing a blonde wig. Sh…"
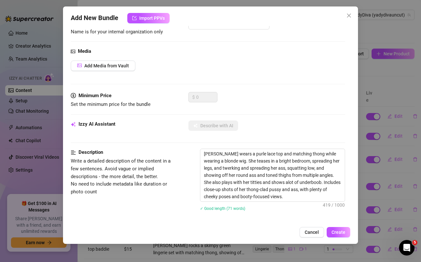
scroll to position [286, 0]
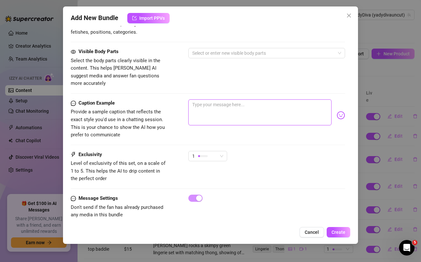
click at [234, 103] on textarea at bounding box center [260, 112] width 143 height 26
paste textarea "I bet you didn't know that i taste so yummy once you get a chance 👅💦 and you'll…"
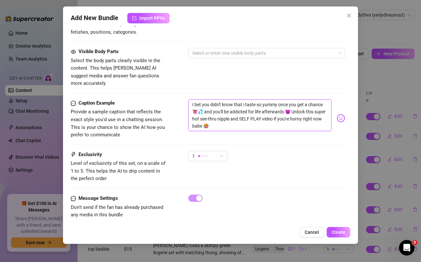
scroll to position [0, 0]
click at [237, 103] on textarea "I bet you didn't know that i taste so yummy once you get a chance 👅💦 and you'll…" at bounding box center [260, 115] width 143 height 32
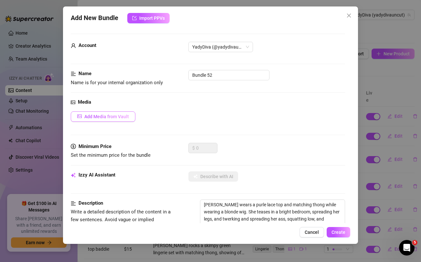
click at [119, 116] on span "Add Media from Vault" at bounding box center [106, 116] width 45 height 5
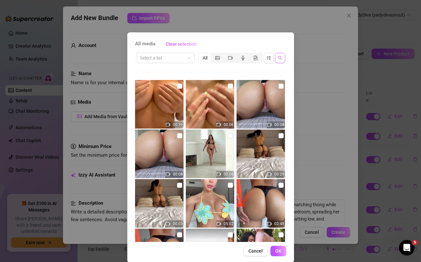
click at [281, 61] on button "button" at bounding box center [280, 58] width 10 height 10
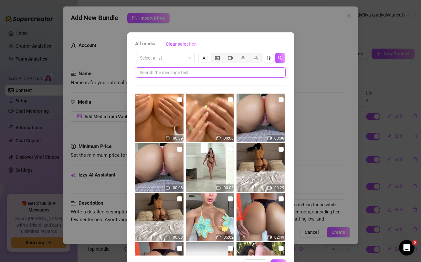
click at [211, 73] on input "text" at bounding box center [208, 72] width 137 height 7
paste input "addicted"
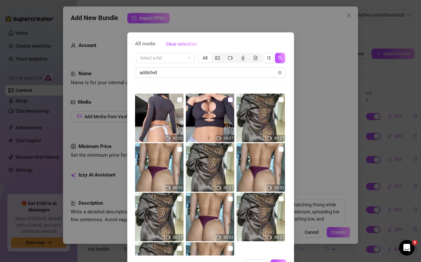
click at [230, 98] on input "checkbox" at bounding box center [230, 99] width 5 height 5
click at [178, 100] on input "checkbox" at bounding box center [179, 99] width 5 height 5
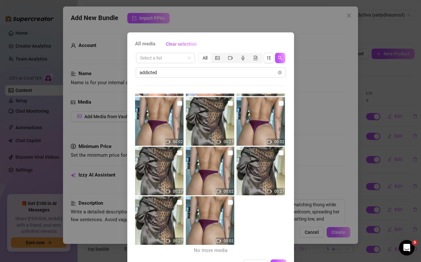
scroll to position [22, 0]
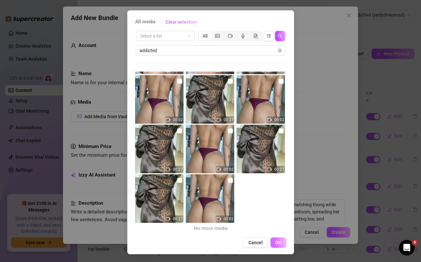
click at [279, 246] on button "OK" at bounding box center [279, 242] width 16 height 10
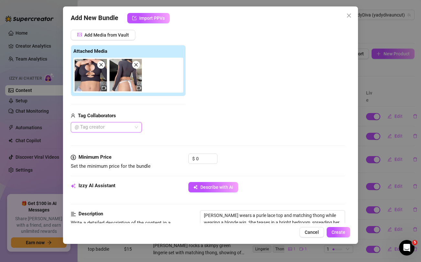
scroll to position [0, 0]
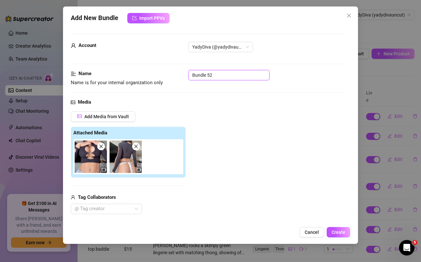
click at [215, 74] on input "Bundle 52" at bounding box center [229, 75] width 81 height 10
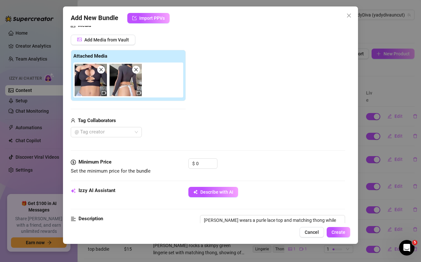
scroll to position [115, 0]
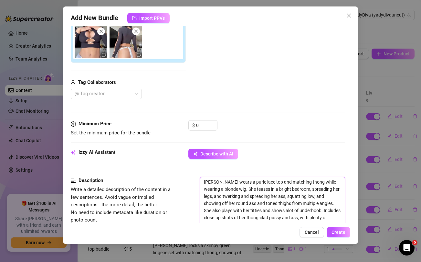
drag, startPoint x: 234, startPoint y: 182, endPoint x: 262, endPoint y: 180, distance: 27.5
click at [262, 180] on textarea "Yadira wears a purle lace top and matching thong while wearing a blonde wig. Sh…" at bounding box center [272, 203] width 144 height 52
drag, startPoint x: 232, startPoint y: 189, endPoint x: 258, endPoint y: 190, distance: 25.5
click at [258, 190] on textarea "Yadira wears a see-through black sheer top and matching thong while wearing a b…" at bounding box center [272, 203] width 144 height 52
drag, startPoint x: 298, startPoint y: 189, endPoint x: 334, endPoint y: 188, distance: 35.9
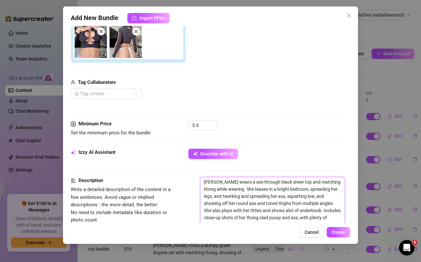
click at [334, 188] on textarea "Yadira wears a see-through black sheer top and matching thong while wearing. Sh…" at bounding box center [272, 203] width 144 height 52
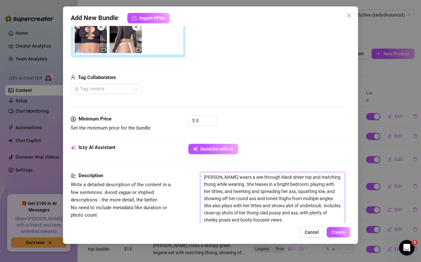
scroll to position [119, 0]
click at [314, 206] on textarea "Yadira wears a see-through black sheer top and matching thong while wearing. Sh…" at bounding box center [272, 199] width 144 height 52
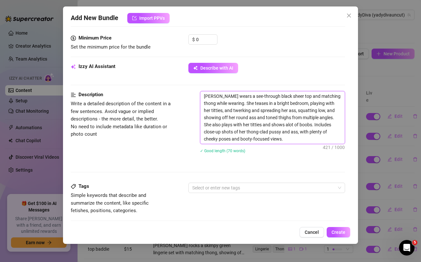
scroll to position [238, 0]
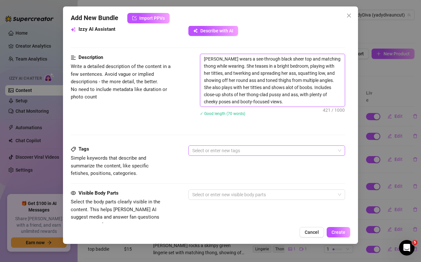
click at [267, 152] on div at bounding box center [263, 150] width 147 height 9
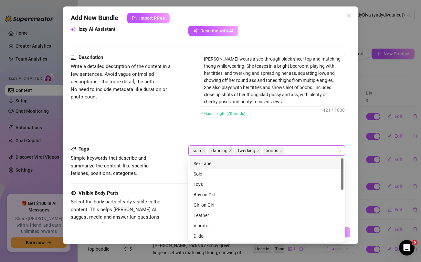
click at [163, 127] on div "Description Write a detailed description of the content in a few sentences. Avo…" at bounding box center [208, 100] width 274 height 92
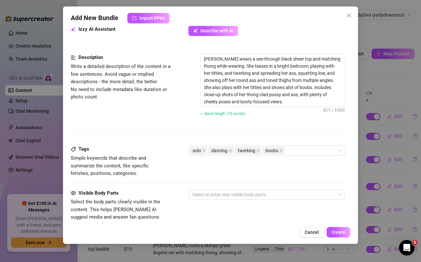
scroll to position [286, 0]
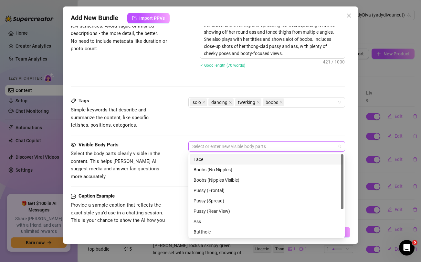
click at [203, 146] on div at bounding box center [263, 146] width 147 height 9
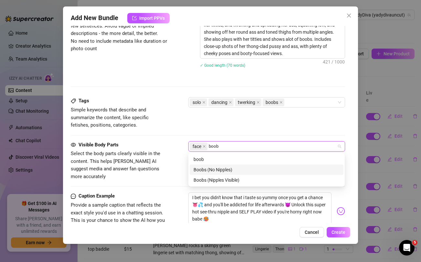
click at [203, 167] on div "Boobs (No Nipples)" at bounding box center [267, 169] width 146 height 7
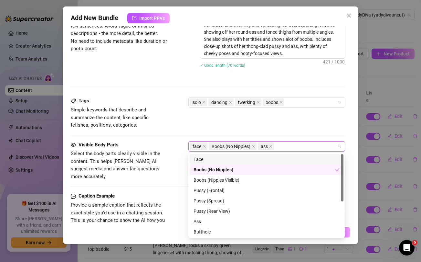
click at [183, 133] on div "Tags Simple keywords that describe and summarize the content, like specific fet…" at bounding box center [208, 119] width 274 height 44
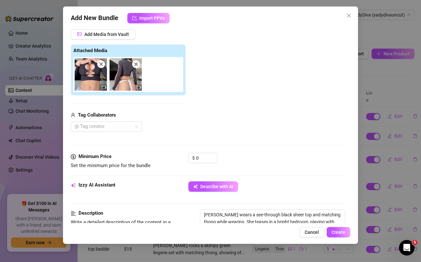
scroll to position [78, 0]
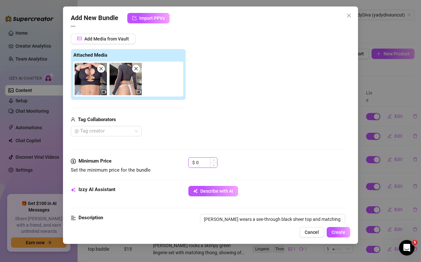
click at [201, 163] on input "0" at bounding box center [206, 162] width 21 height 10
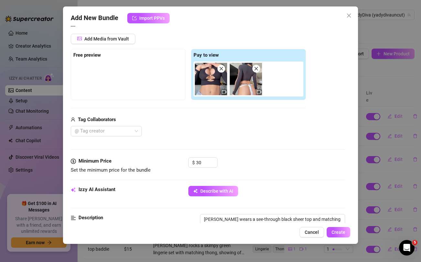
click at [206, 122] on div "Tag Collaborators" at bounding box center [188, 120] width 235 height 8
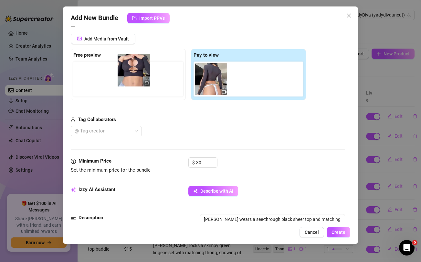
drag, startPoint x: 205, startPoint y: 75, endPoint x: 125, endPoint y: 66, distance: 80.0
click at [125, 66] on div "Free preview Pay to view" at bounding box center [188, 74] width 235 height 51
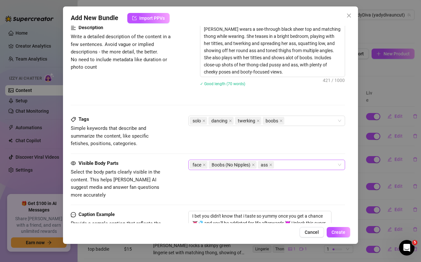
scroll to position [269, 0]
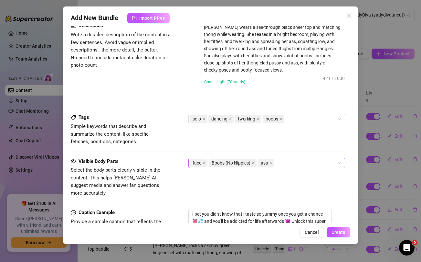
click at [253, 163] on icon "close" at bounding box center [253, 162] width 3 height 3
click at [261, 163] on div "face ass" at bounding box center [263, 162] width 147 height 9
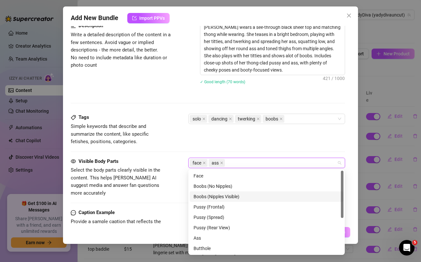
click at [227, 197] on div "Boobs (Nipples Visible)" at bounding box center [267, 196] width 146 height 7
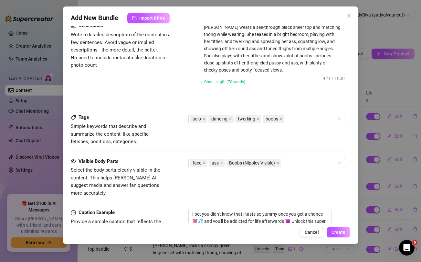
click at [178, 146] on div "Tags Simple keywords that describe and summarize the content, like specific fet…" at bounding box center [208, 135] width 274 height 44
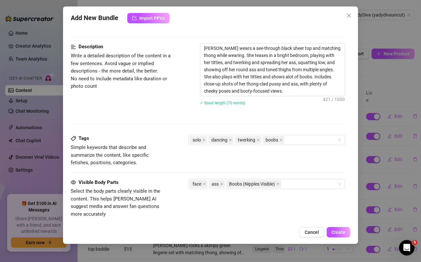
scroll to position [379, 0]
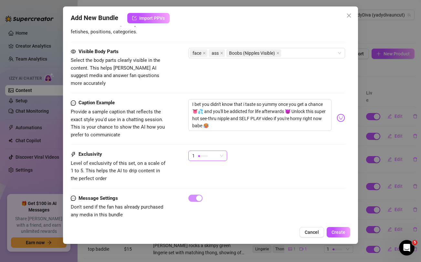
click at [214, 151] on div "1" at bounding box center [204, 156] width 25 height 10
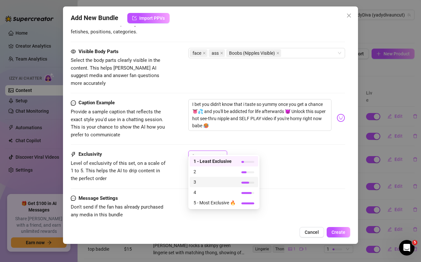
click at [205, 183] on span "3" at bounding box center [215, 181] width 42 height 7
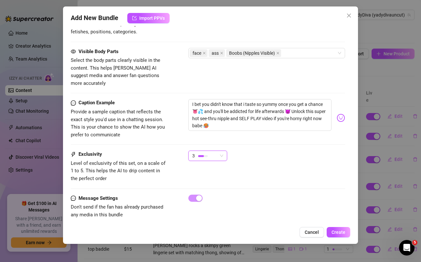
click at [291, 165] on div "Exclusivity Level of exclusivity of this set, on a scale of 1 to 5. This helps …" at bounding box center [208, 166] width 274 height 32
click at [343, 231] on span "Create" at bounding box center [339, 231] width 14 height 5
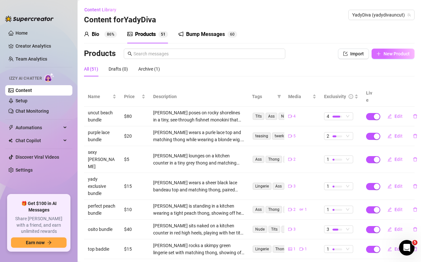
click at [399, 58] on button "New Product" at bounding box center [393, 54] width 43 height 10
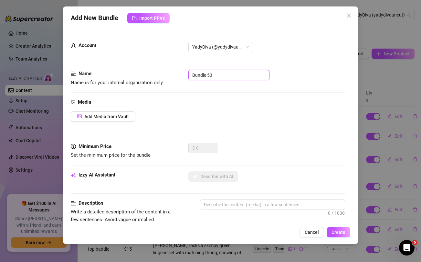
click at [232, 73] on input "Bundle 53" at bounding box center [229, 75] width 81 height 10
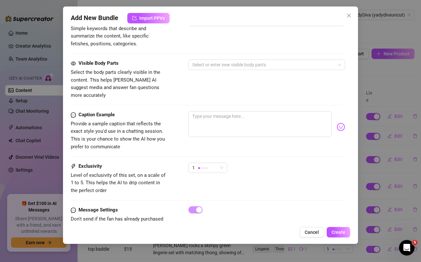
scroll to position [263, 0]
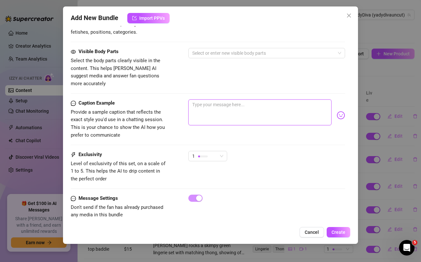
click at [231, 100] on textarea at bounding box center [260, 112] width 143 height 26
paste textarea "I slipped into character… and got real nasty 😈🎭 Ready to play? Unlock my new ro…"
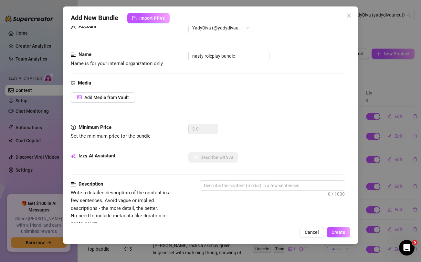
scroll to position [3, 0]
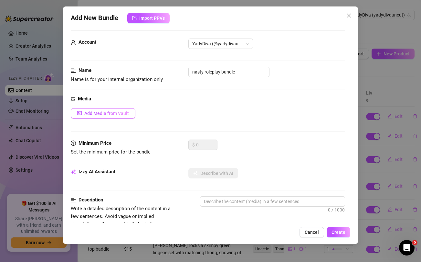
click at [113, 112] on span "Add Media from Vault" at bounding box center [106, 113] width 45 height 5
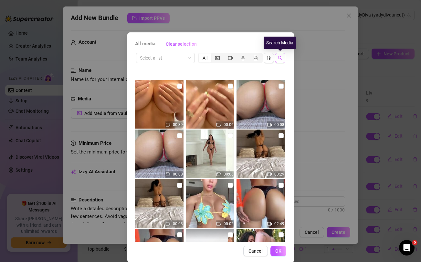
click at [282, 56] on icon "search" at bounding box center [280, 58] width 5 height 5
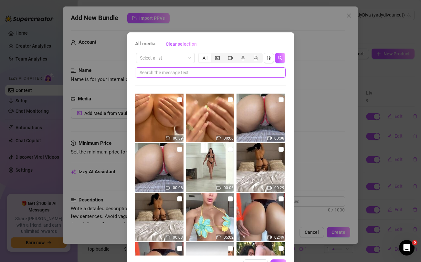
click at [222, 75] on input "text" at bounding box center [208, 72] width 137 height 7
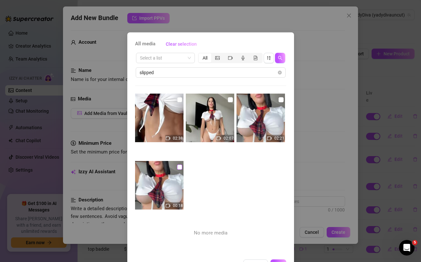
click at [179, 167] on input "checkbox" at bounding box center [179, 166] width 5 height 5
click at [180, 99] on input "checkbox" at bounding box center [179, 99] width 5 height 5
click at [230, 101] on input "checkbox" at bounding box center [230, 99] width 5 height 5
click at [281, 100] on input "checkbox" at bounding box center [281, 99] width 5 height 5
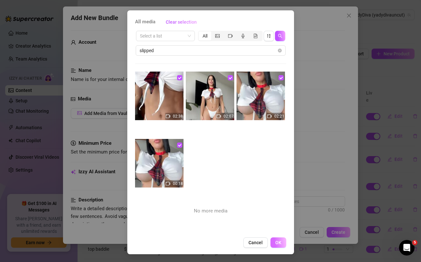
click at [279, 243] on span "OK" at bounding box center [278, 242] width 6 height 5
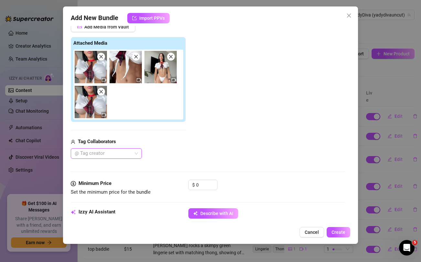
scroll to position [92, 0]
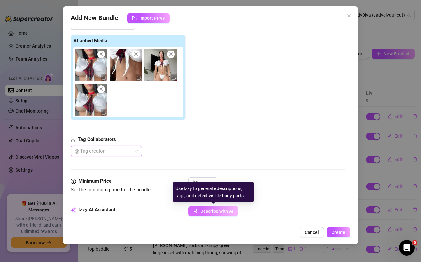
click at [227, 212] on span "Describe with AI" at bounding box center [216, 210] width 33 height 5
click at [210, 212] on span "Describe with AI" at bounding box center [216, 210] width 33 height 5
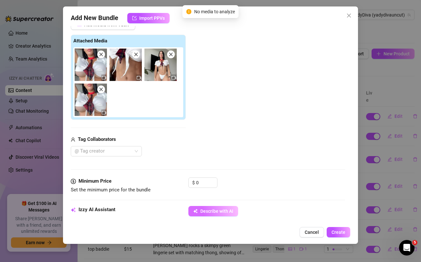
click at [211, 209] on span "Describe with AI" at bounding box center [216, 210] width 33 height 5
click at [395, 81] on div "Add New Bundle Import PPVs Account YadyDiva (@yadydivauncut) Name Name is for y…" at bounding box center [210, 131] width 421 height 262
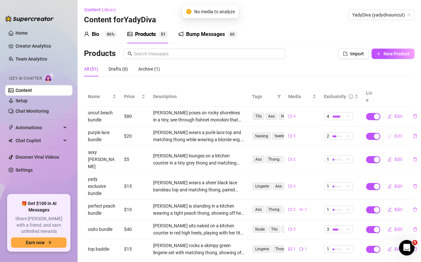
click at [398, 133] on span "Edit" at bounding box center [399, 135] width 8 height 5
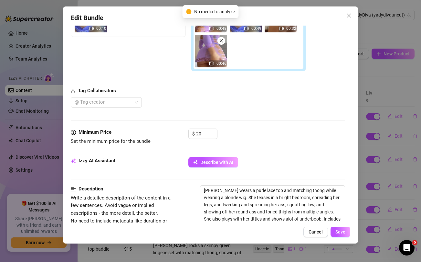
scroll to position [149, 0]
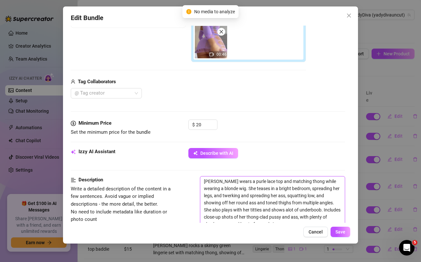
click at [274, 194] on textarea "Yadira wears a purle lace top and matching thong while wearing a blonde wig. Sh…" at bounding box center [272, 202] width 144 height 52
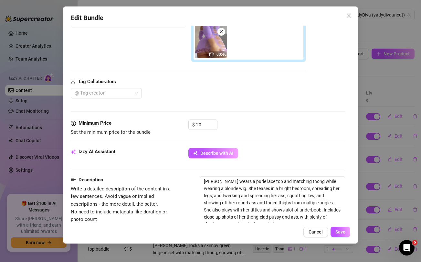
click at [413, 80] on div "Edit Bundle Account YadyDiva (@yadydivauncut) Name Name is for your internal or…" at bounding box center [210, 131] width 421 height 262
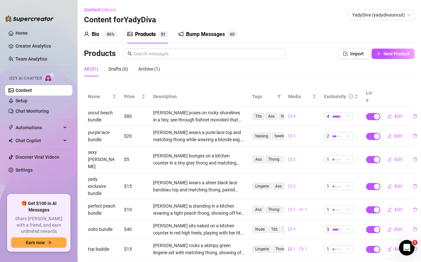
click at [401, 48] on div "Bio 86% Products 5 1 Bump Messages 6 0 Bio Import Bio from other creator Person…" at bounding box center [249, 184] width 331 height 318
click at [397, 54] on span "New Product" at bounding box center [397, 53] width 26 height 5
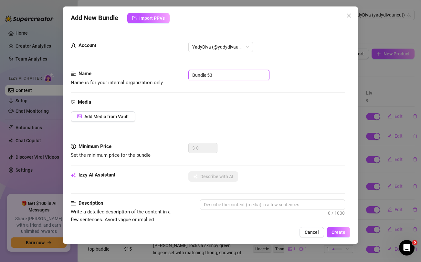
click at [240, 78] on input "Bundle 53" at bounding box center [229, 75] width 81 height 10
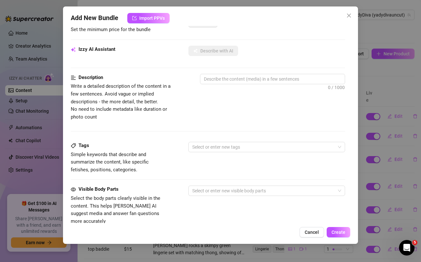
scroll to position [99, 0]
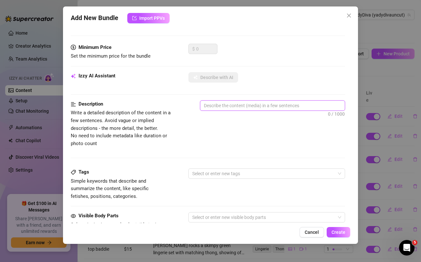
click at [232, 106] on textarea at bounding box center [272, 106] width 144 height 10
paste textarea "Yadira wears a purle lace top and matching thong while wearing a blonde wig. Sh…"
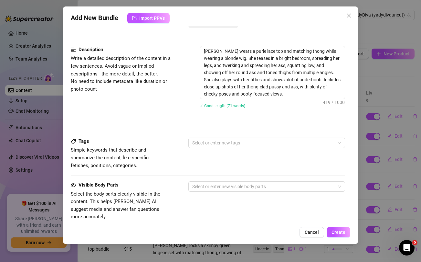
scroll to position [286, 0]
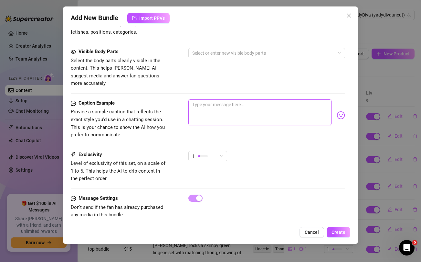
click at [227, 109] on textarea at bounding box center [260, 112] width 143 height 26
paste textarea "I slipped into character… and got real nasty 😈🎭 Ready to play? Unlock my new ro…"
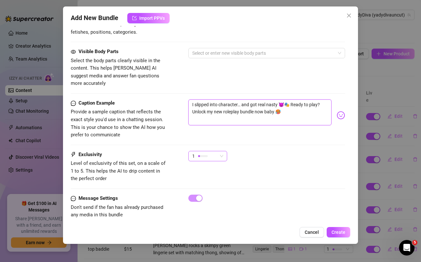
click at [215, 151] on div "1" at bounding box center [204, 156] width 25 height 10
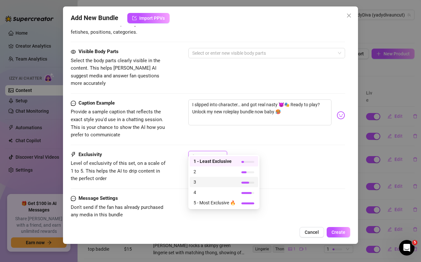
click at [202, 182] on span "3" at bounding box center [215, 181] width 42 height 7
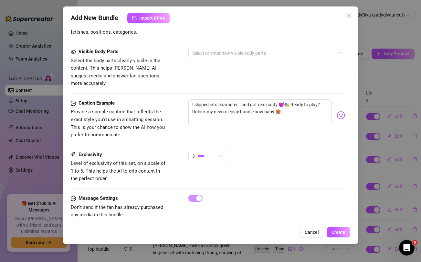
click at [168, 138] on div "Caption Example Provide a sample caption that reflects the exact style you'd us…" at bounding box center [208, 124] width 274 height 51
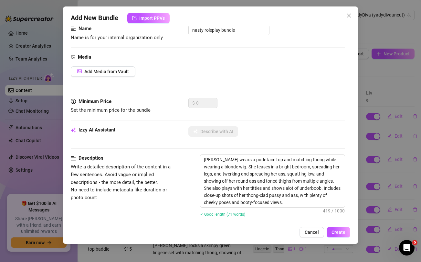
scroll to position [0, 0]
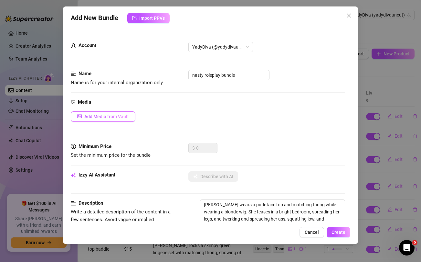
click at [101, 118] on span "Add Media from Vault" at bounding box center [106, 116] width 45 height 5
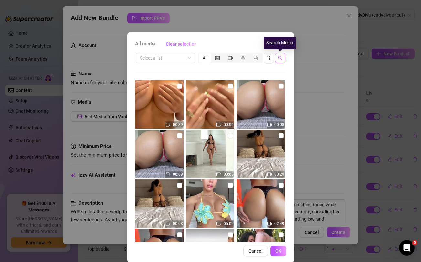
click at [276, 59] on button "button" at bounding box center [280, 58] width 10 height 10
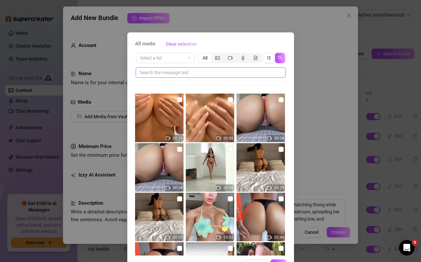
click at [211, 74] on input "text" at bounding box center [208, 72] width 137 height 7
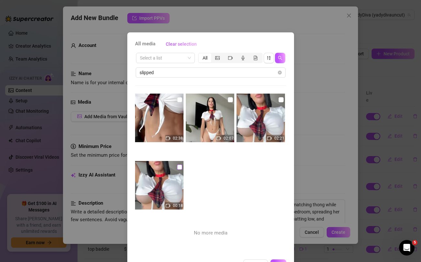
click at [180, 166] on input "checkbox" at bounding box center [179, 166] width 5 height 5
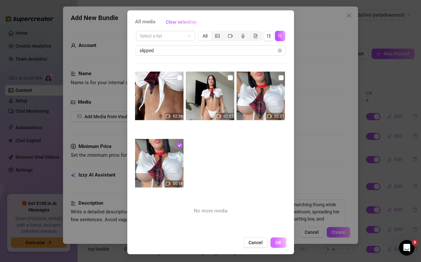
click at [281, 244] on button "OK" at bounding box center [279, 242] width 16 height 10
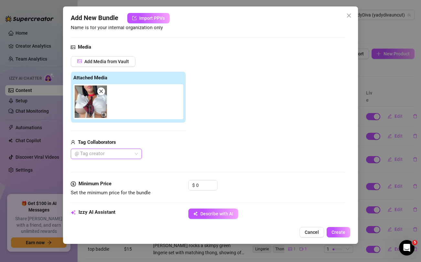
scroll to position [55, 0]
click at [205, 208] on div "Minimum Price Set the minimum price for the bundle $ 0" at bounding box center [208, 193] width 274 height 28
click at [204, 211] on span "Describe with AI" at bounding box center [216, 212] width 33 height 5
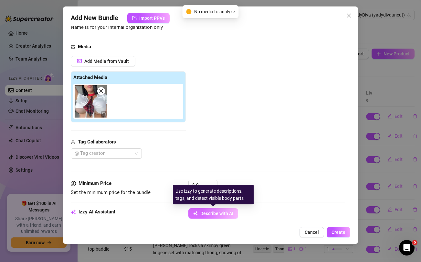
click at [204, 211] on span "Describe with AI" at bounding box center [216, 212] width 33 height 5
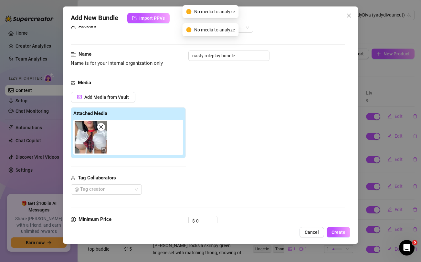
scroll to position [0, 0]
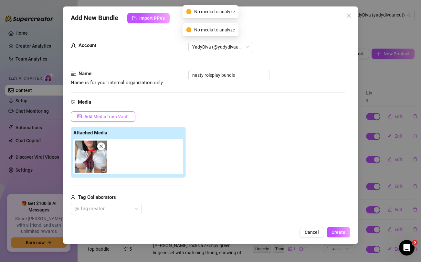
click at [115, 117] on span "Add Media from Vault" at bounding box center [106, 116] width 45 height 5
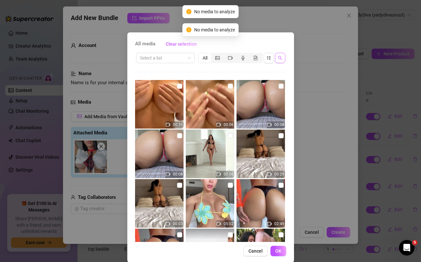
click at [282, 58] on icon "search" at bounding box center [280, 58] width 5 height 5
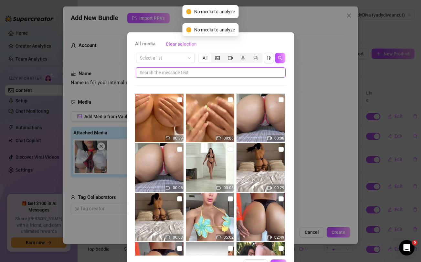
click at [230, 70] on input "text" at bounding box center [208, 72] width 137 height 7
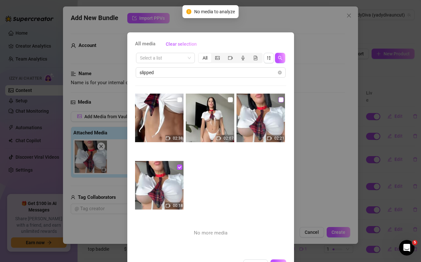
click at [282, 102] on input "checkbox" at bounding box center [281, 99] width 5 height 5
click at [235, 99] on div "02:07" at bounding box center [211, 117] width 50 height 49
click at [180, 97] on input "checkbox" at bounding box center [179, 99] width 5 height 5
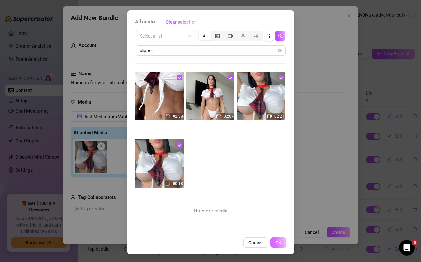
click at [277, 243] on span "OK" at bounding box center [278, 242] width 6 height 5
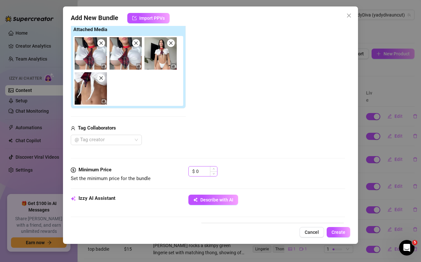
scroll to position [104, 0]
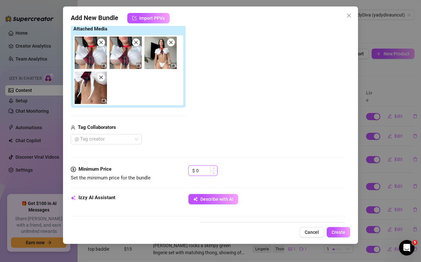
click at [205, 168] on input "0" at bounding box center [206, 171] width 21 height 10
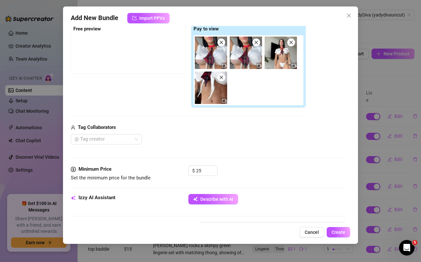
click at [207, 143] on div "@ Tag creator" at bounding box center [188, 139] width 235 height 10
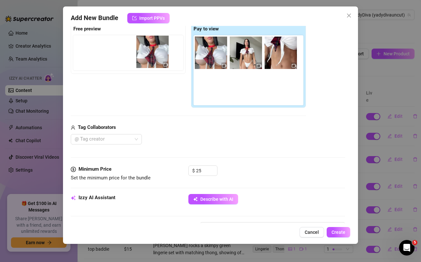
drag, startPoint x: 204, startPoint y: 53, endPoint x: 116, endPoint y: 49, distance: 88.1
click at [116, 49] on div "Free preview Pay to view" at bounding box center [188, 65] width 235 height 85
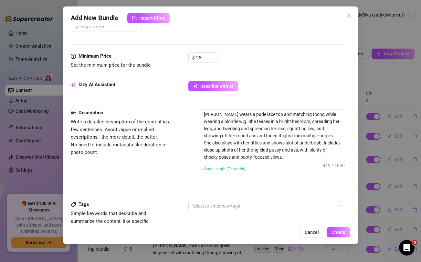
scroll to position [185, 0]
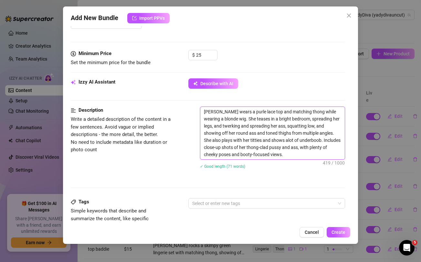
drag, startPoint x: 234, startPoint y: 111, endPoint x: 254, endPoint y: 110, distance: 19.4
click at [254, 110] on textarea "Yadira wears a purle lace top and matching thong while wearing a blonde wig. Sh…" at bounding box center [272, 133] width 144 height 52
drag, startPoint x: 234, startPoint y: 112, endPoint x: 253, endPoint y: 111, distance: 19.1
click at [253, 111] on textarea "Yadira wears a purle lace top and matching thong while wearing a blonde wig. Sh…" at bounding box center [272, 133] width 144 height 52
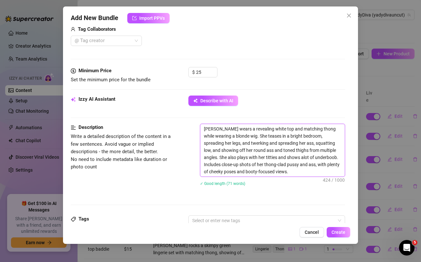
scroll to position [170, 0]
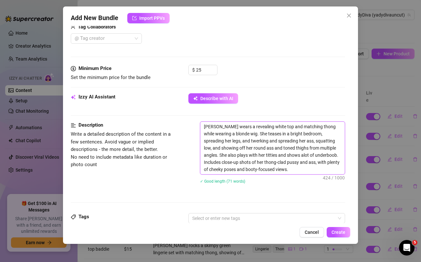
drag, startPoint x: 225, startPoint y: 134, endPoint x: 246, endPoint y: 133, distance: 21.1
click at [246, 133] on textarea "Yadira wears a revealing white top and matching thong while wearing a blonde wi…" at bounding box center [272, 148] width 144 height 52
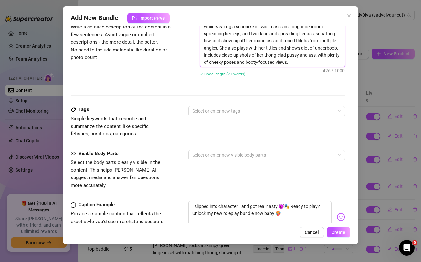
scroll to position [295, 0]
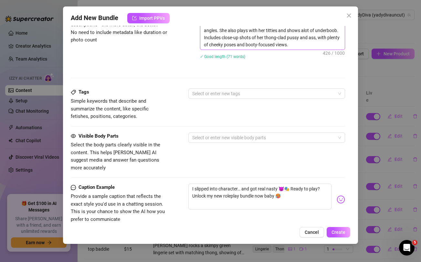
click at [287, 95] on div at bounding box center [263, 93] width 147 height 9
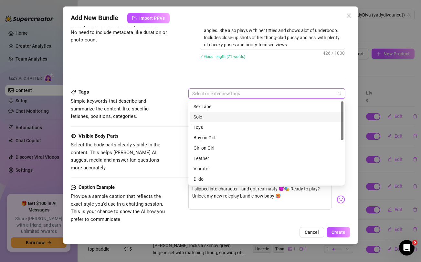
click at [235, 116] on div "Solo" at bounding box center [267, 116] width 146 height 7
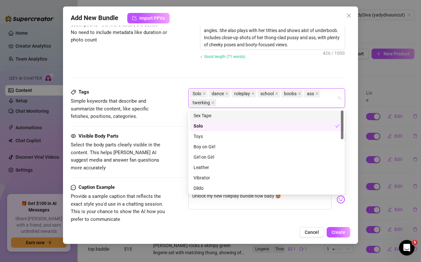
click at [169, 129] on div "Tags Simple keywords that describe and summarize the content, like specific fet…" at bounding box center [208, 110] width 274 height 44
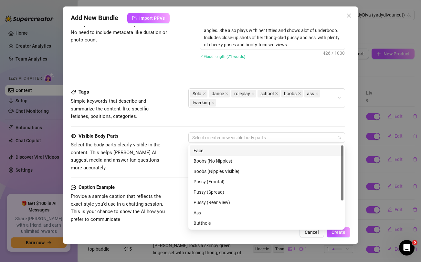
click at [199, 150] on div "Face" at bounding box center [267, 150] width 146 height 7
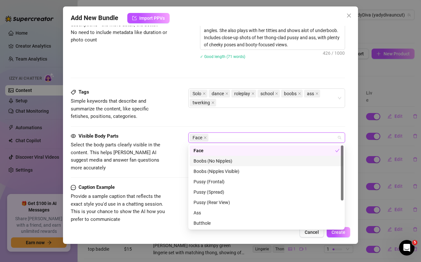
click at [208, 161] on div "Boobs (No Nipples)" at bounding box center [267, 160] width 146 height 7
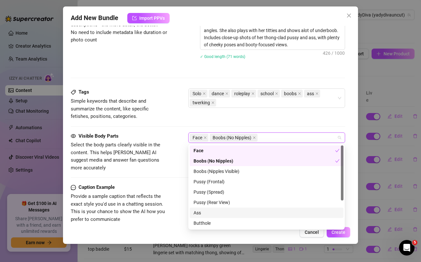
click at [202, 213] on div "Ass" at bounding box center [267, 212] width 146 height 7
click at [168, 183] on div "Caption Example Provide a sample caption that reflects the exact style you'd us…" at bounding box center [208, 202] width 274 height 39
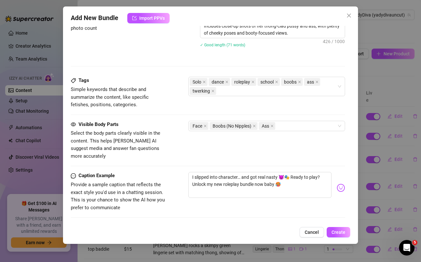
scroll to position [379, 0]
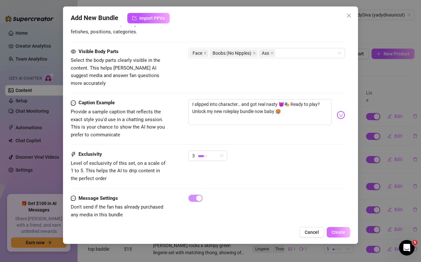
click at [338, 232] on span "Create" at bounding box center [339, 231] width 14 height 5
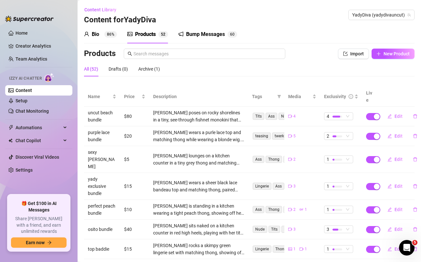
click at [393, 20] on div "Content Library Content for YadyDiva YadyDiva (yadydivauncut)" at bounding box center [249, 15] width 331 height 21
click at [395, 13] on span "YadyDiva (yadydivauncut)" at bounding box center [381, 15] width 59 height 10
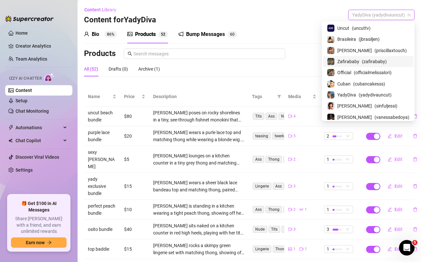
click at [353, 58] on span "Zafirababy" at bounding box center [349, 61] width 22 height 7
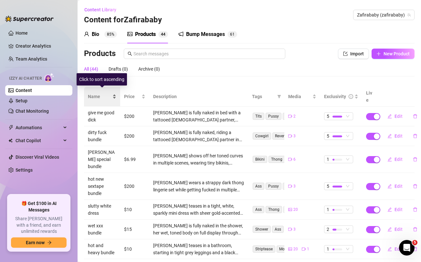
click at [97, 93] on span "Name" at bounding box center [99, 96] width 23 height 7
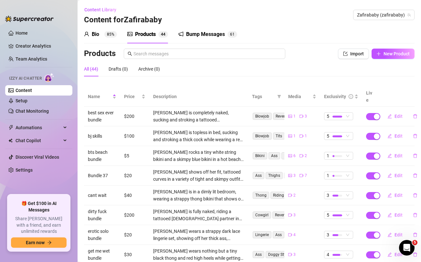
scroll to position [72, 0]
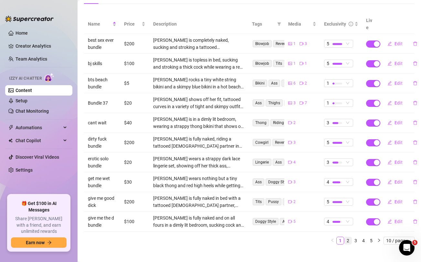
click at [349, 237] on link "2" at bounding box center [348, 240] width 7 height 7
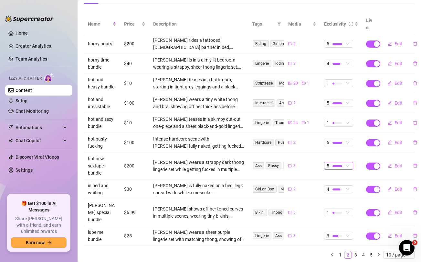
scroll to position [0, 0]
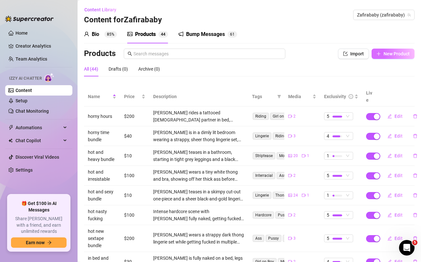
click at [390, 53] on span "New Product" at bounding box center [397, 53] width 26 height 5
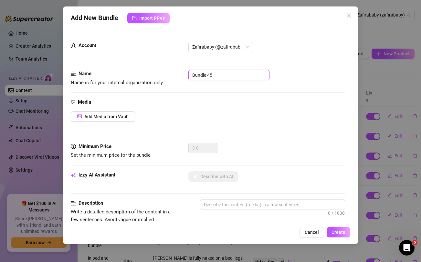
click at [208, 74] on input "Bundle 45" at bounding box center [229, 75] width 81 height 10
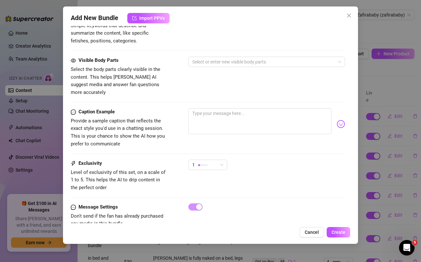
scroll to position [263, 0]
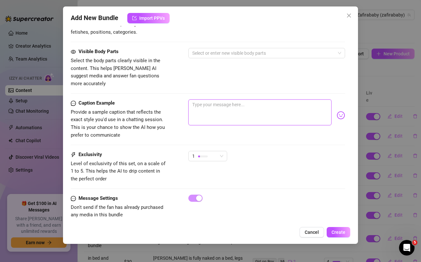
click at [197, 103] on textarea at bounding box center [260, 112] width 143 height 26
paste textarea "Being a naughty slut on the beach again baby 🥵 ... twerking and popping pussy w…"
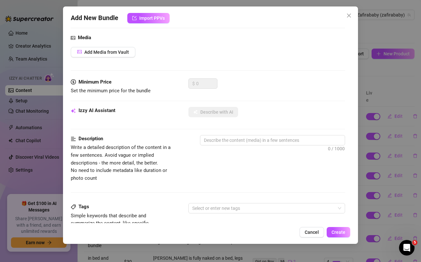
scroll to position [0, 0]
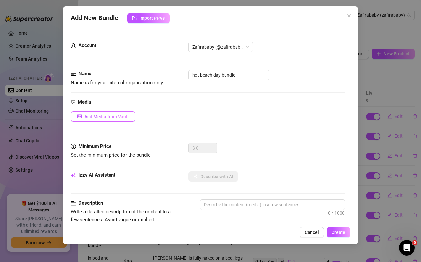
click at [116, 114] on span "Add Media from Vault" at bounding box center [106, 116] width 45 height 5
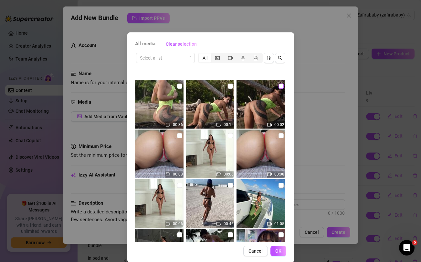
click at [281, 84] on input "checkbox" at bounding box center [281, 85] width 5 height 5
click at [230, 86] on input "checkbox" at bounding box center [230, 85] width 5 height 5
click at [179, 86] on input "checkbox" at bounding box center [179, 85] width 5 height 5
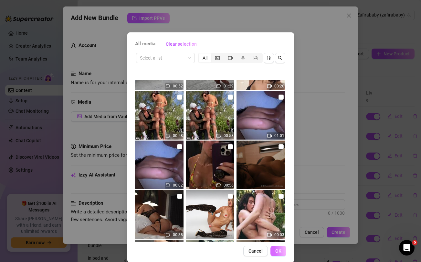
scroll to position [187, 0]
click at [279, 251] on span "OK" at bounding box center [278, 250] width 6 height 5
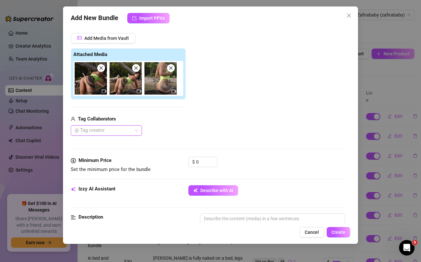
scroll to position [79, 0]
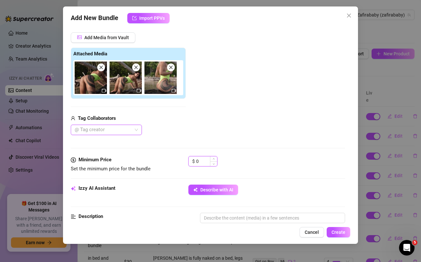
click at [204, 161] on input "0" at bounding box center [206, 161] width 21 height 10
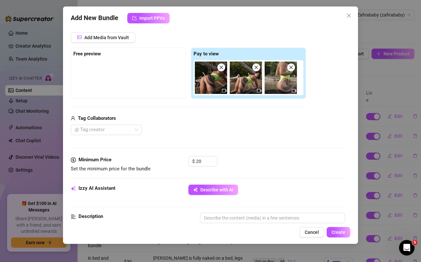
click at [210, 131] on div "@ Tag creator" at bounding box center [188, 129] width 235 height 10
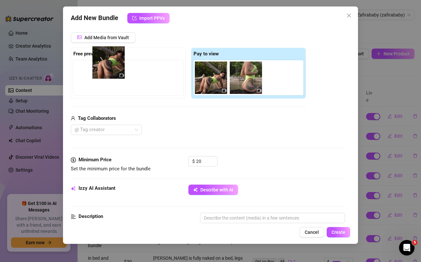
drag, startPoint x: 209, startPoint y: 90, endPoint x: 104, endPoint y: 74, distance: 105.2
click at [104, 74] on div "Free preview Pay to view" at bounding box center [188, 73] width 235 height 51
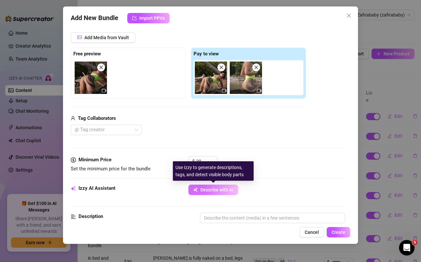
click at [204, 191] on span "Describe with AI" at bounding box center [216, 189] width 33 height 5
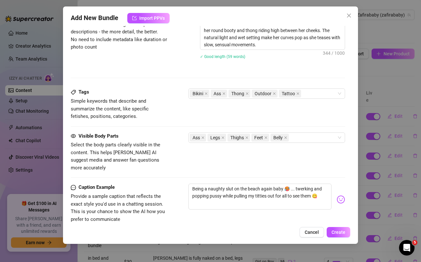
scroll to position [372, 0]
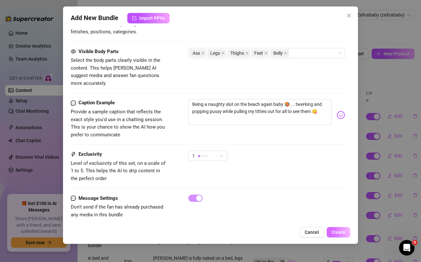
click at [346, 231] on button "Create" at bounding box center [339, 232] width 24 height 10
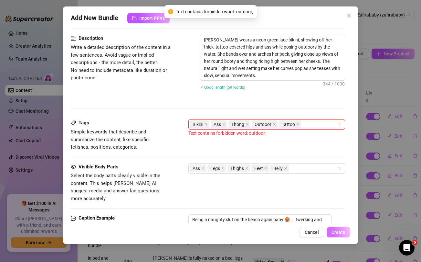
scroll to position [256, 0]
click at [275, 124] on icon "close" at bounding box center [274, 124] width 3 height 3
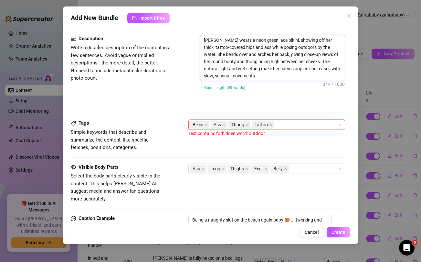
click at [295, 48] on textarea "Lisandra wears a neon green lace bikini, showing off her thick, tattoo-covered …" at bounding box center [272, 57] width 144 height 45
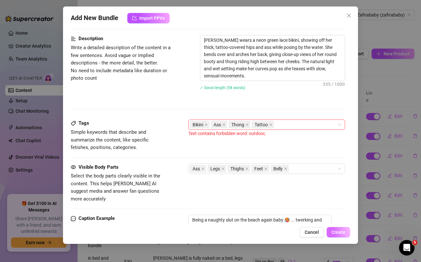
click at [341, 232] on span "Create" at bounding box center [339, 231] width 14 height 5
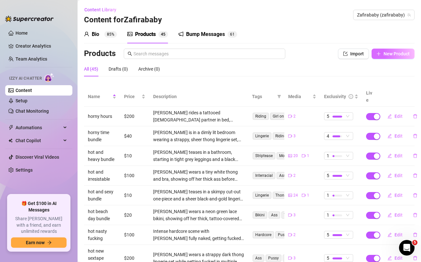
click at [398, 57] on button "New Product" at bounding box center [393, 54] width 43 height 10
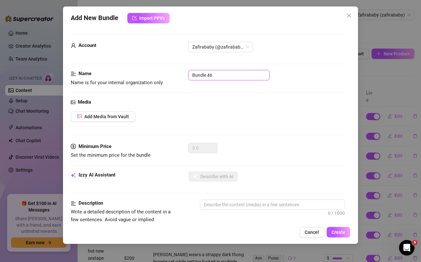
click at [233, 77] on input "Bundle 46" at bounding box center [229, 75] width 81 height 10
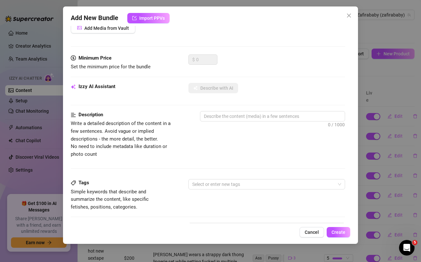
scroll to position [263, 0]
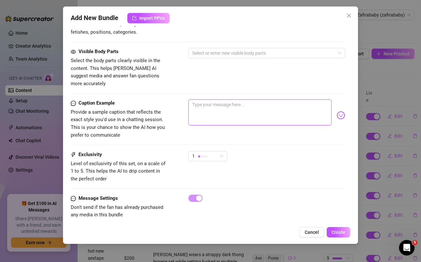
click at [221, 108] on textarea at bounding box center [260, 112] width 143 height 26
paste textarea "Midnight Hours in my house when it gets spicy and wine is flowing you know what…"
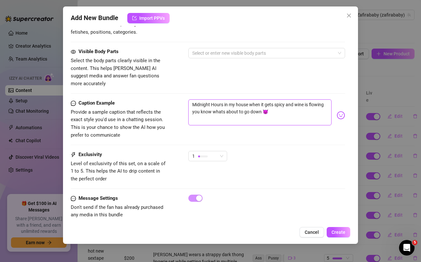
scroll to position [0, 0]
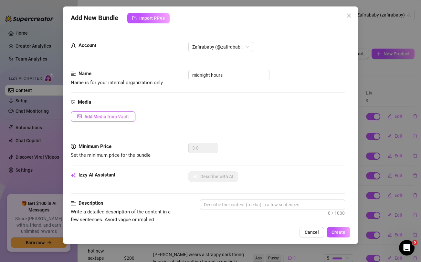
click at [116, 116] on span "Add Media from Vault" at bounding box center [106, 116] width 45 height 5
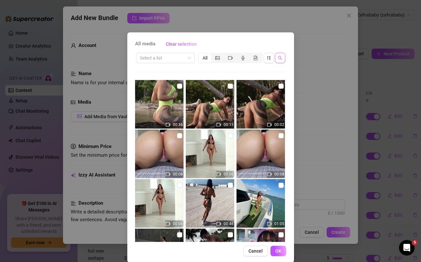
click at [279, 57] on icon "search" at bounding box center [280, 58] width 5 height 5
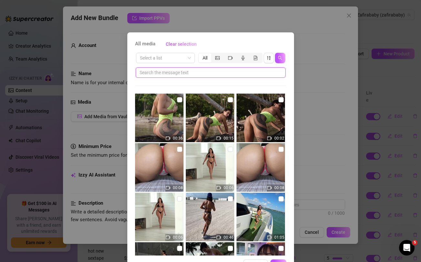
click at [221, 73] on input "text" at bounding box center [208, 72] width 137 height 7
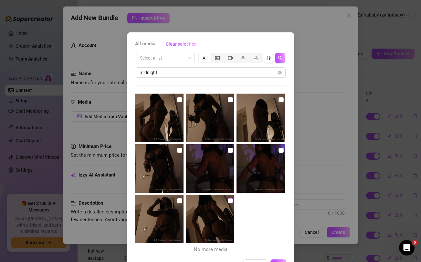
click at [231, 199] on input "checkbox" at bounding box center [230, 200] width 5 height 5
click at [182, 199] on img at bounding box center [159, 218] width 49 height 49
click at [178, 149] on input "checkbox" at bounding box center [179, 149] width 5 height 5
click at [230, 151] on input "checkbox" at bounding box center [230, 149] width 5 height 5
click at [281, 151] on input "checkbox" at bounding box center [281, 149] width 5 height 5
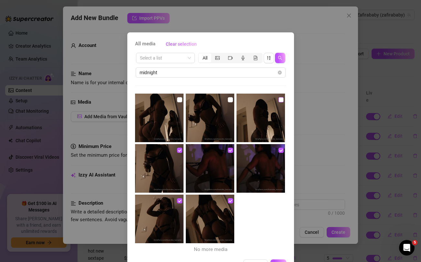
click at [281, 101] on input "checkbox" at bounding box center [281, 99] width 5 height 5
click at [230, 99] on input "checkbox" at bounding box center [230, 99] width 5 height 5
click at [180, 99] on input "checkbox" at bounding box center [179, 99] width 5 height 5
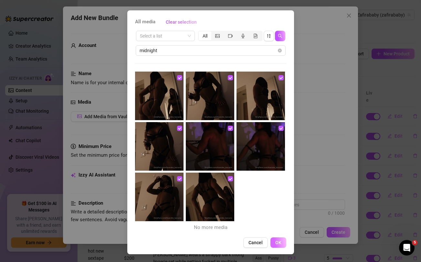
click at [281, 242] on span "OK" at bounding box center [278, 242] width 6 height 5
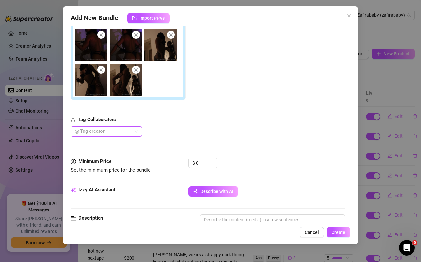
scroll to position [148, 0]
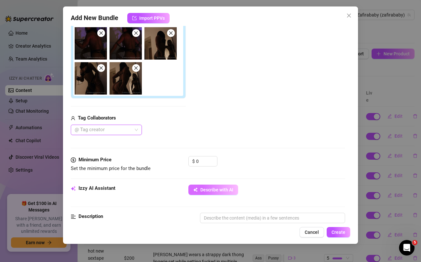
click at [211, 190] on span "Describe with AI" at bounding box center [216, 189] width 33 height 5
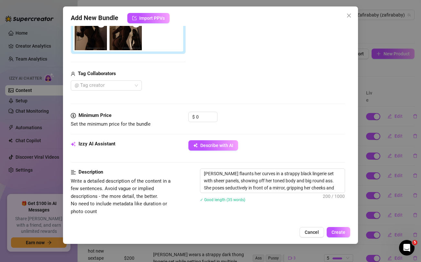
scroll to position [193, 0]
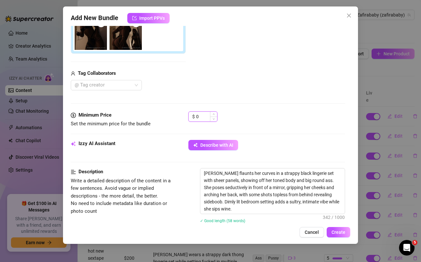
click at [207, 117] on input "0" at bounding box center [206, 117] width 21 height 10
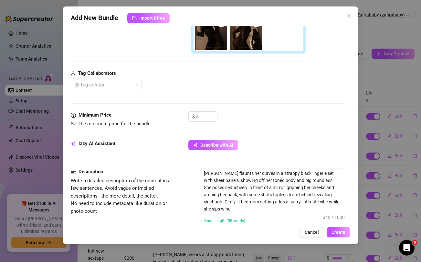
click at [256, 94] on div "Media Add Media from Vault Free preview Pay to view Tag Collaborators @ Tag cre…" at bounding box center [208, 9] width 274 height 206
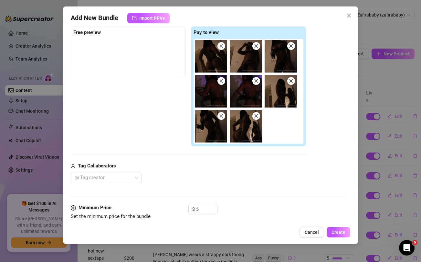
scroll to position [100, 0]
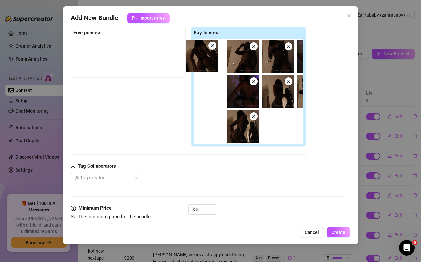
drag, startPoint x: 215, startPoint y: 61, endPoint x: 134, endPoint y: 57, distance: 80.6
click at [134, 57] on div "Free preview Pay to view" at bounding box center [188, 87] width 235 height 120
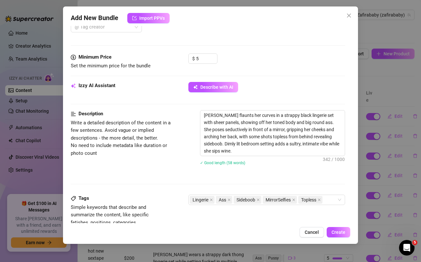
scroll to position [382, 0]
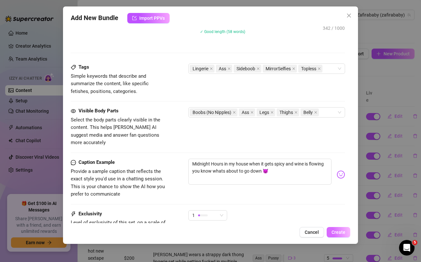
click at [337, 231] on span "Create" at bounding box center [339, 231] width 14 height 5
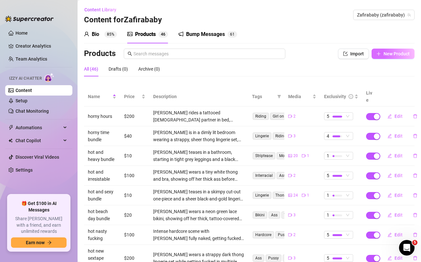
click at [397, 54] on span "New Product" at bounding box center [397, 53] width 26 height 5
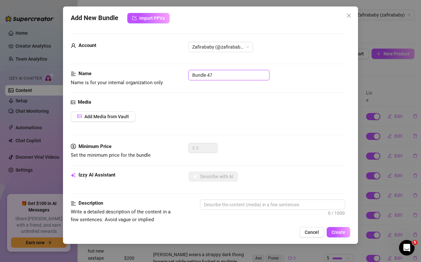
click at [239, 73] on input "Bundle 47" at bounding box center [229, 75] width 81 height 10
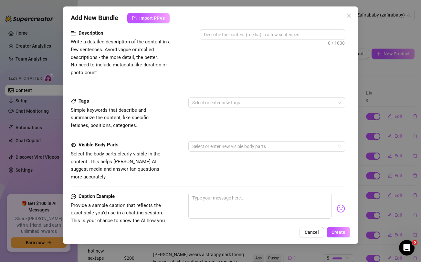
scroll to position [209, 0]
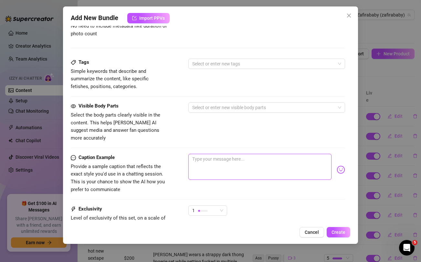
click at [237, 154] on textarea at bounding box center [260, 167] width 143 height 26
paste textarea "When you love girls who love other girls too 👅💋 Unlock to watch me tongue kiss …"
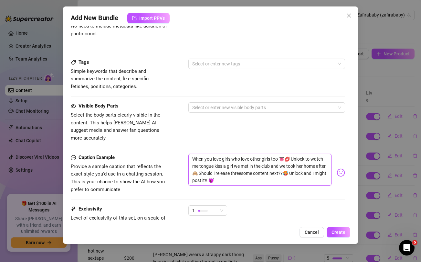
scroll to position [0, 0]
click at [254, 167] on textarea "When you love girls who love other girls too 👅💋 Unlock to watch me tongue kiss …" at bounding box center [260, 170] width 143 height 32
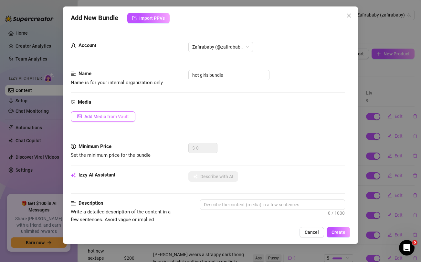
click at [123, 116] on span "Add Media from Vault" at bounding box center [106, 116] width 45 height 5
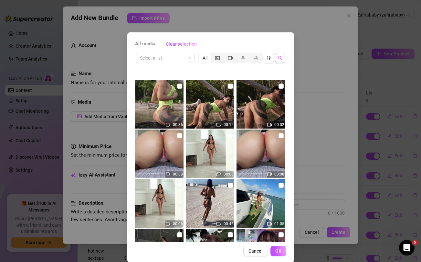
click at [284, 60] on button "button" at bounding box center [280, 58] width 10 height 10
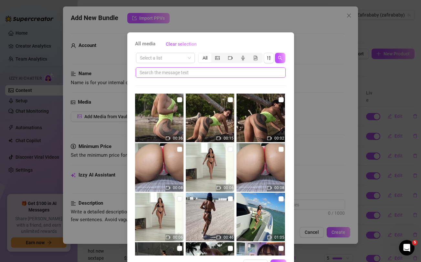
click at [246, 71] on input "text" at bounding box center [208, 72] width 137 height 7
paste input "threesome"
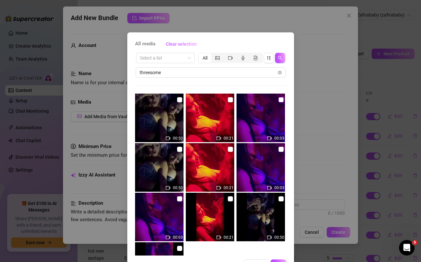
click at [281, 101] on input "checkbox" at bounding box center [281, 99] width 5 height 5
click at [232, 99] on input "checkbox" at bounding box center [230, 99] width 5 height 5
click at [179, 100] on input "checkbox" at bounding box center [179, 99] width 5 height 5
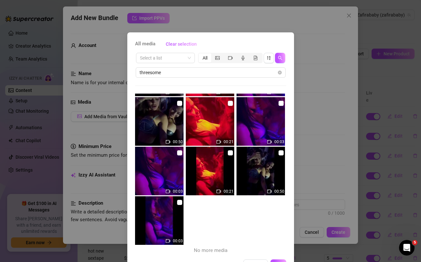
scroll to position [22, 0]
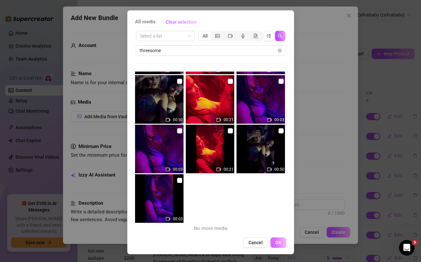
click at [280, 243] on span "OK" at bounding box center [278, 242] width 6 height 5
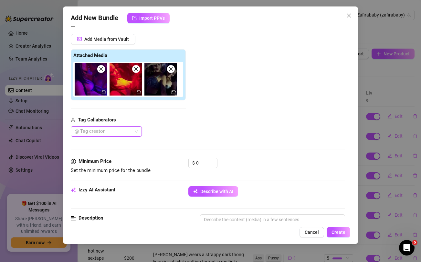
scroll to position [78, 0]
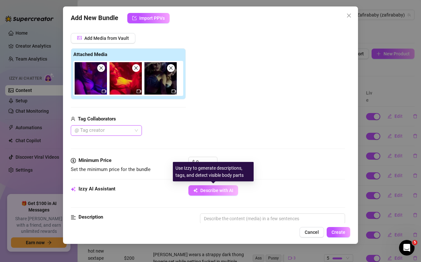
click at [216, 189] on span "Describe with AI" at bounding box center [216, 190] width 33 height 5
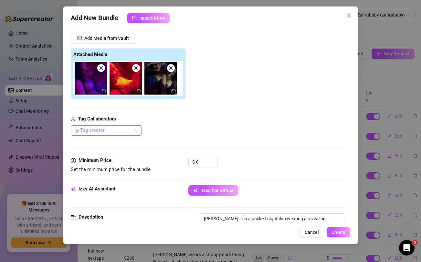
click at [122, 130] on div at bounding box center [103, 130] width 62 height 9
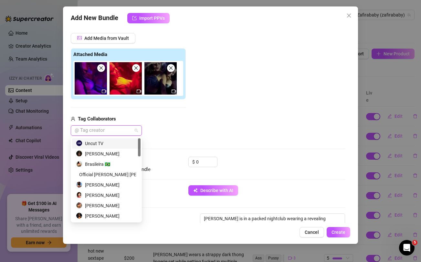
click at [103, 144] on div "Uncut TV" at bounding box center [106, 143] width 61 height 7
click at [253, 118] on div "Add Media from Vault Attached Media Tag Collaborators Uncut TV" at bounding box center [208, 84] width 274 height 103
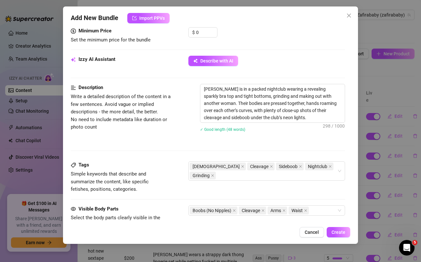
scroll to position [226, 0]
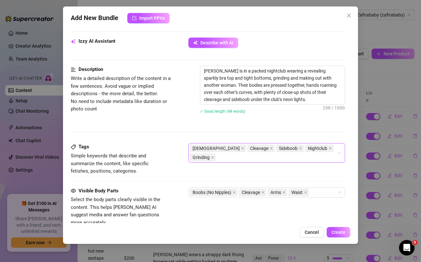
click at [219, 153] on input "search" at bounding box center [217, 157] width 1 height 8
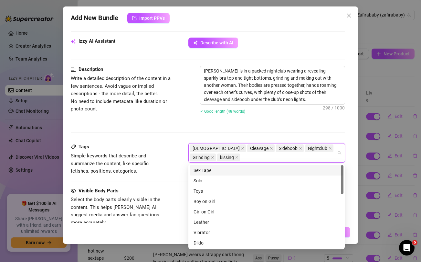
click at [286, 125] on div "Description Write a detailed description of the content in a few sentences. Avo…" at bounding box center [208, 104] width 274 height 77
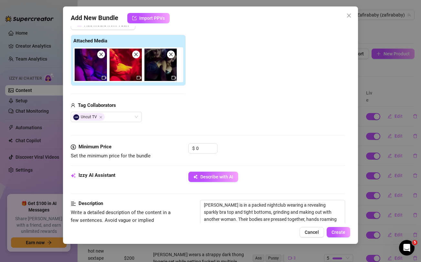
scroll to position [55, 0]
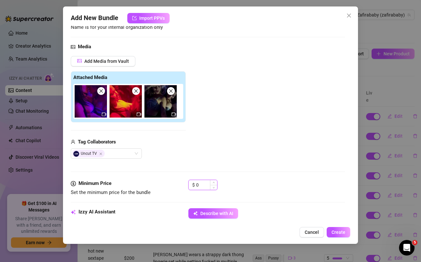
click at [201, 187] on input "0" at bounding box center [206, 185] width 21 height 10
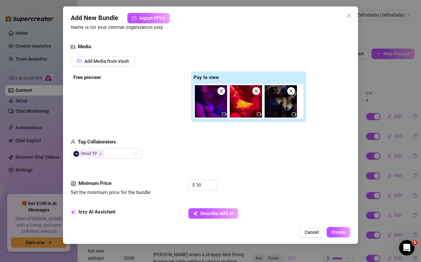
click at [206, 150] on div "Uncut TV" at bounding box center [188, 153] width 235 height 10
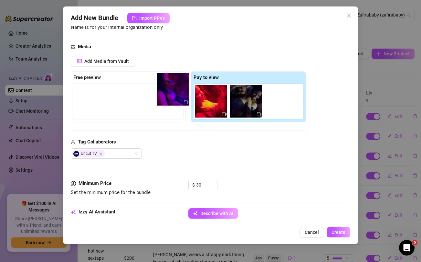
drag, startPoint x: 206, startPoint y: 94, endPoint x: 122, endPoint y: 68, distance: 88.7
click at [122, 68] on div "Add Media from Vault Free preview Pay to view Tag Collaborators Uncut TV" at bounding box center [188, 107] width 235 height 103
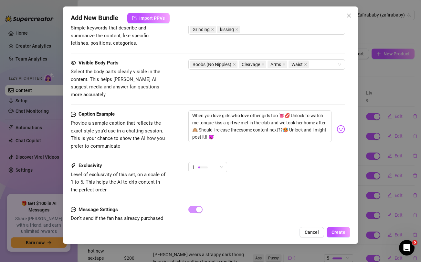
scroll to position [355, 0]
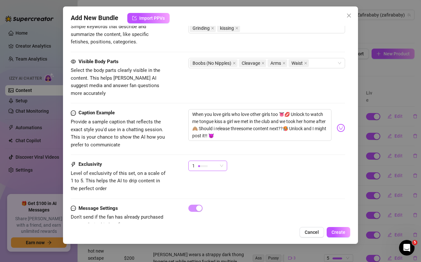
click at [225, 160] on div "1" at bounding box center [208, 165] width 39 height 10
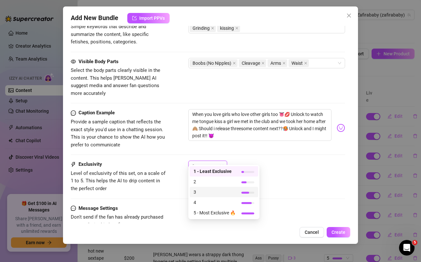
click at [196, 191] on span "3" at bounding box center [215, 191] width 42 height 7
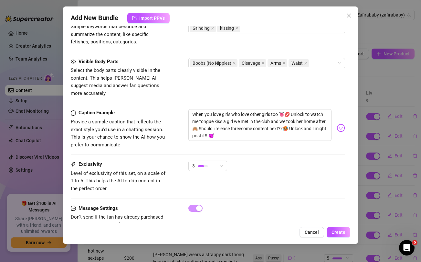
click at [296, 160] on div "3" at bounding box center [267, 168] width 156 height 16
click at [340, 232] on span "Create" at bounding box center [339, 231] width 14 height 5
